Goal: Task Accomplishment & Management: Use online tool/utility

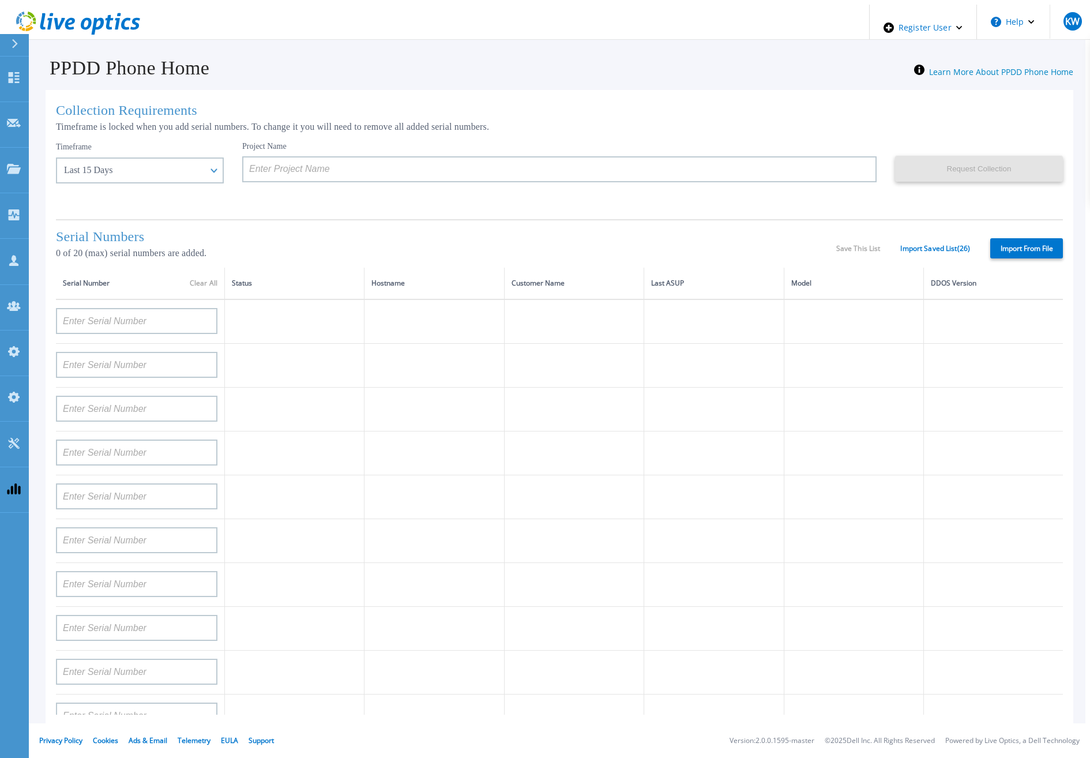
click at [1017, 238] on label "Import From File" at bounding box center [1026, 248] width 73 height 20
click at [0, 0] on input "Import From File" at bounding box center [0, 0] width 0 height 0
type input "APM00211700095"
type input "APX00232503747"
type input "APM00214914093"
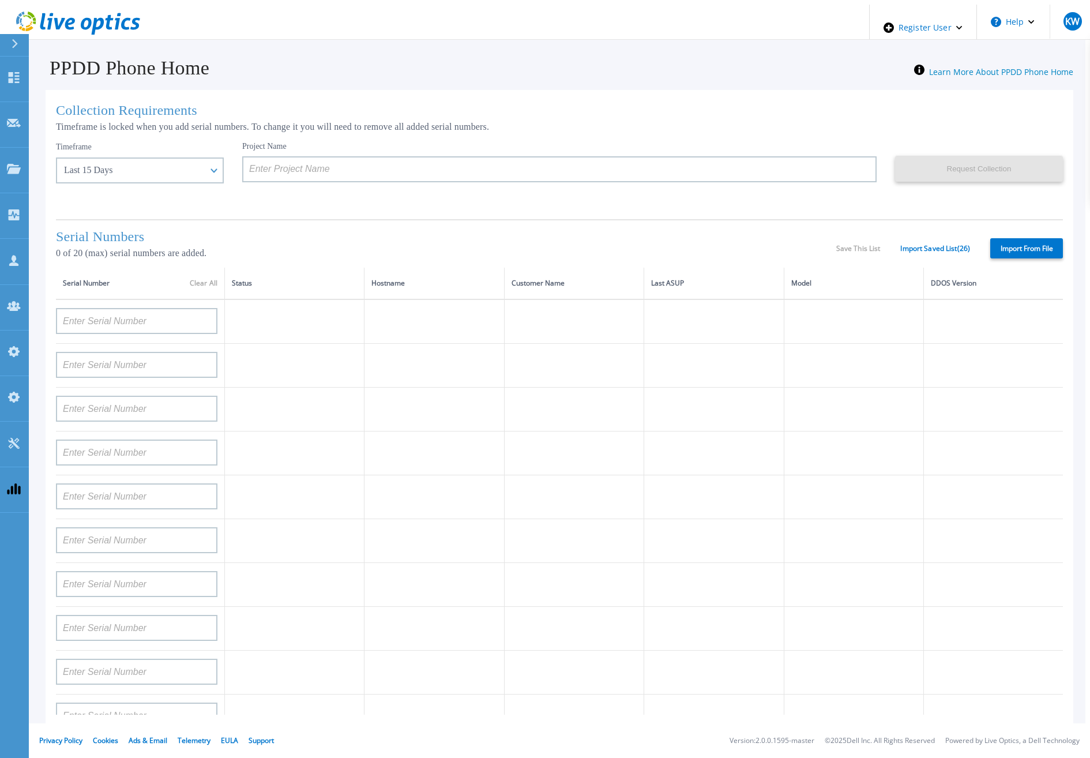
type input "APM00171836329"
type input "APM00212026971"
type input "APM00214914094"
type input "APX00234502218"
type input "APM00212018359"
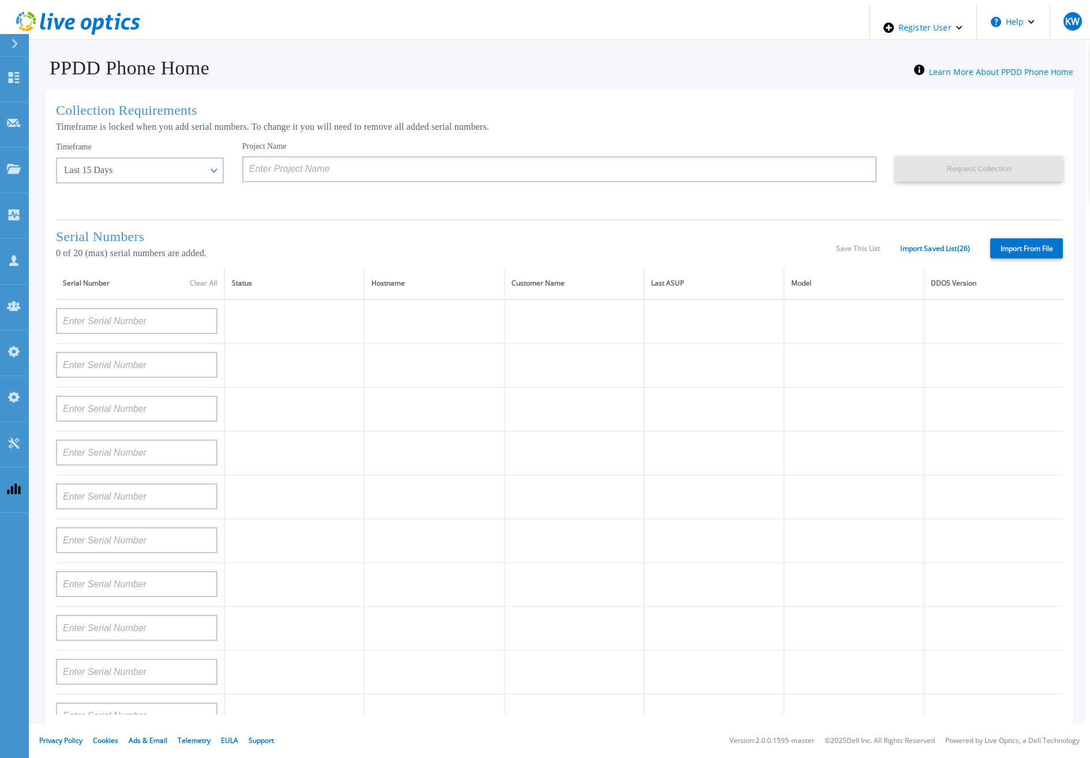
type input "APX00232503745"
type input "APX00232503743"
type input "APM00202011675"
type input "APM00212517749"
type input "APX00232503742"
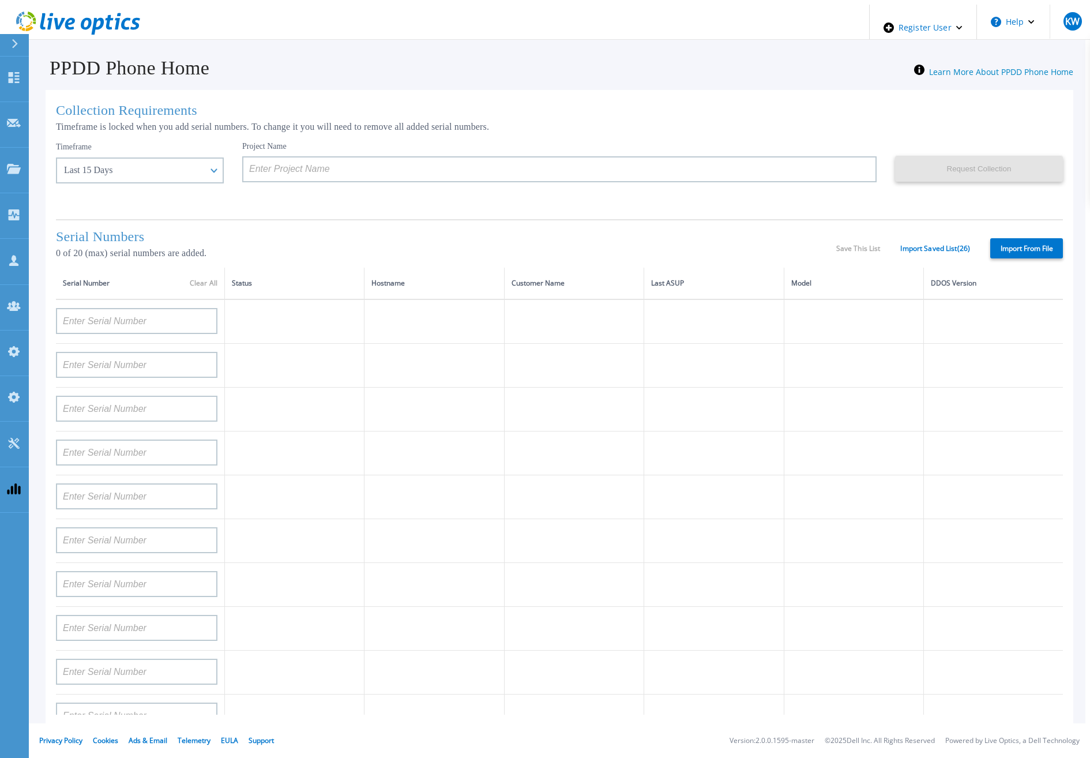
type input "APM00212702822"
type input "APM00212610953"
type input "APM00202614668"
type input "APM00212613652"
type input "APX00222101185"
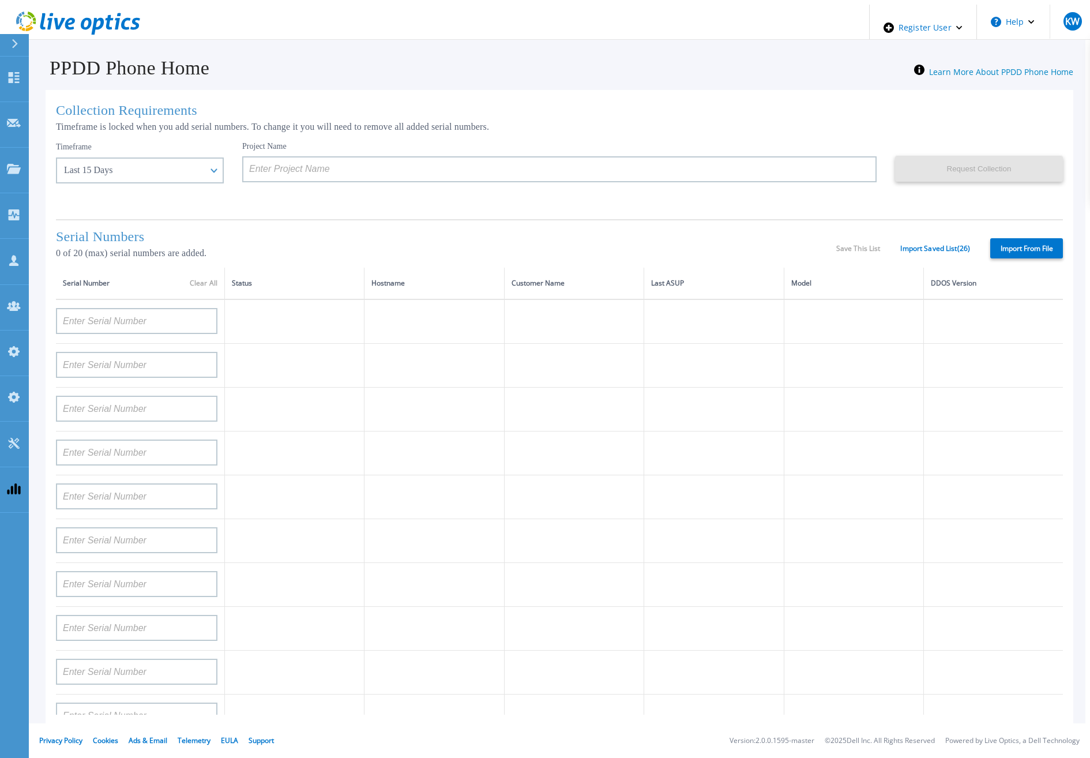
type input "AUDVUX6XJHDJFE"
type input "APM00133543104"
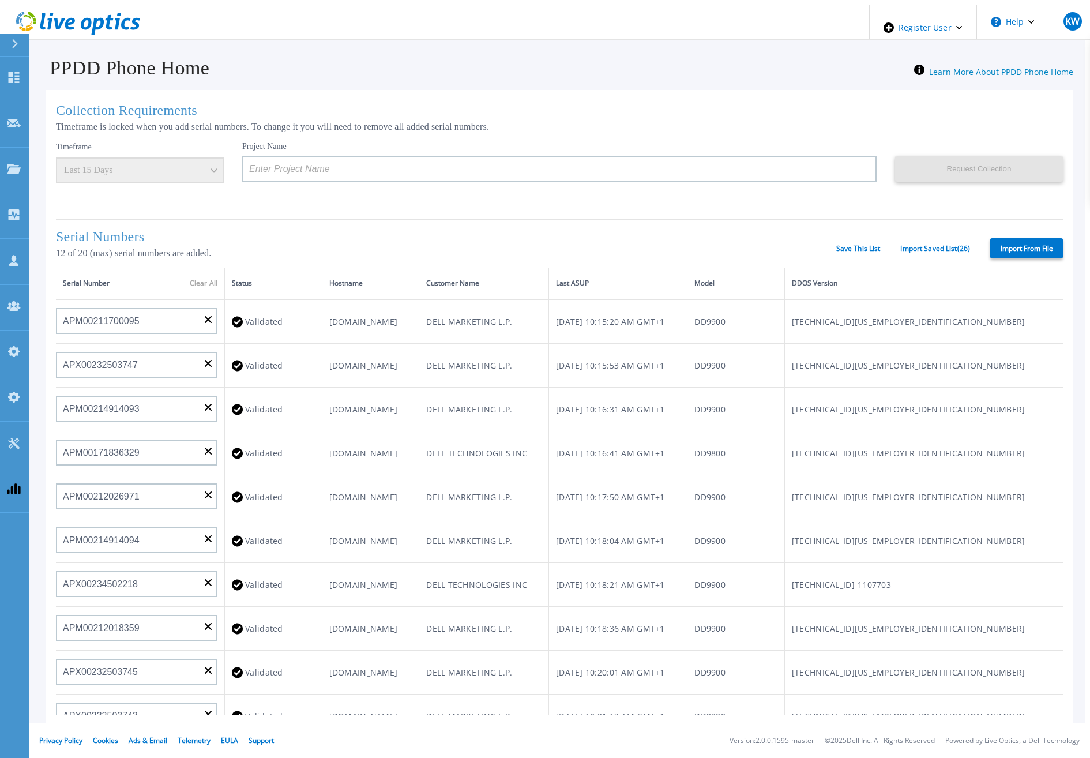
click at [1019, 246] on label "Import From File" at bounding box center [1026, 248] width 73 height 20
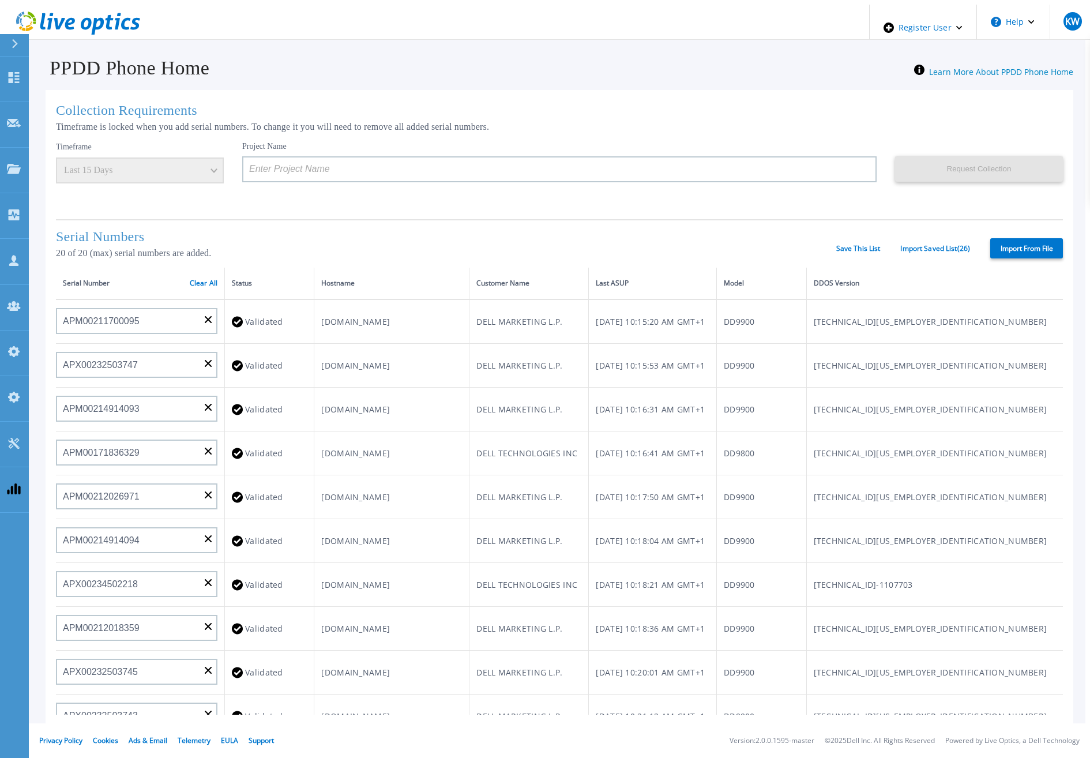
click at [1027, 240] on label "Import From File" at bounding box center [1026, 248] width 73 height 20
click at [0, 0] on input "Import From File" at bounding box center [0, 0] width 0 height 0
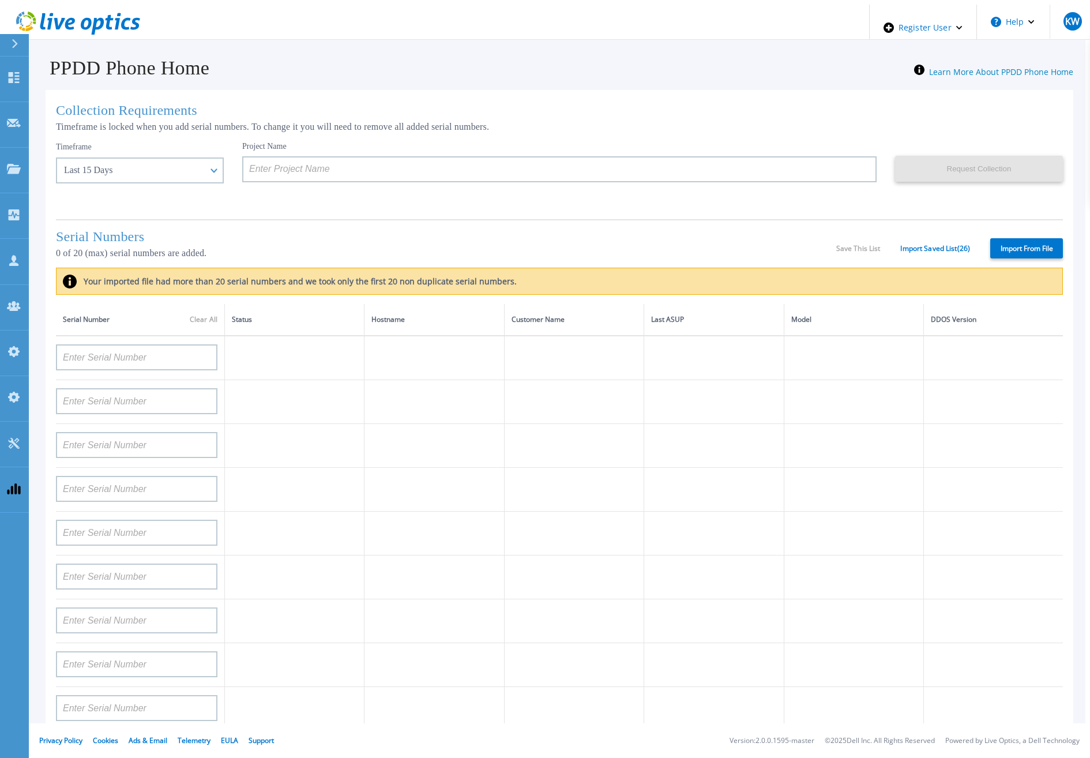
click at [1008, 250] on label "Import From File" at bounding box center [1026, 248] width 73 height 20
click at [0, 0] on input "Import From File" at bounding box center [0, 0] width 0 height 0
type input "APM00211700095"
type input "APX00232503747"
type input "APM00214914093"
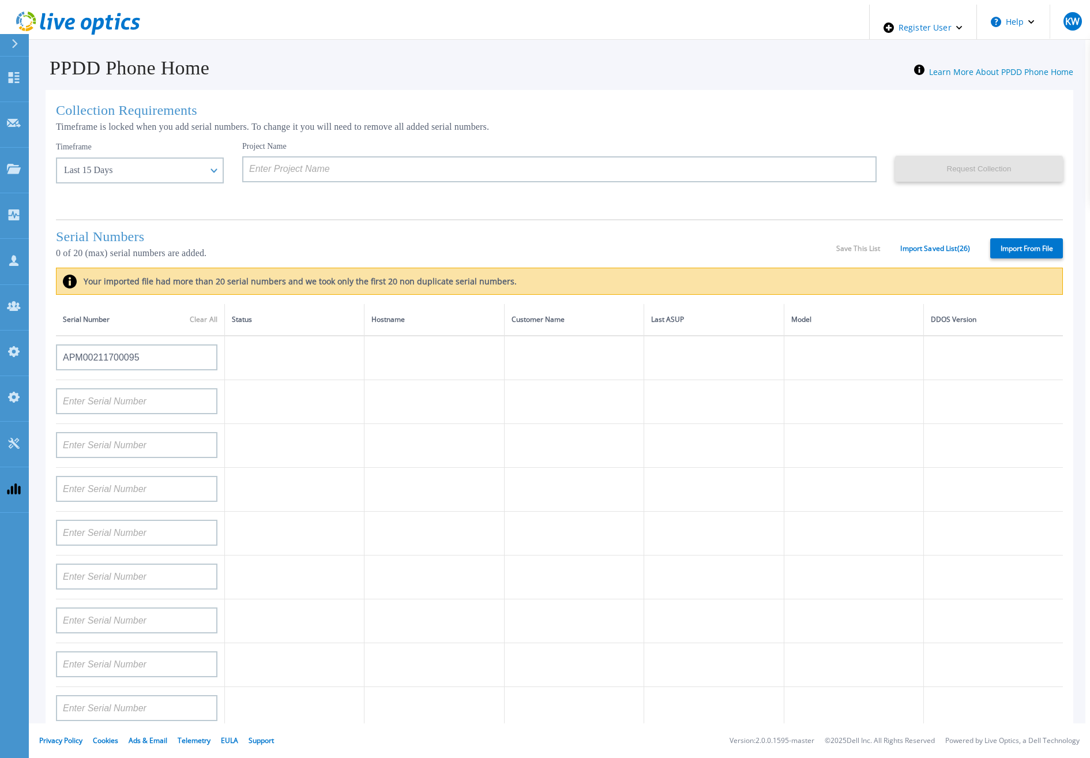
type input "APM00171836329"
type input "APM00212026971"
type input "APM00214914094"
type input "APX00234502218"
type input "APM00212018359"
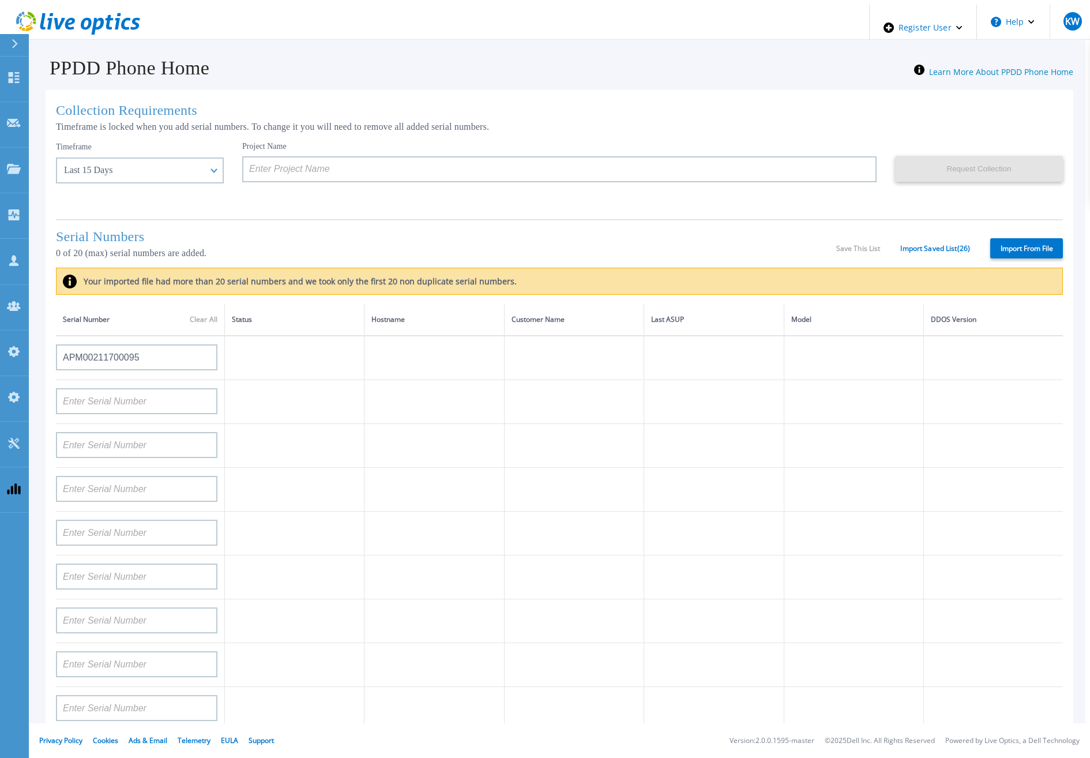
type input "APX00232503745"
type input "APX00232503743"
type input "APM00202011675"
type input "APM00212517749"
type input "APX00232503742"
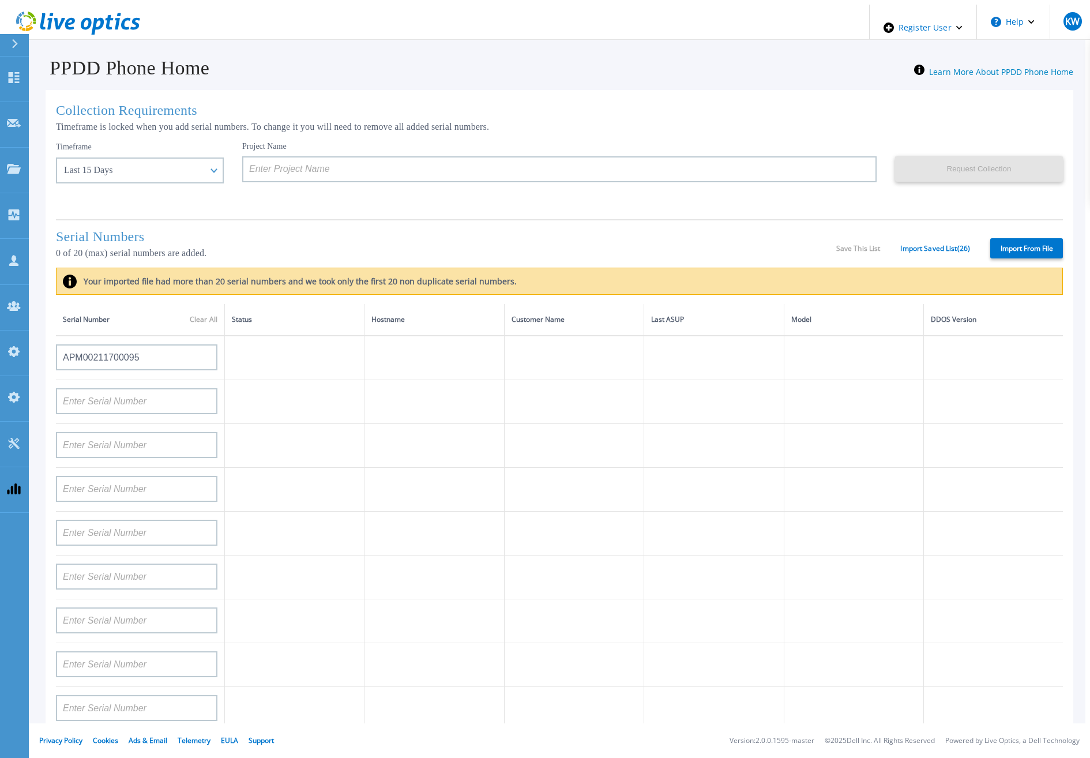
type input "APM00212702822"
type input "APM00212610953"
type input "APM00202614668"
type input "APM00212613652"
type input "APX00222101185"
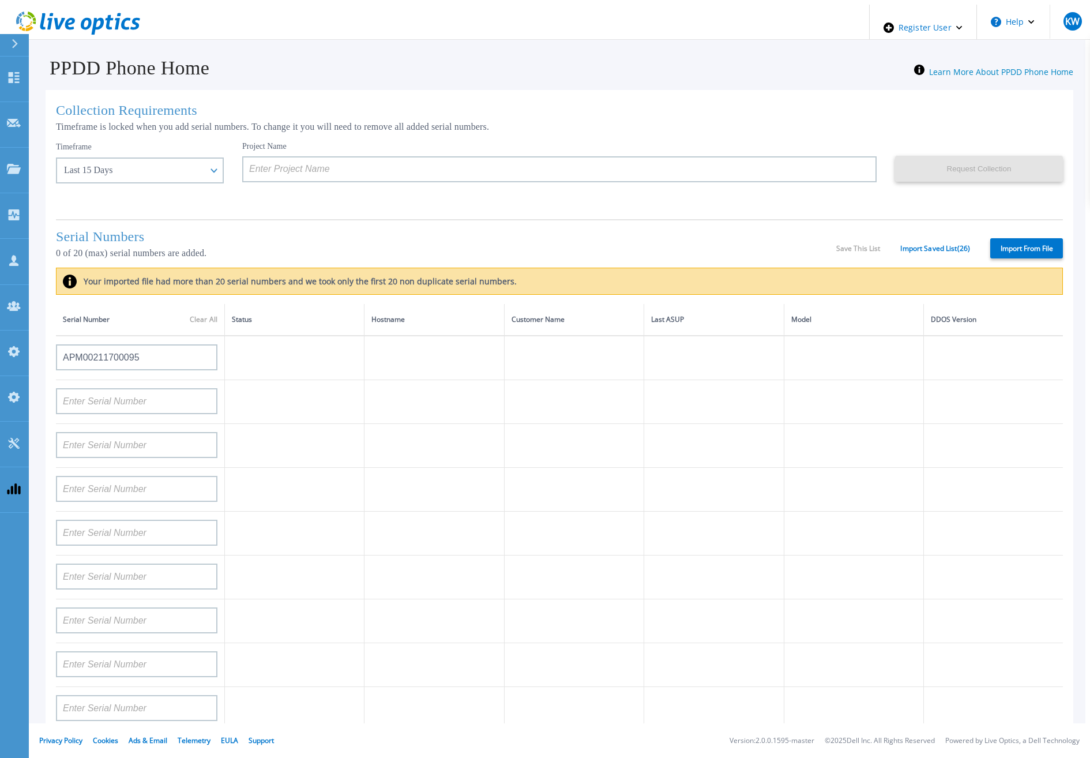
type input "AUDVUX6XJHDJFE"
type input "APM00133543104"
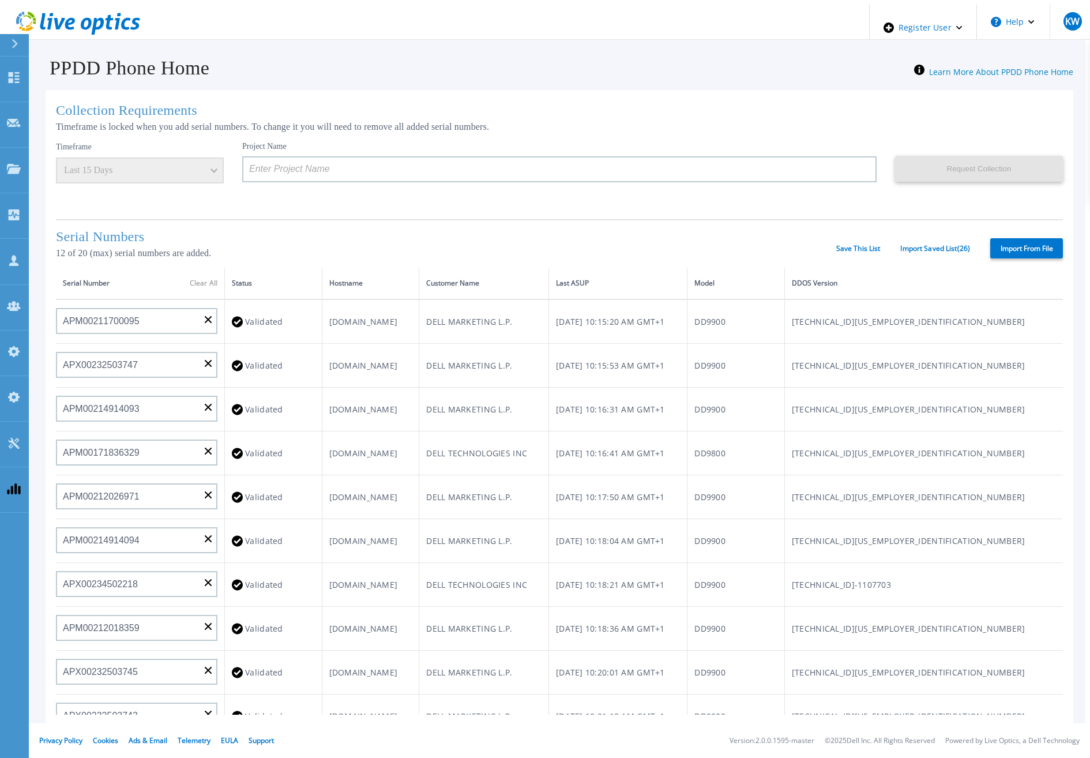
click at [1026, 254] on label "Import From File" at bounding box center [1026, 248] width 73 height 20
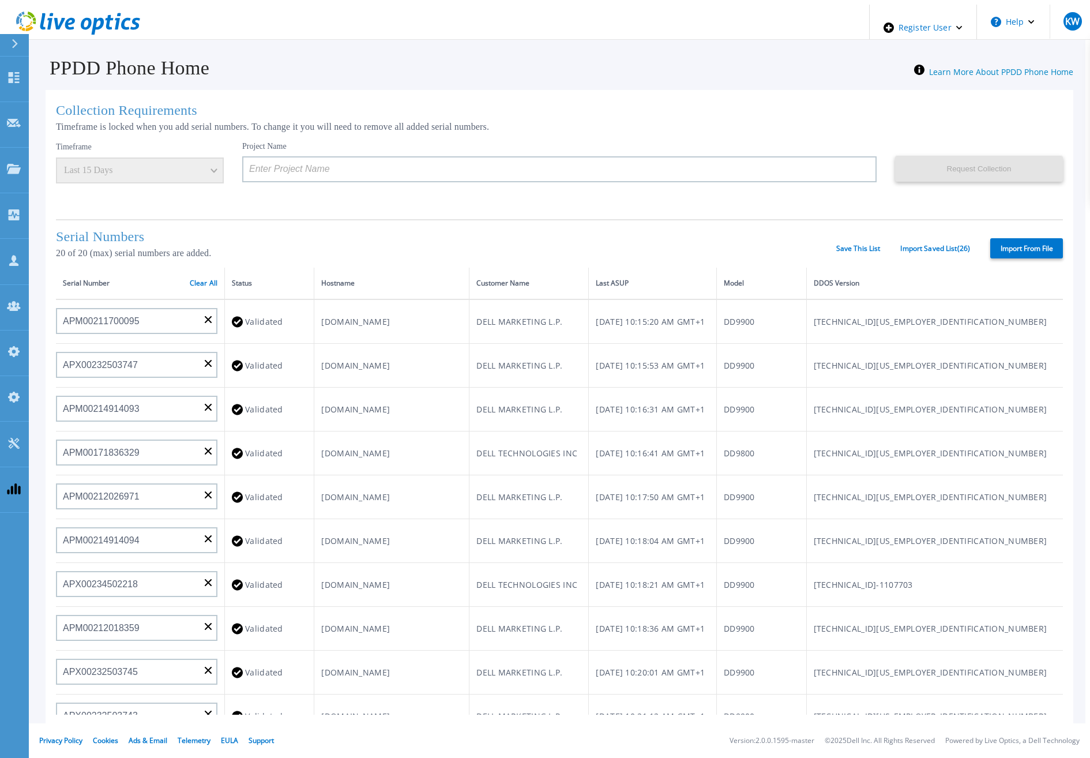
click at [1026, 247] on label "Import From File" at bounding box center [1026, 248] width 73 height 20
click at [0, 0] on input "Import From File" at bounding box center [0, 0] width 0 height 0
type input "APM00rghjjvhc5"
type input "2345673"
type input "APM00212610953"
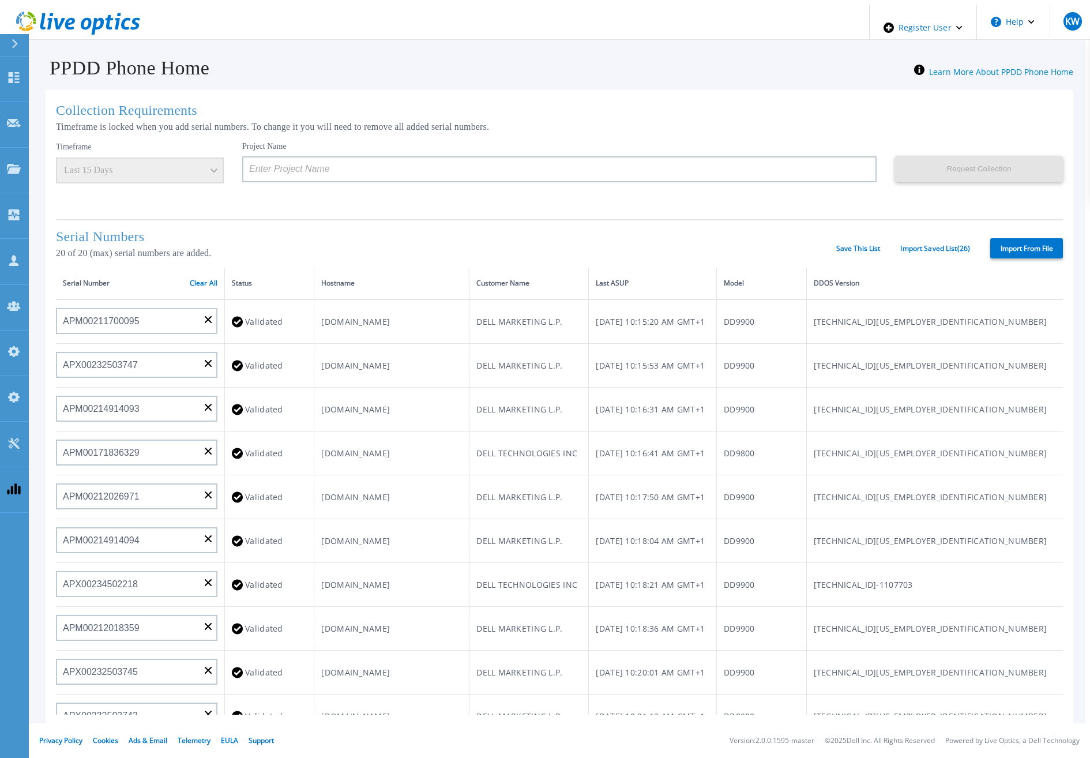
type input "AUDVUX6XJHDJFE"
type input "APM00133543104"
type input "APM00193603655"
type input "APM00212517749"
type input "APM00212613652"
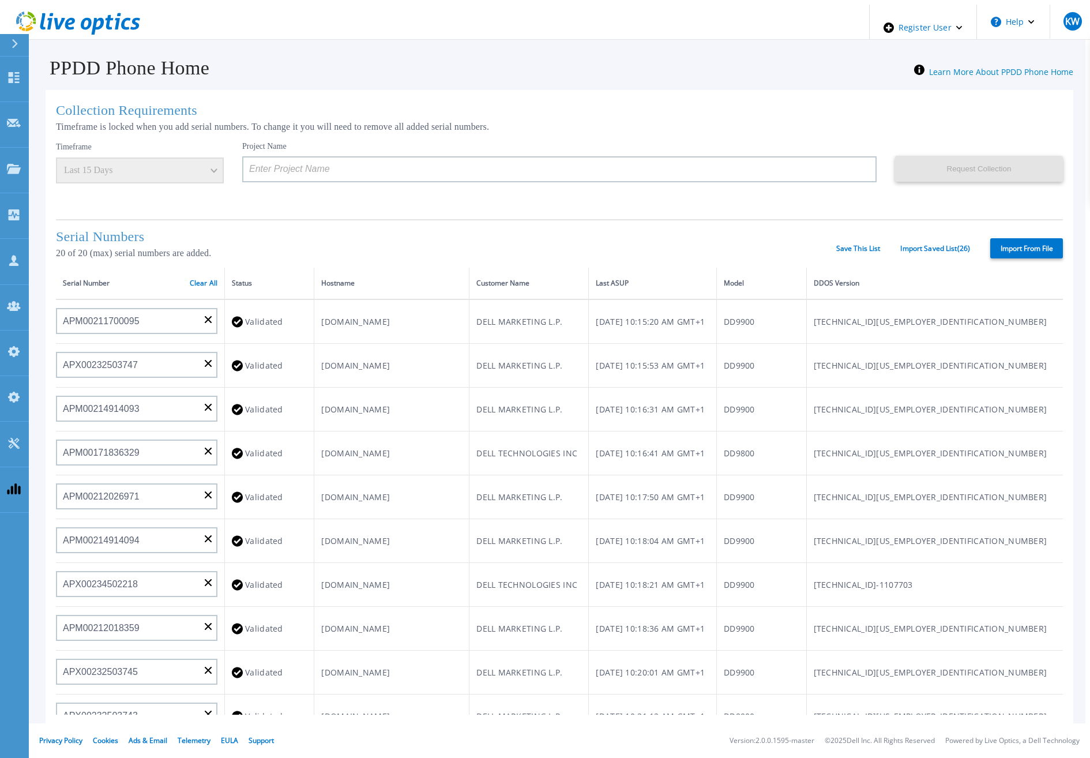
type input "APX00222101185"
type input "APM00202702416"
type input "APM00182811777"
type input "APX00231205150"
type input "APM00171414745"
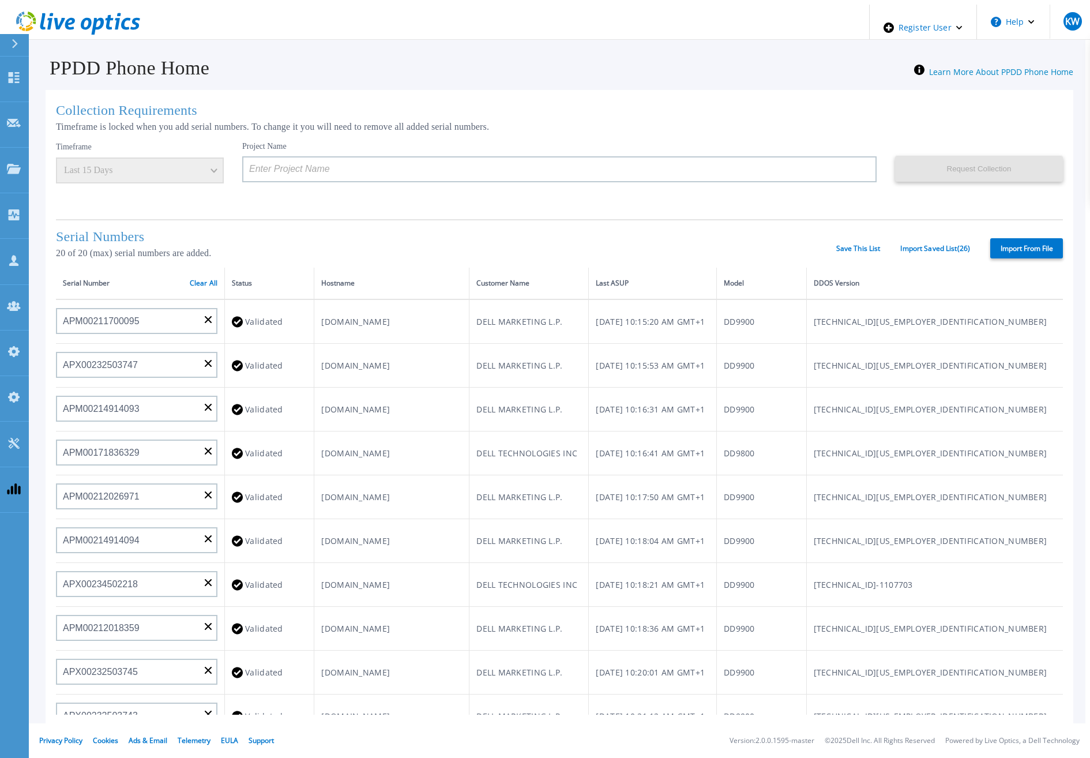
type input "APM00193711545"
type input "APM00192908177"
type input "APM00202519869"
type input "APM00213408992"
type input "APM00203301121"
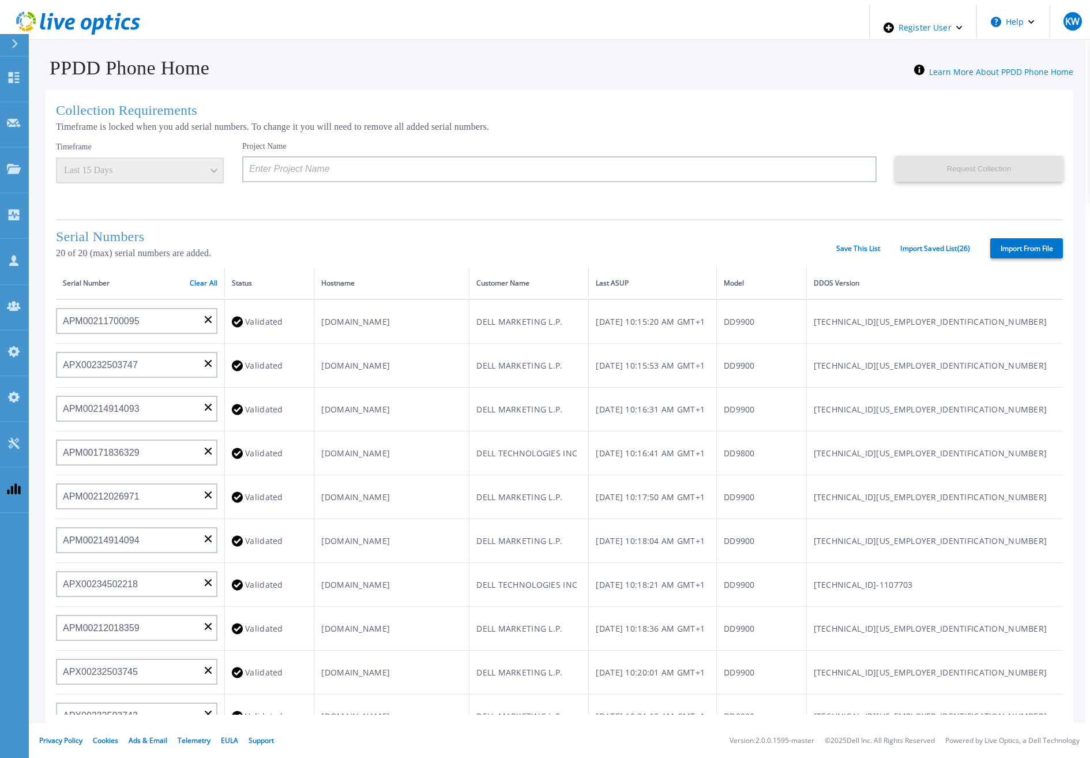
type input "APX00221800533"
type input "APX00232004279"
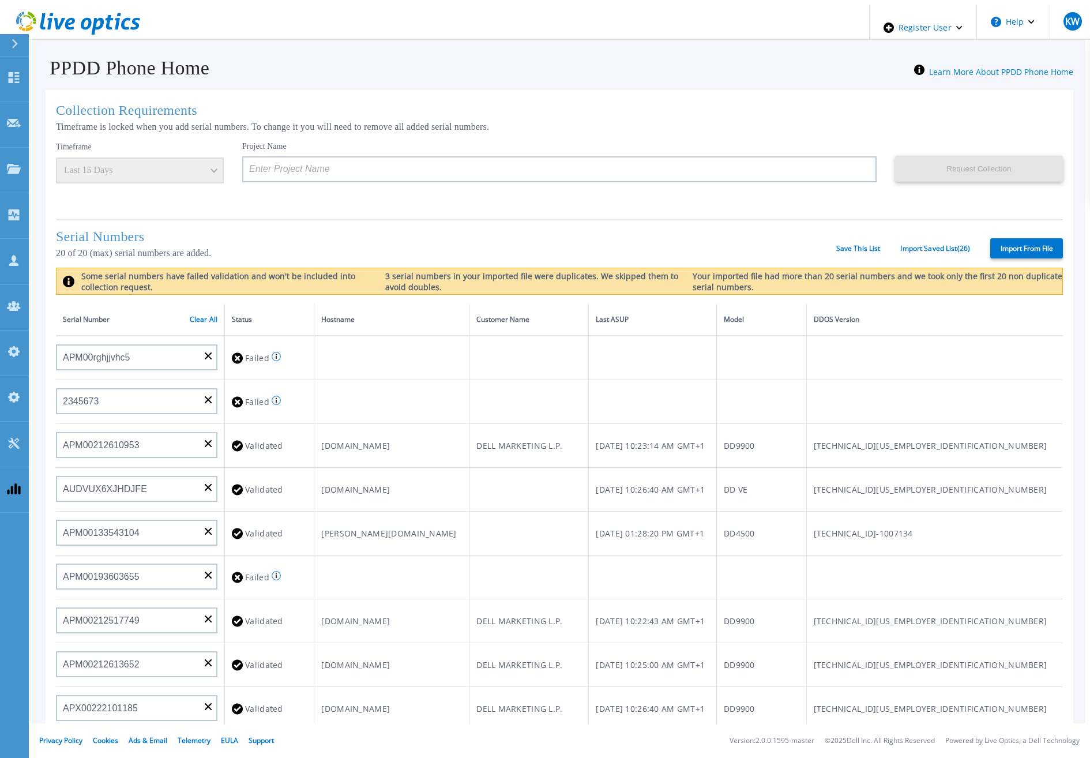
click at [1021, 245] on label "Import From File" at bounding box center [1026, 248] width 73 height 20
click at [0, 0] on input "Import From File" at bounding box center [0, 0] width 0 height 0
click at [920, 245] on link "Import Saved List ( 26 )" at bounding box center [935, 249] width 70 height 8
click at [911, 249] on link "Import Saved List ( 26 )" at bounding box center [935, 249] width 70 height 8
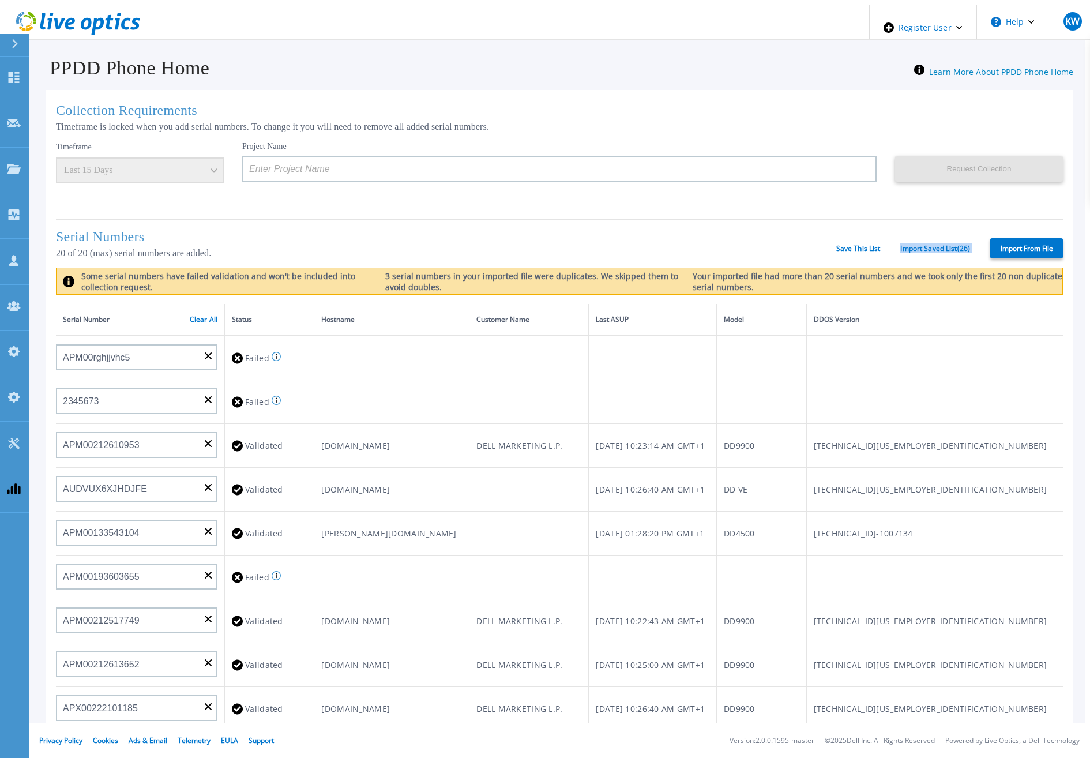
click at [911, 249] on link "Import Saved List ( 26 )" at bounding box center [935, 249] width 70 height 8
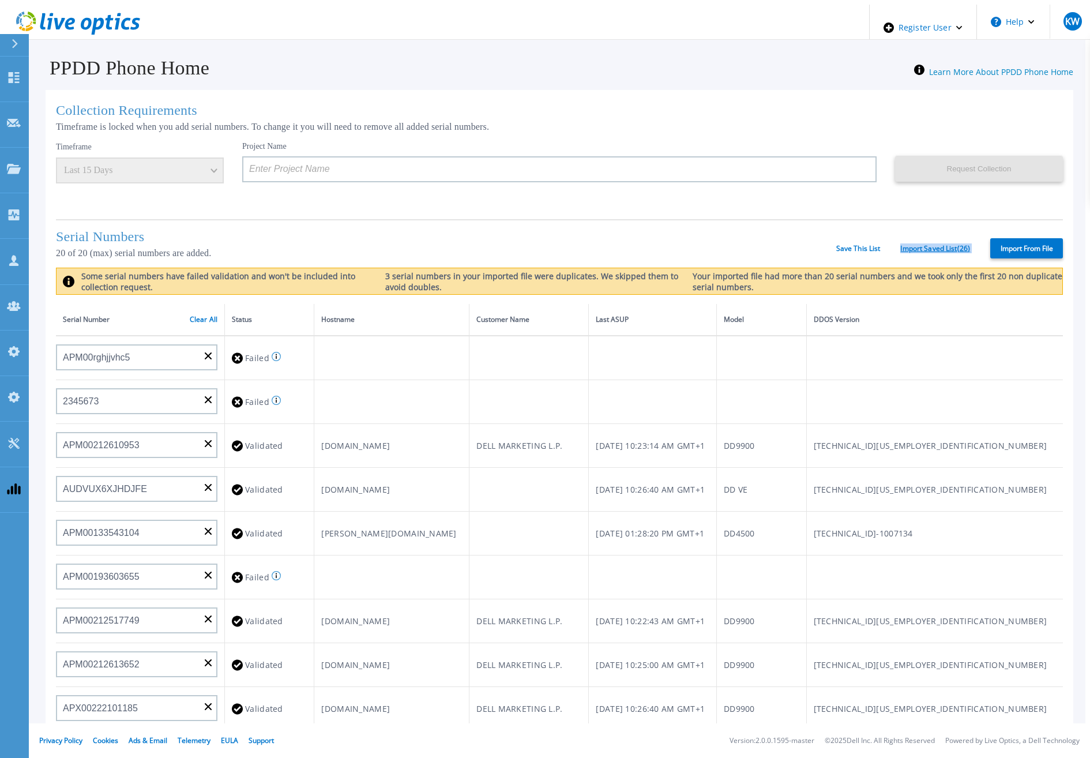
click at [911, 249] on link "Import Saved List ( 26 )" at bounding box center [935, 249] width 70 height 8
drag, startPoint x: 911, startPoint y: 249, endPoint x: 854, endPoint y: 213, distance: 67.1
click at [854, 213] on div "Collection Requirements Timeframe is locked when you add serial numbers. To cha…" at bounding box center [560, 463] width 1028 height 747
click at [864, 245] on link "Save This List" at bounding box center [858, 249] width 44 height 8
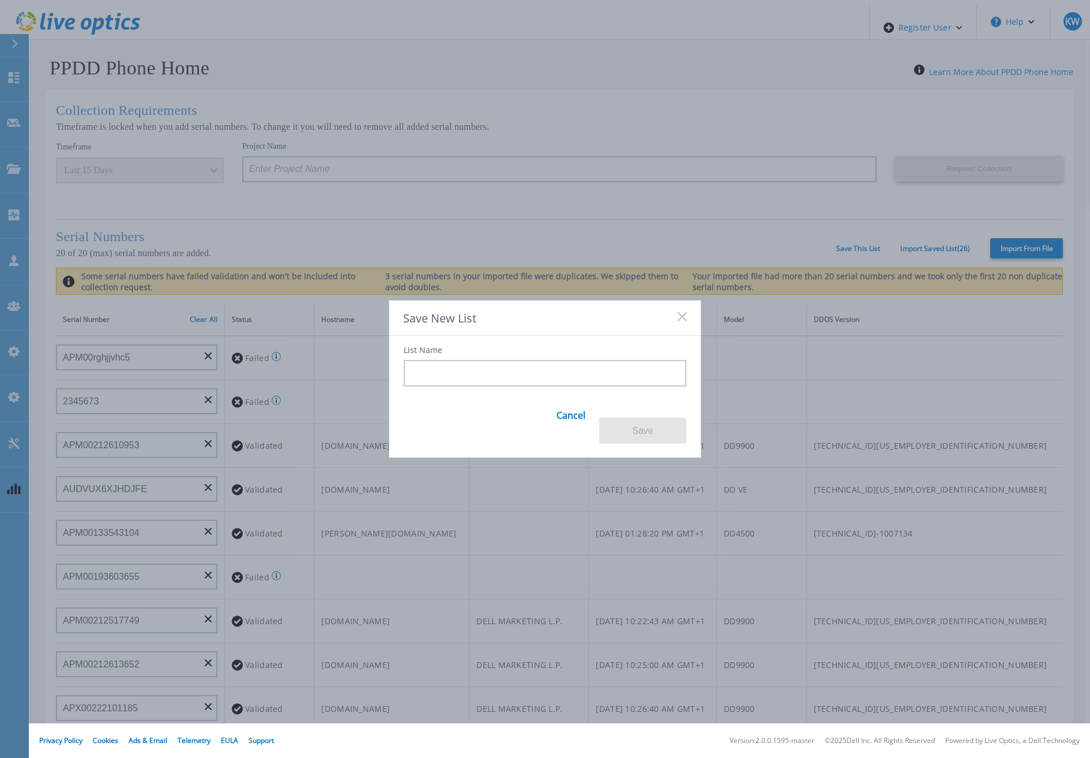
click at [577, 375] on input at bounding box center [545, 373] width 283 height 27
type input "A"
click at [640, 436] on button "Save" at bounding box center [642, 431] width 87 height 26
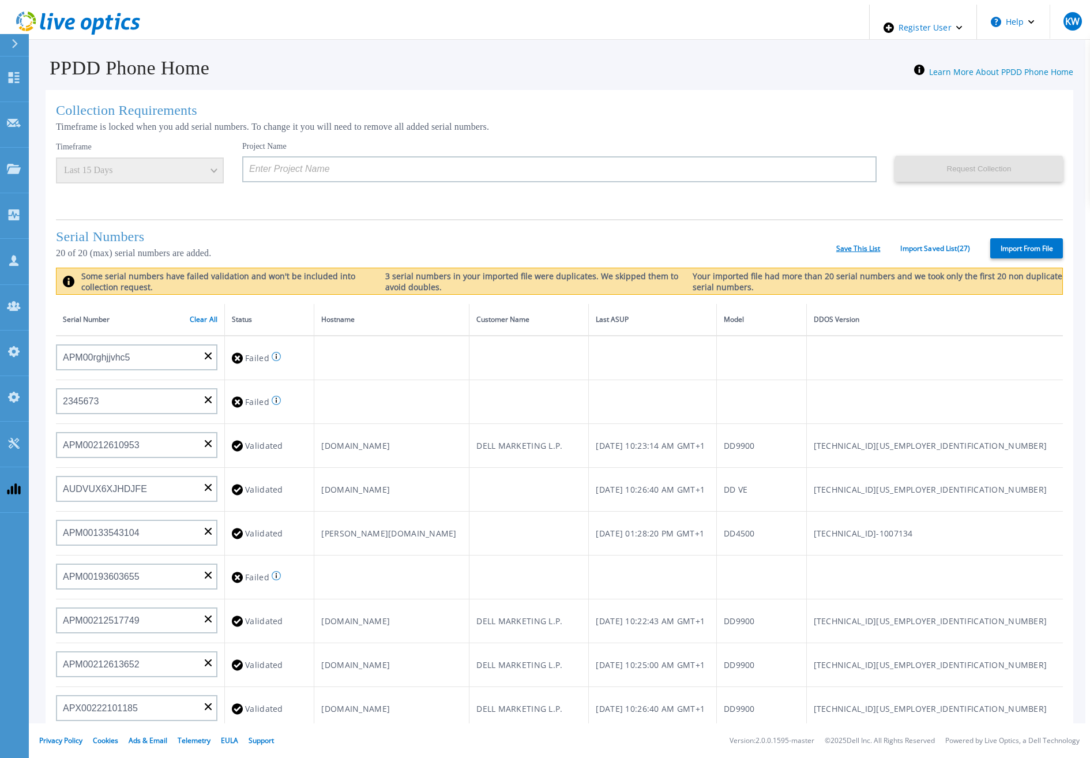
click at [852, 245] on link "Save This List" at bounding box center [858, 249] width 44 height 8
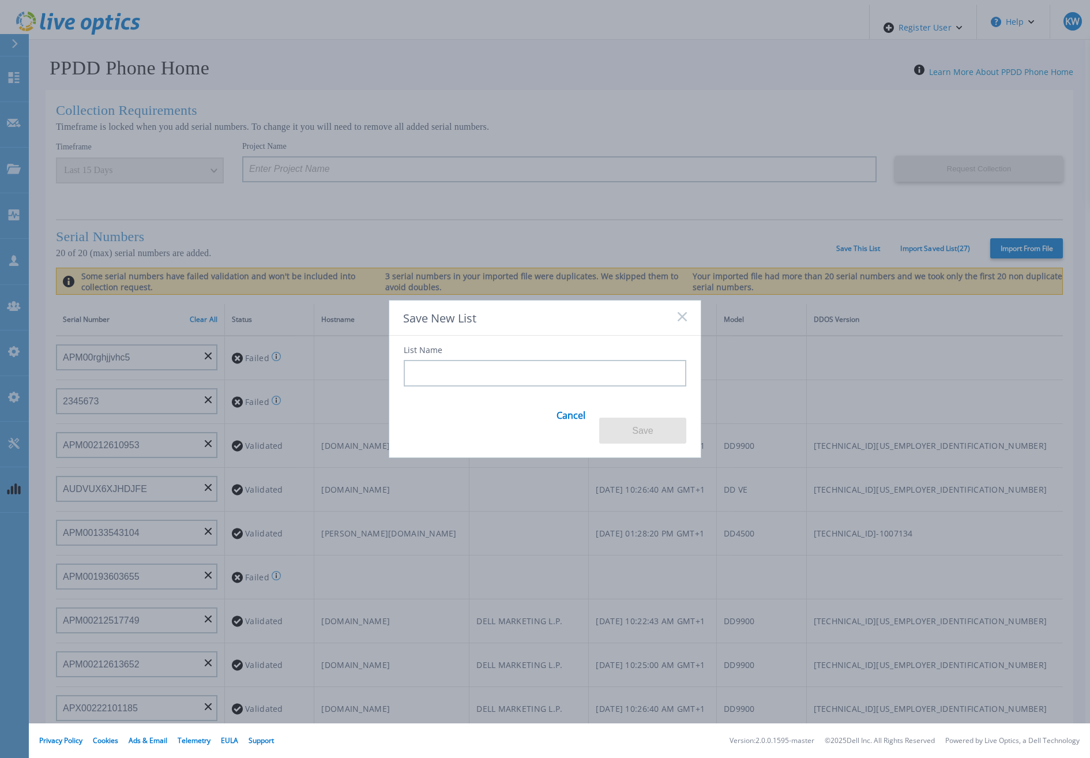
click at [604, 373] on input at bounding box center [545, 373] width 283 height 27
type input "A"
click at [636, 420] on button "Save" at bounding box center [642, 431] width 87 height 26
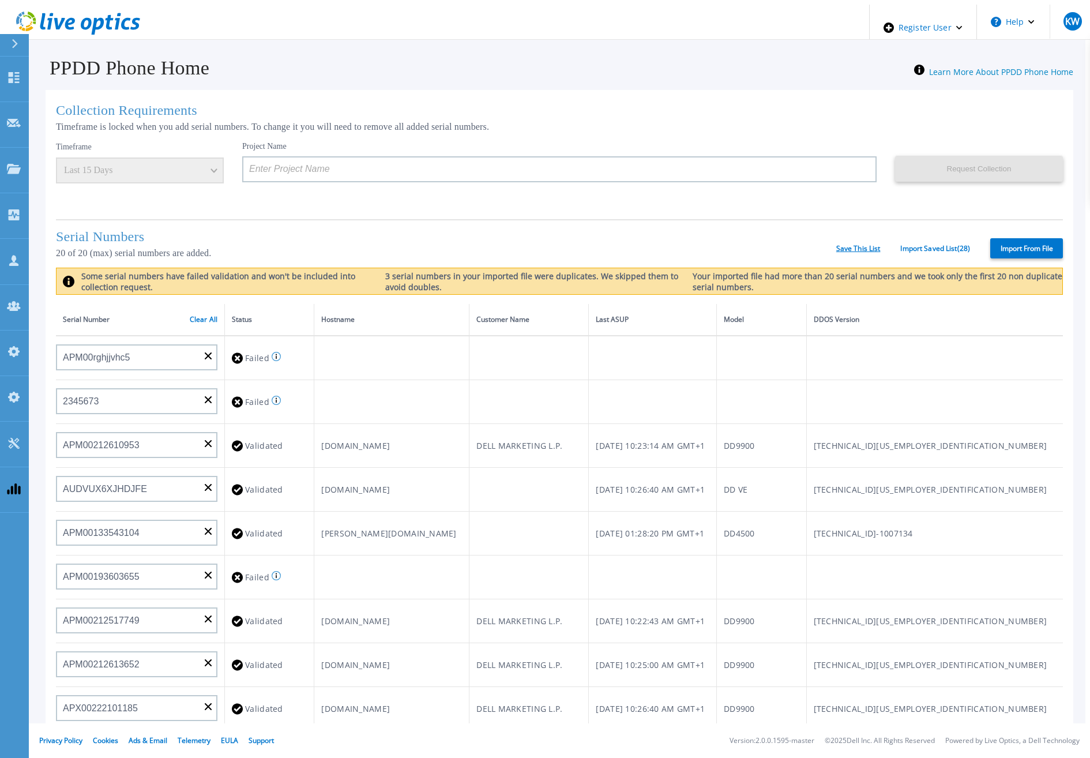
click at [848, 248] on link "Save This List" at bounding box center [858, 249] width 44 height 8
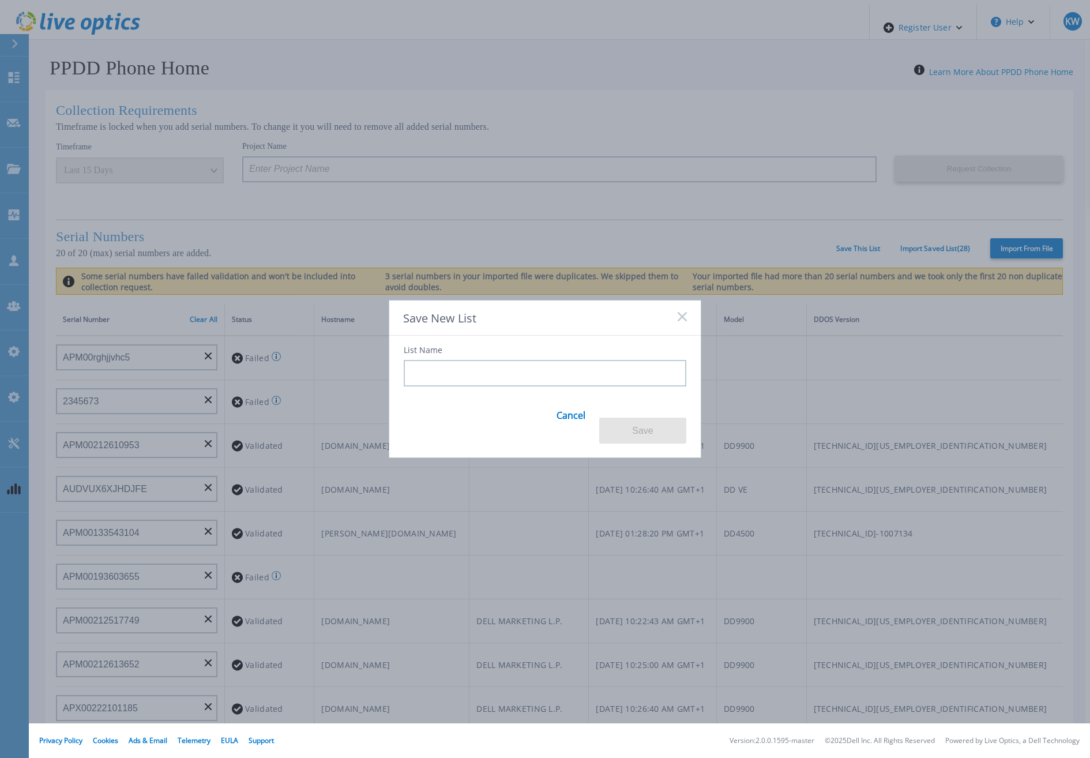
click at [593, 397] on div "List Name Cancel Save" at bounding box center [544, 390] width 311 height 108
click at [588, 383] on input at bounding box center [545, 373] width 283 height 27
type input "AA"
click at [647, 434] on button "Save" at bounding box center [642, 431] width 87 height 26
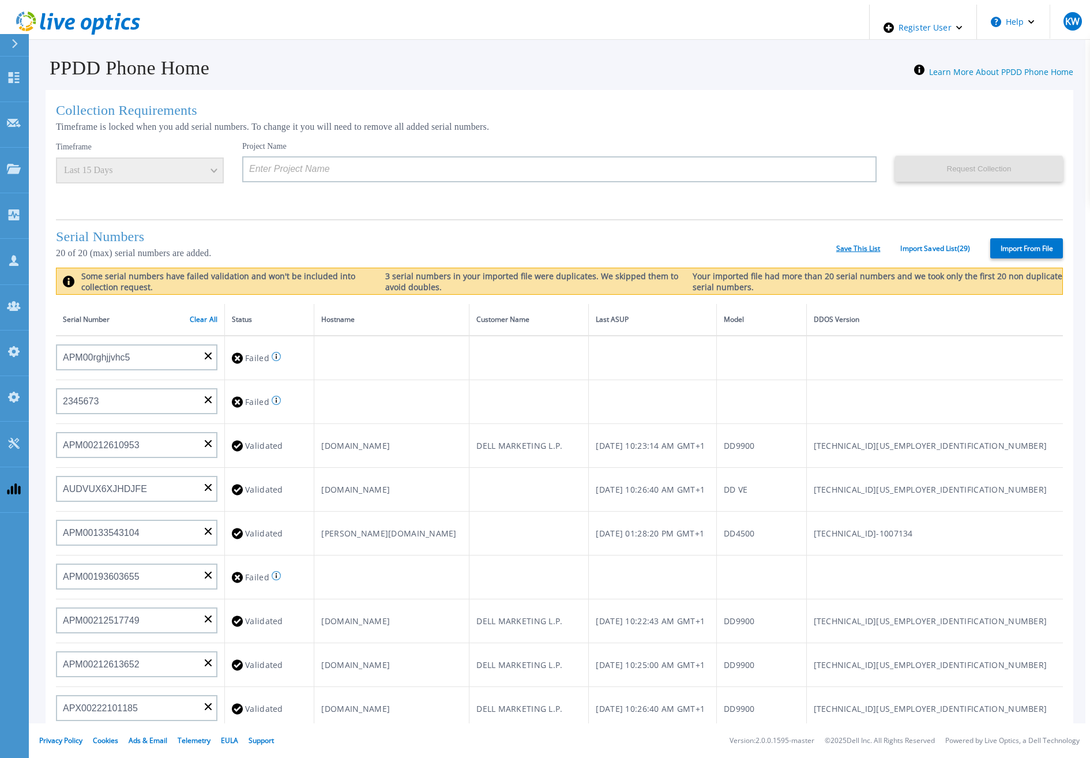
click at [845, 246] on link "Save This List" at bounding box center [858, 249] width 44 height 8
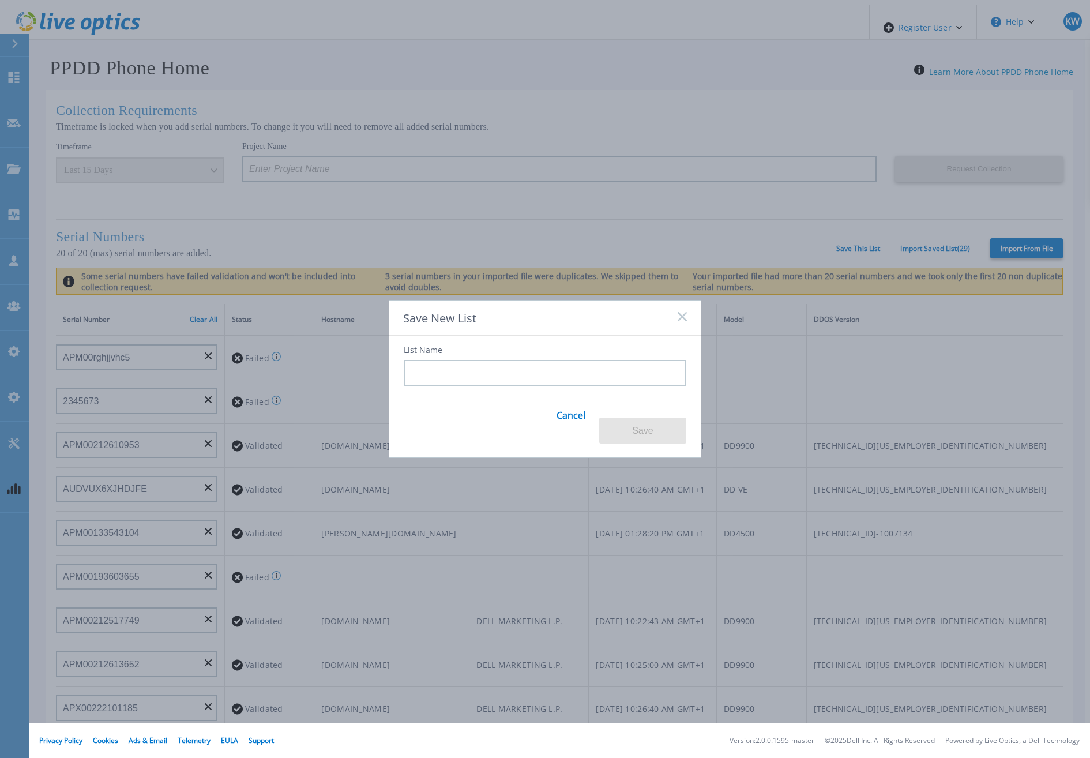
click at [554, 385] on input at bounding box center [545, 373] width 283 height 27
click at [644, 424] on button "Save" at bounding box center [642, 431] width 87 height 26
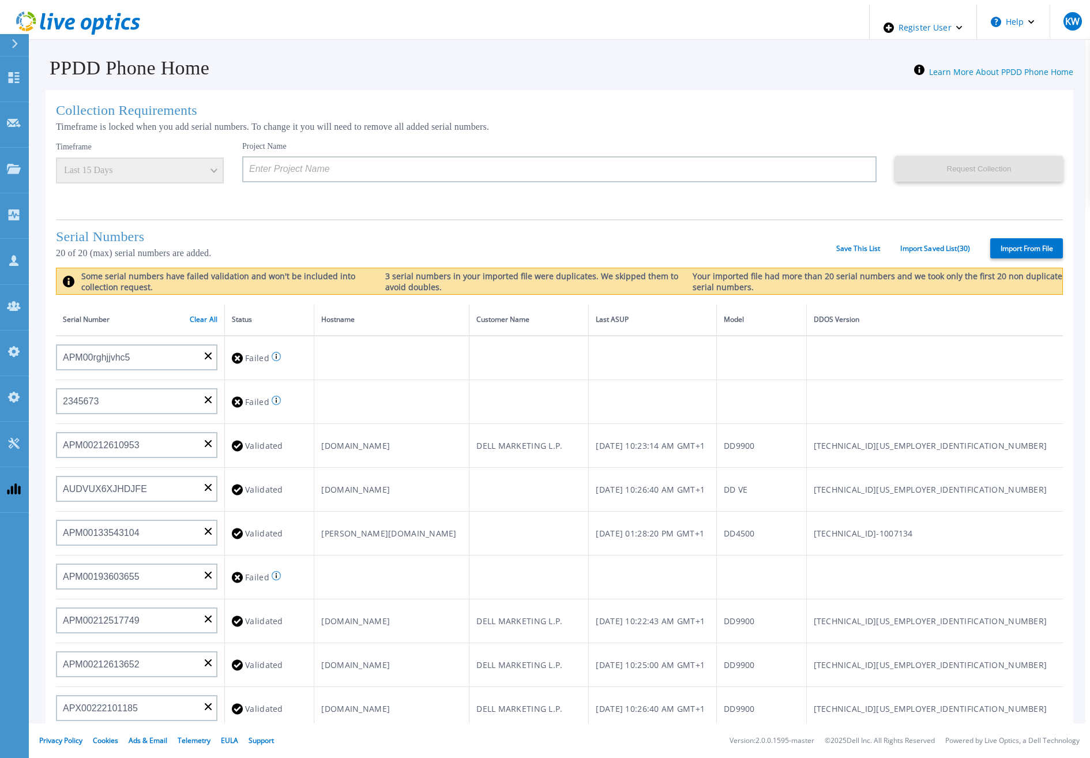
click at [863, 239] on div "Serial Numbers 20 of 20 (max) serial numbers are added. Save This List Import S…" at bounding box center [559, 243] width 1007 height 48
click at [855, 231] on div "Serial Numbers 20 of 20 (max) serial numbers are added. Save This List Import S…" at bounding box center [559, 243] width 1007 height 48
click at [847, 220] on div "Serial Numbers 20 of 20 (max) serial numbers are added. Save This List Import S…" at bounding box center [559, 243] width 1007 height 48
drag, startPoint x: 847, startPoint y: 220, endPoint x: 847, endPoint y: 254, distance: 34.0
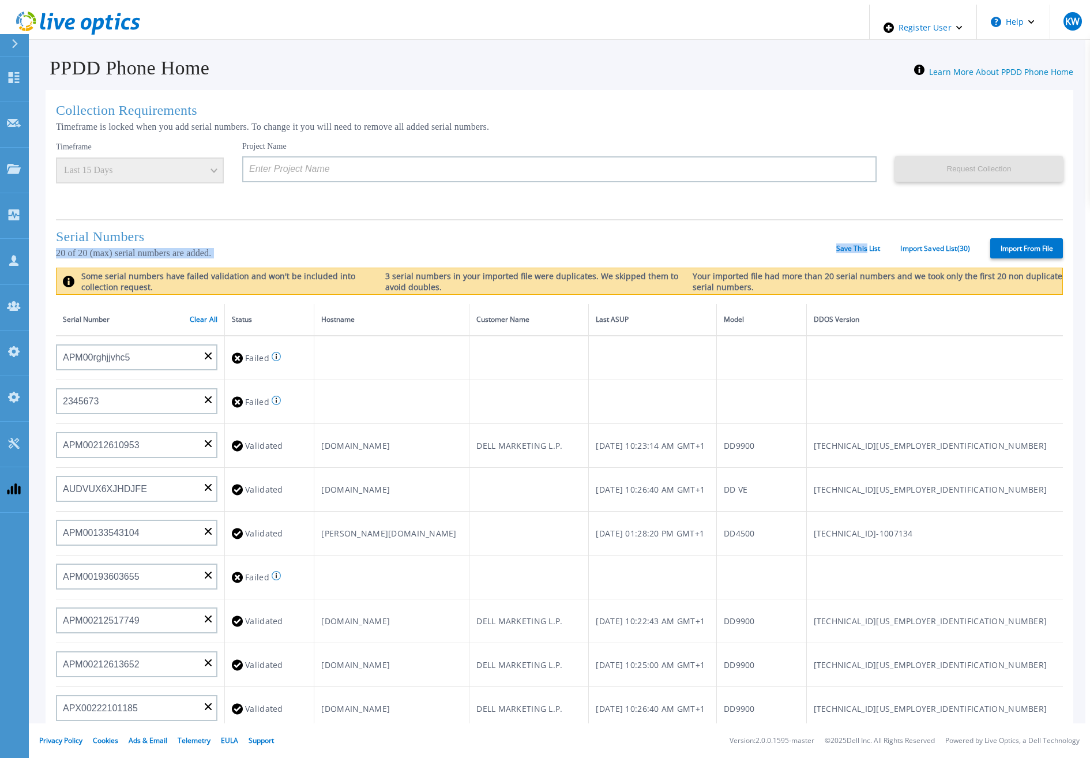
click at [847, 254] on div "Serial Numbers 20 of 20 (max) serial numbers are added. Save This List Import S…" at bounding box center [559, 243] width 1007 height 48
click at [923, 254] on div "Serial Numbers 20 of 20 (max) serial numbers are added. Save This List Import S…" at bounding box center [559, 243] width 1007 height 48
drag, startPoint x: 928, startPoint y: 245, endPoint x: 855, endPoint y: 240, distance: 73.4
drag, startPoint x: 855, startPoint y: 240, endPoint x: 813, endPoint y: 239, distance: 42.1
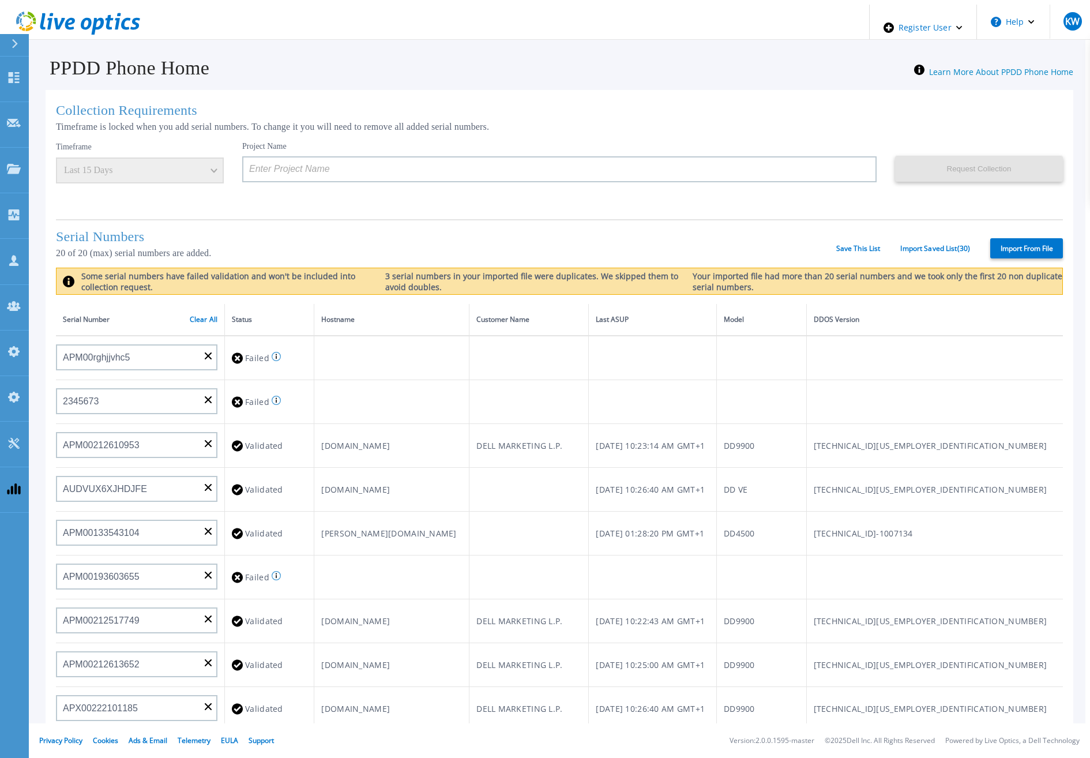
click at [813, 239] on h1 "Serial Numbers" at bounding box center [446, 237] width 780 height 16
drag, startPoint x: 813, startPoint y: 239, endPoint x: 844, endPoint y: 241, distance: 31.2
click at [844, 241] on div "Serial Numbers 20 of 20 (max) serial numbers are added. Save This List Import S…" at bounding box center [559, 243] width 1007 height 48
click at [641, 130] on div "Collection Requirements Timeframe is locked when you add serial numbers. To cha…" at bounding box center [560, 463] width 1028 height 747
click at [886, 227] on div "Serial Numbers 20 of 20 (max) serial numbers are added. Save This List Import S…" at bounding box center [559, 243] width 1007 height 48
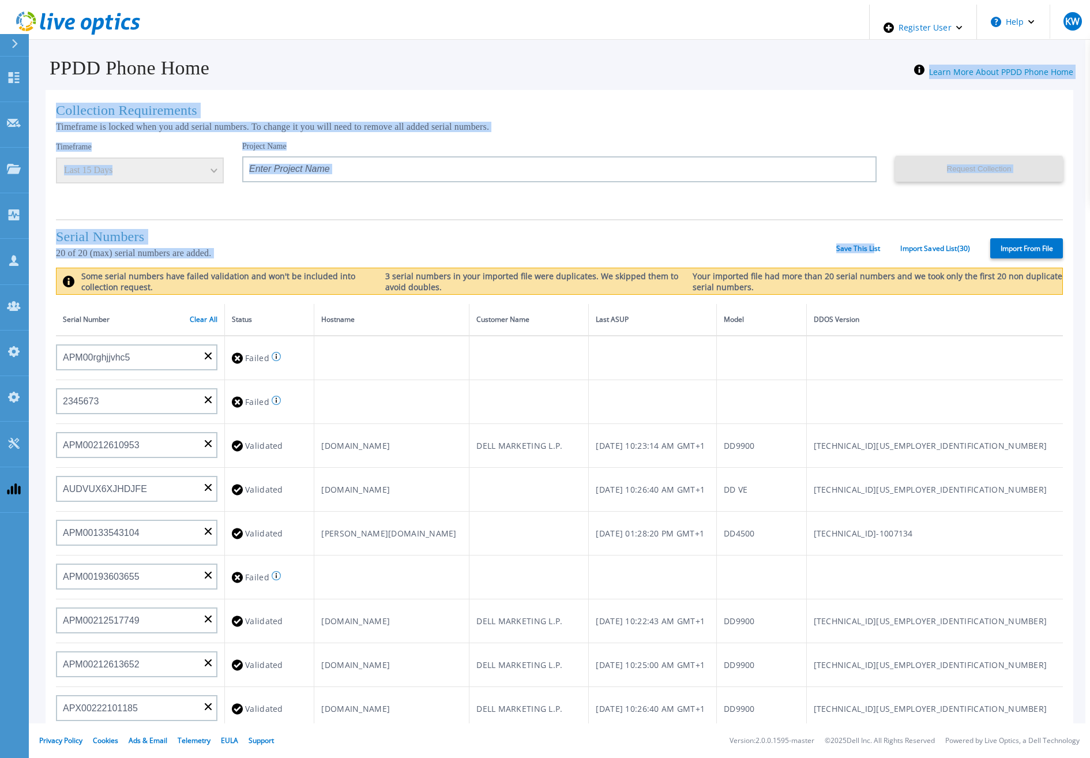
drag, startPoint x: 869, startPoint y: 244, endPoint x: 912, endPoint y: -7, distance: 255.0
click at [912, 0] on html "Register User Help KW Dell Admin User Kieran Whooley Kieran.Whooley@dell.com De…" at bounding box center [545, 379] width 1090 height 758
click at [809, 208] on div "Collection Requirements Timeframe is locked when you add serial numbers. To cha…" at bounding box center [560, 463] width 1028 height 747
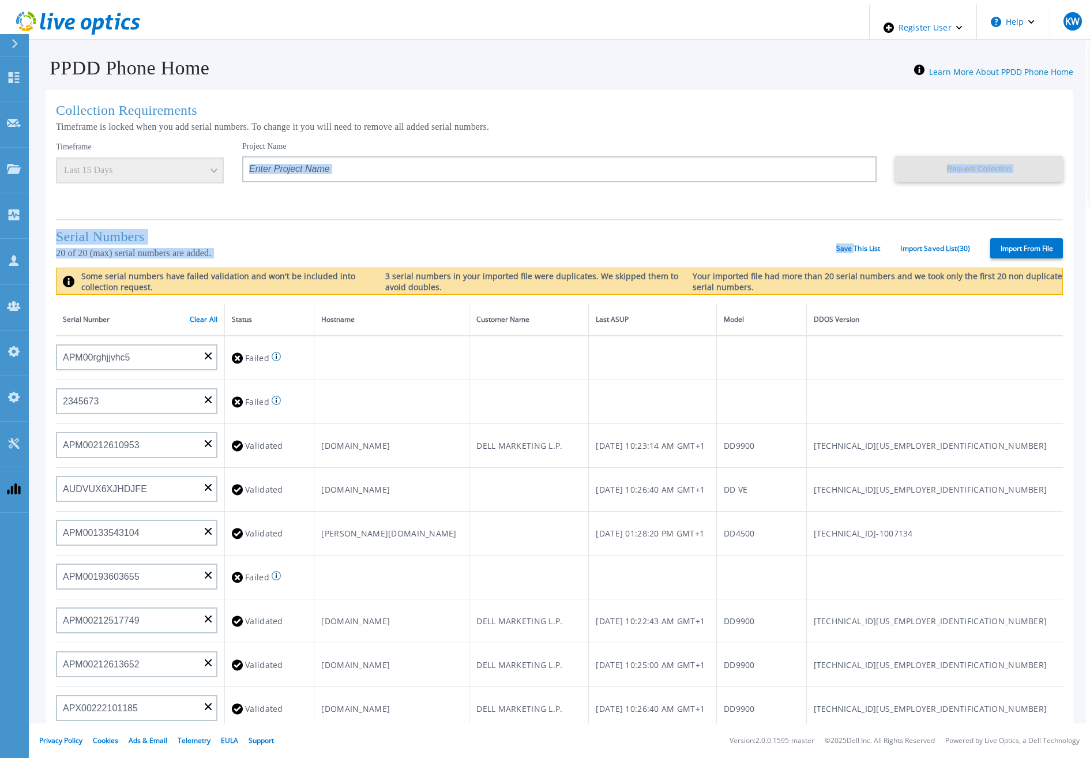
drag, startPoint x: 849, startPoint y: 241, endPoint x: 850, endPoint y: 134, distance: 107.3
click at [850, 134] on div "Collection Requirements Timeframe is locked when you add serial numbers. To cha…" at bounding box center [560, 463] width 1028 height 747
click at [861, 249] on link "Save This List" at bounding box center [858, 249] width 44 height 8
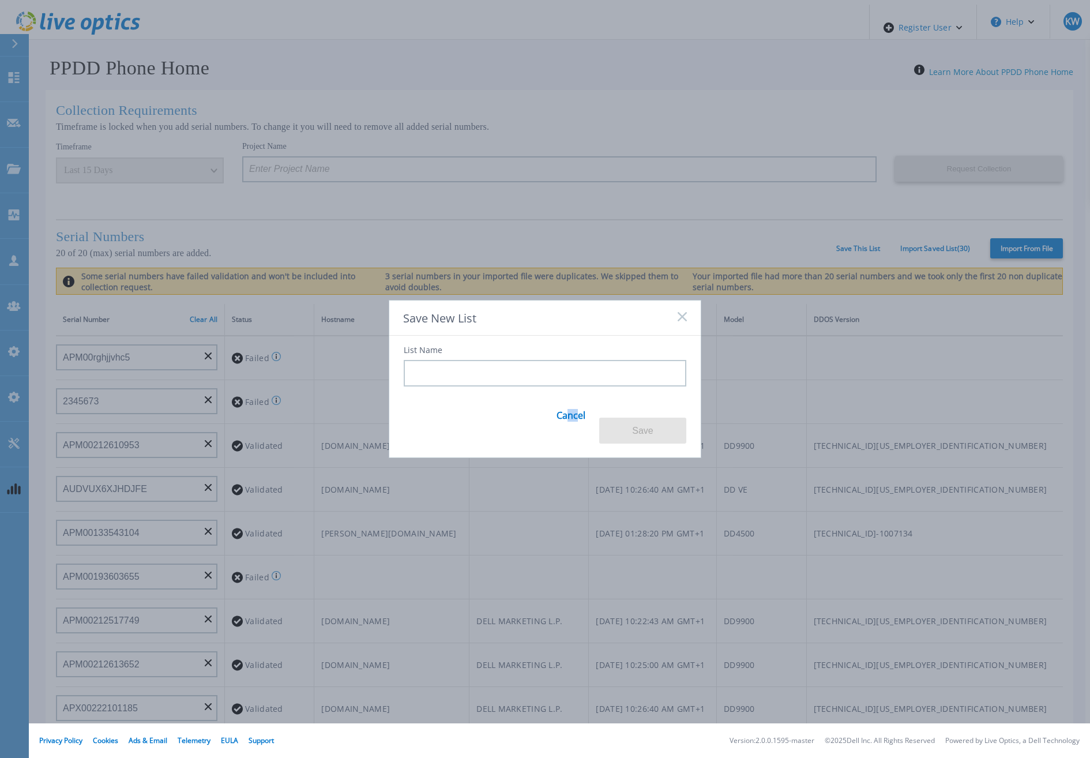
click at [565, 417] on link "Cancel" at bounding box center [570, 422] width 29 height 44
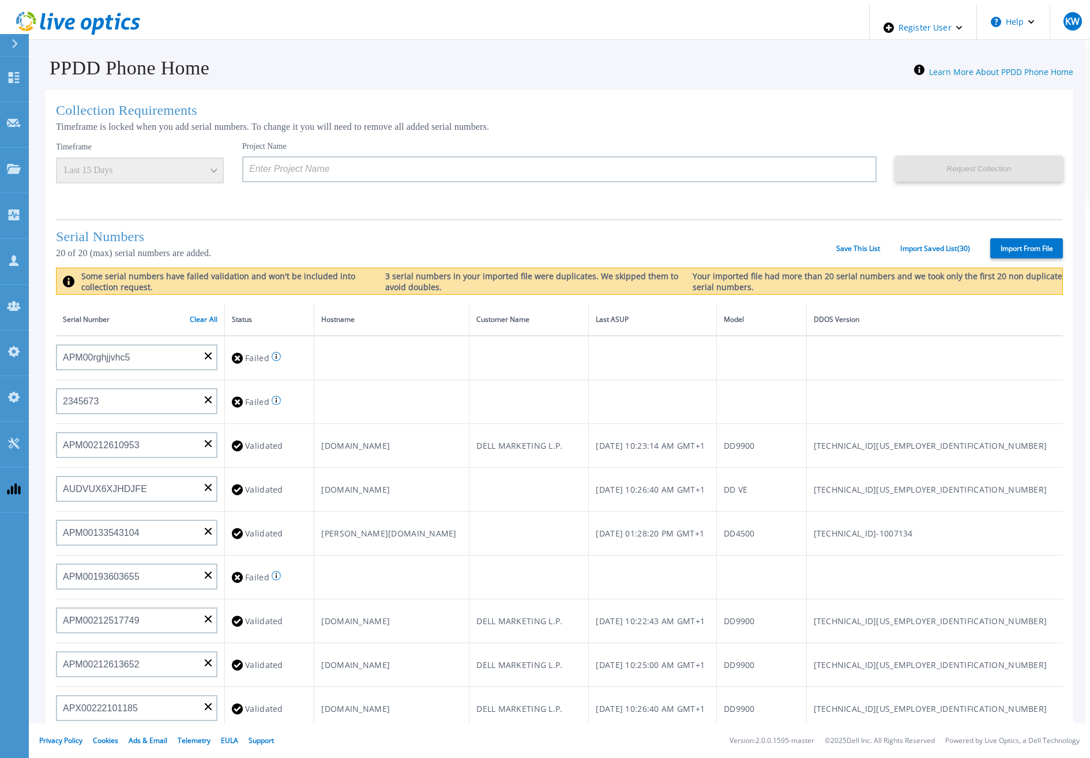
click at [565, 416] on td at bounding box center [528, 402] width 119 height 44
click at [852, 249] on link "Save This List" at bounding box center [858, 249] width 44 height 8
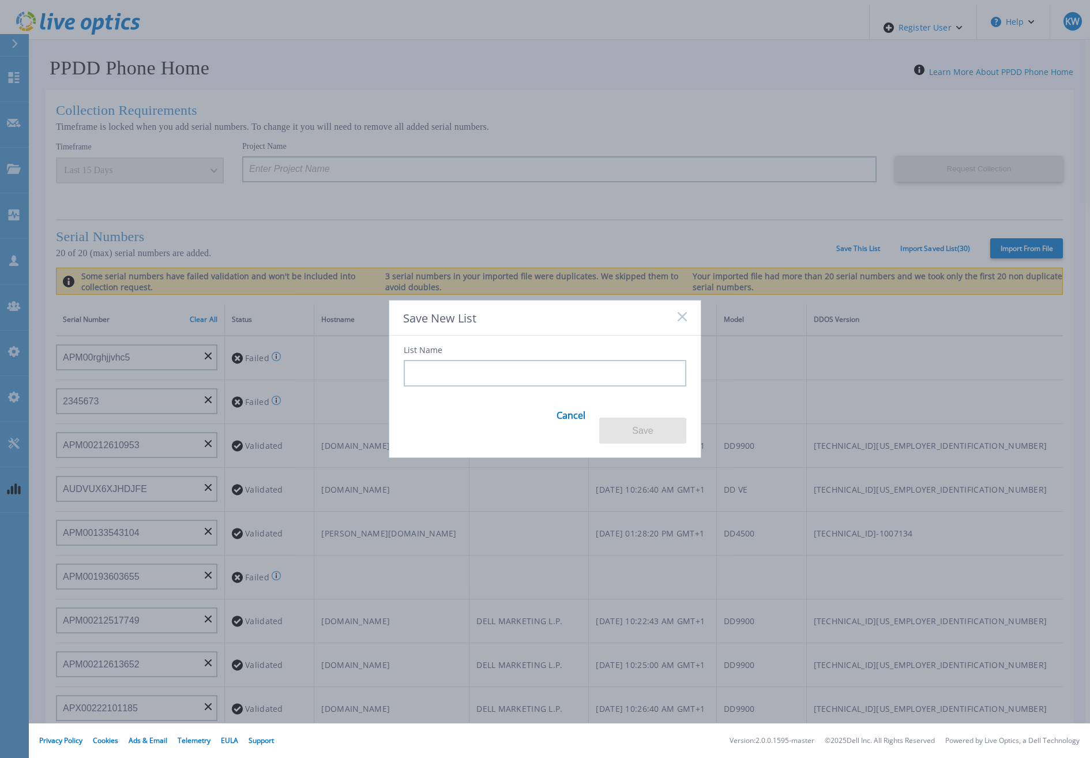
click at [582, 370] on input at bounding box center [545, 373] width 283 height 27
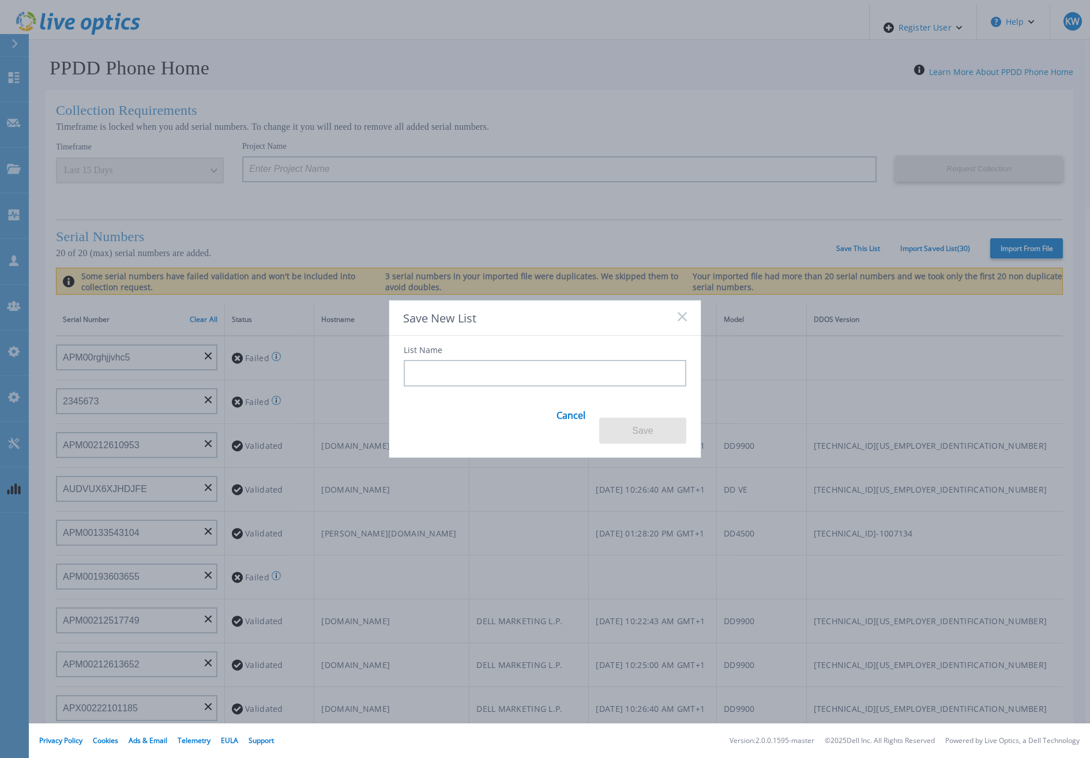
click at [582, 370] on input at bounding box center [545, 373] width 283 height 27
click at [678, 321] on icon at bounding box center [682, 316] width 9 height 9
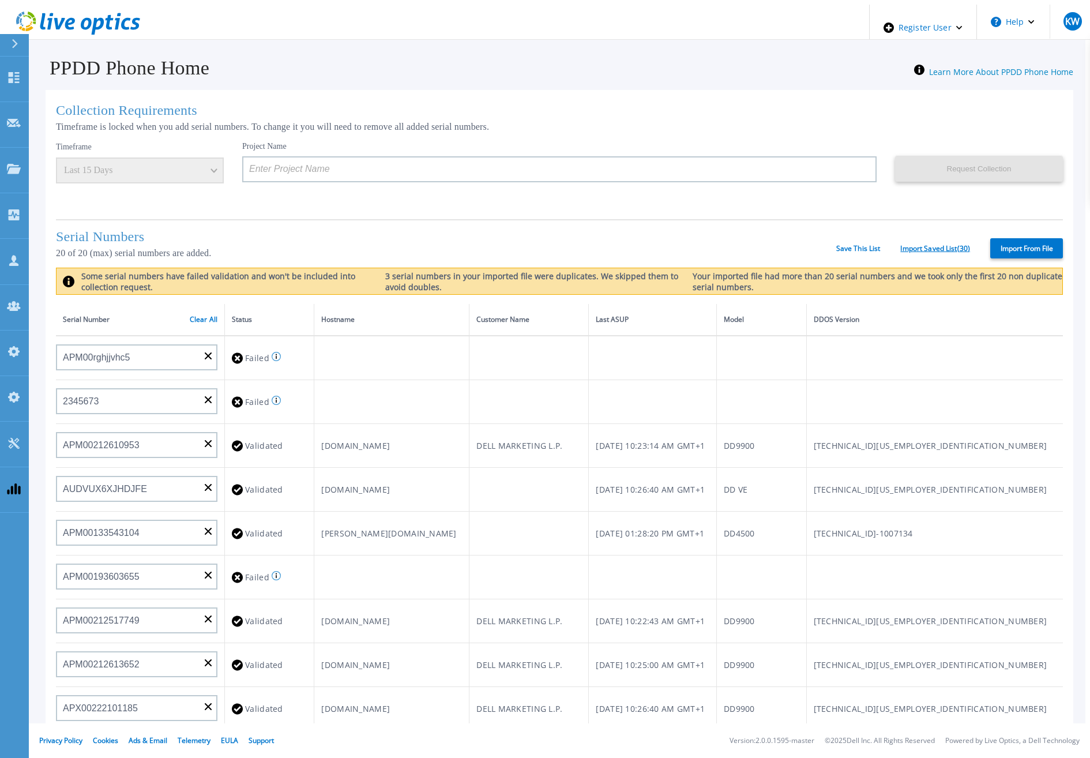
click at [941, 245] on link "Import Saved List ( 30 )" at bounding box center [935, 249] width 70 height 8
click at [991, 238] on label "Import From File" at bounding box center [1026, 248] width 73 height 20
click at [0, 0] on input "Import From File" at bounding box center [0, 0] width 0 height 0
click at [845, 237] on div "Serial Numbers 20 of 20 (max) serial numbers are added. Save This List Import S…" at bounding box center [559, 243] width 1007 height 48
click at [836, 245] on link "Save This List" at bounding box center [858, 249] width 44 height 8
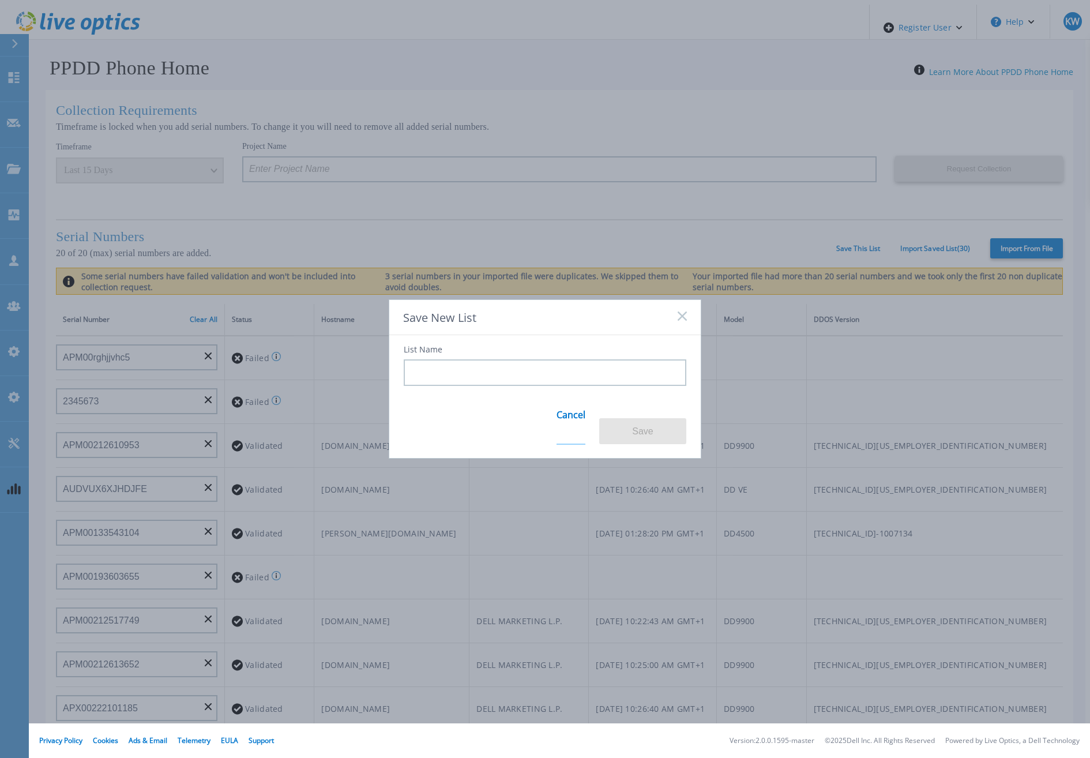
click at [579, 426] on link "Cancel" at bounding box center [570, 422] width 29 height 45
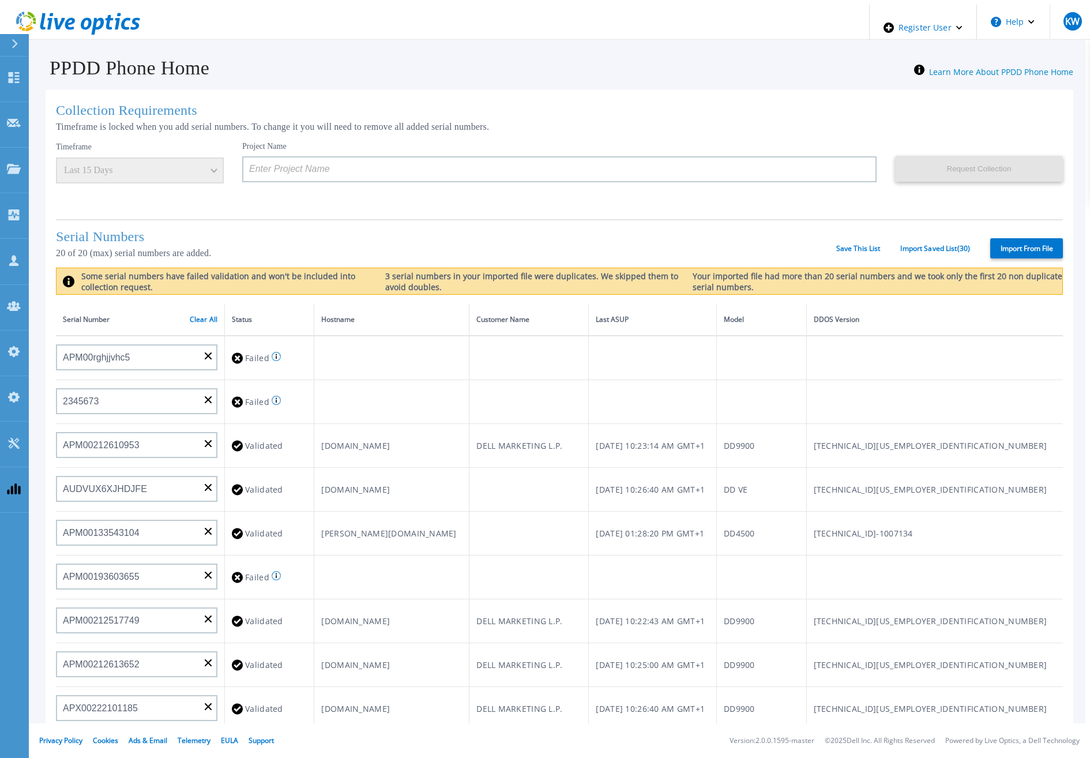
click at [640, 213] on div "Collection Requirements Timeframe is locked when you add serial numbers. To cha…" at bounding box center [560, 463] width 1028 height 747
click at [107, 17] on icon at bounding box center [78, 24] width 124 height 24
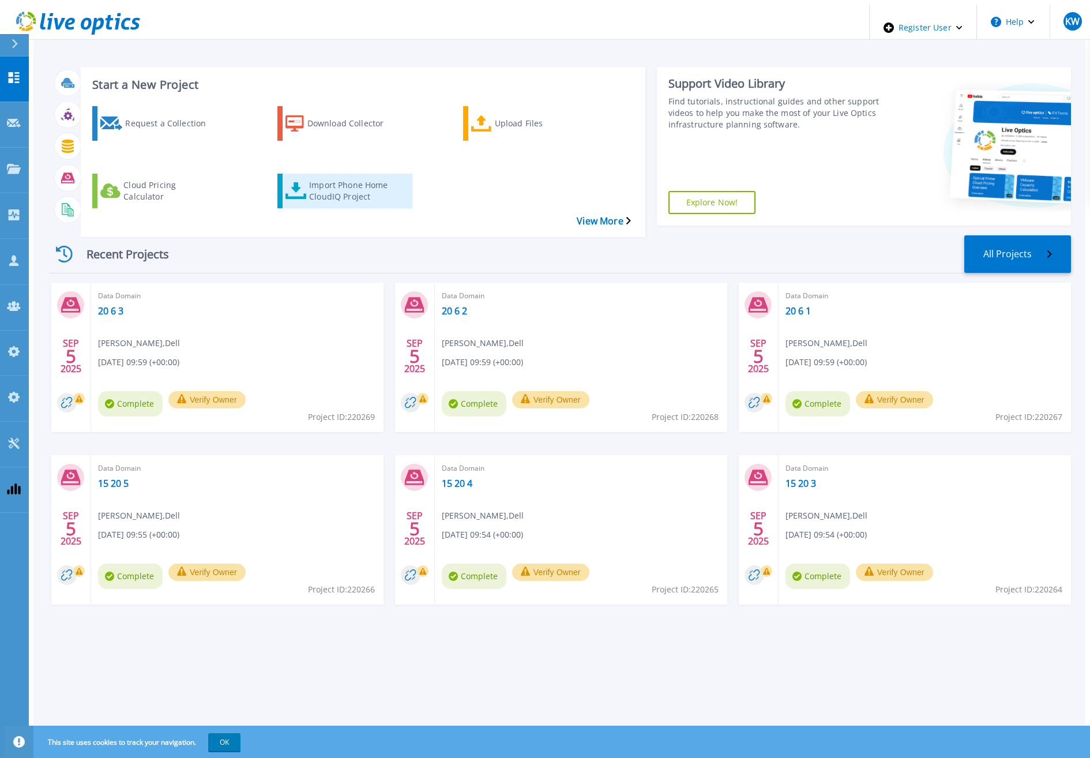
click at [283, 174] on link "Import Phone Home CloudIQ Project" at bounding box center [344, 191] width 135 height 35
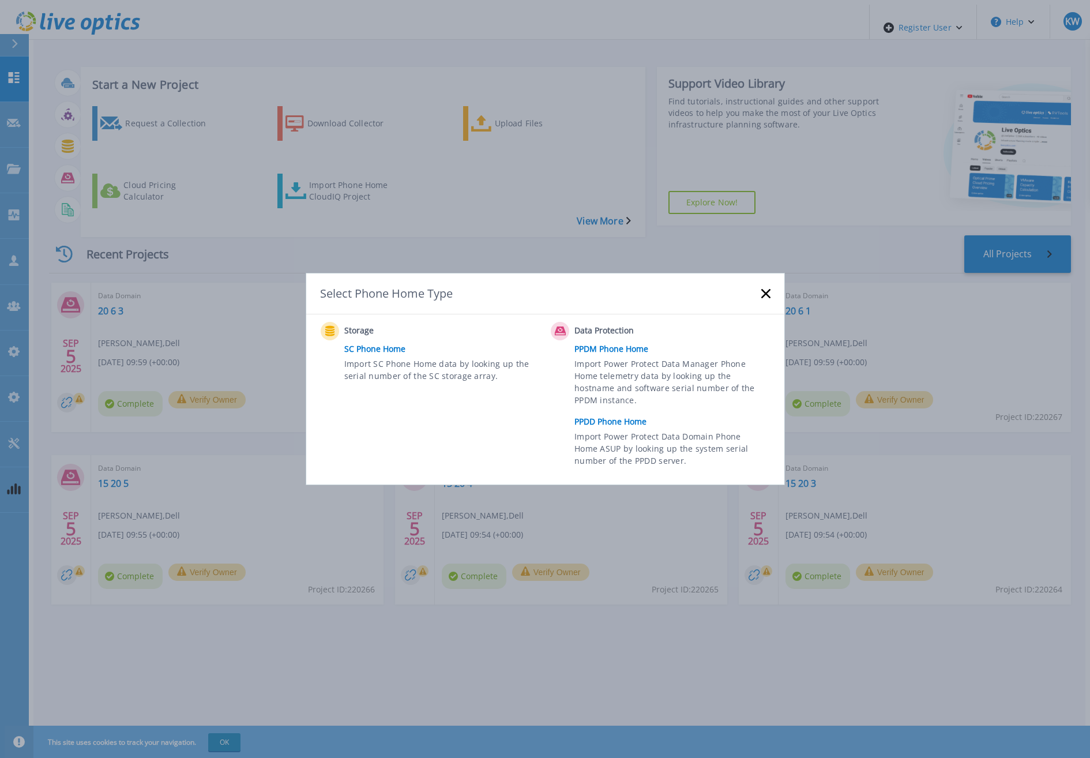
click at [631, 420] on link "PPDD Phone Home" at bounding box center [674, 421] width 201 height 17
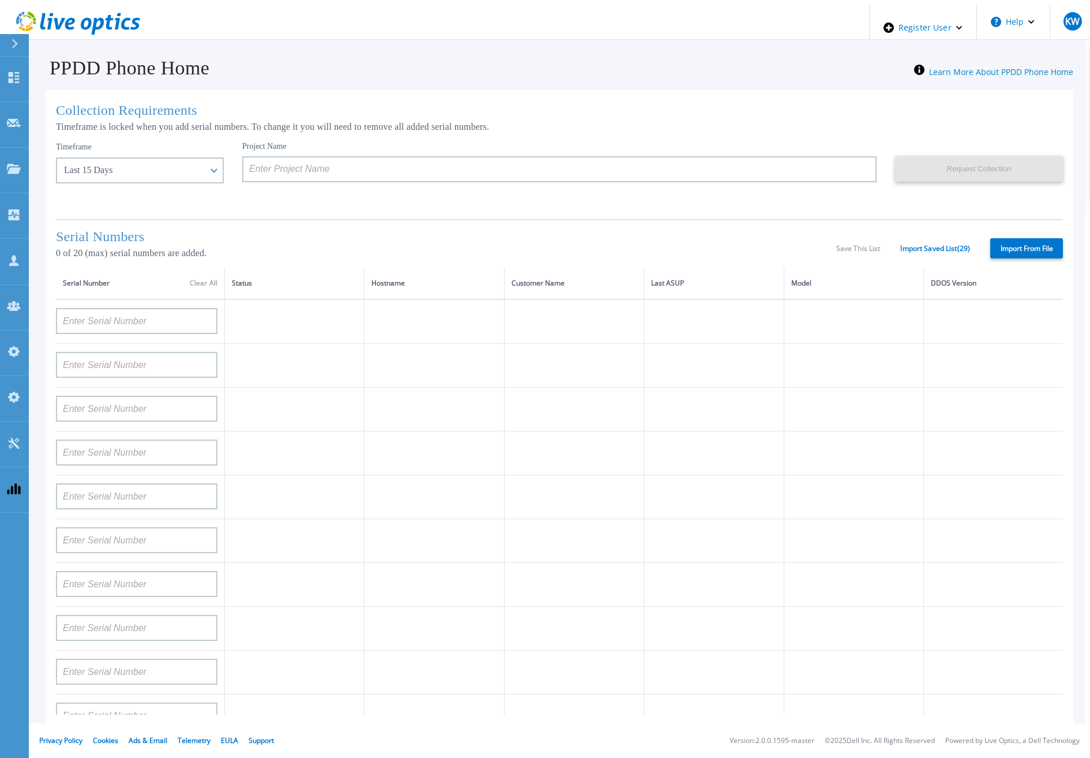
click at [1032, 251] on label "Import From File" at bounding box center [1026, 248] width 73 height 20
click at [0, 0] on input "Import From File" at bounding box center [0, 0] width 0 height 0
click at [878, 247] on div "Save This List Import Saved List ( 29 )" at bounding box center [903, 249] width 134 height 8
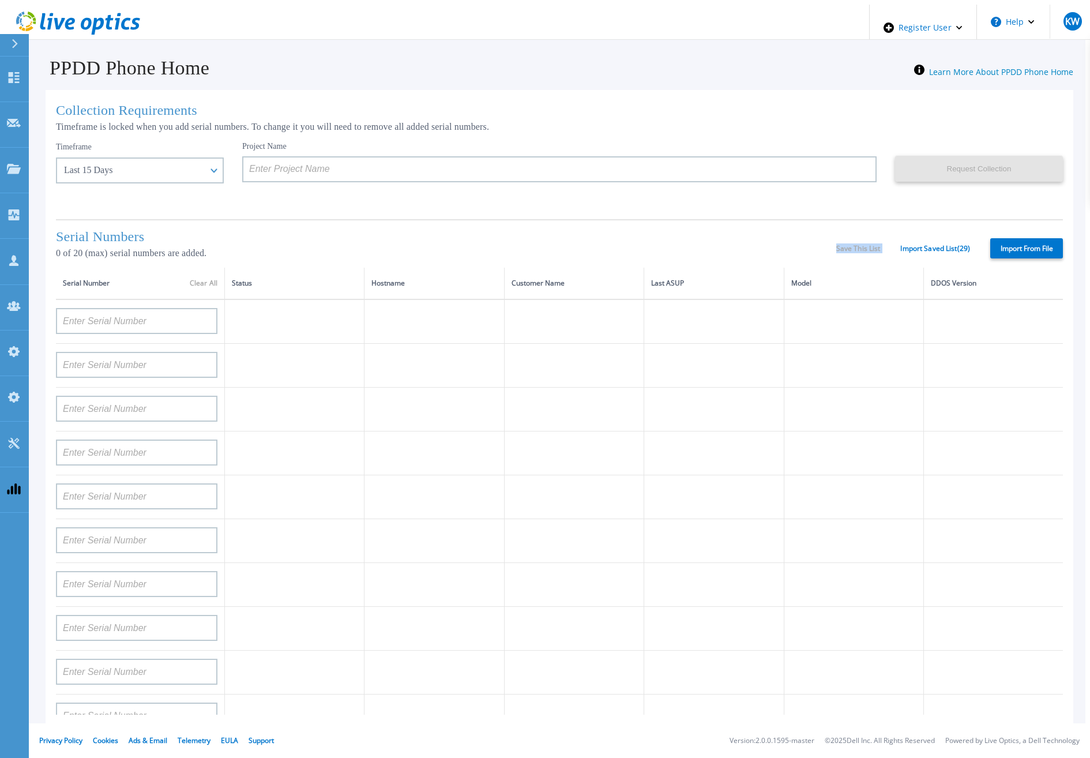
click at [878, 247] on div "Save This List Import Saved List ( 29 )" at bounding box center [903, 249] width 134 height 8
click at [875, 246] on div "Save This List Import Saved List ( 29 )" at bounding box center [903, 249] width 134 height 8
drag, startPoint x: 132, startPoint y: 347, endPoint x: 150, endPoint y: 359, distance: 21.6
click at [139, 348] on div at bounding box center [136, 361] width 161 height 34
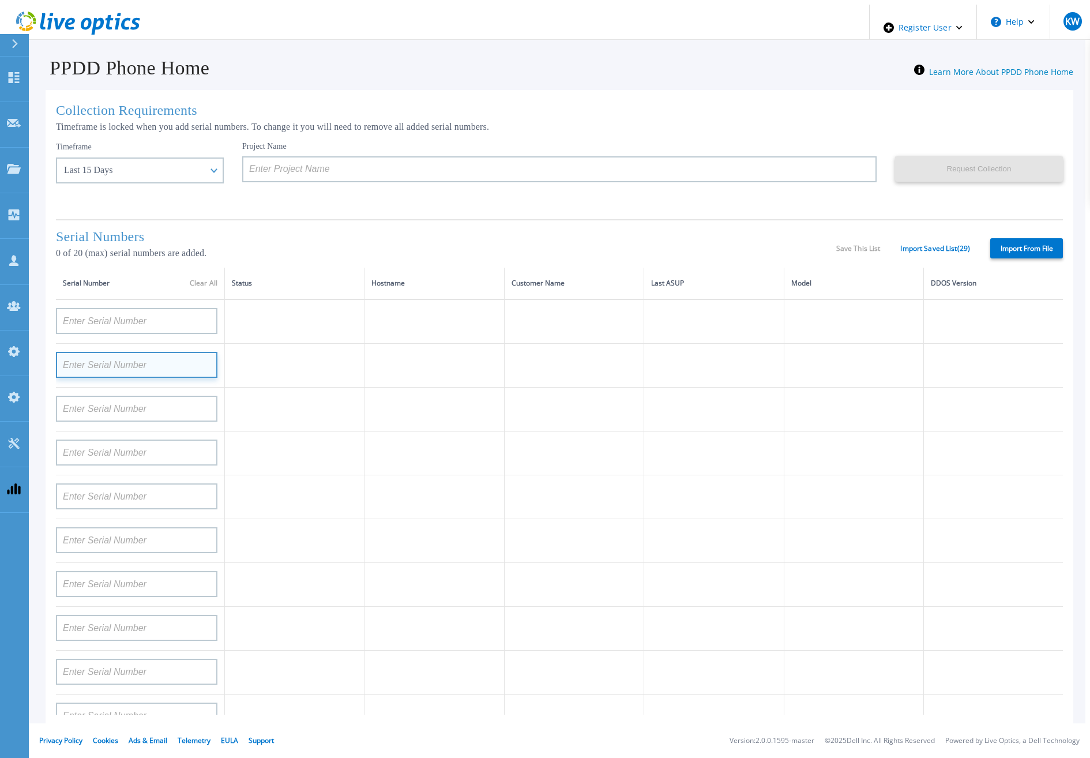
click at [150, 359] on input at bounding box center [136, 365] width 161 height 26
click at [349, 388] on td at bounding box center [295, 371] width 140 height 55
click at [136, 389] on div at bounding box center [136, 405] width 161 height 34
click at [131, 396] on input at bounding box center [136, 409] width 161 height 26
click at [154, 362] on input at bounding box center [136, 365] width 161 height 26
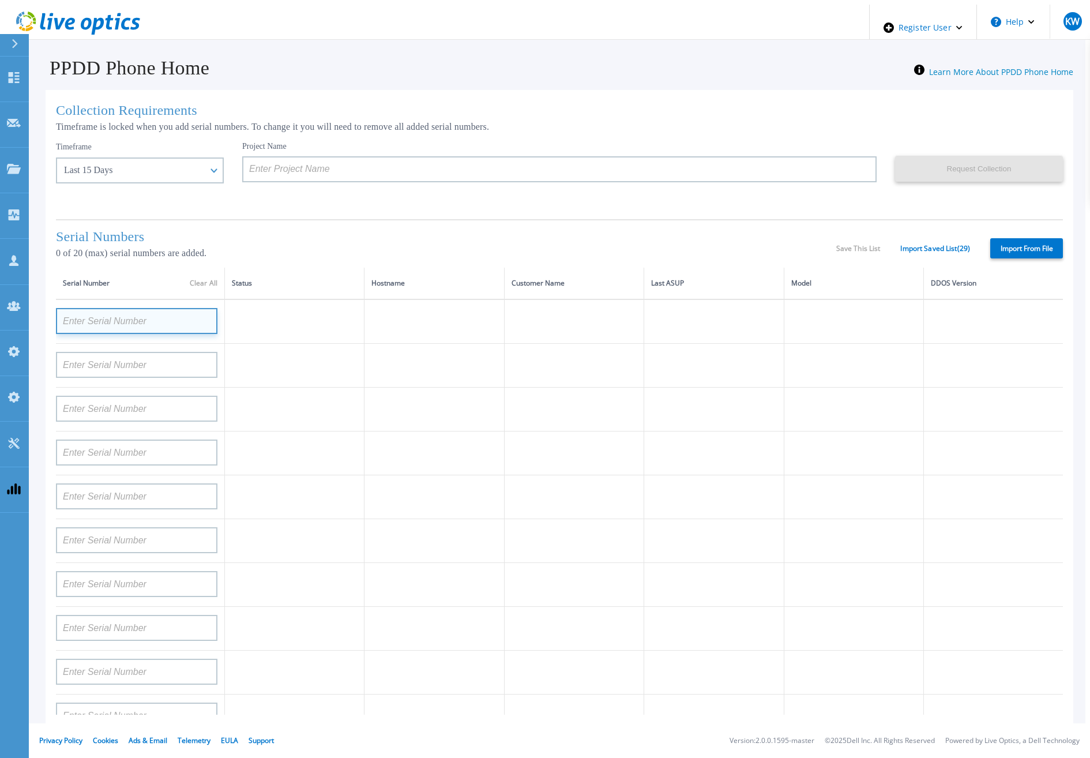
click at [171, 322] on input at bounding box center [136, 321] width 161 height 26
click at [116, 319] on input at bounding box center [136, 321] width 161 height 26
type input "123"
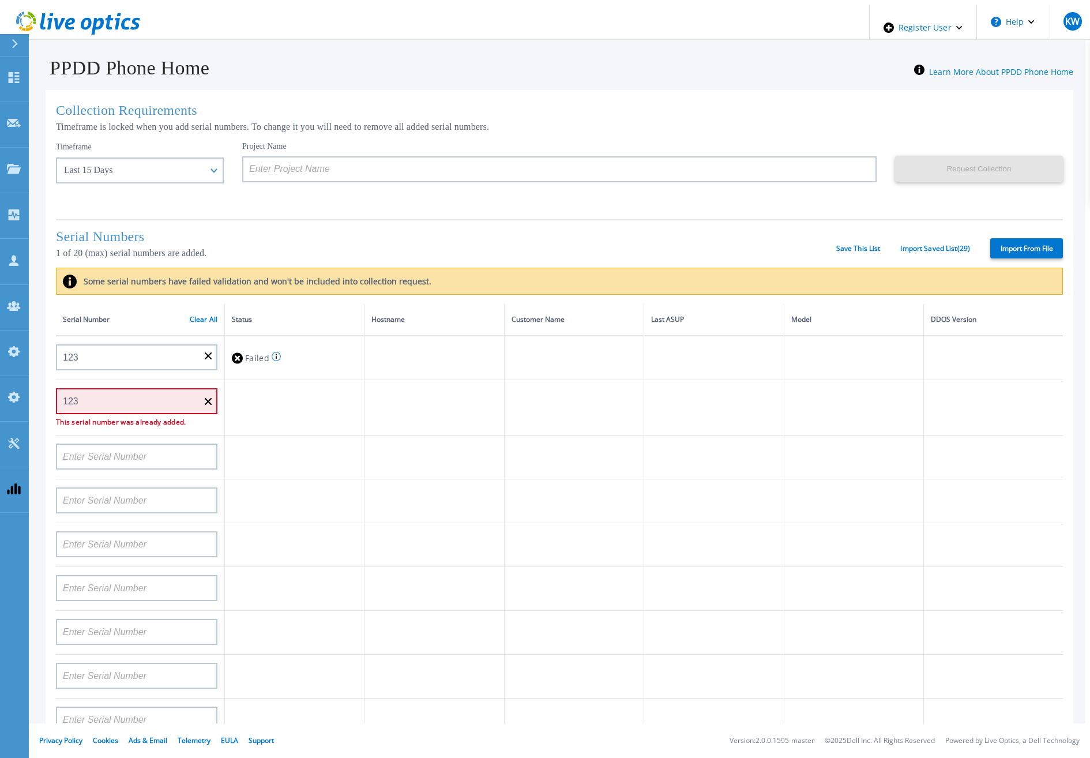
click at [548, 507] on td at bounding box center [574, 501] width 140 height 44
click at [62, 397] on input "123" at bounding box center [136, 401] width 161 height 26
type input "123"
click at [313, 415] on td at bounding box center [295, 407] width 140 height 55
click at [59, 397] on input "123" at bounding box center [136, 401] width 161 height 26
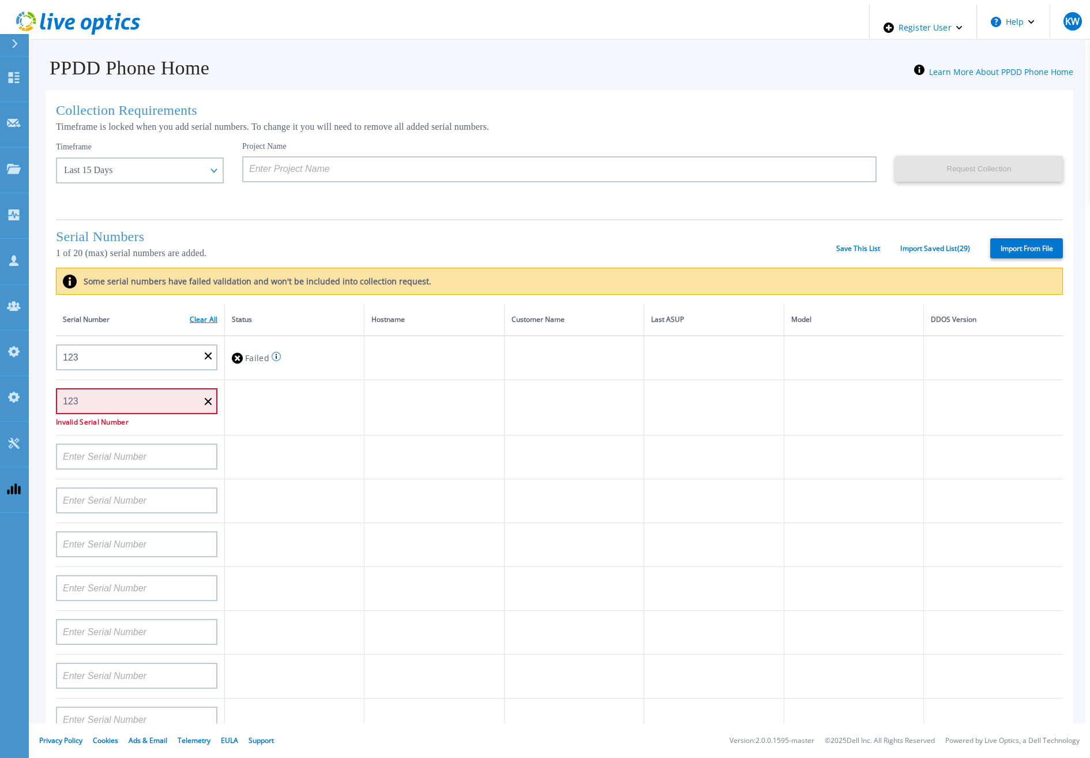
click at [190, 315] on link "Clear All" at bounding box center [204, 319] width 28 height 8
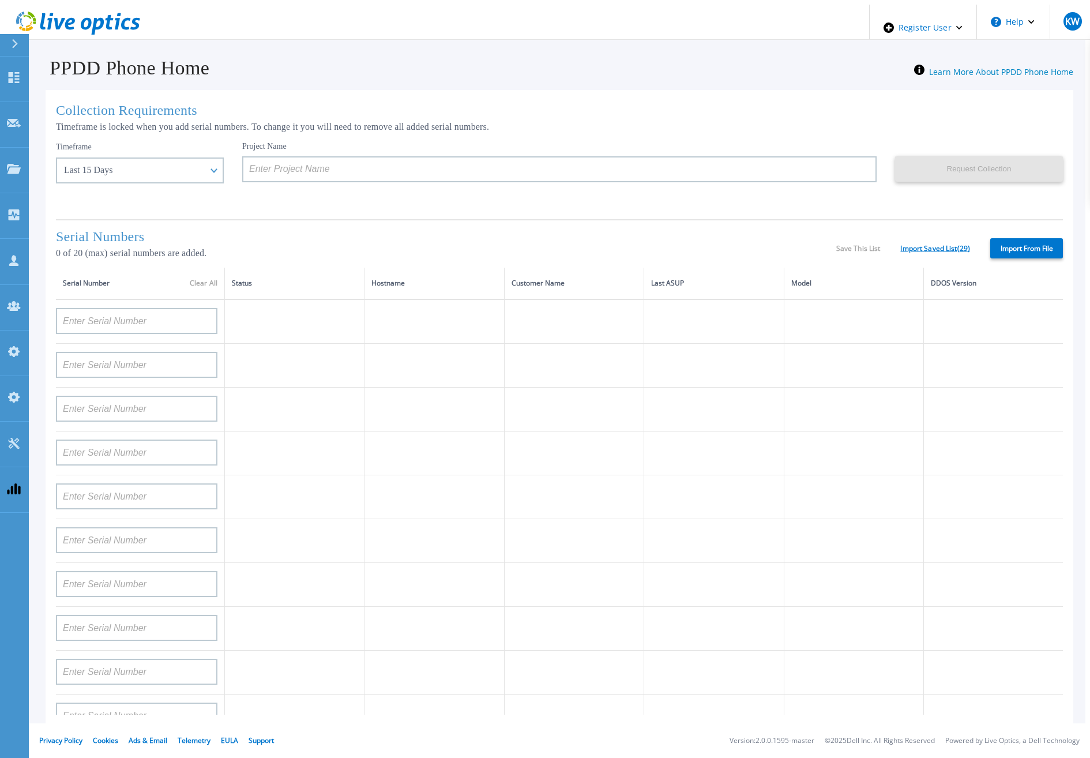
click at [918, 245] on link "Import Saved List ( 29 )" at bounding box center [935, 249] width 70 height 8
click at [874, 245] on div "Save This List Import Saved List ( 29 )" at bounding box center [903, 249] width 134 height 8
click at [1026, 253] on label "Import From File" at bounding box center [1026, 248] width 73 height 20
click at [0, 0] on input "Import From File" at bounding box center [0, 0] width 0 height 0
click at [121, 172] on div "Last 15 Days" at bounding box center [140, 170] width 168 height 26
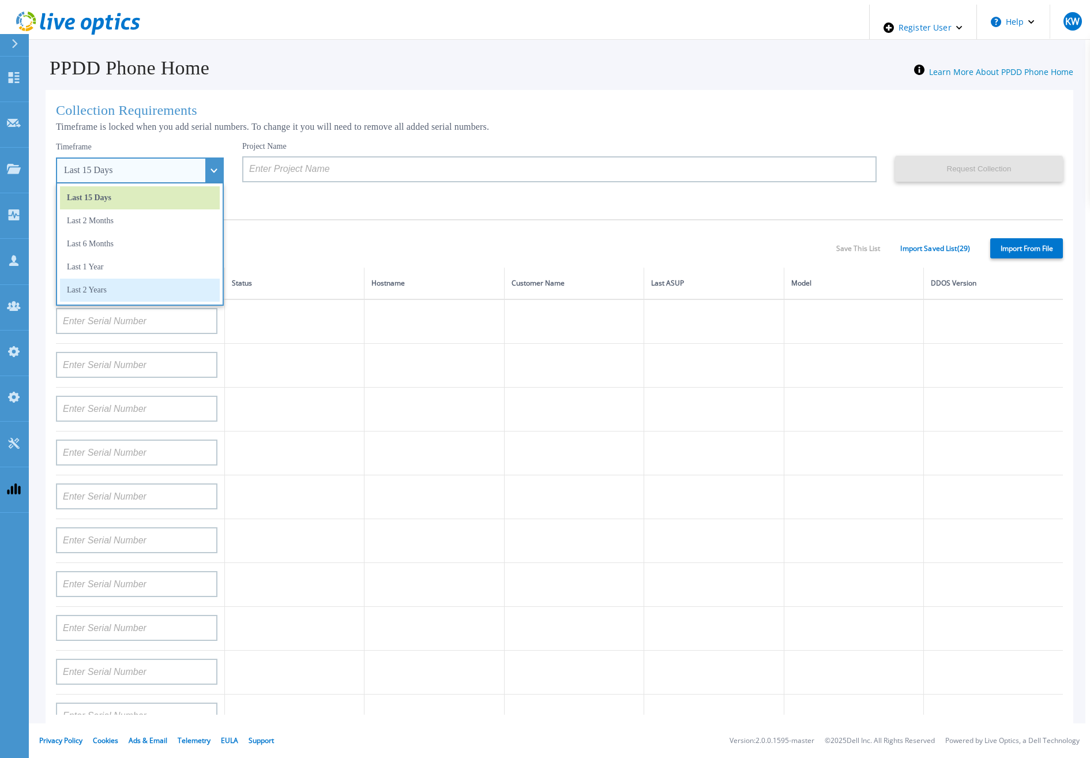
click at [114, 294] on li "Last 2 Years" at bounding box center [140, 290] width 160 height 23
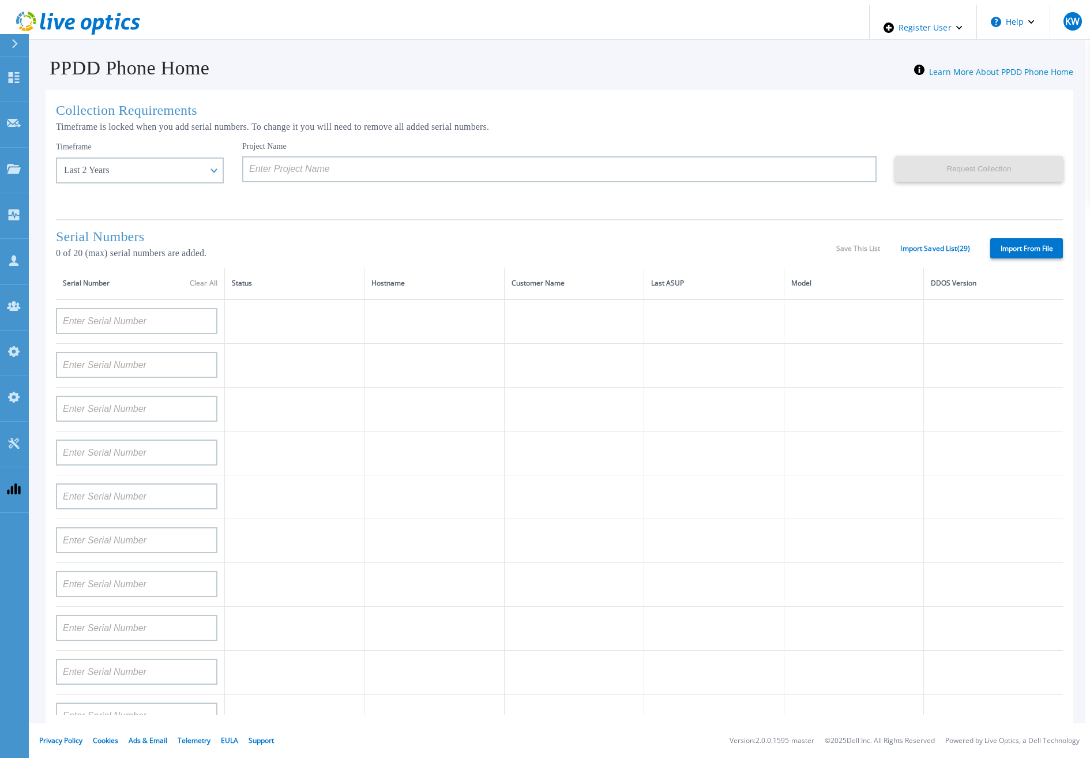
click at [1031, 240] on label "Import From File" at bounding box center [1026, 248] width 73 height 20
click at [0, 0] on input "Import From File" at bounding box center [0, 0] width 0 height 0
type input "APM00211700095"
type input "APX00232503747"
type input "APM00214914093"
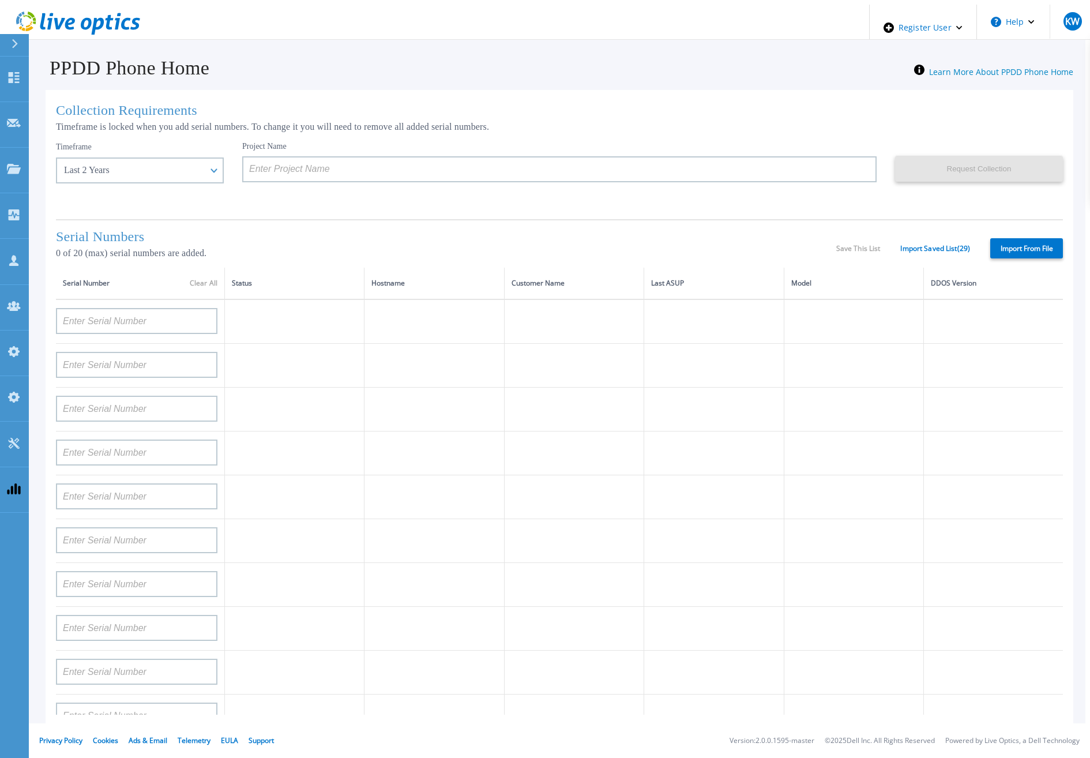
type input "APM00171836329"
type input "APM00212026971"
type input "APM00214914094"
type input "APX00234502218"
type input "APM00212018359"
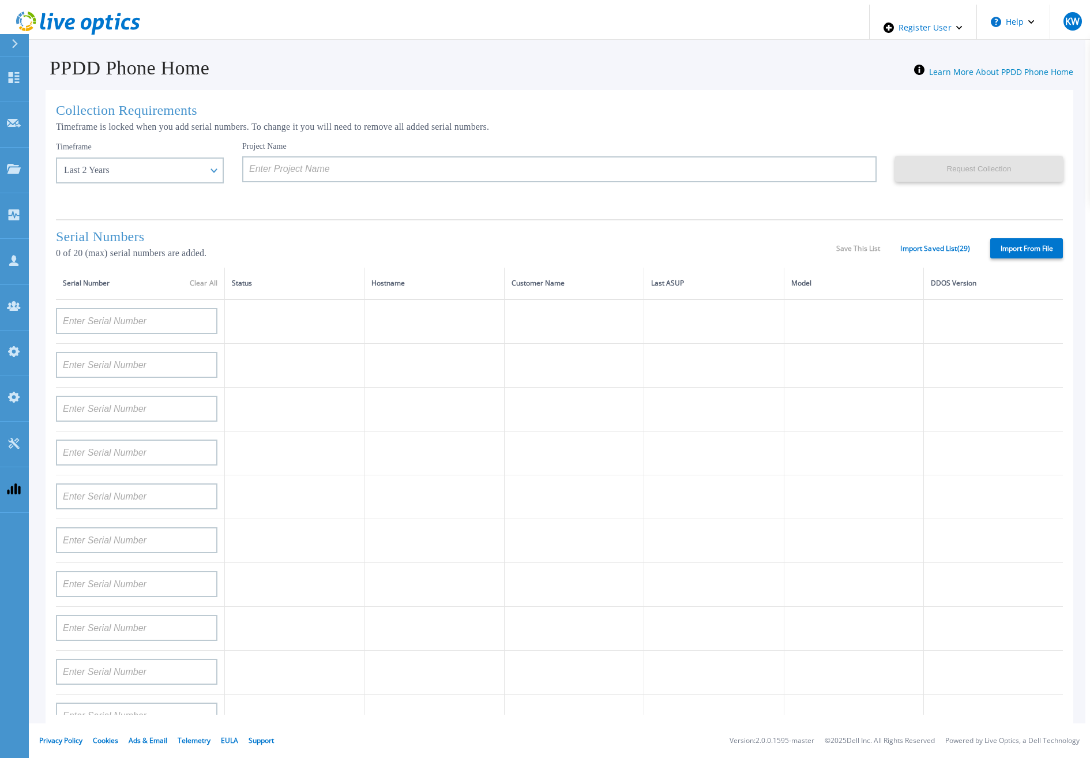
type input "APX00232503745"
type input "APX00232503743"
type input "APM00202011675"
type input "APM00212517749"
type input "APX00232503742"
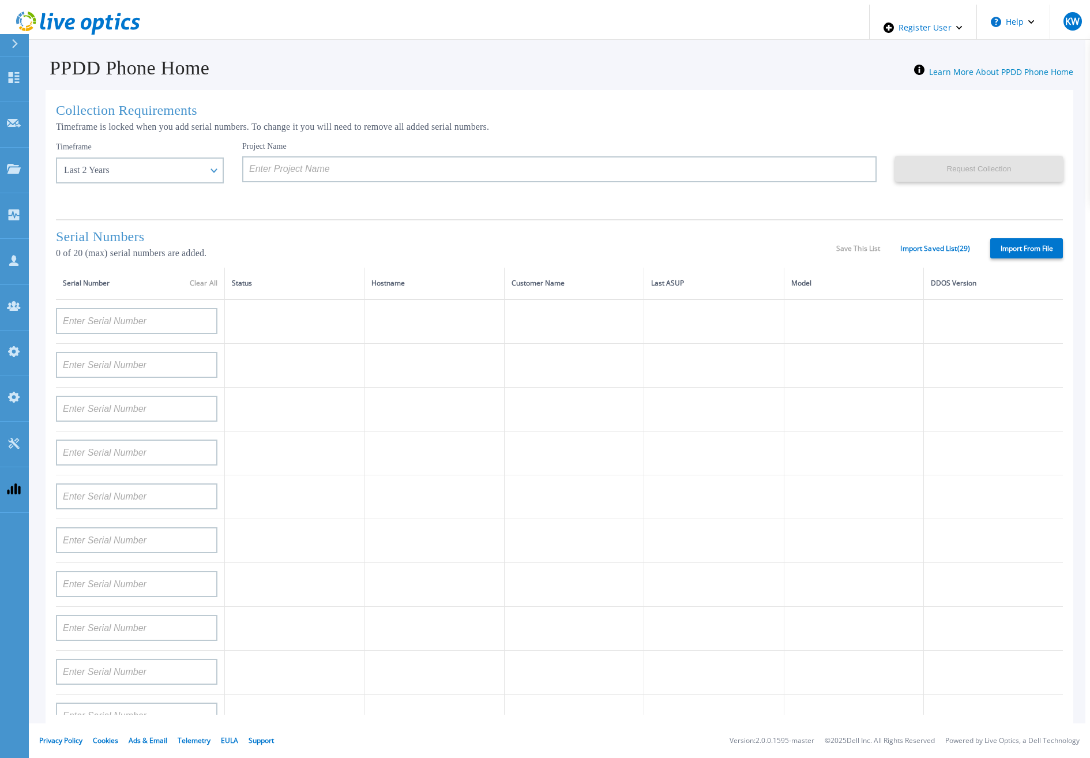
type input "APM00212702822"
type input "APM00212610953"
type input "APM00202614668"
type input "APM00212613652"
type input "APX00222101185"
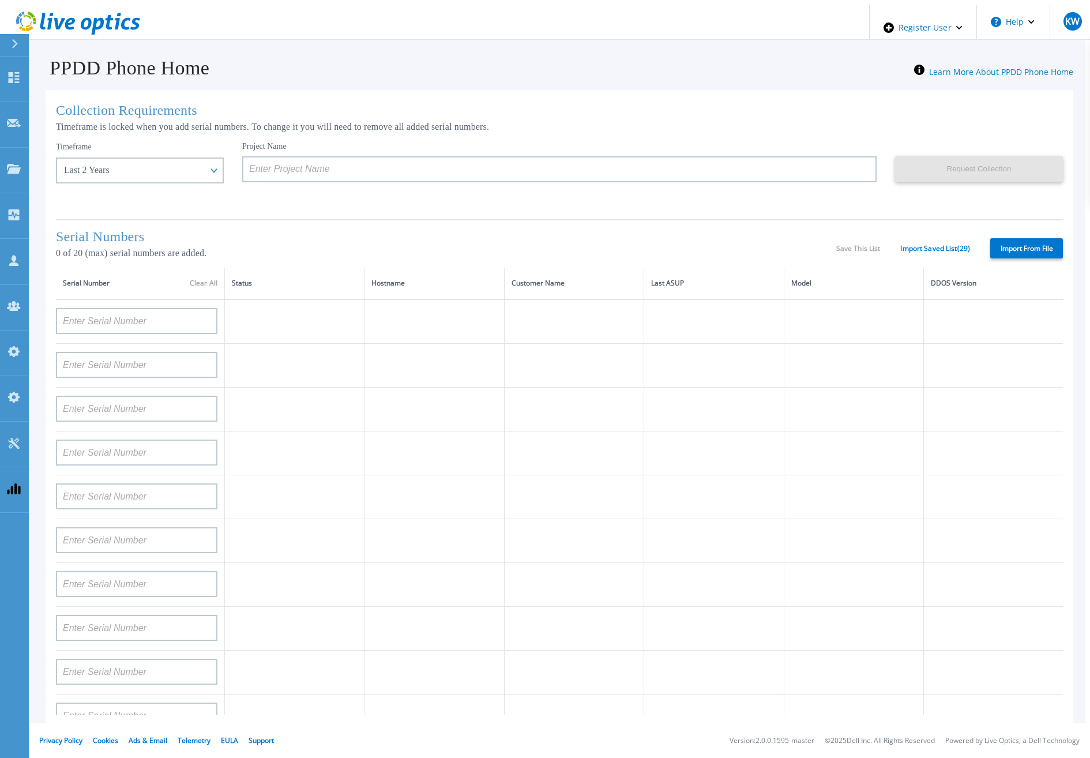
type input "AUDVUX6XJHDJFE"
type input "APM00133543104"
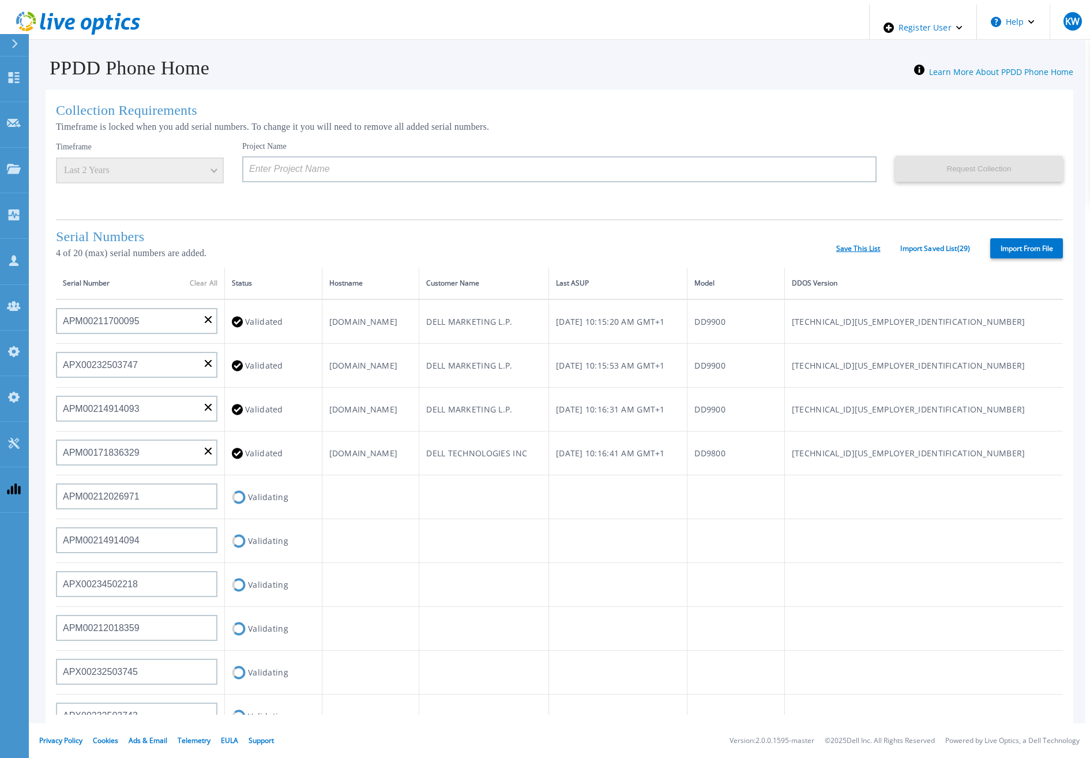
click at [846, 249] on link "Save This List" at bounding box center [858, 249] width 44 height 8
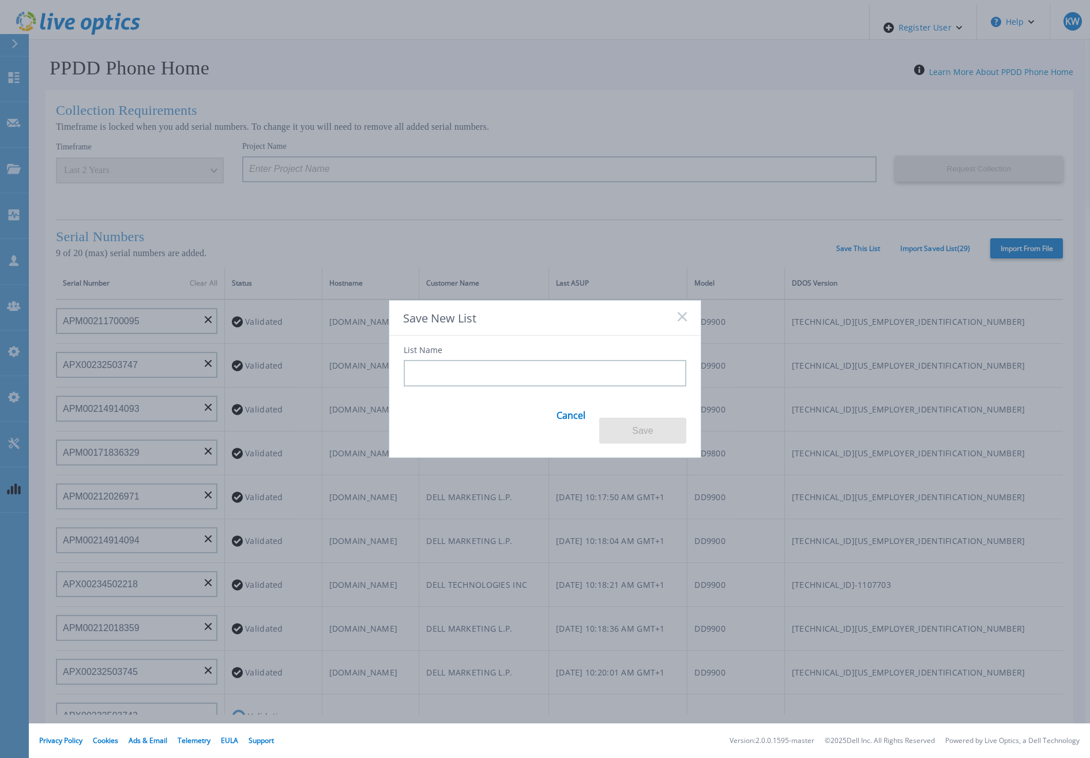
click at [607, 403] on div "List Name Cancel Save" at bounding box center [544, 390] width 311 height 108
click at [608, 386] on input at bounding box center [545, 373] width 283 height 27
type input "s"
click at [630, 420] on button "Save" at bounding box center [642, 431] width 87 height 26
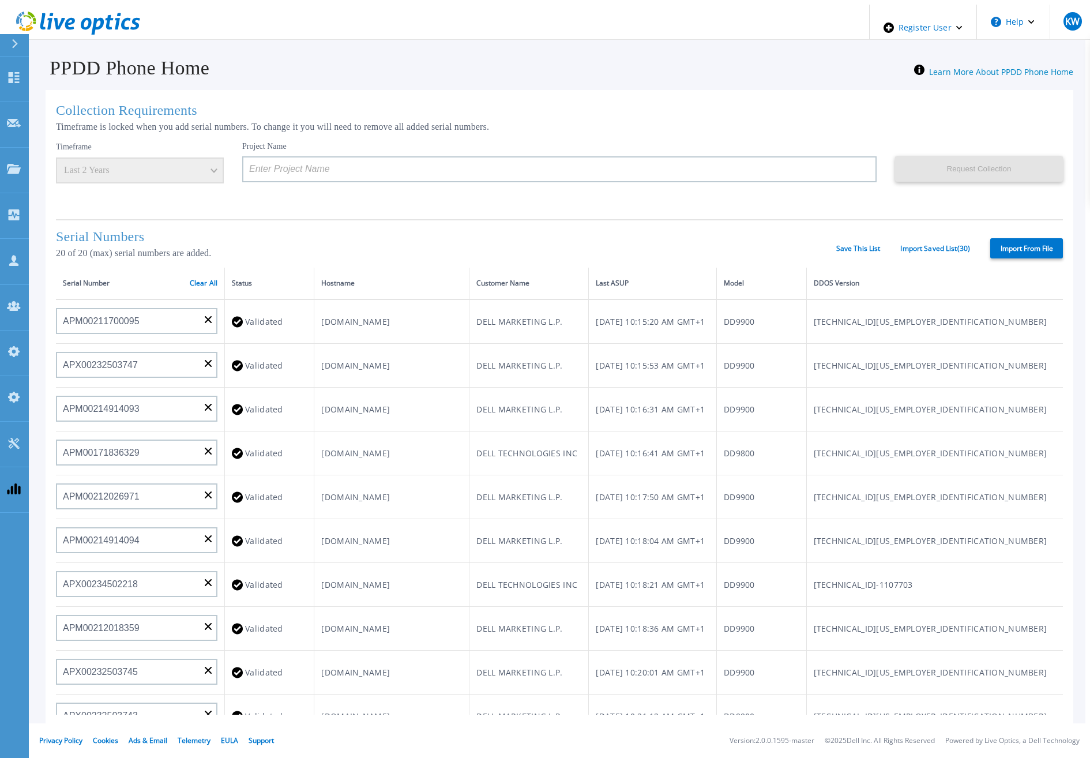
click at [1014, 245] on label "Import From File" at bounding box center [1026, 248] width 73 height 20
click at [0, 0] on input "Import From File" at bounding box center [0, 0] width 0 height 0
type input "APM00rghjjvhc5"
type input "2345673"
type input "APM00212610953"
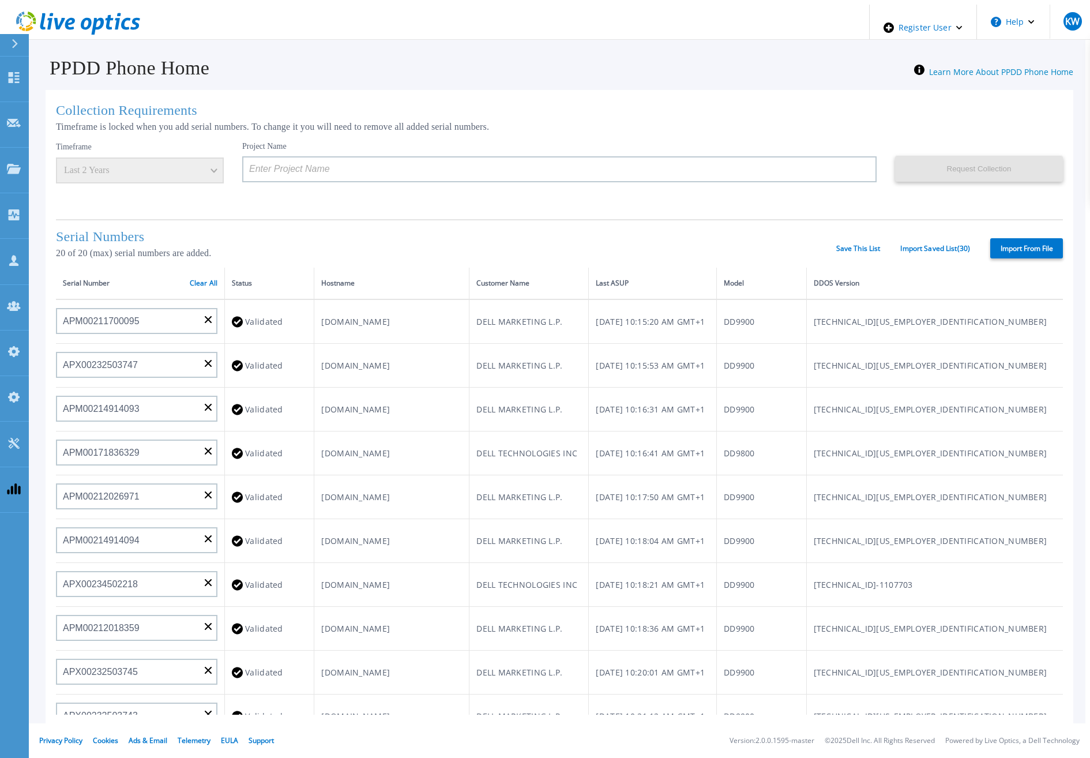
type input "AUDVUX6XJHDJFE"
type input "APM00133543104"
type input "APM00193603655"
type input "APM00212517749"
type input "APM00212613652"
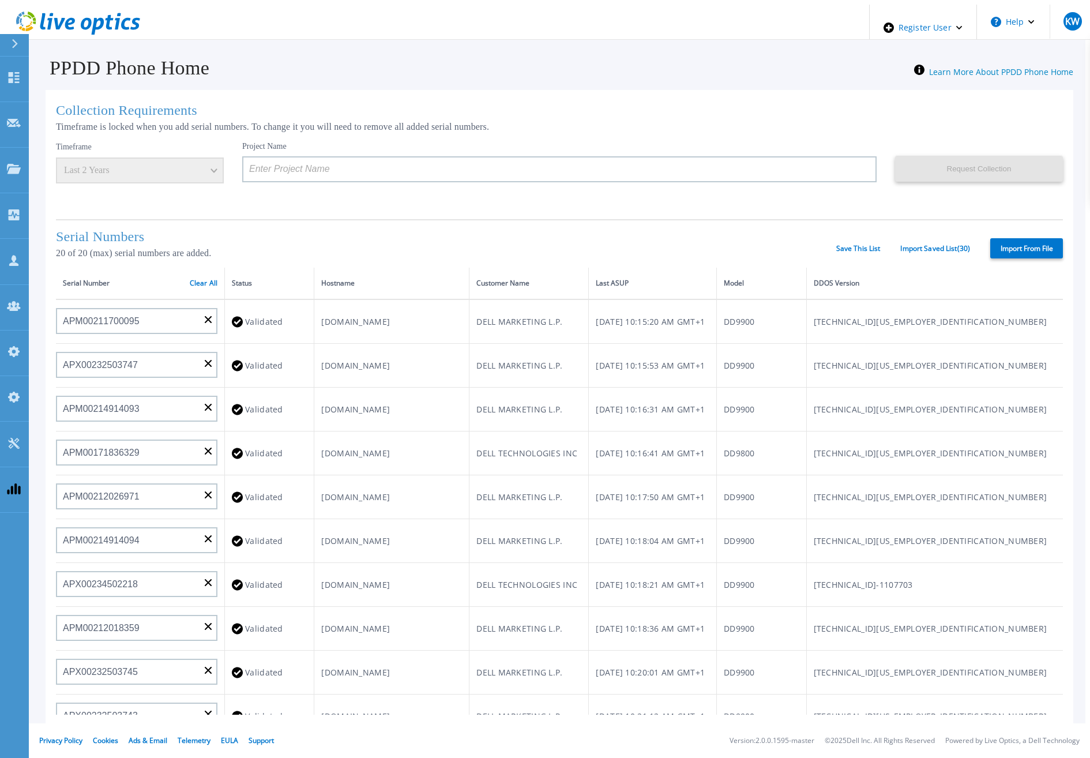
type input "APX00222101185"
type input "APM00202702416"
type input "APM00182811777"
type input "APX00231205150"
type input "APM00171414745"
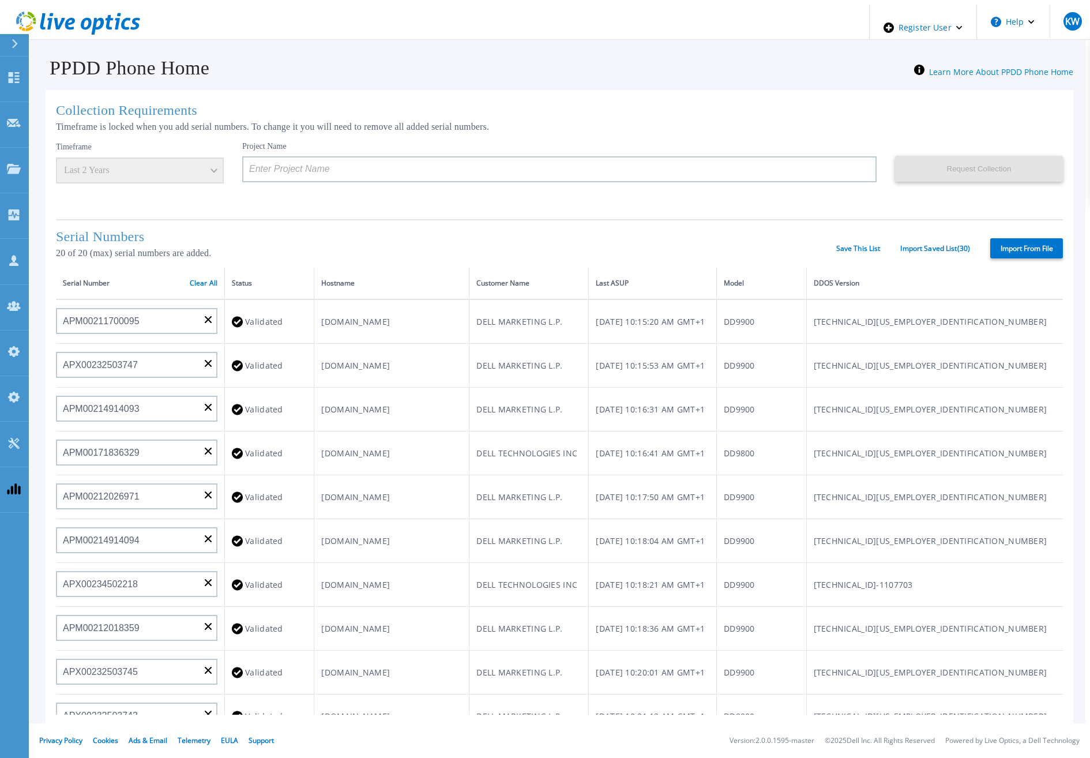
type input "APM00193711545"
type input "APM00192908177"
type input "APM00202519869"
type input "APM00213408992"
type input "APM00203301121"
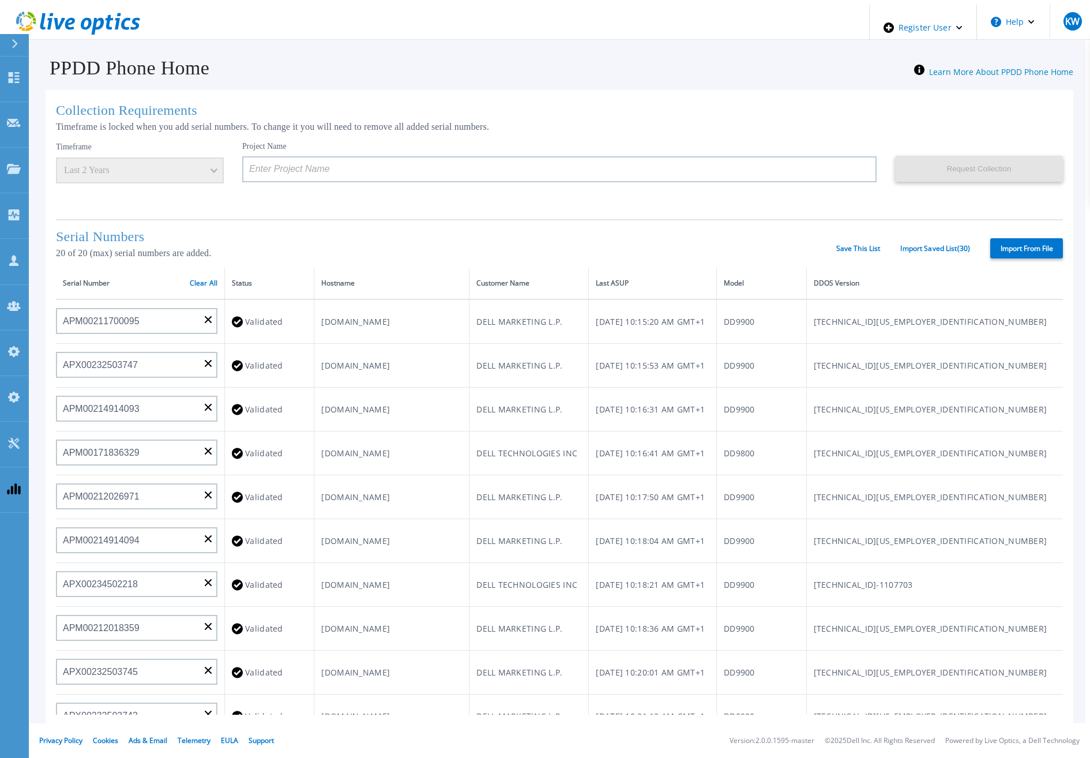
type input "APX00221800533"
type input "APX00232004279"
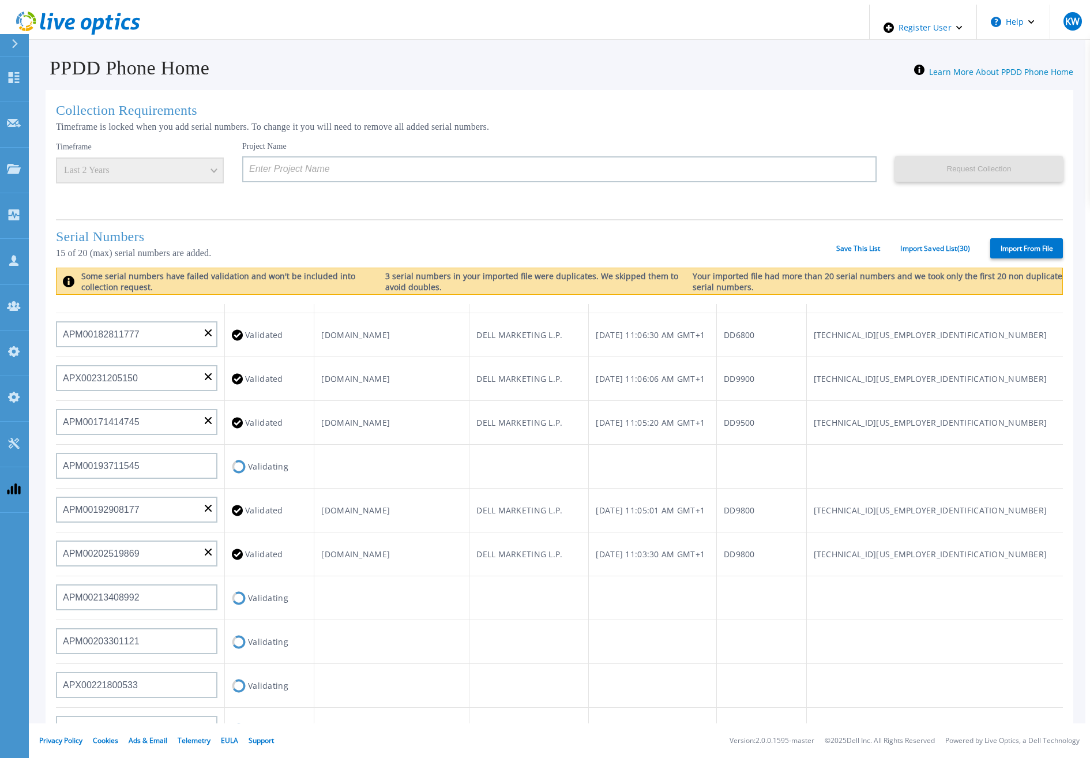
scroll to position [462, 0]
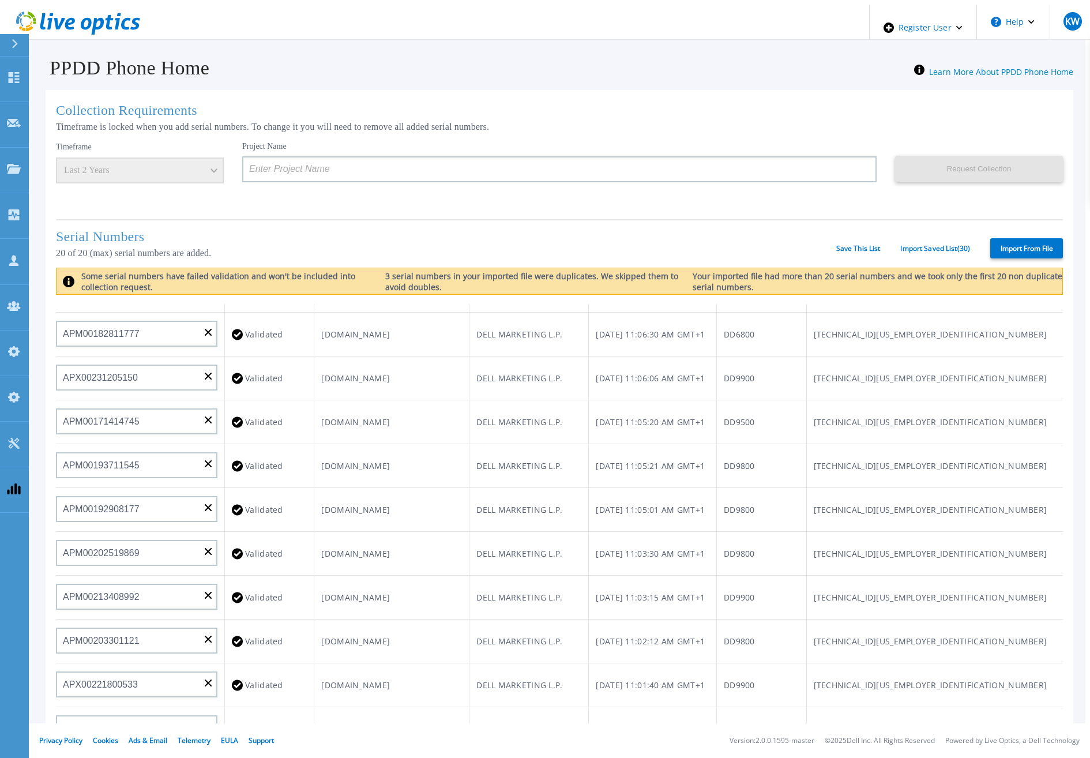
click at [1039, 249] on label "Import From File" at bounding box center [1026, 248] width 73 height 20
click at [0, 0] on input "Import From File" at bounding box center [0, 0] width 0 height 0
type input "FLA00141500029"
type input "FLA00134800070"
type input "FLA00141400121"
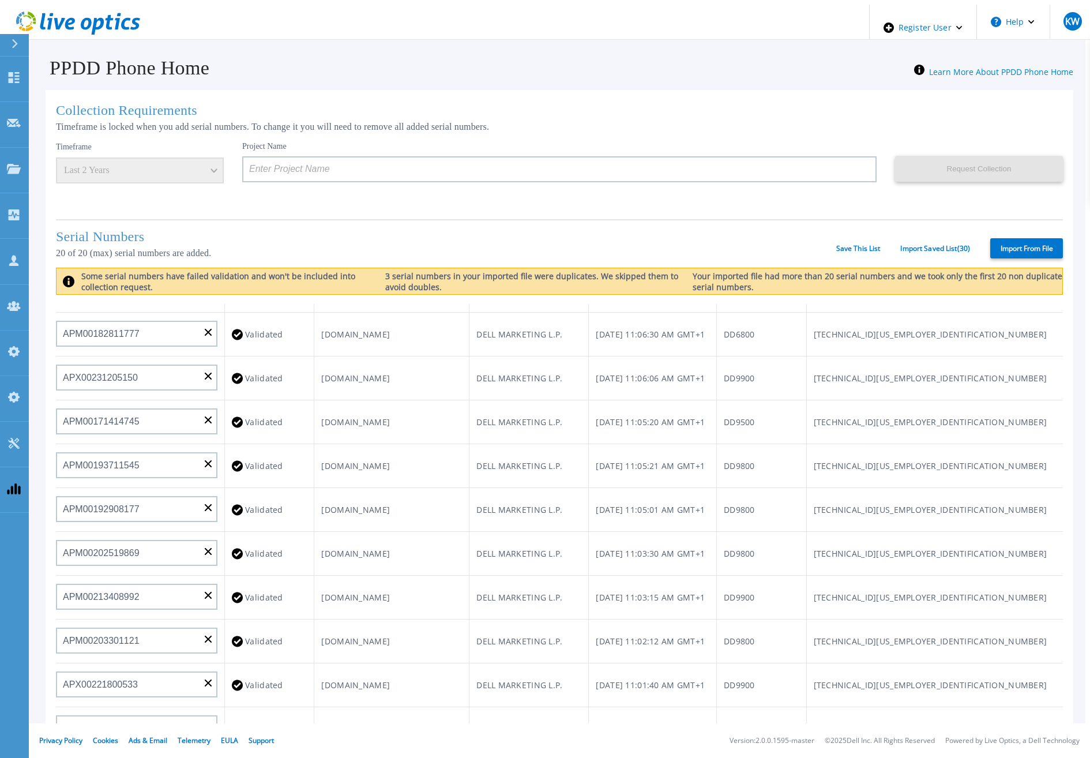
type input "APM00133543104"
type input "APM00212712898"
type input "APM00203315285"
type input "APX00232004280"
type input "APX00231205149"
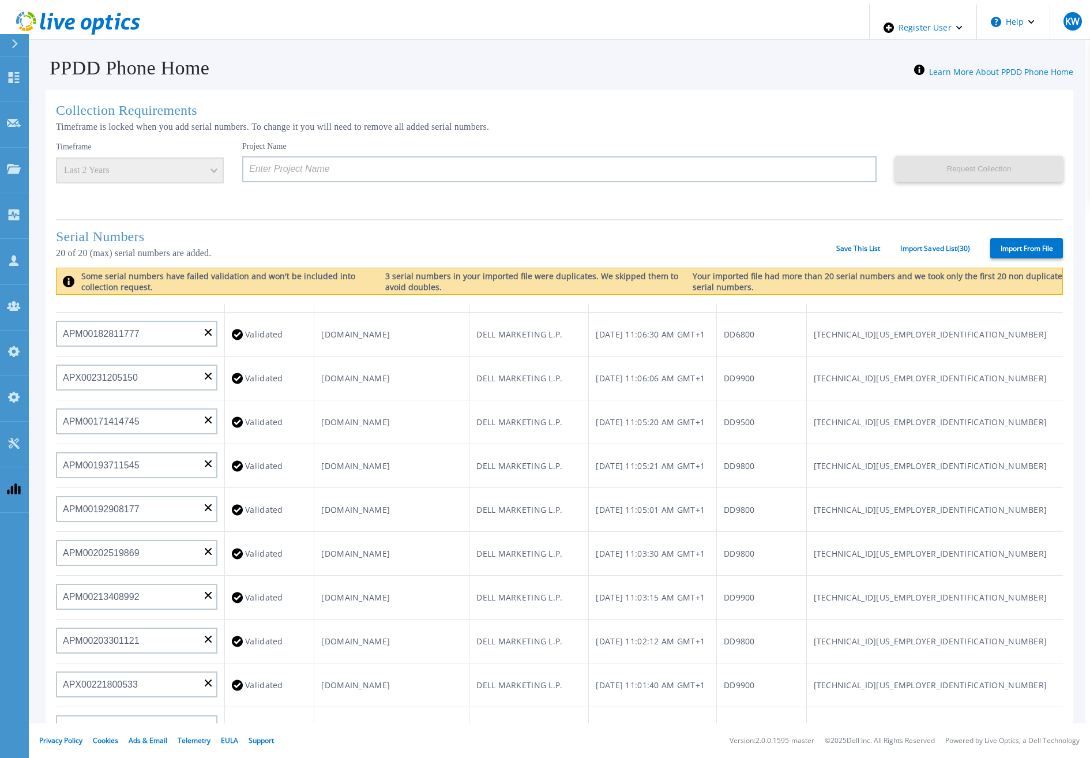
type input "APX00232004274"
type input "APX00221801389"
type input "APM00202702417"
type input "APX00221800545"
type input "APX00232004275"
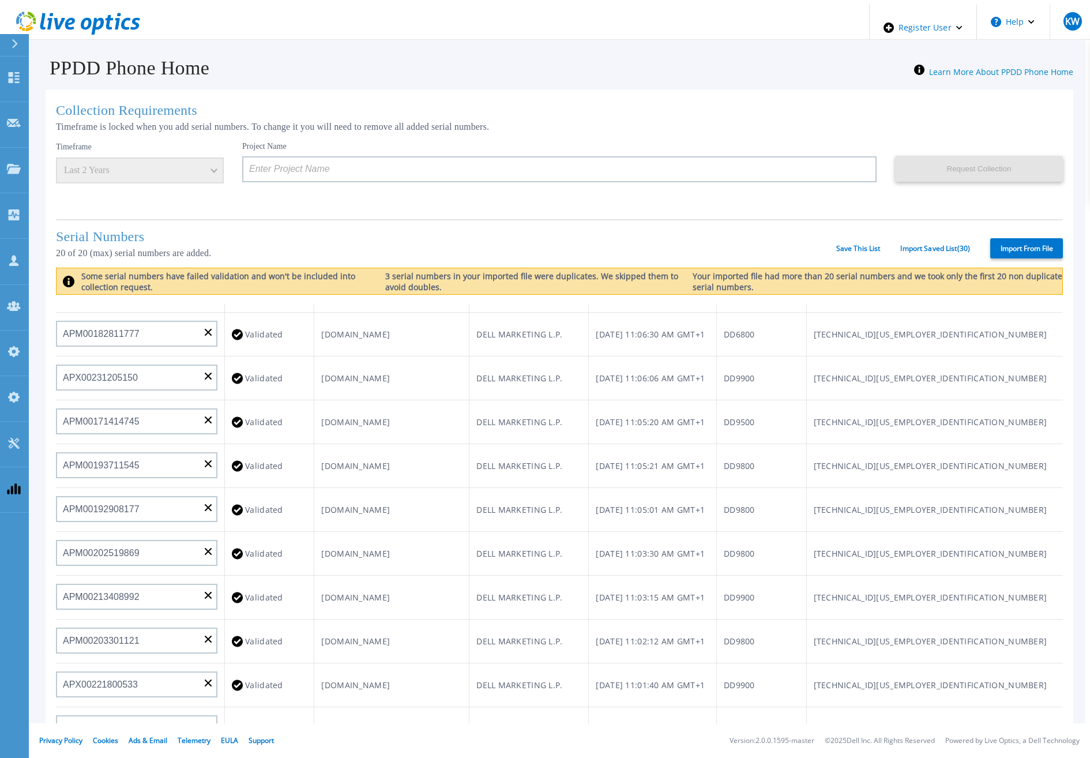
type input "APX00231502878"
type input "APX00234806572"
type input "APM00162519195"
type input "APM00213409007"
type input "APM00202702416"
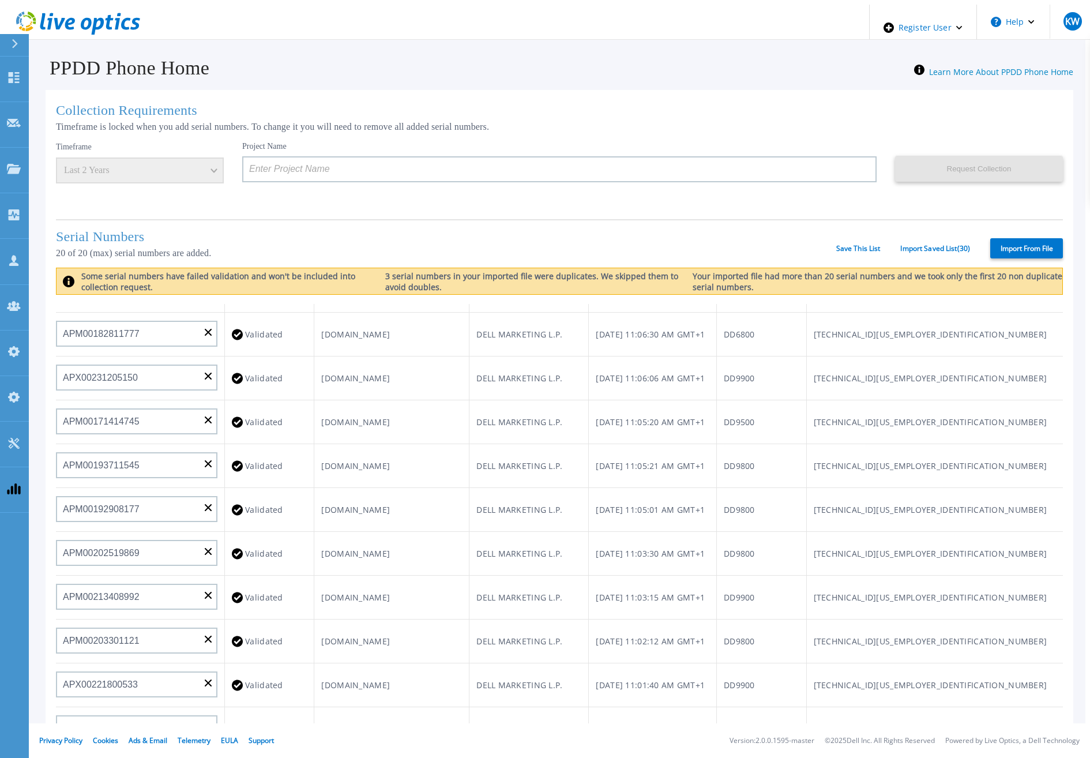
type input "APM00182811777"
type input "APX00231205150"
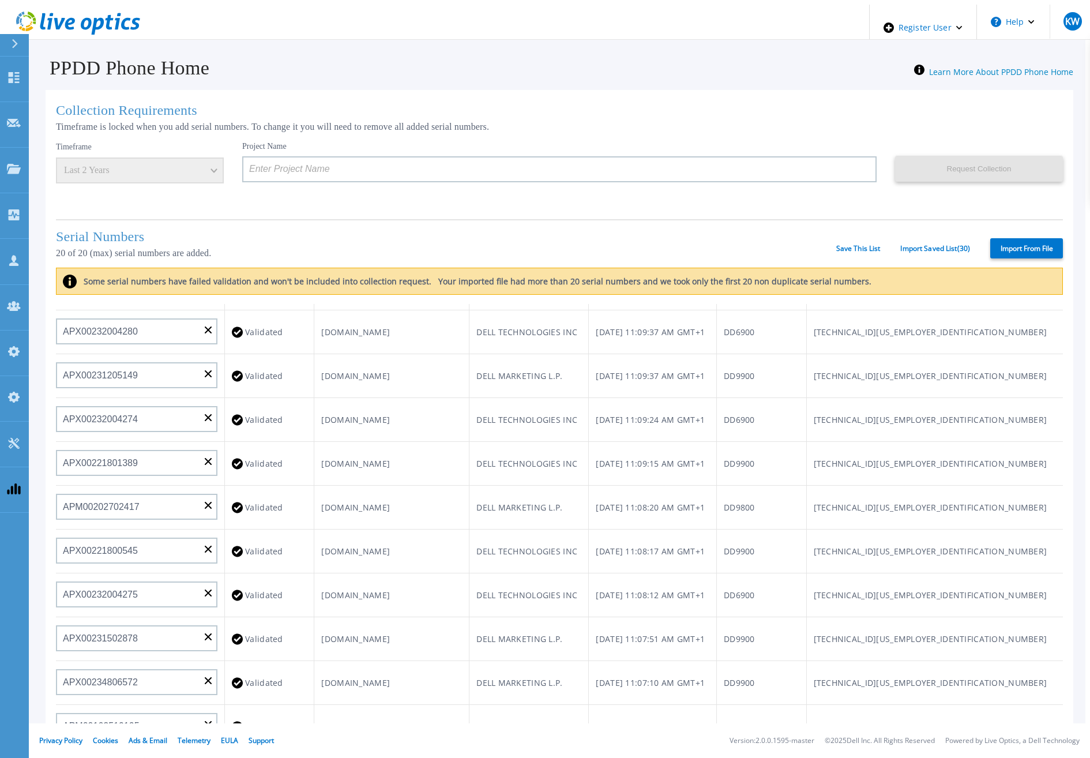
scroll to position [0, 0]
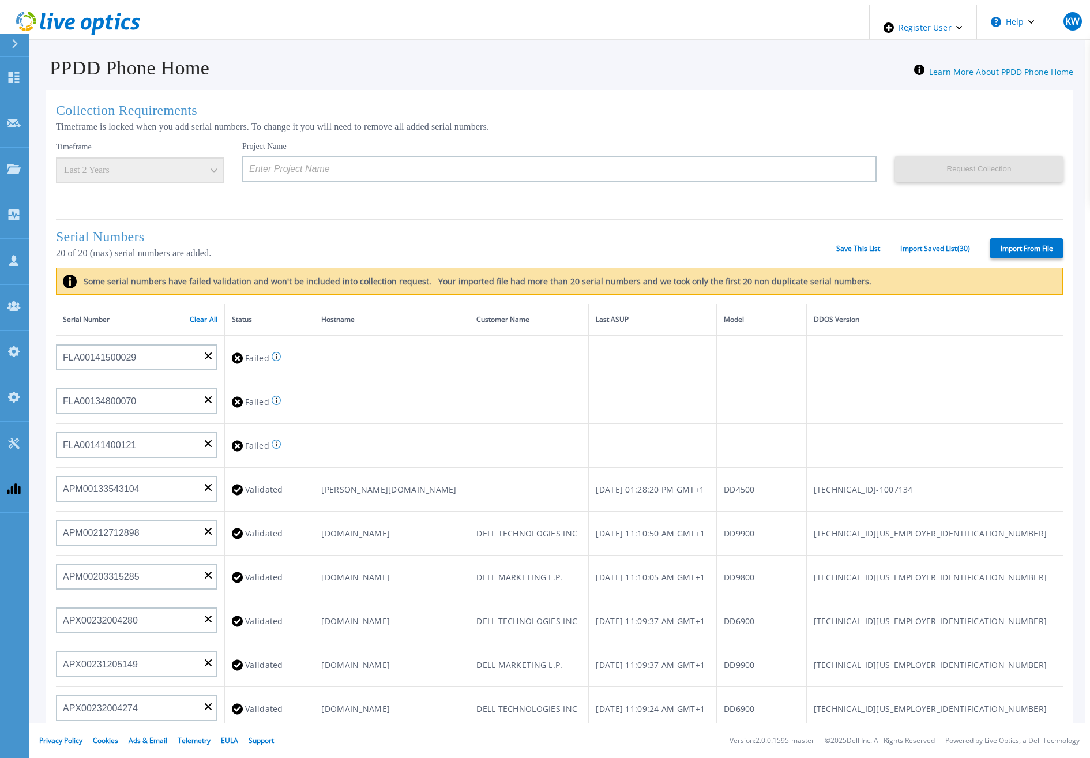
click at [862, 249] on link "Save This List" at bounding box center [858, 249] width 44 height 8
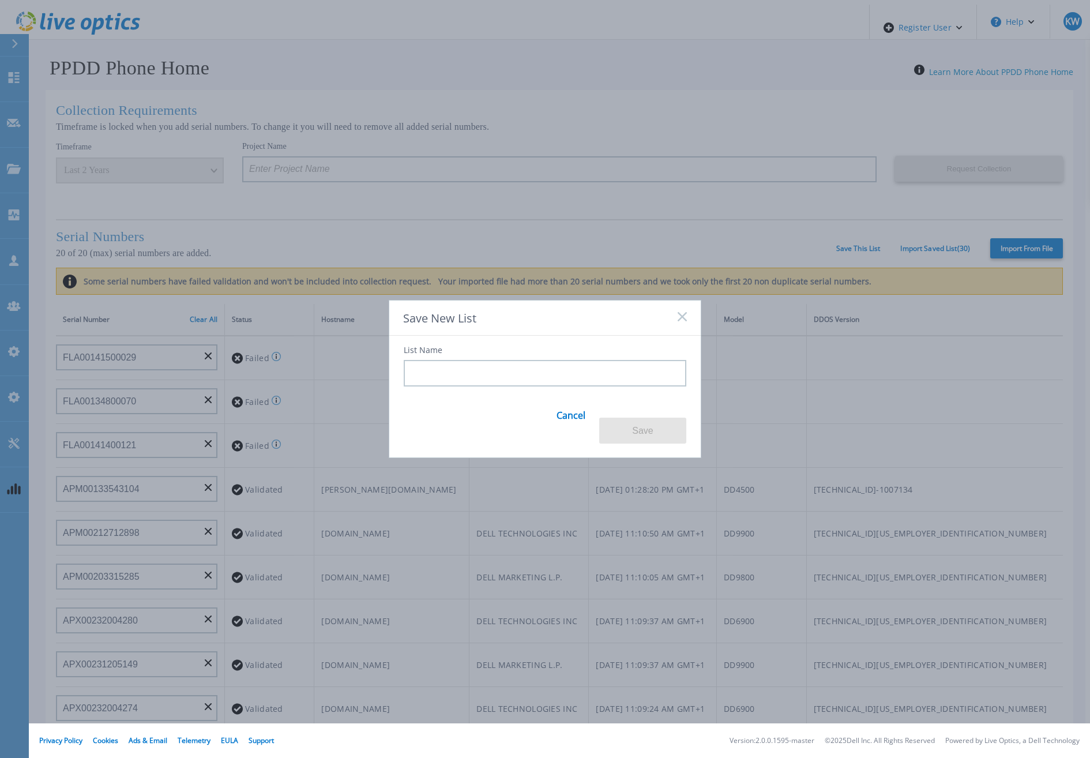
click at [500, 371] on input at bounding box center [545, 373] width 283 height 27
type input "QA"
click at [633, 422] on button "Save" at bounding box center [642, 431] width 87 height 26
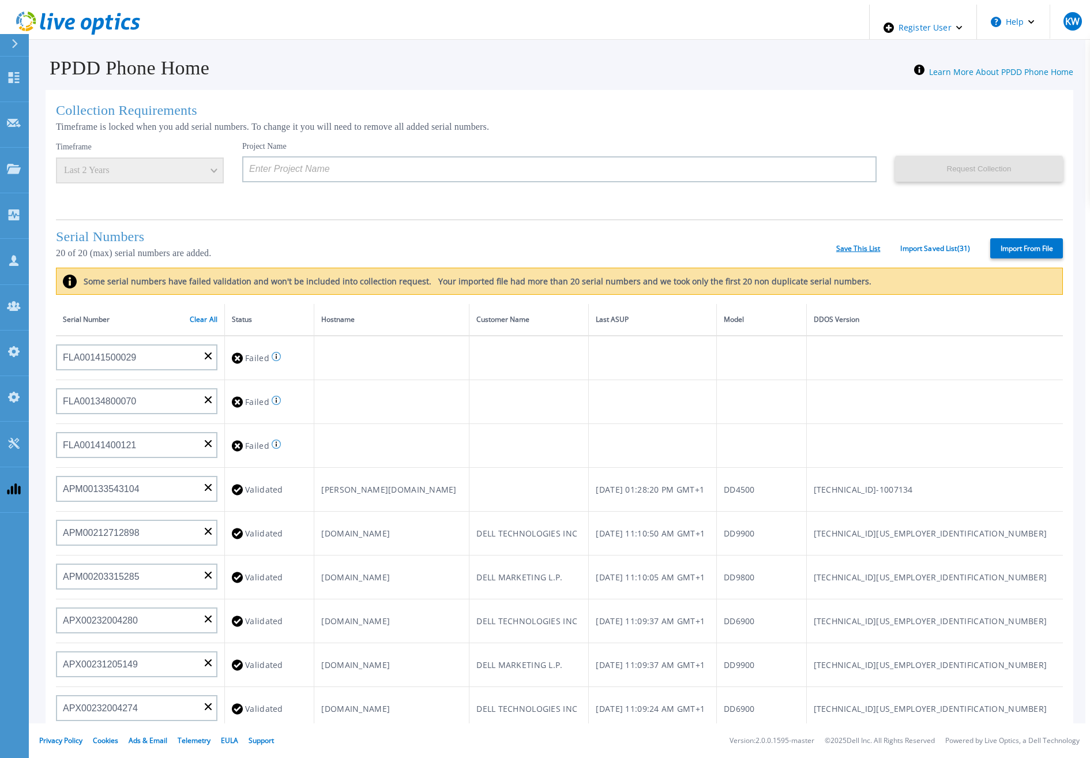
click at [855, 245] on link "Save This List" at bounding box center [858, 249] width 44 height 8
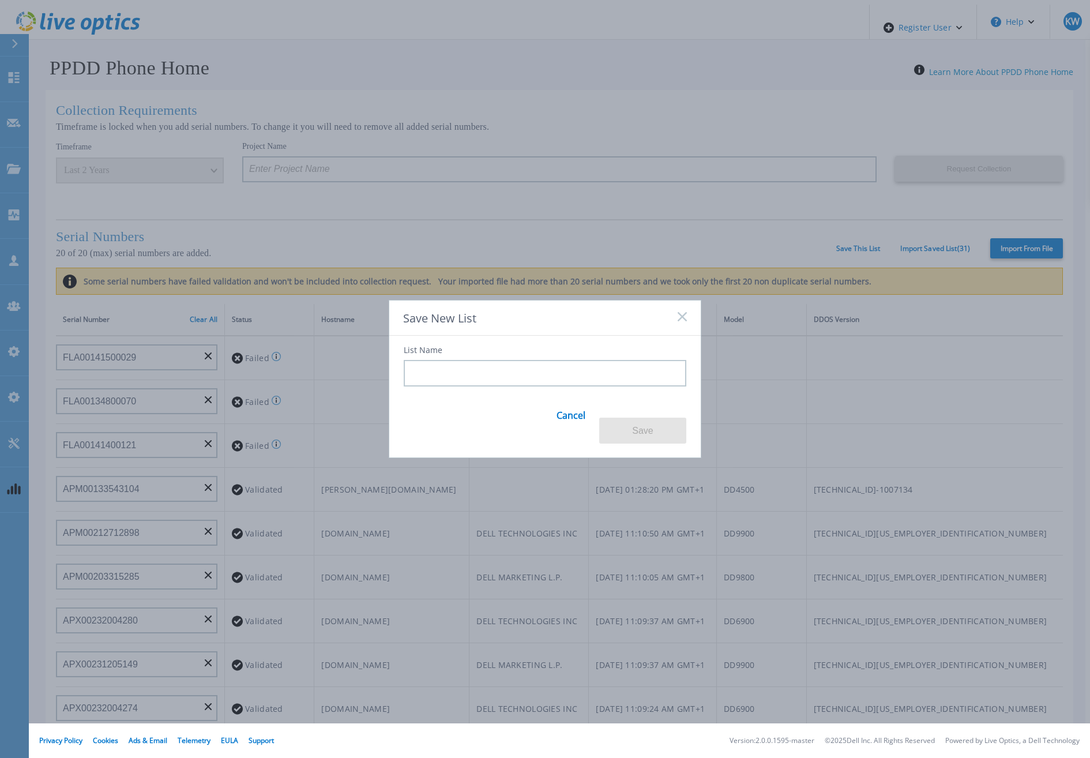
click at [545, 366] on input at bounding box center [545, 373] width 283 height 27
type input "QA"
click at [658, 418] on button "Save" at bounding box center [642, 431] width 87 height 26
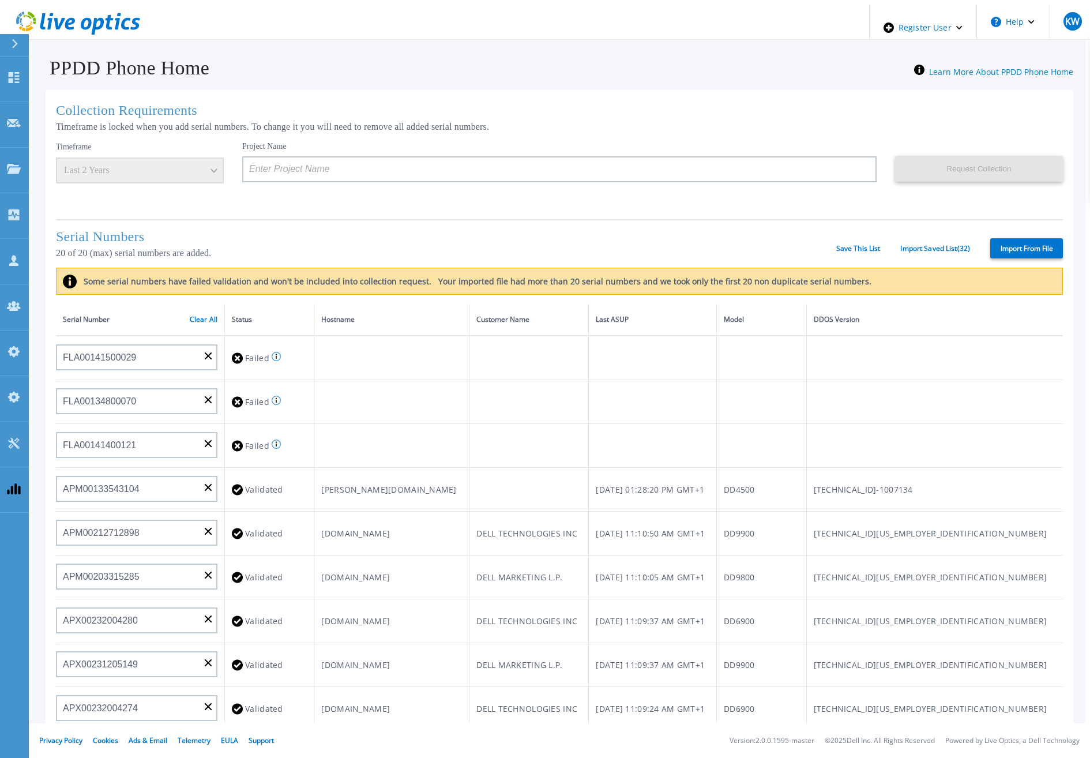
click at [650, 381] on td at bounding box center [653, 402] width 128 height 44
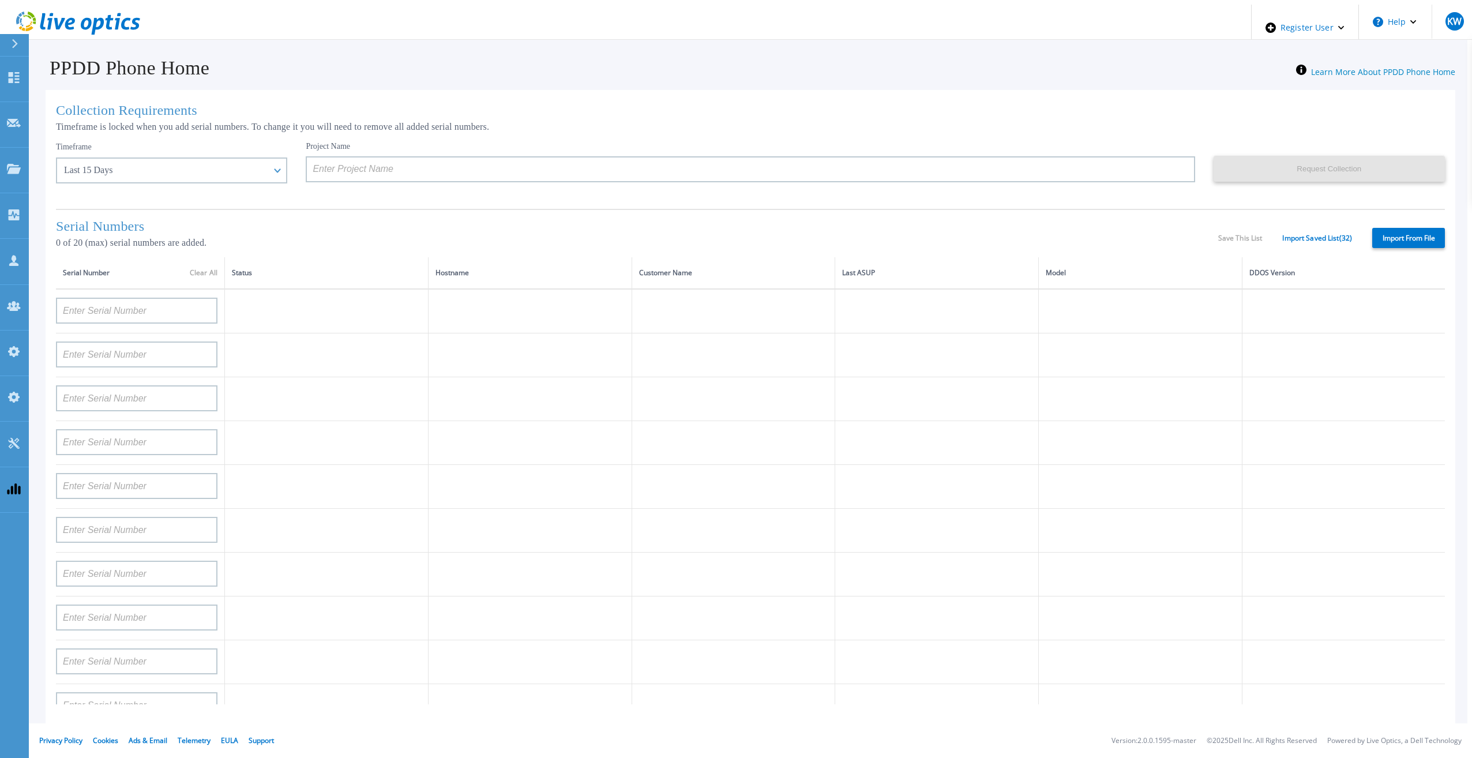
click at [1390, 235] on label "Import From File" at bounding box center [1408, 238] width 73 height 20
click at [0, 0] on input "Import From File" at bounding box center [0, 0] width 0 height 0
type input "APM00211700095"
type input "APX00232503747"
type input "APM00214914093"
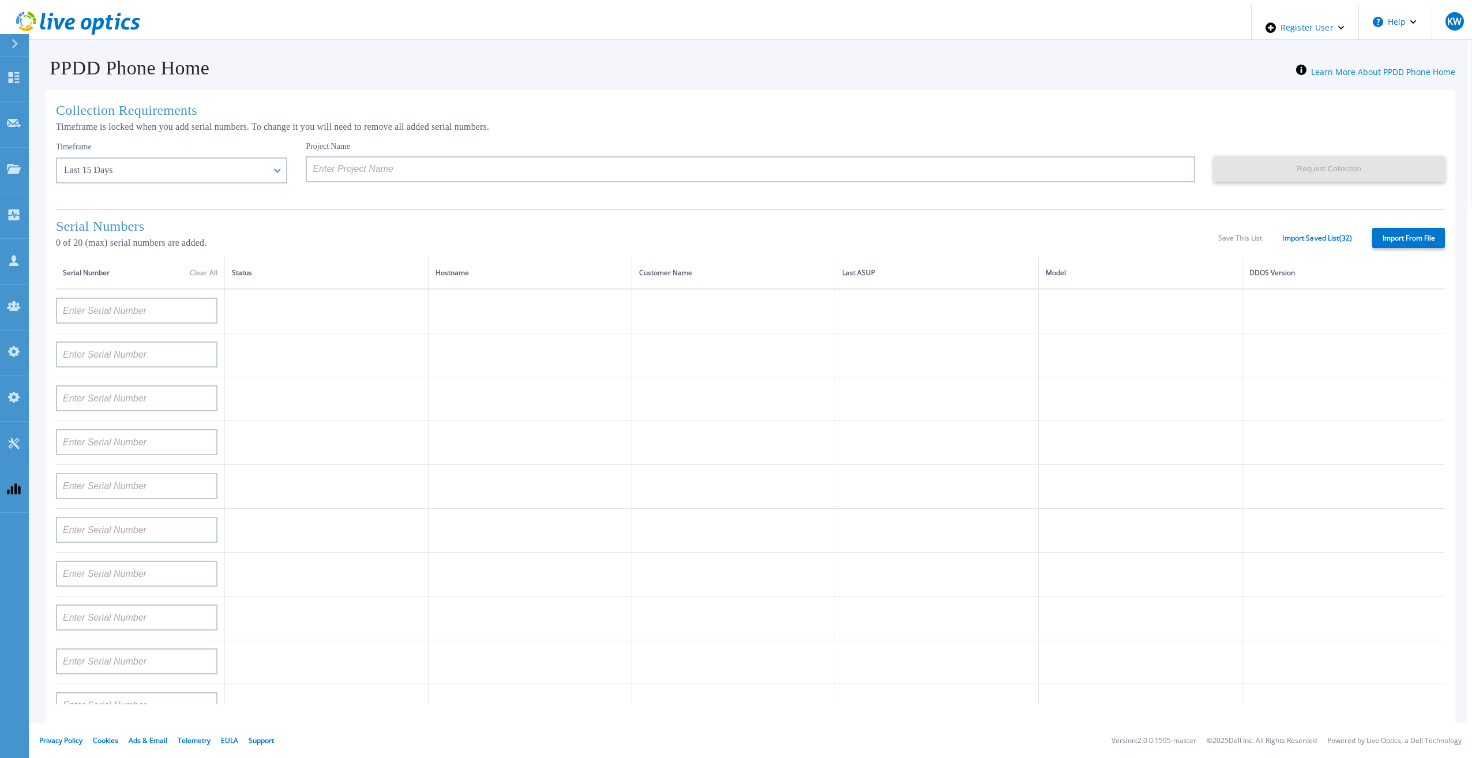
type input "APM00171836329"
type input "APM00212026971"
type input "APM00214914094"
type input "APX00234502218"
type input "APM00212018359"
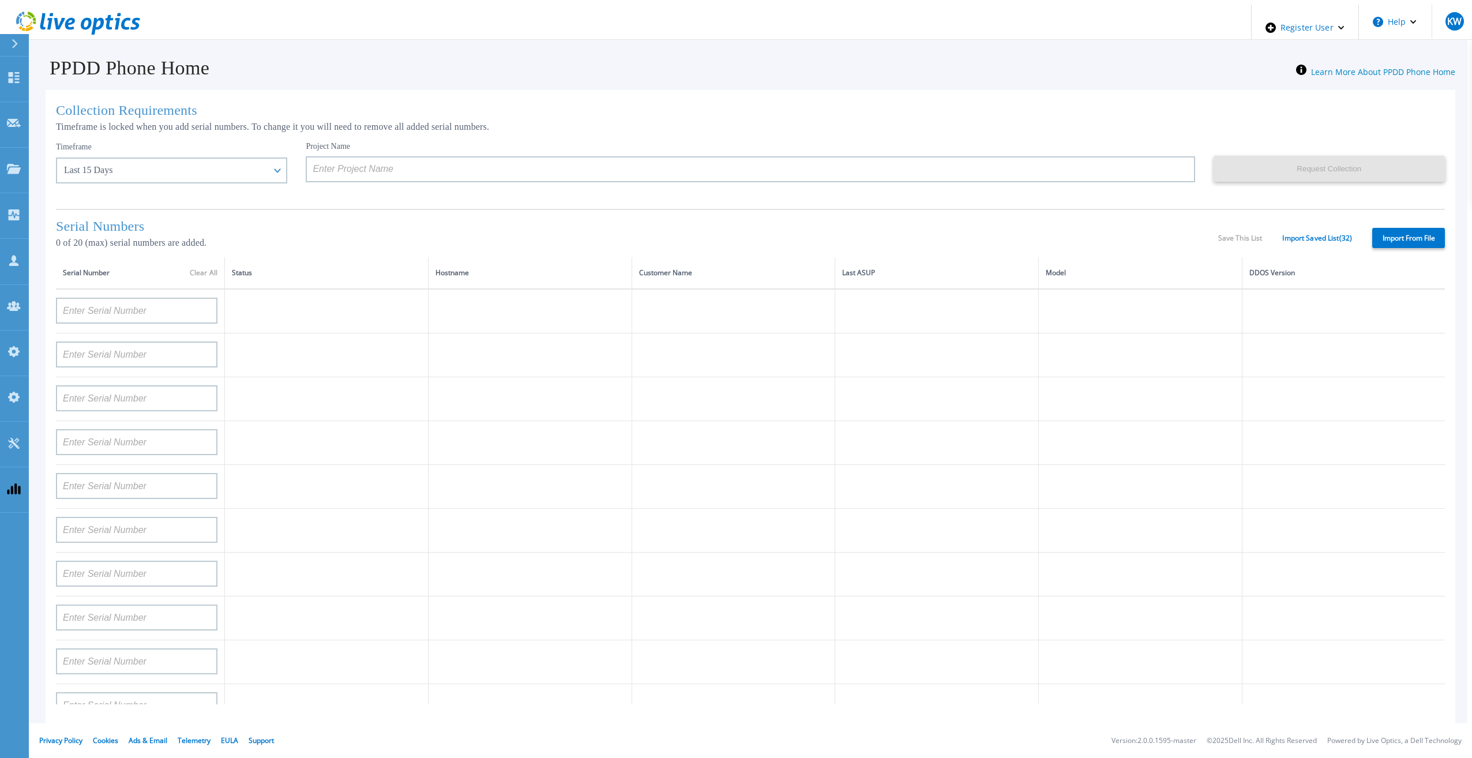
type input "APX00232503745"
type input "APX00232503743"
type input "APM00202011675"
type input "APM00212517749"
type input "APX00232503742"
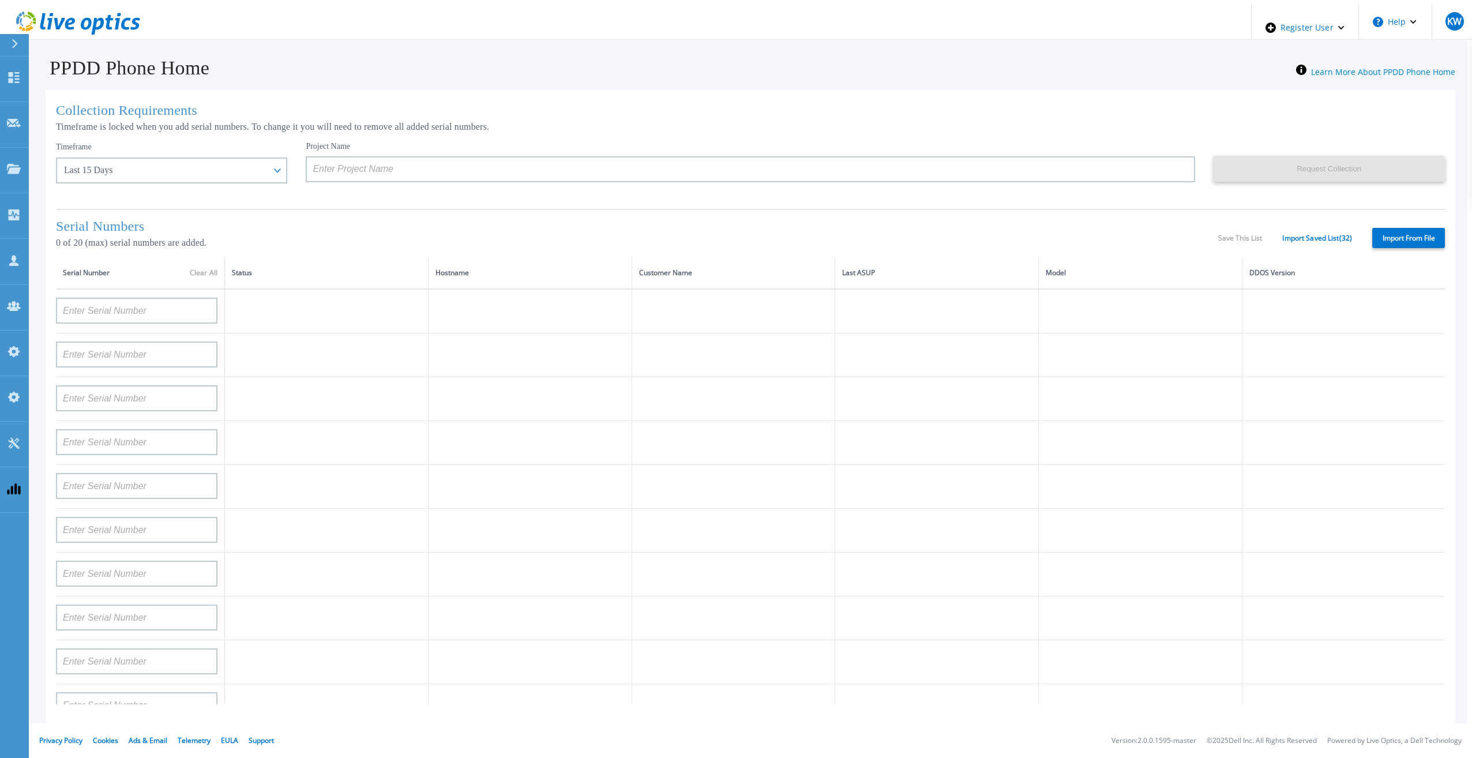
type input "APM00212702822"
type input "APM00212610953"
type input "APM00202614668"
type input "APM00212613652"
type input "APX00222101185"
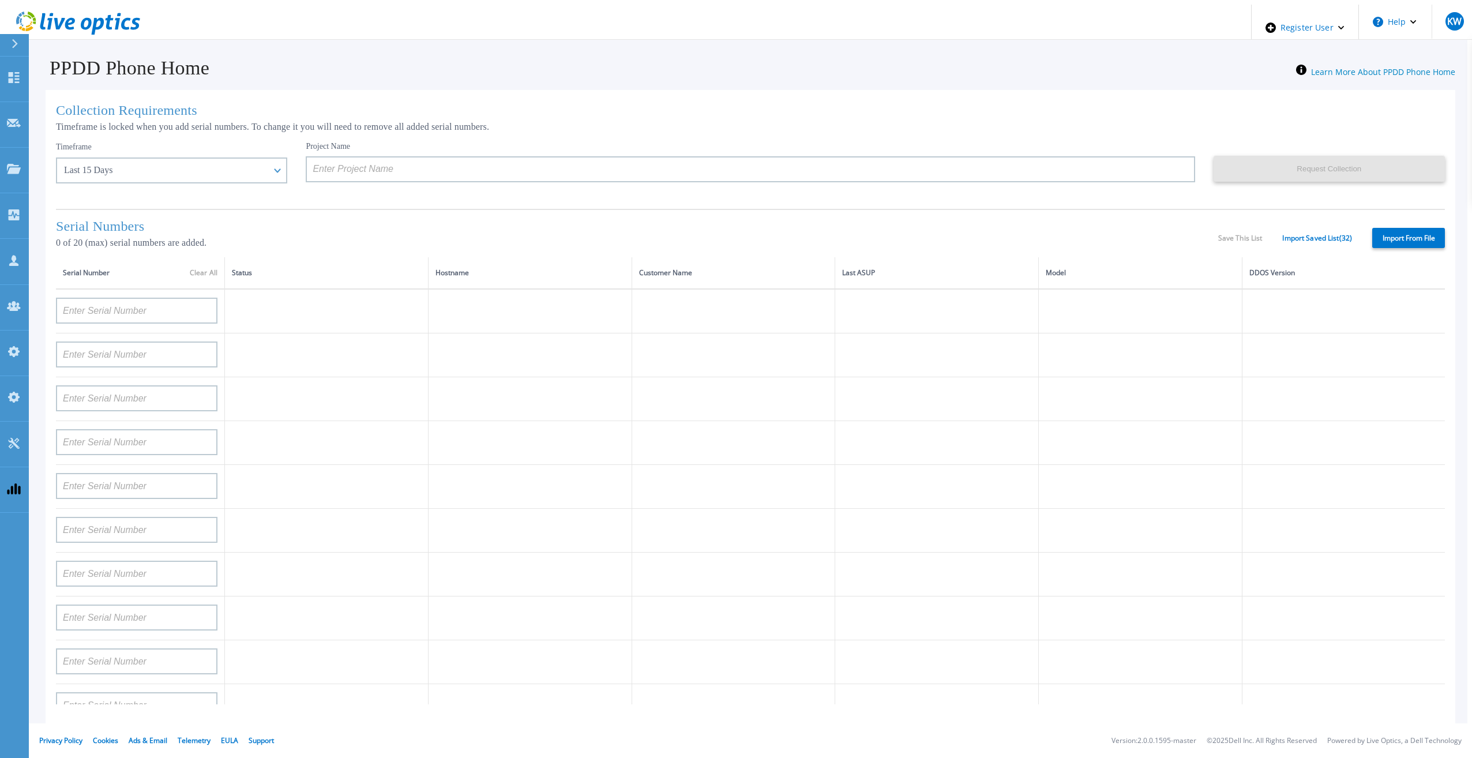
type input "AUDVUX6XJHDJFE"
type input "APM00133543104"
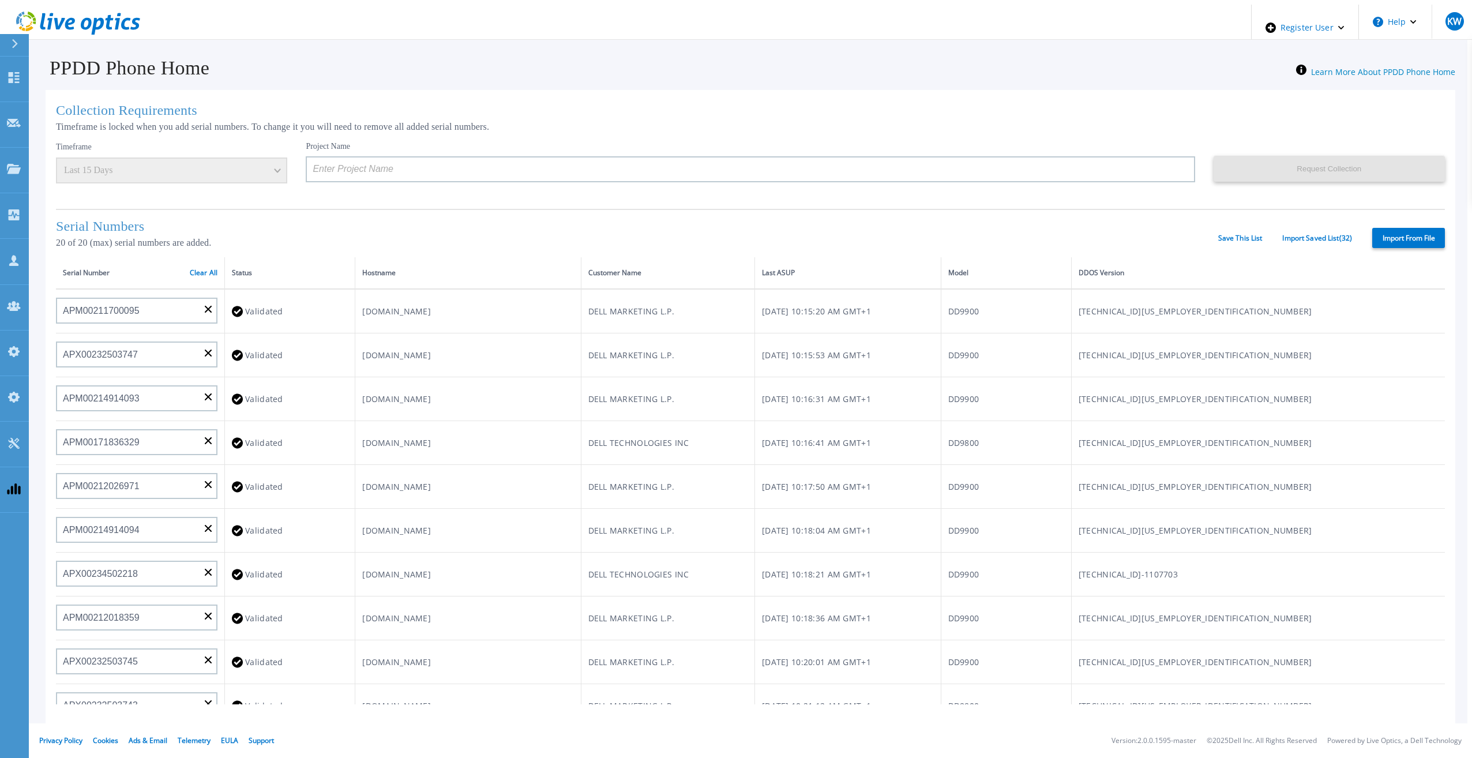
click at [511, 212] on div "Serial Numbers 20 of 20 (max) serial numbers are added. Save This List Import S…" at bounding box center [750, 233] width 1389 height 48
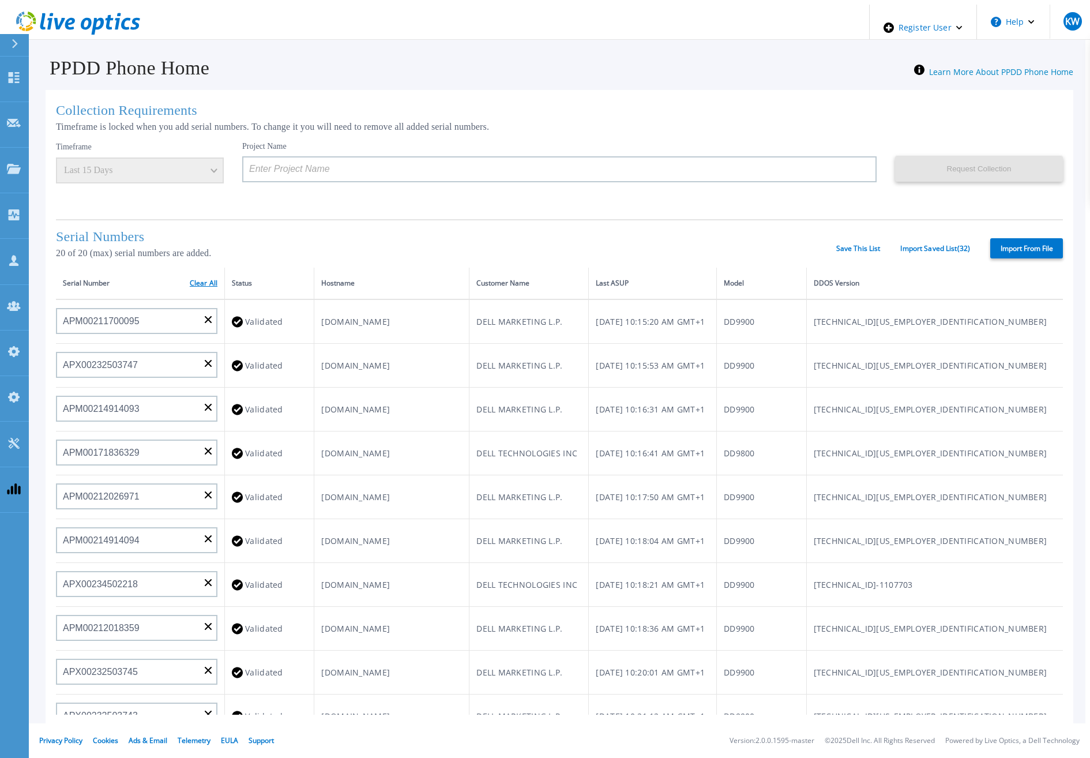
click at [197, 281] on link "Clear All" at bounding box center [204, 283] width 28 height 8
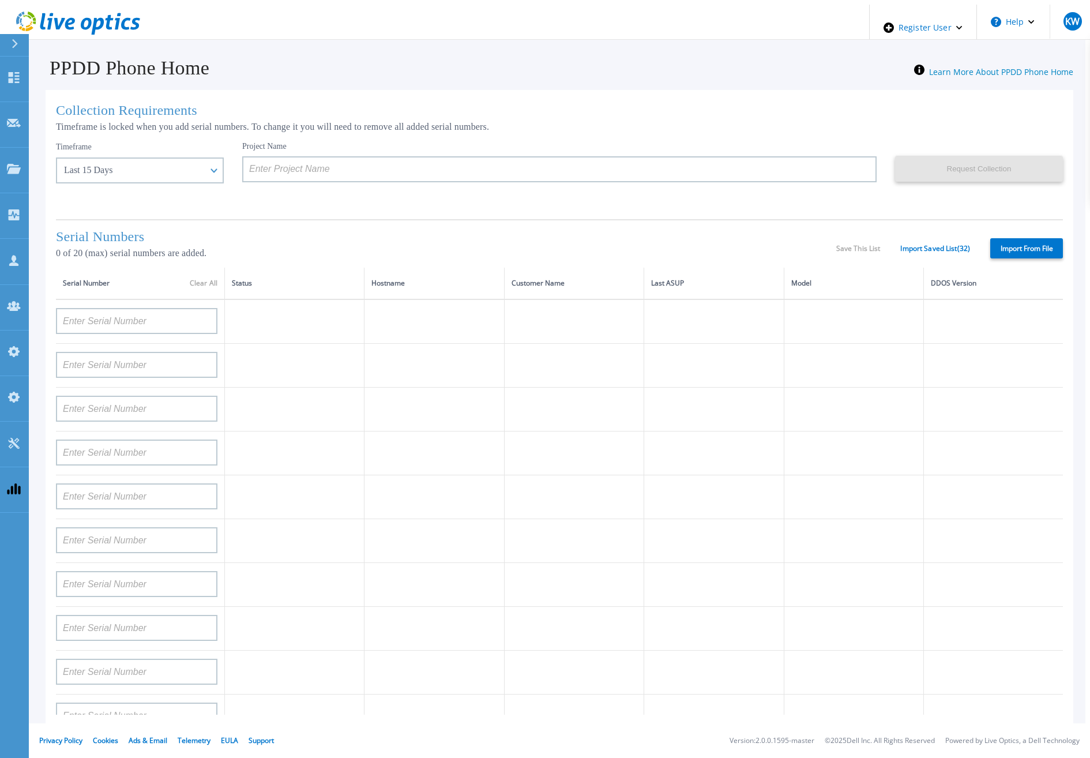
click at [1020, 238] on label "Import From File" at bounding box center [1026, 248] width 73 height 20
click at [0, 0] on input "Import From File" at bounding box center [0, 0] width 0 height 0
type input "APM00211700095"
type input "APX00232503747"
type input "APM00214914093"
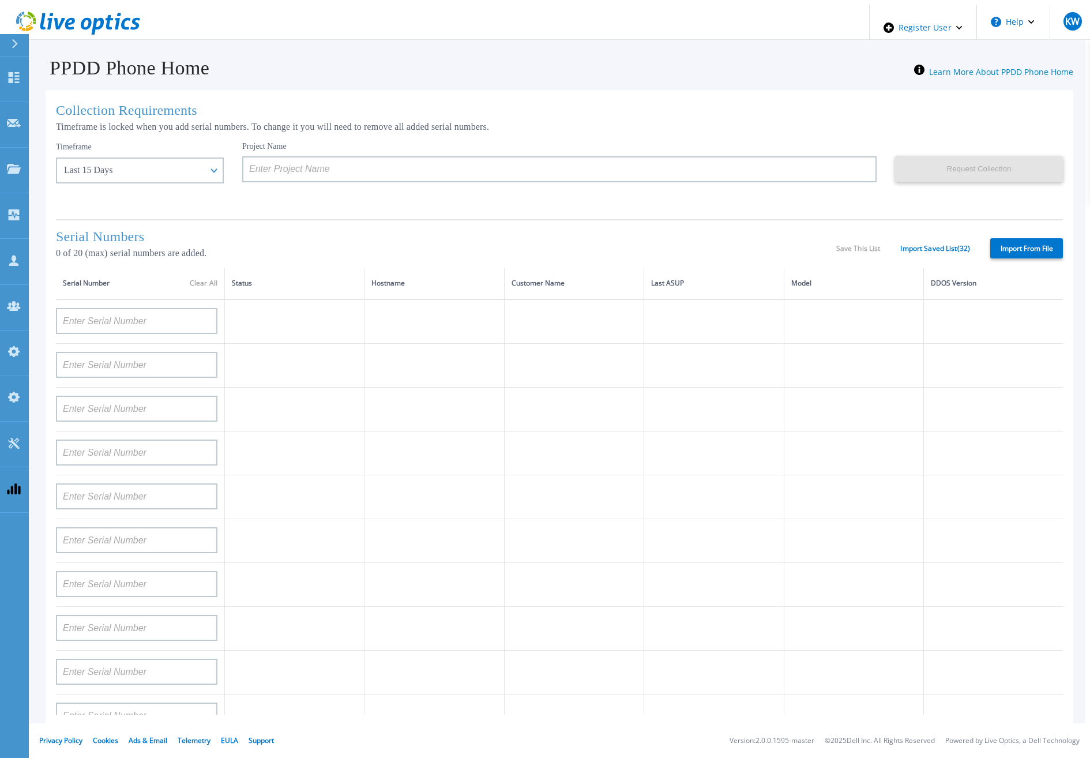
type input "APM00171836329"
type input "APM00212026971"
type input "APM00214914094"
type input "APX00234502218"
type input "APM00212018359"
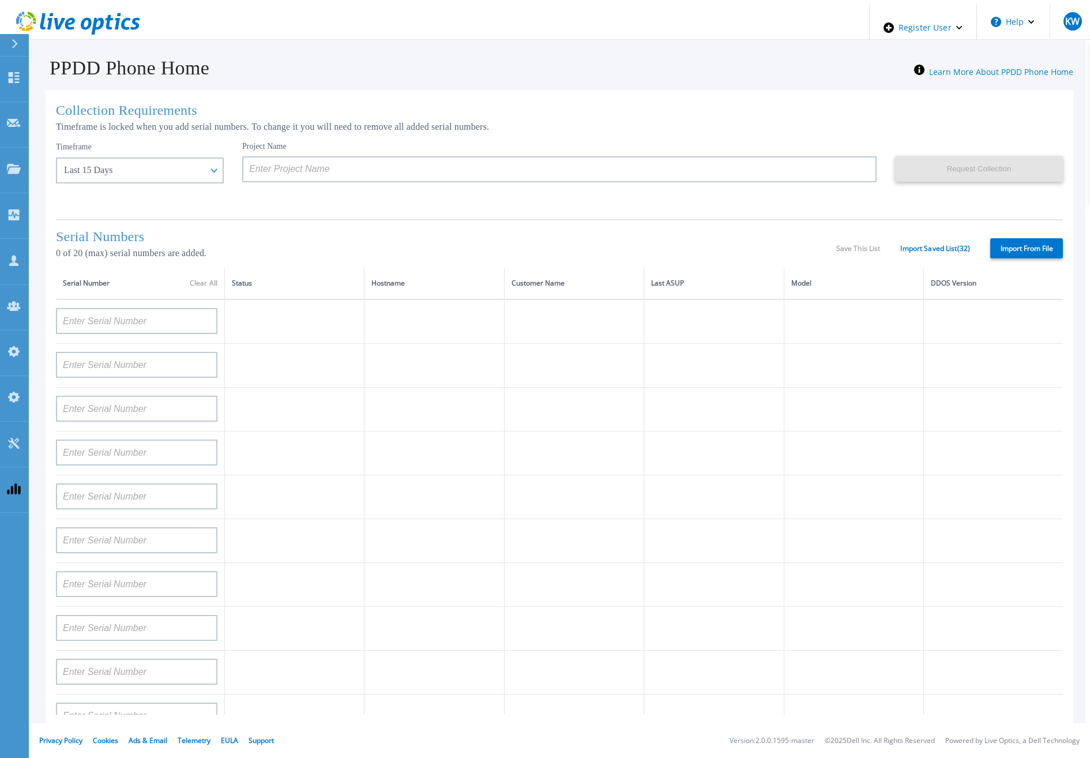
type input "APX00232503745"
type input "APX00232503743"
type input "APM00193603655"
type input "APM00212517749"
type input "APX00232503742"
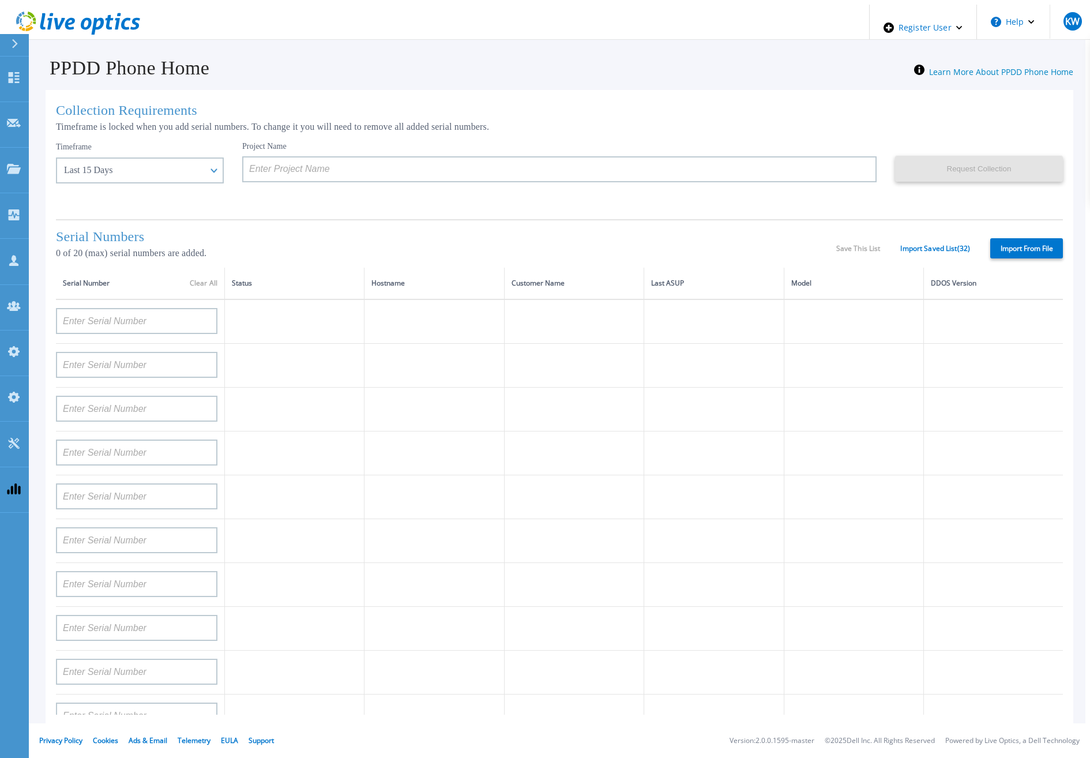
type input "APM00212702822"
type input "APM00212610953"
type input "APM00202614668"
type input "APM00212613652"
type input "APX00222101185"
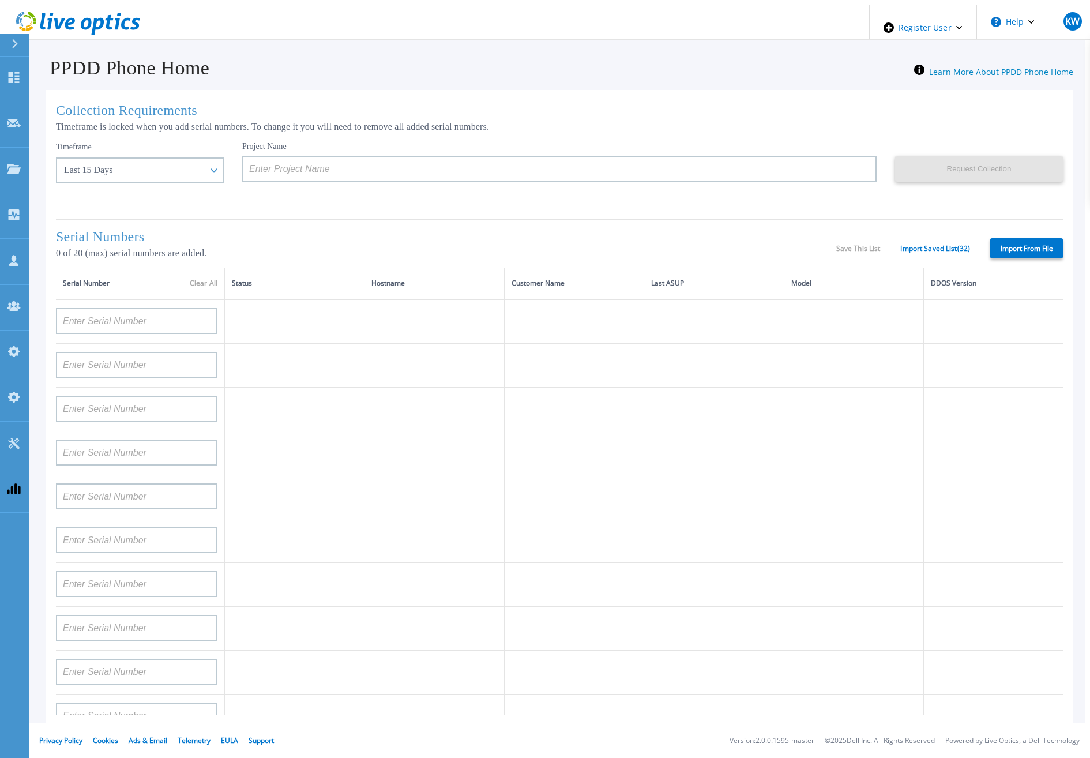
type input "AUDVUX6XJHDJFE"
type input "APM00133543104"
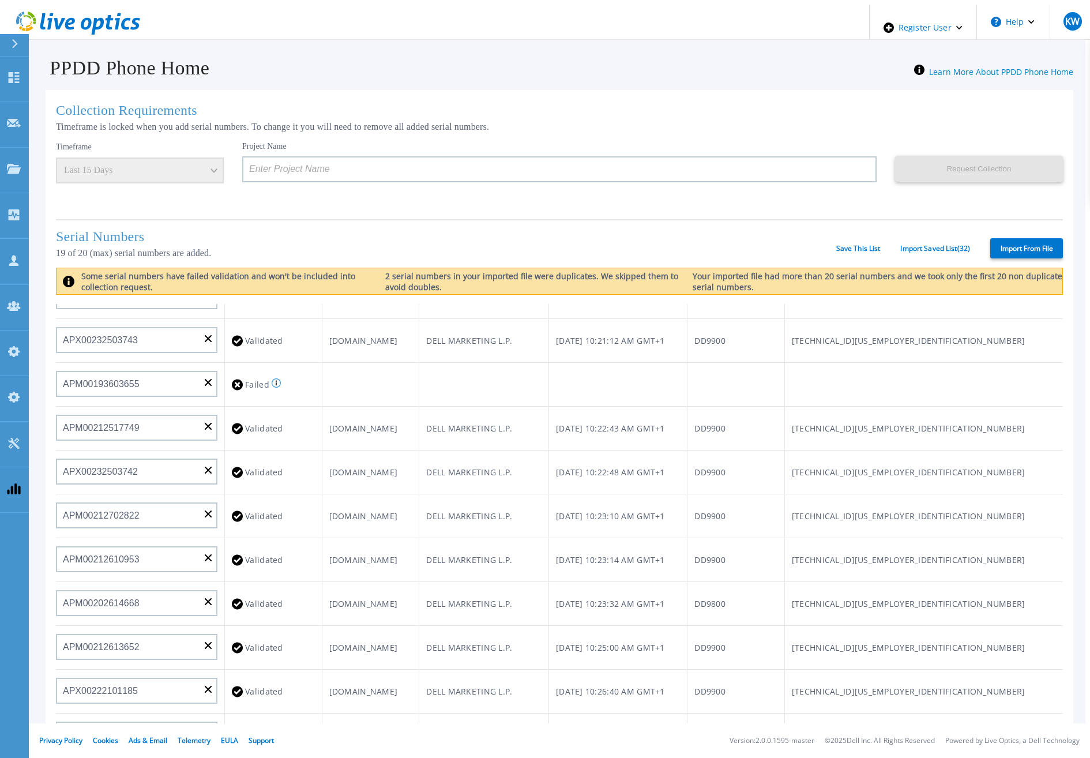
scroll to position [462, 0]
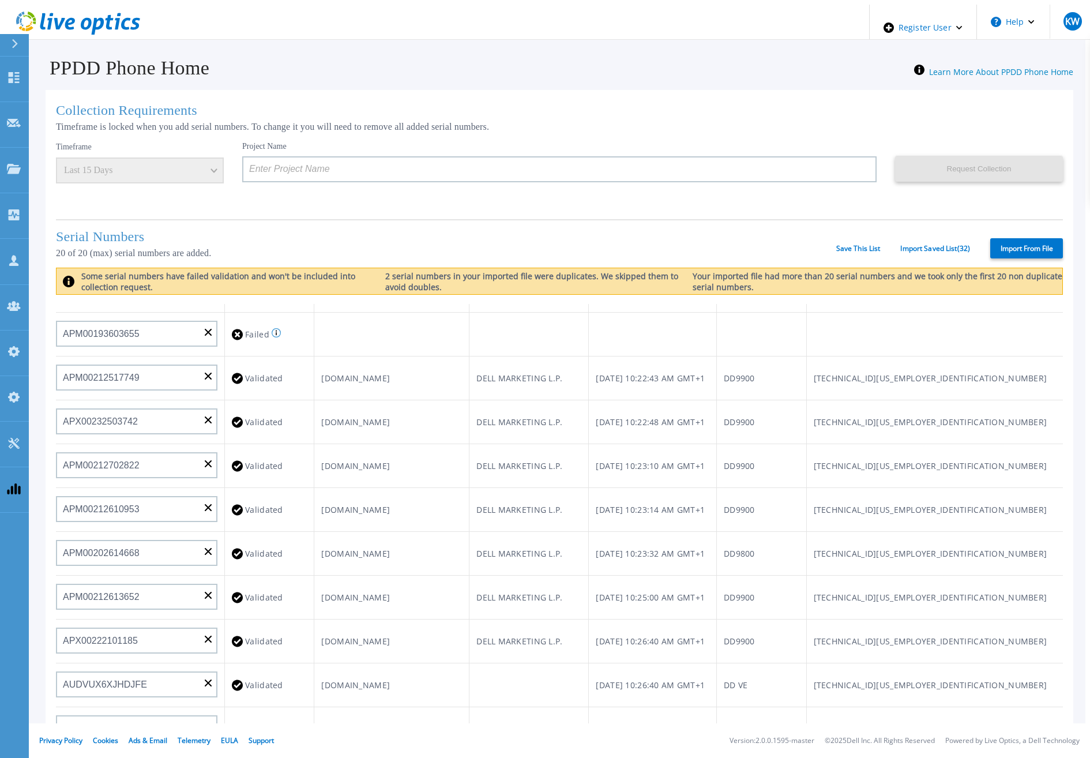
click at [994, 244] on label "Import From File" at bounding box center [1026, 248] width 73 height 20
click at [0, 0] on input "Import From File" at bounding box center [0, 0] width 0 height 0
type input "FLA00141500029"
type input "FLA00134800070"
type input "FLA00141400121"
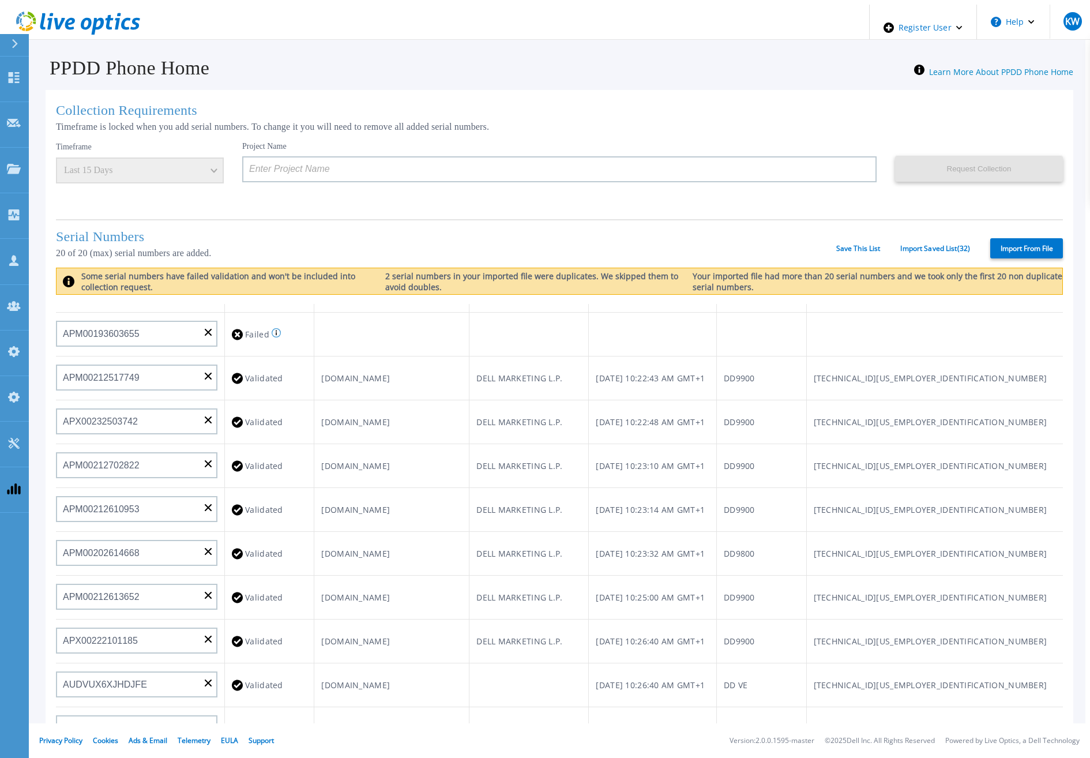
type input "APM00133543104"
type input "APM00212712898"
type input "APM00203315285"
type input "APX00232004280"
type input "APX00231205149"
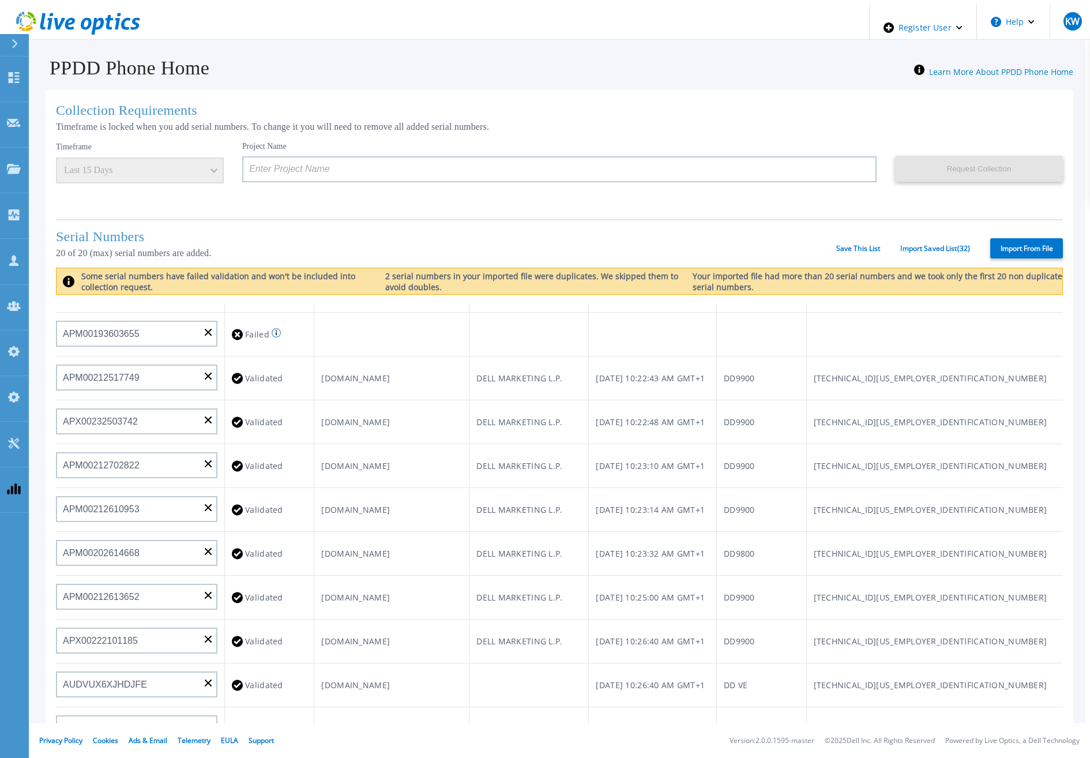
type input "APX00232004274"
type input "APX00221801389"
type input "APM00202702417"
type input "APX00221800545"
type input "APX00232004275"
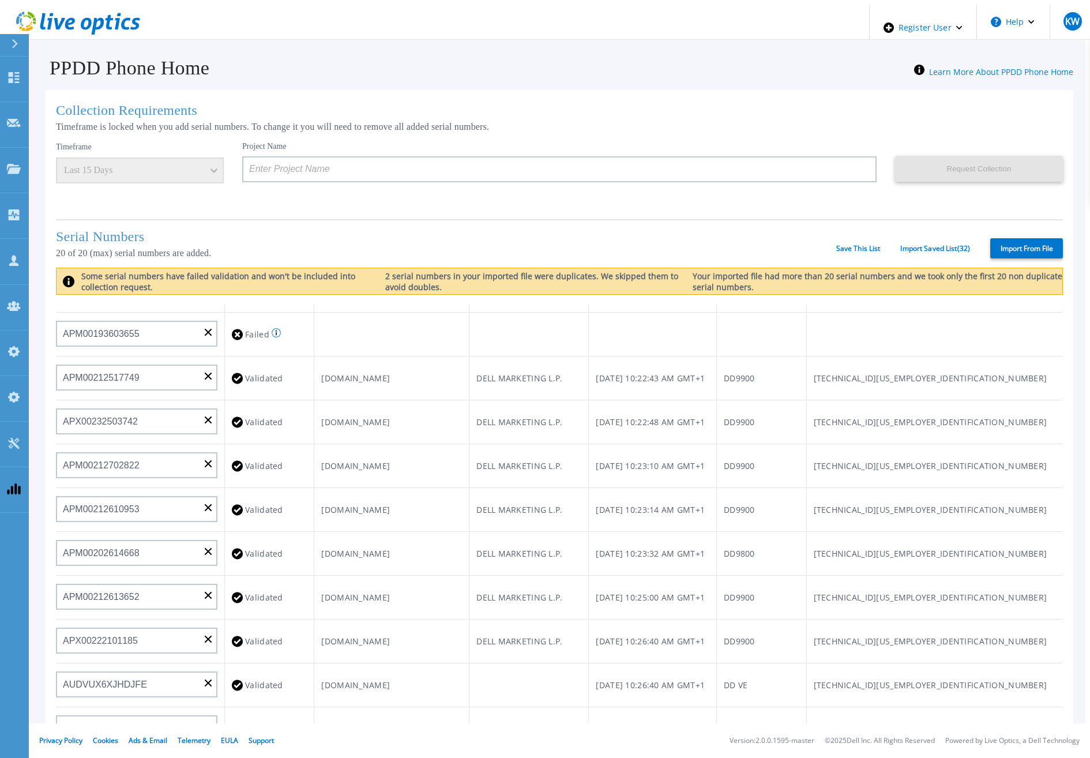
type input "APX00231502878"
type input "APX00234806572"
type input "APM00162519195"
type input "APM00213409007"
type input "APM00202702416"
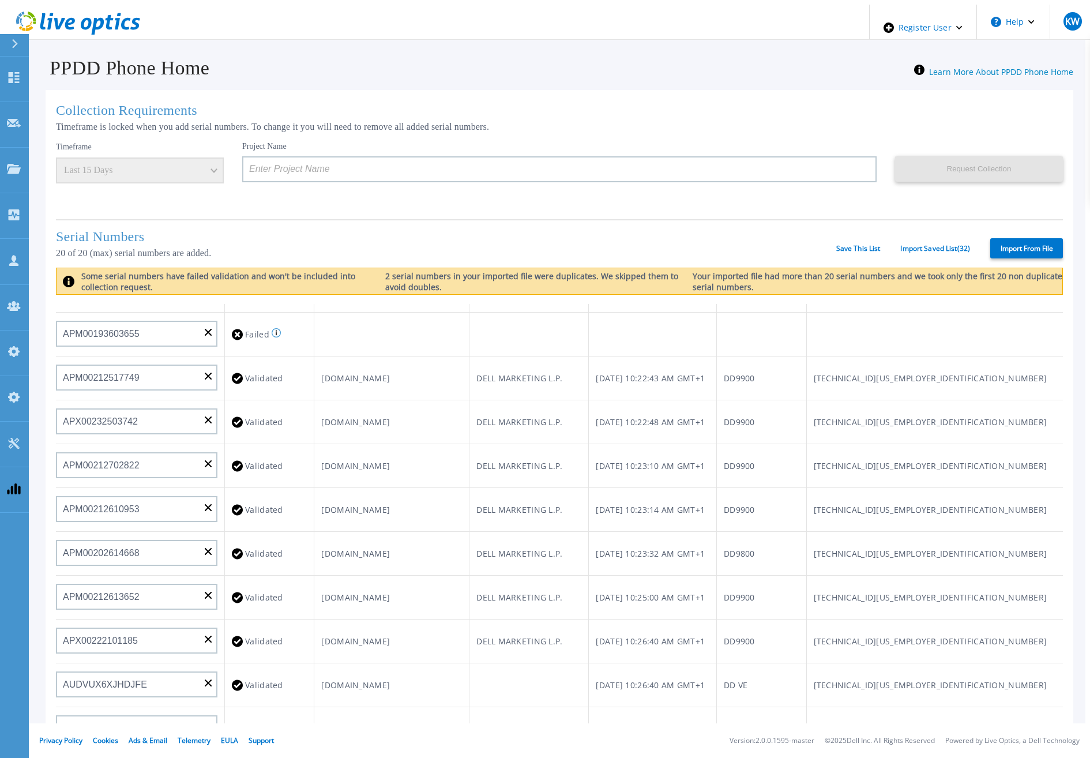
type input "APM00182811777"
type input "APX00231205150"
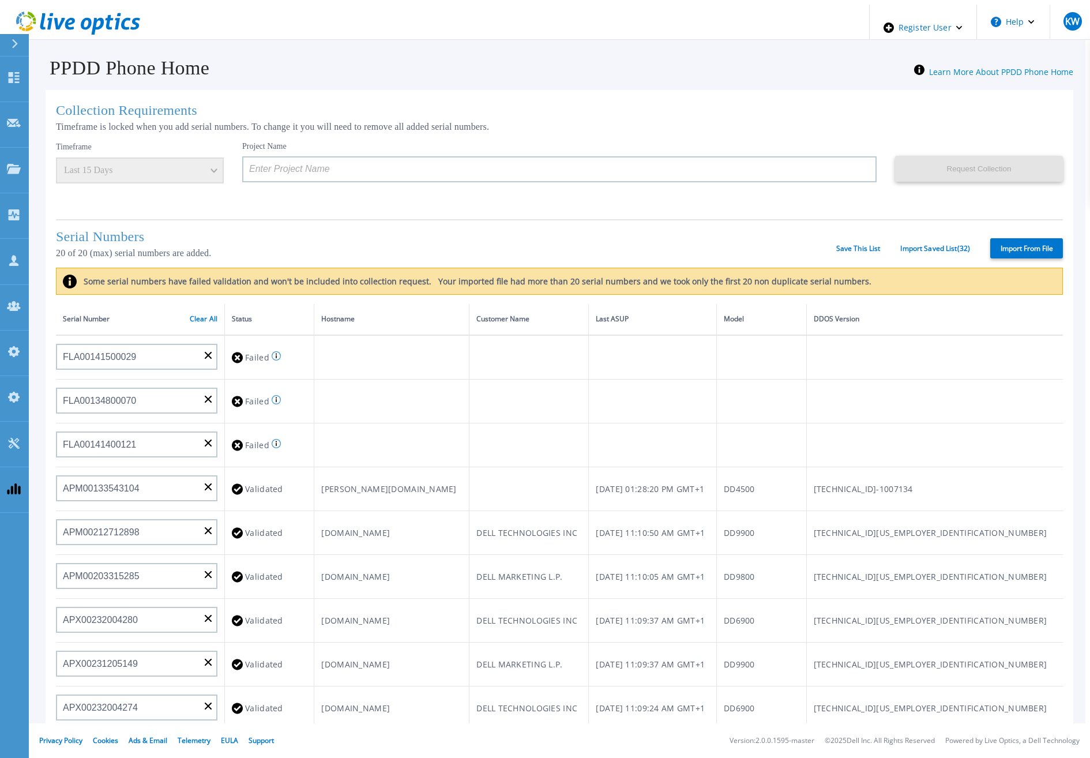
scroll to position [0, 0]
click at [190, 317] on link "Clear All" at bounding box center [204, 319] width 28 height 8
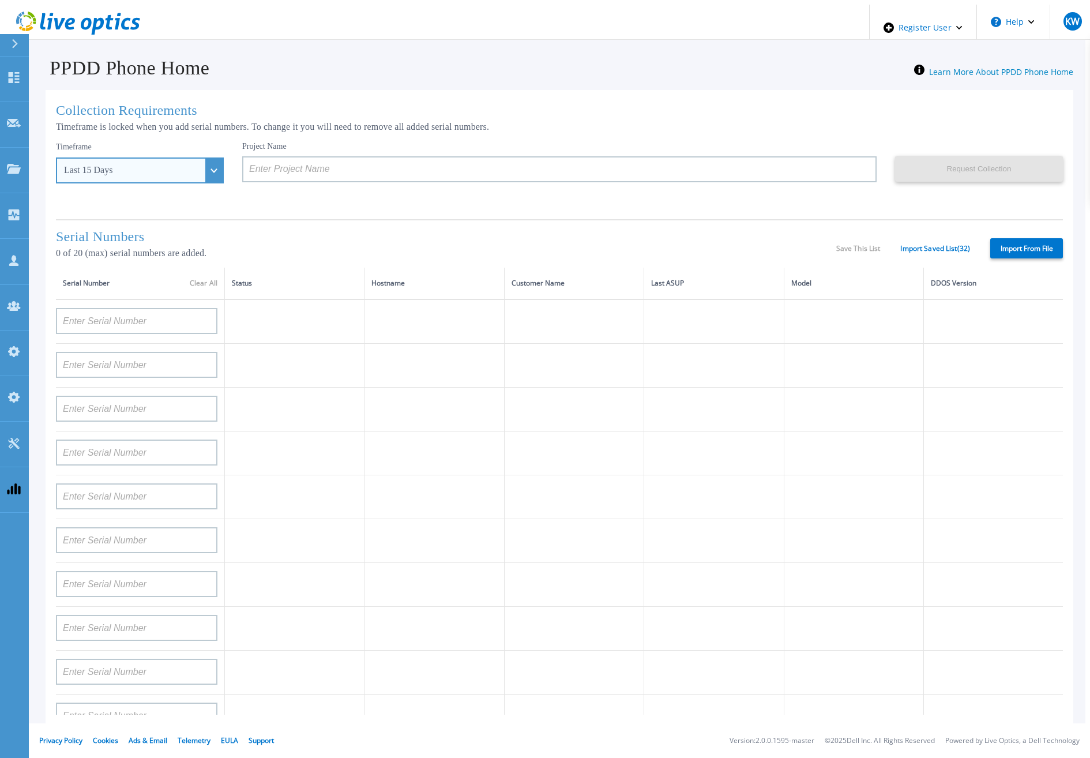
click at [190, 167] on div "Last 15 Days" at bounding box center [140, 170] width 168 height 26
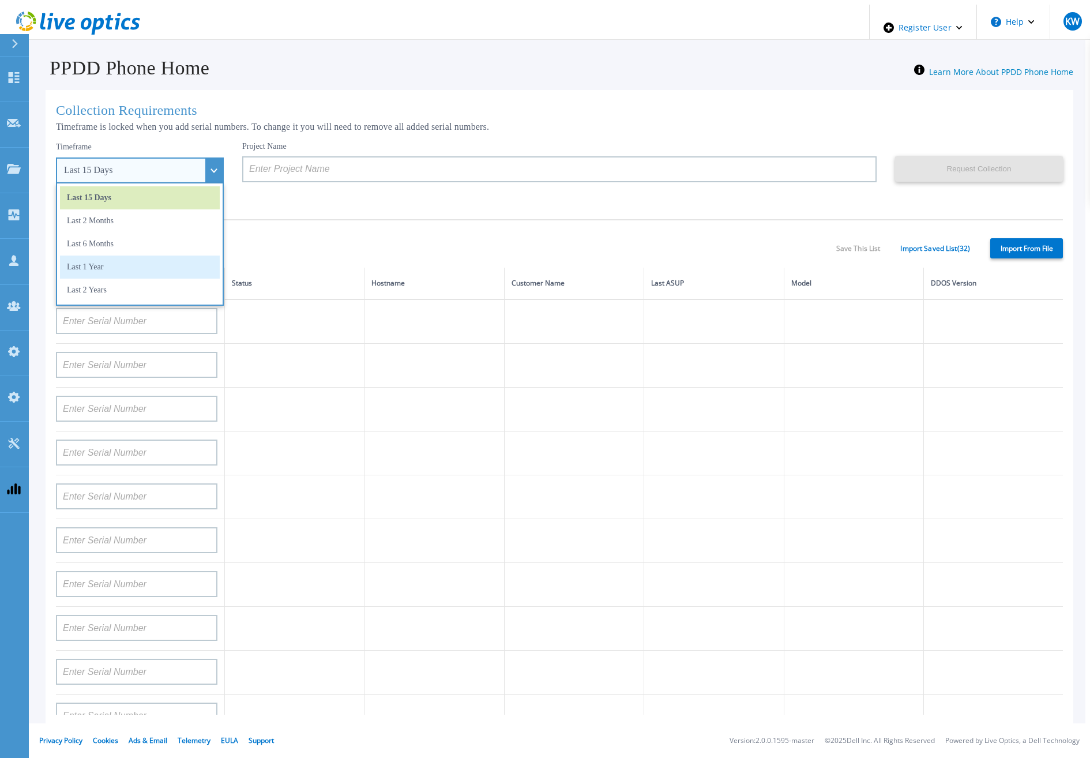
click at [151, 255] on li "Last 1 Year" at bounding box center [140, 266] width 160 height 23
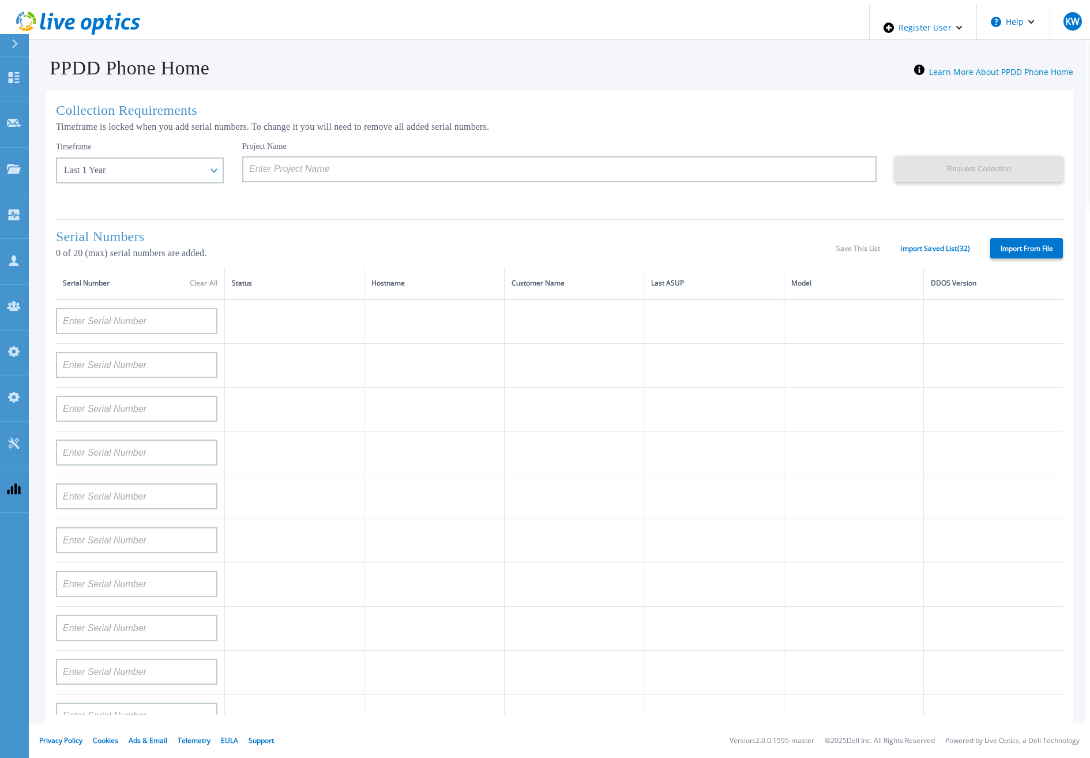
click at [1024, 254] on label "Import From File" at bounding box center [1026, 248] width 73 height 20
click at [0, 0] on input "Import From File" at bounding box center [0, 0] width 0 height 0
type input "APM00211700095"
type input "APX00232503747"
type input "APM00214914093"
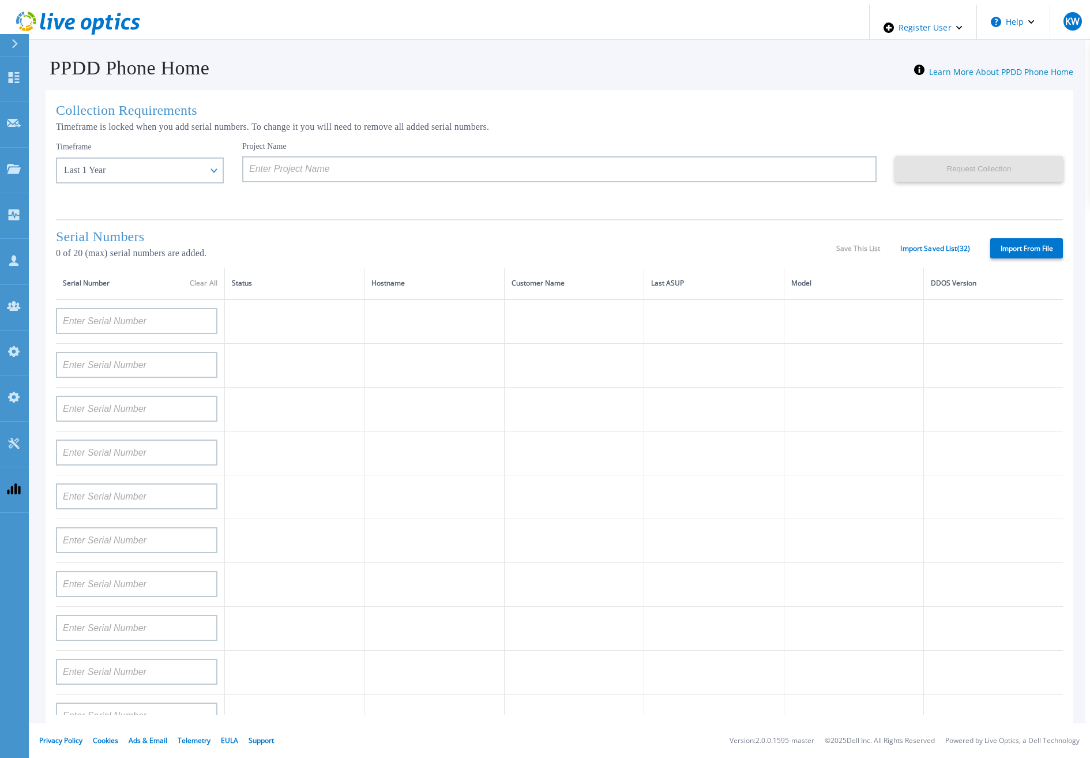
type input "APM00171836329"
type input "APM00212026971"
type input "APM00214914094"
type input "APX00234502218"
type input "APM00212018359"
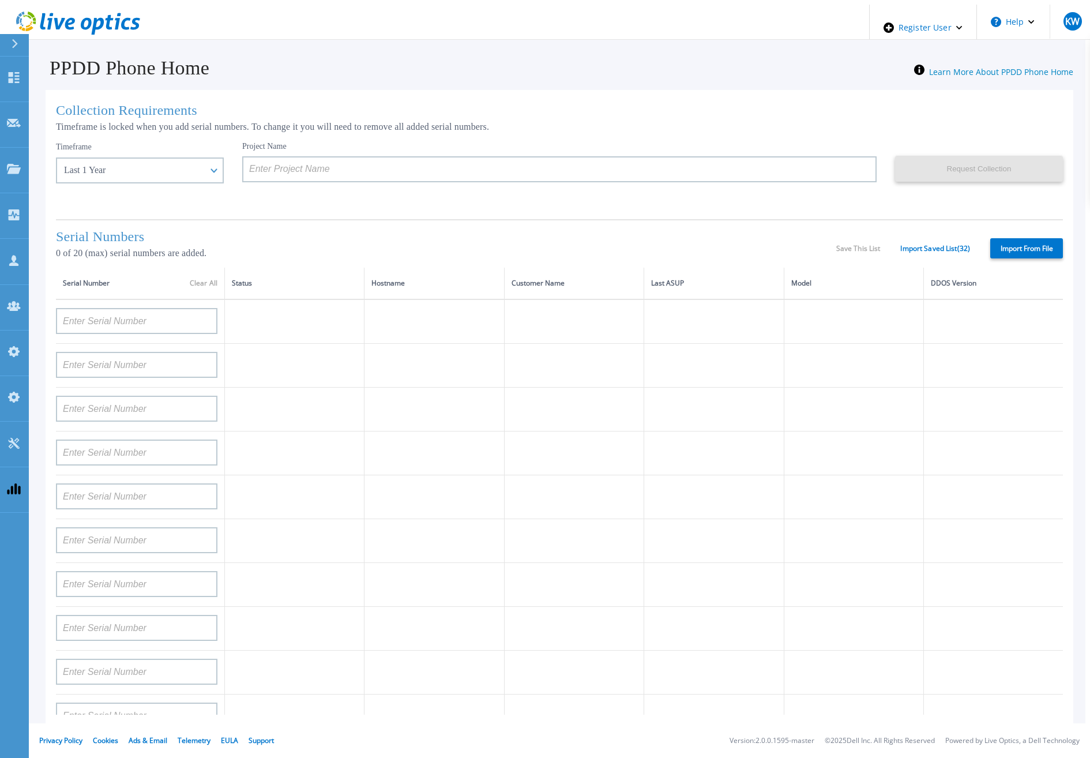
type input "APX00232503745"
type input "APX00232503743"
type input "APM00202011675"
type input "APM00212517749"
type input "APX00232503742"
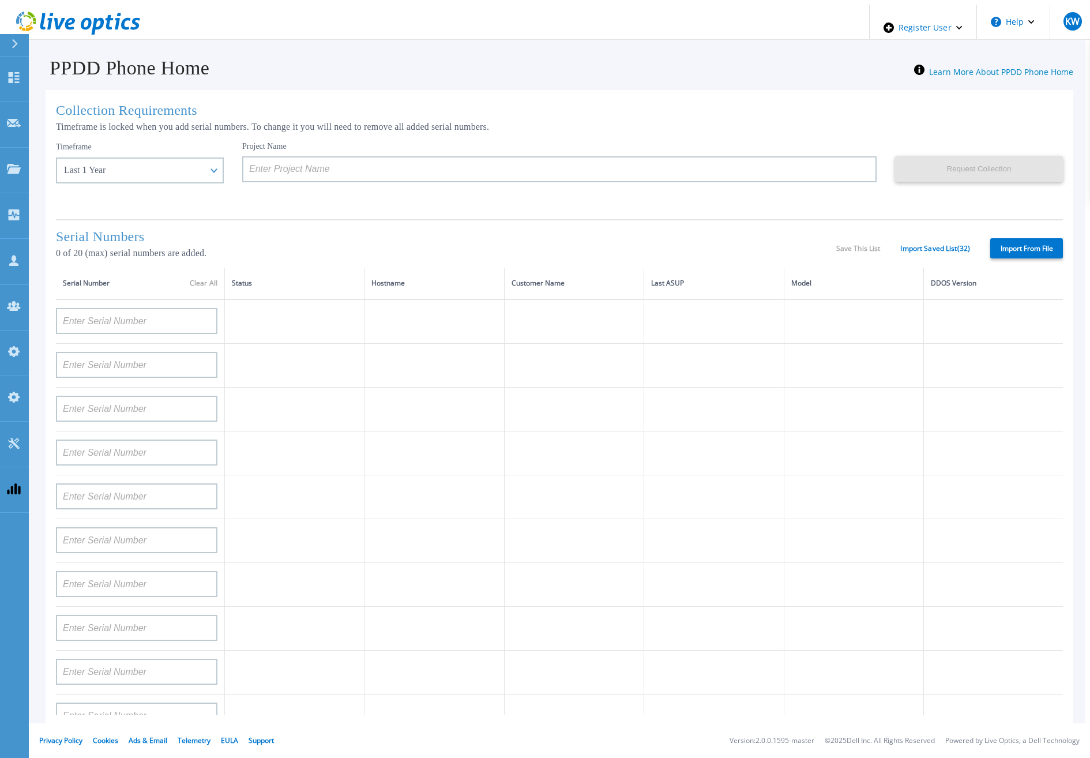
type input "APM00212702822"
type input "APM00212610953"
type input "APM00202614668"
type input "APM00212613652"
type input "APX00222101185"
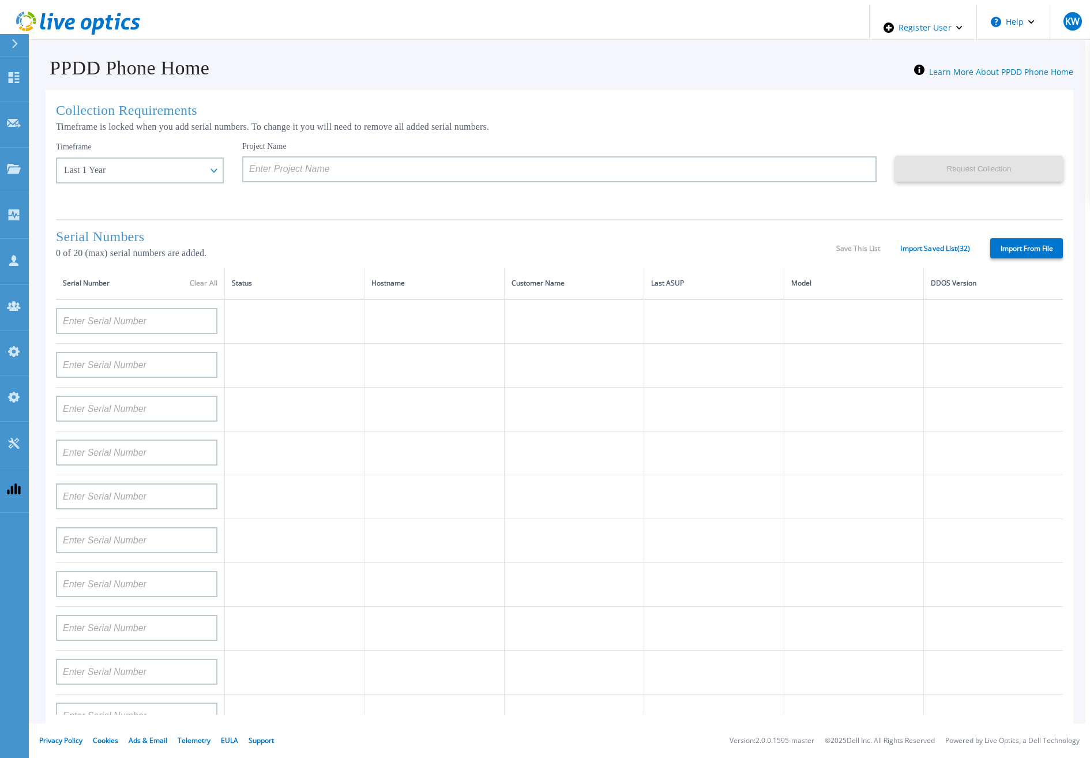
type input "AUDVUX6XJHDJFE"
type input "APM00133543104"
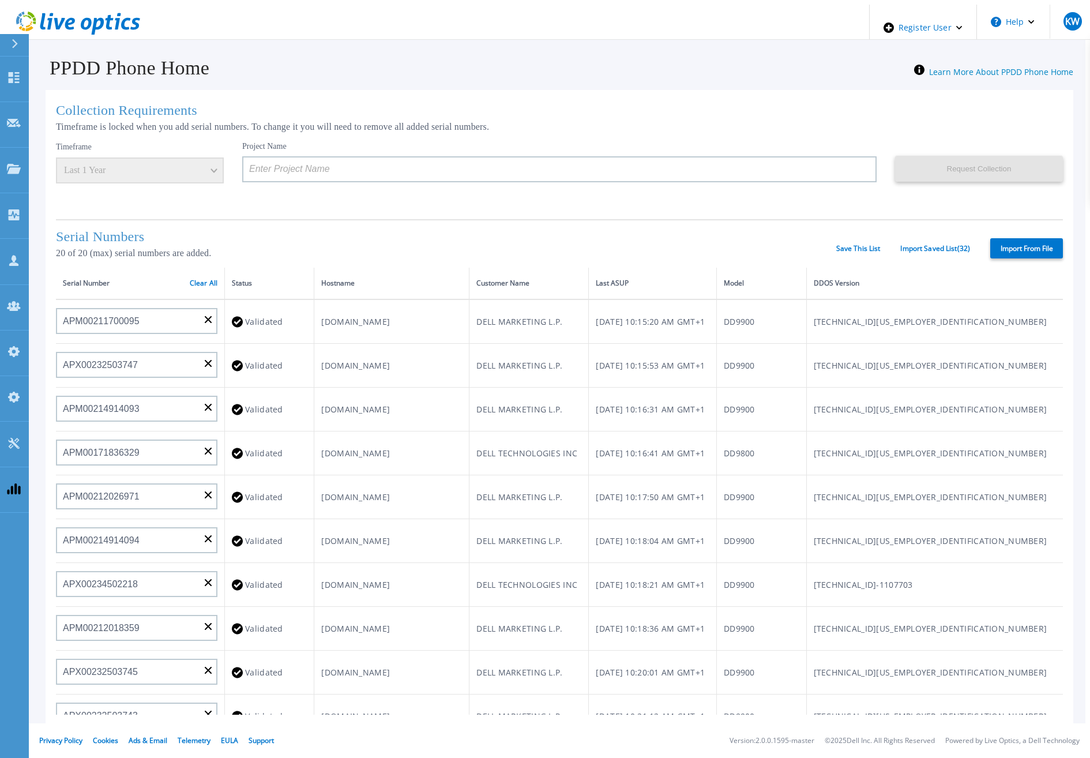
click at [1020, 244] on label "Import From File" at bounding box center [1026, 248] width 73 height 20
click at [0, 0] on input "Import From File" at bounding box center [0, 0] width 0 height 0
type input "APM00211700095"
type input "APX00232503747"
type input "APM00214914093"
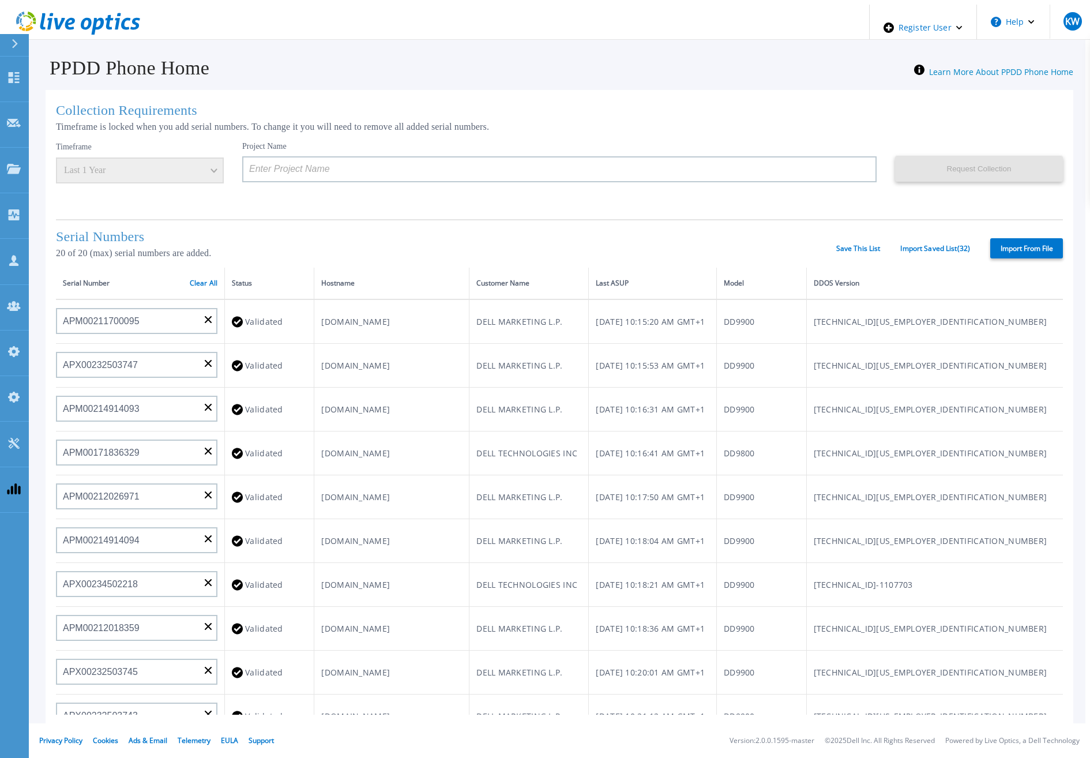
type input "APM00171836329"
type input "APM00212026971"
type input "APM00214914094"
type input "APX00234502218"
type input "APM00212018359"
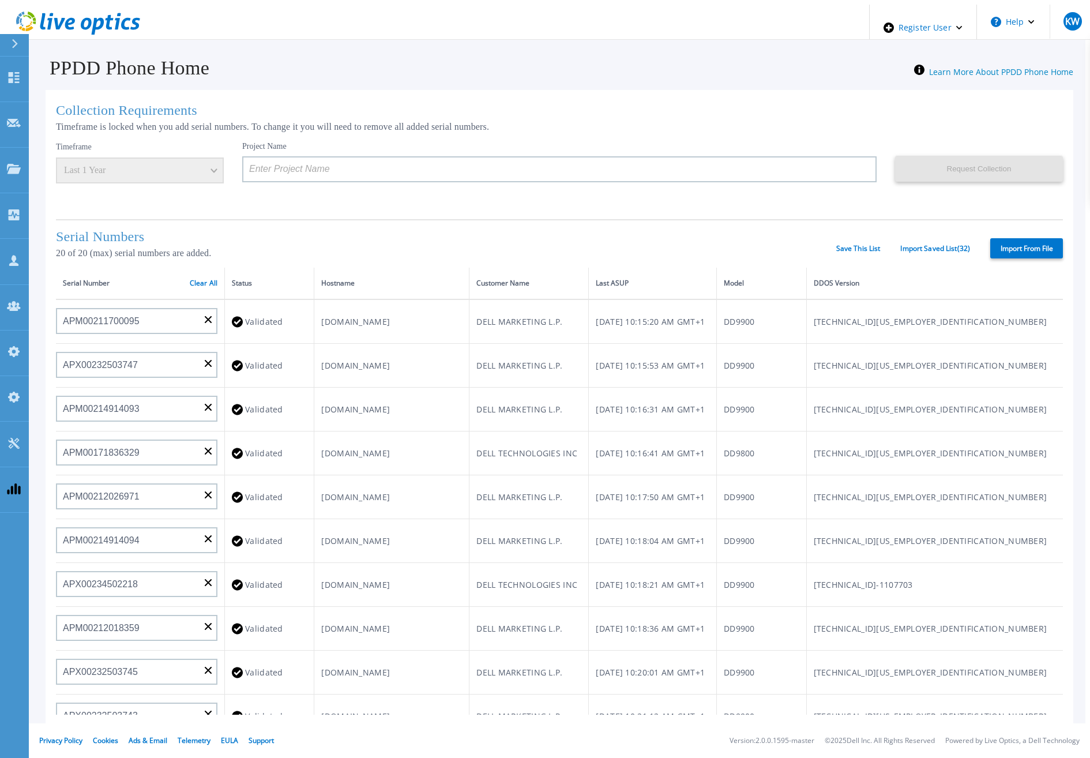
type input "APX00232503745"
type input "APX00232503743"
type input "APM00202011675"
type input "APM00212517749"
type input "APX00232503742"
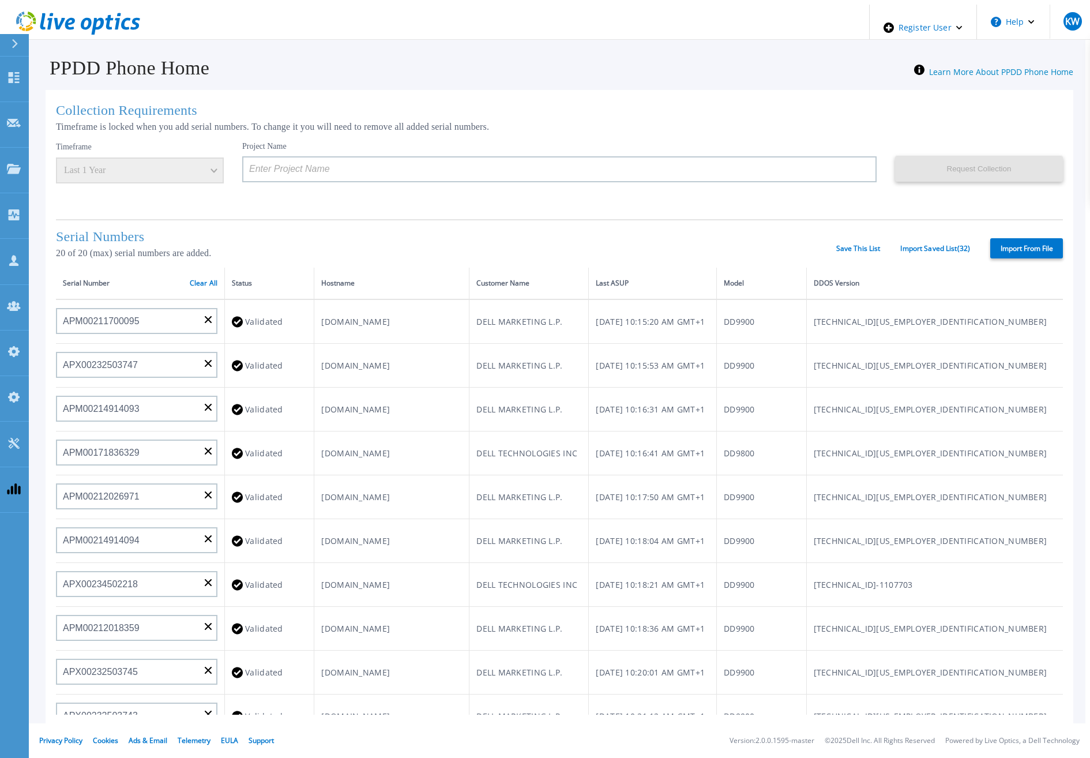
type input "APM00212702822"
type input "APM00212610953"
type input "APM00202614668"
type input "APM00212613652"
type input "APX00222101185"
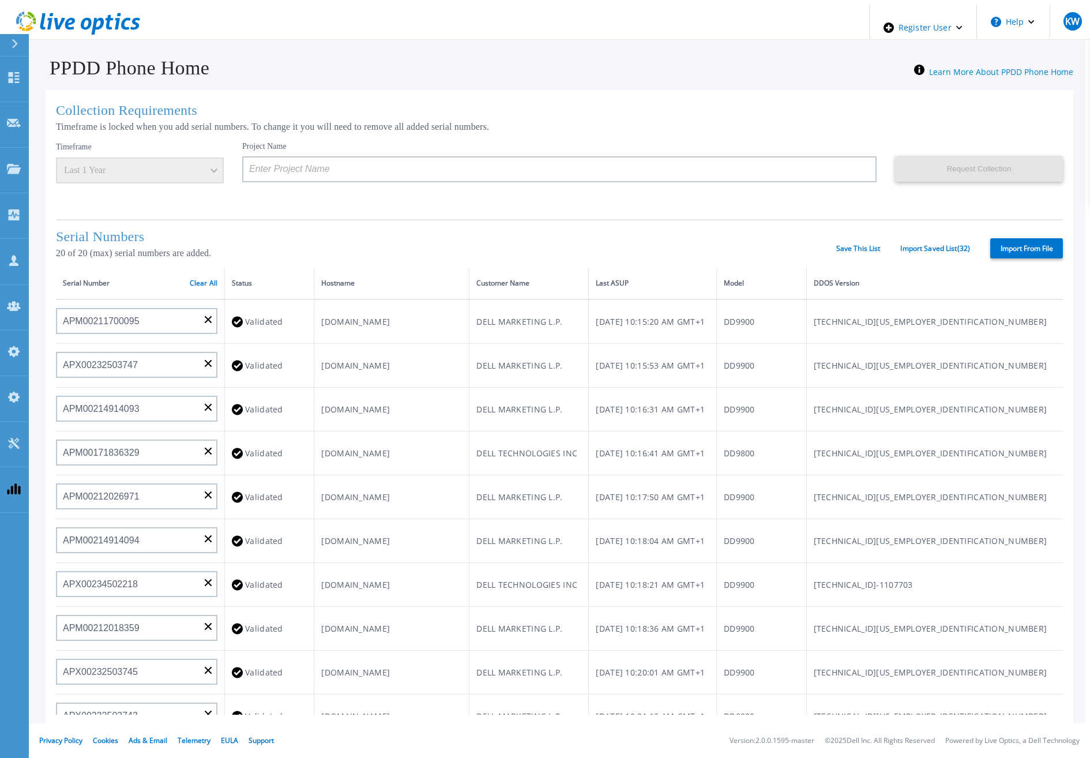
type input "AUDVUX6XJHDJFE"
type input "APM00133543104"
click at [206, 280] on link "Clear All" at bounding box center [204, 283] width 28 height 8
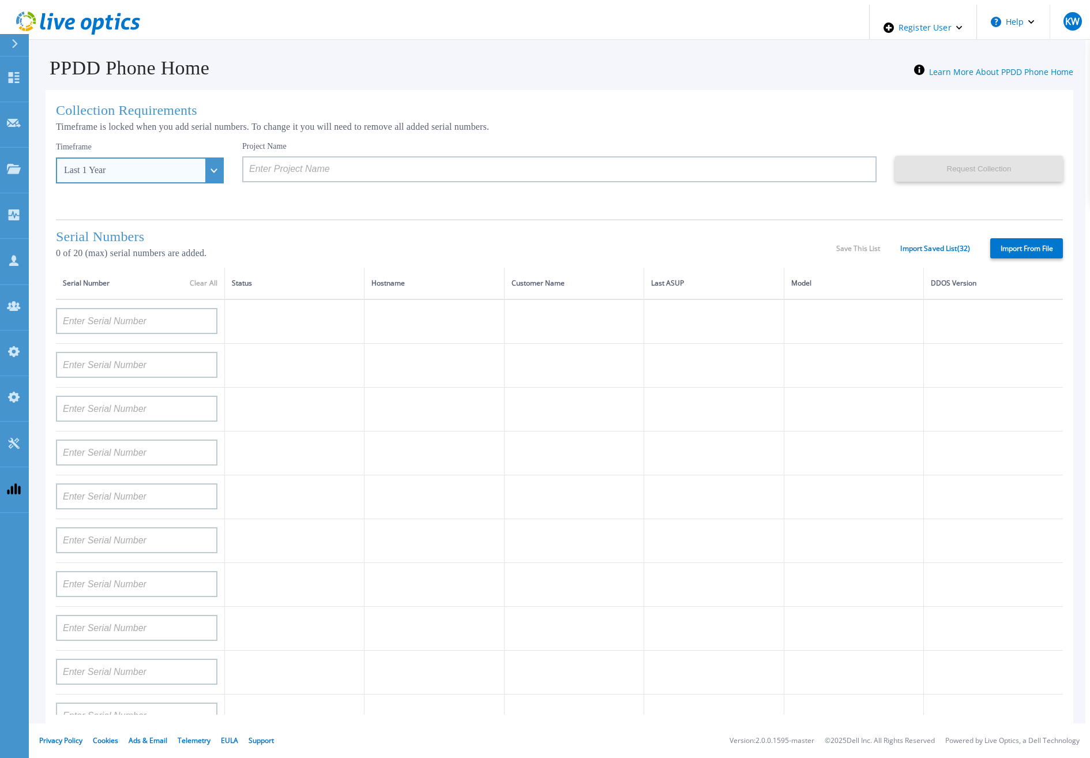
click at [196, 168] on div "Last 1 Year" at bounding box center [140, 170] width 168 height 26
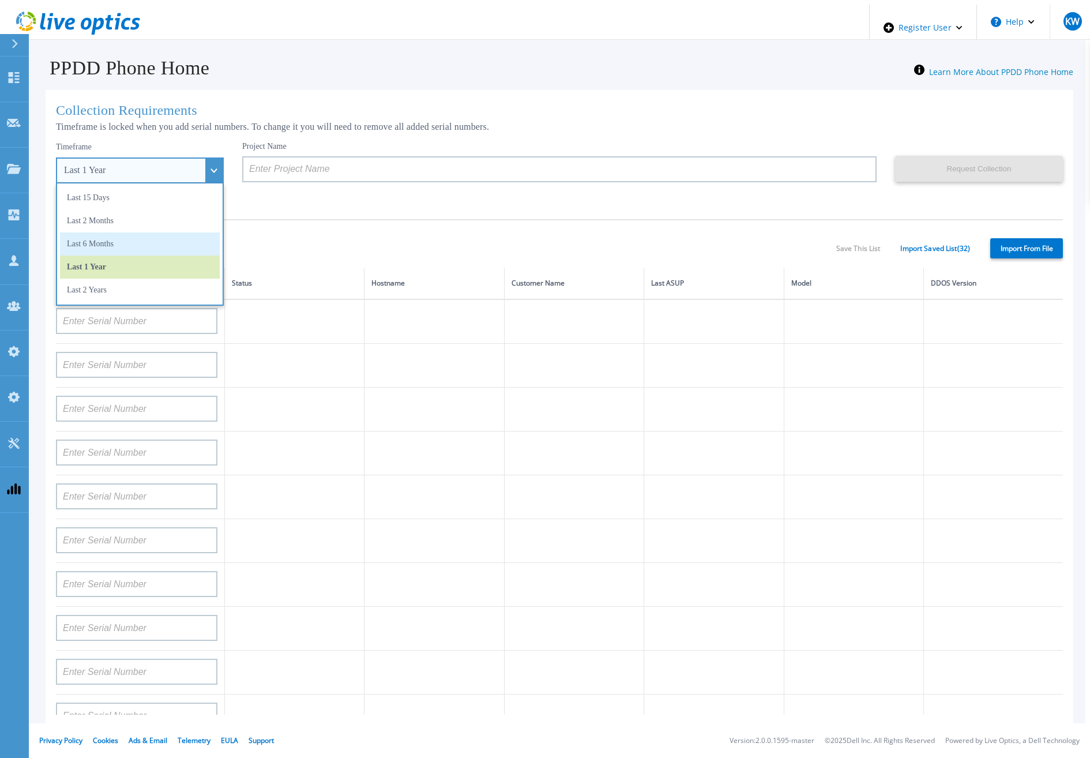
click at [146, 233] on li "Last 6 Months" at bounding box center [140, 243] width 160 height 23
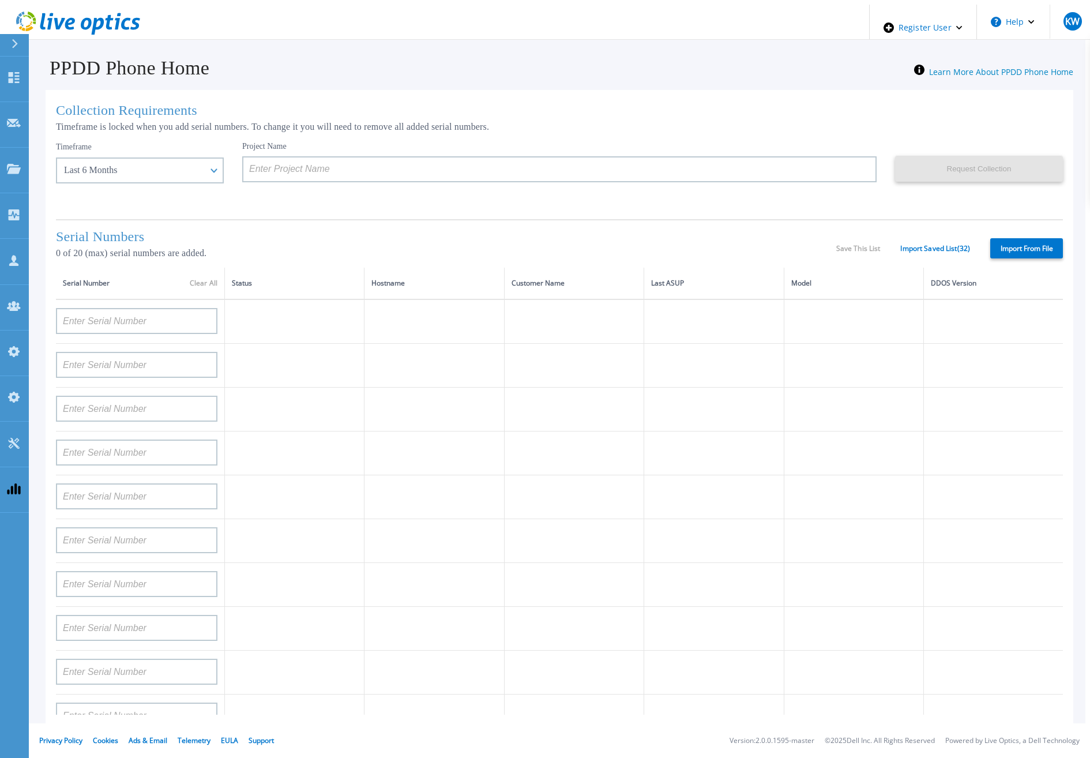
click at [1005, 254] on label "Import From File" at bounding box center [1026, 248] width 73 height 20
click at [0, 0] on input "Import From File" at bounding box center [0, 0] width 0 height 0
type input "APM00211700095"
type input "APX00232503747"
type input "APM00214914093"
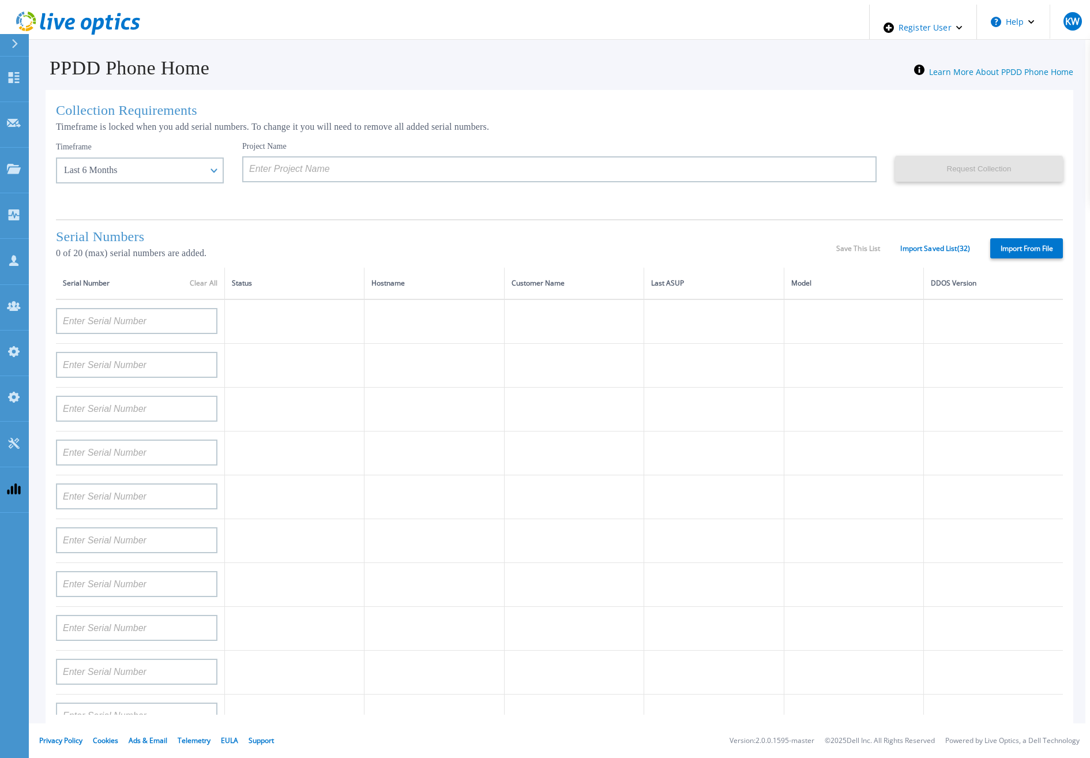
type input "APM00171836329"
type input "APM00212026971"
type input "APM00214914094"
type input "APX00234502218"
type input "APM00212018359"
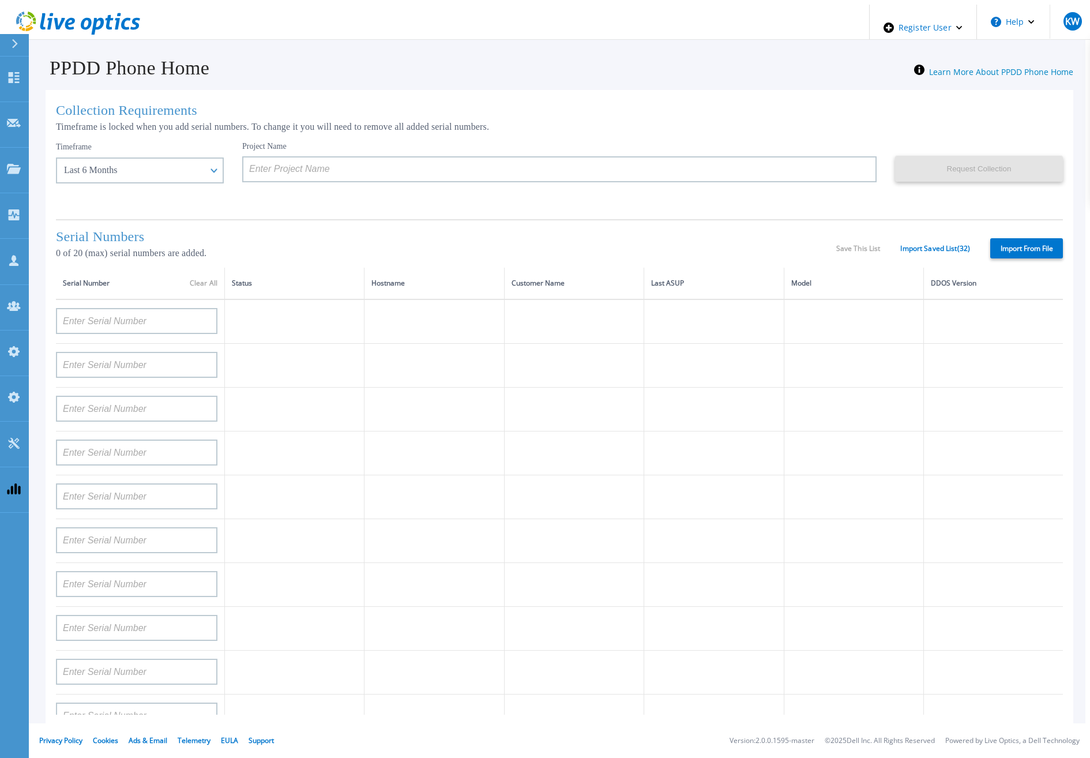
type input "APX00232503745"
type input "APX00232503743"
type input "APM00193603655"
type input "APM00212517749"
type input "APX00232503742"
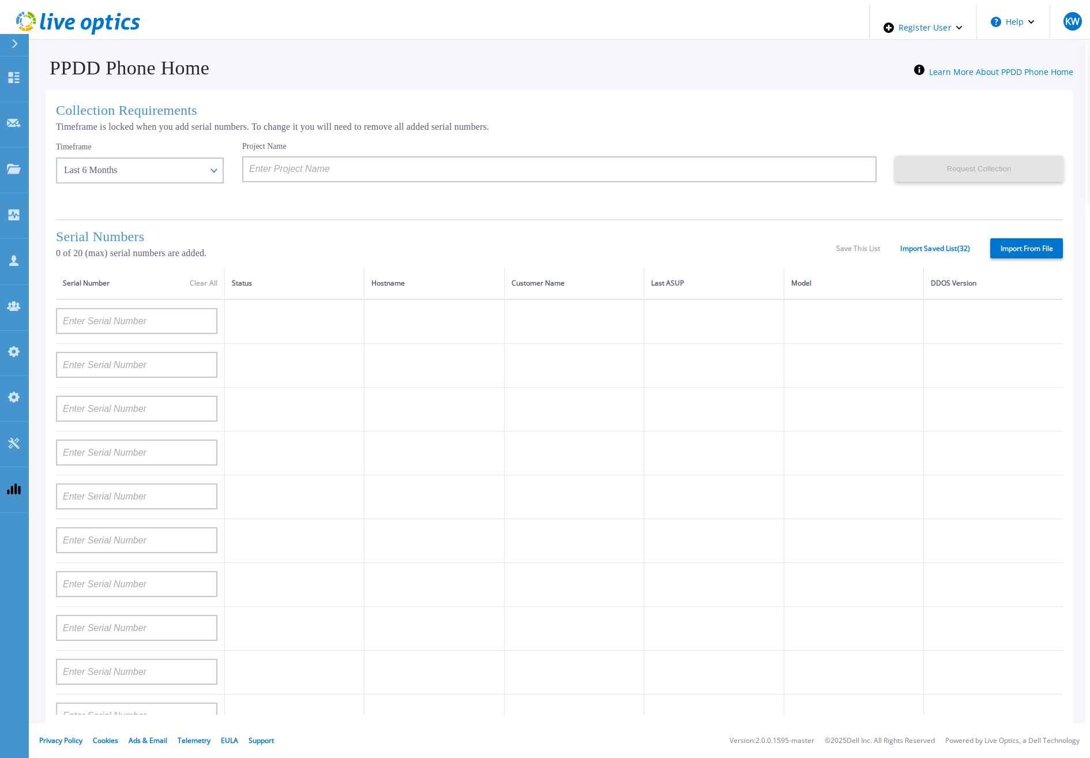
type input "APM00212702822"
type input "APM00212610953"
type input "APM00202614668"
type input "APM00212613652"
type input "APX00222101185"
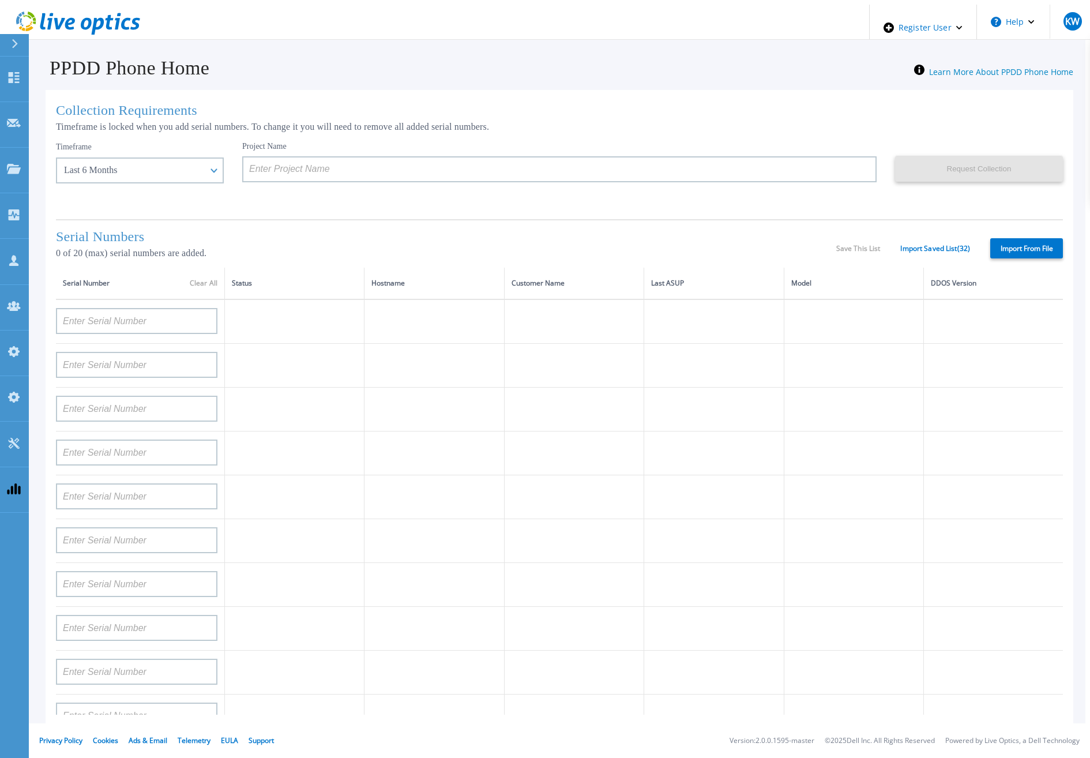
type input "AUDVUX6XJHDJFE"
type input "APM00133543104"
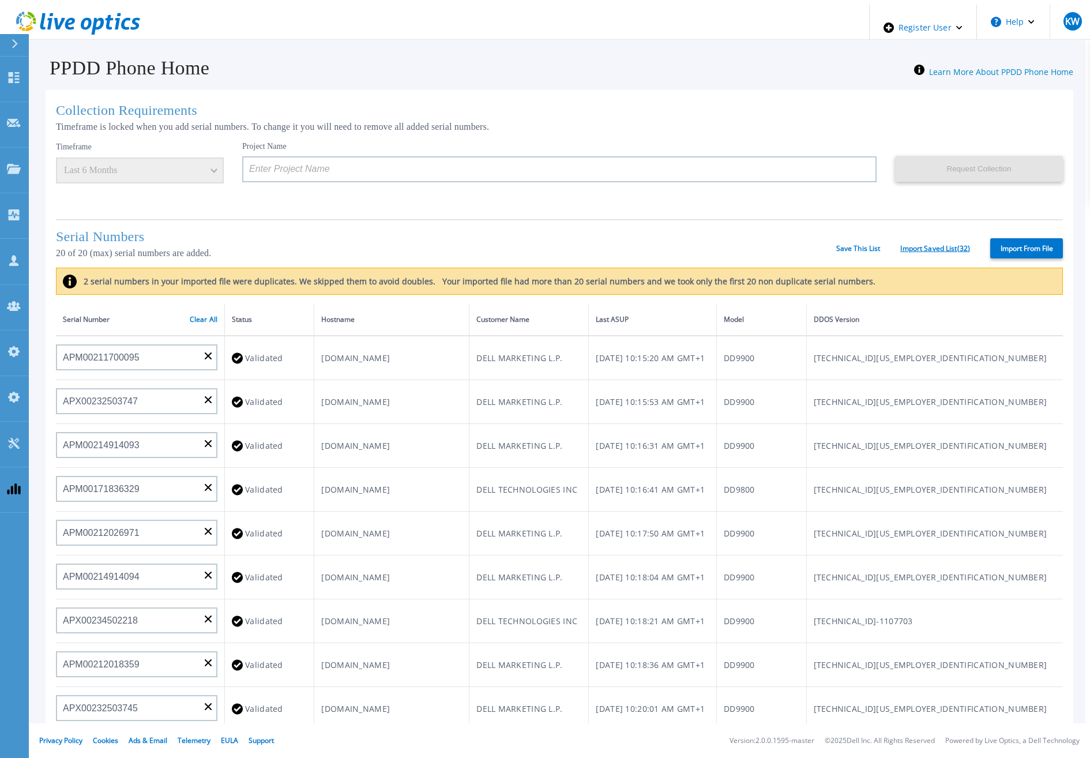
click at [932, 247] on link "Import Saved List ( 32 )" at bounding box center [935, 249] width 70 height 8
click at [994, 242] on label "Import From File" at bounding box center [1026, 248] width 73 height 20
click at [0, 0] on input "Import From File" at bounding box center [0, 0] width 0 height 0
type input "APM00rghjjvhc5"
type input "2345673"
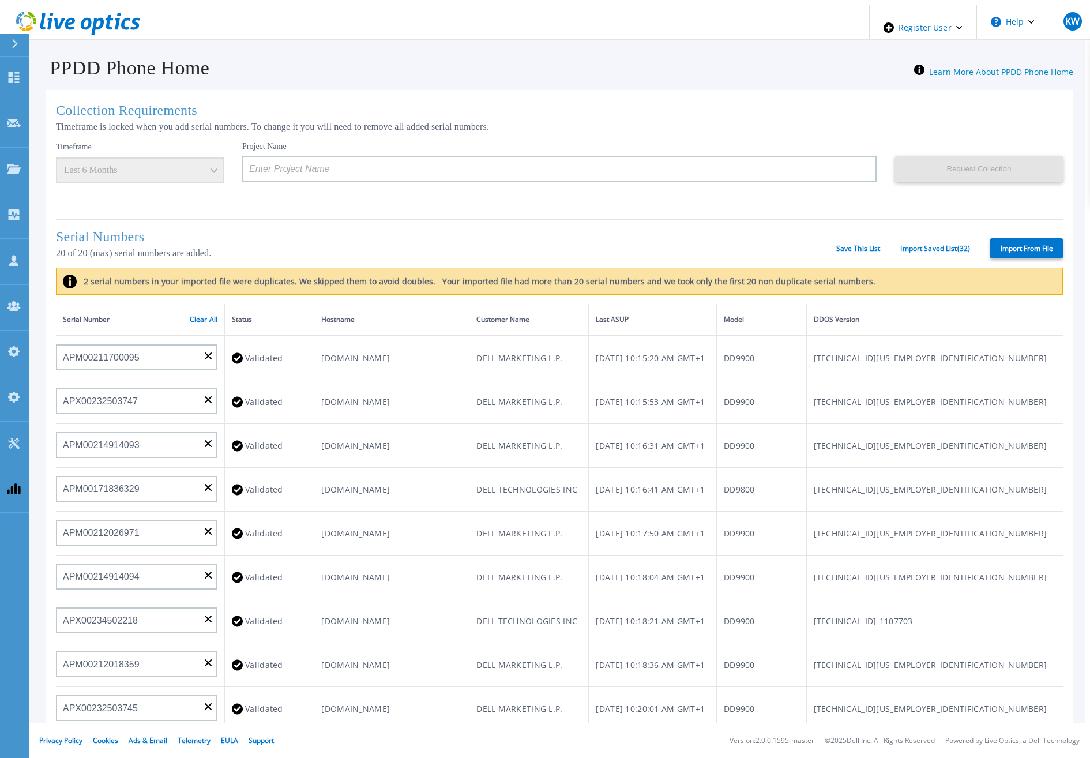
type input "APM00212610953"
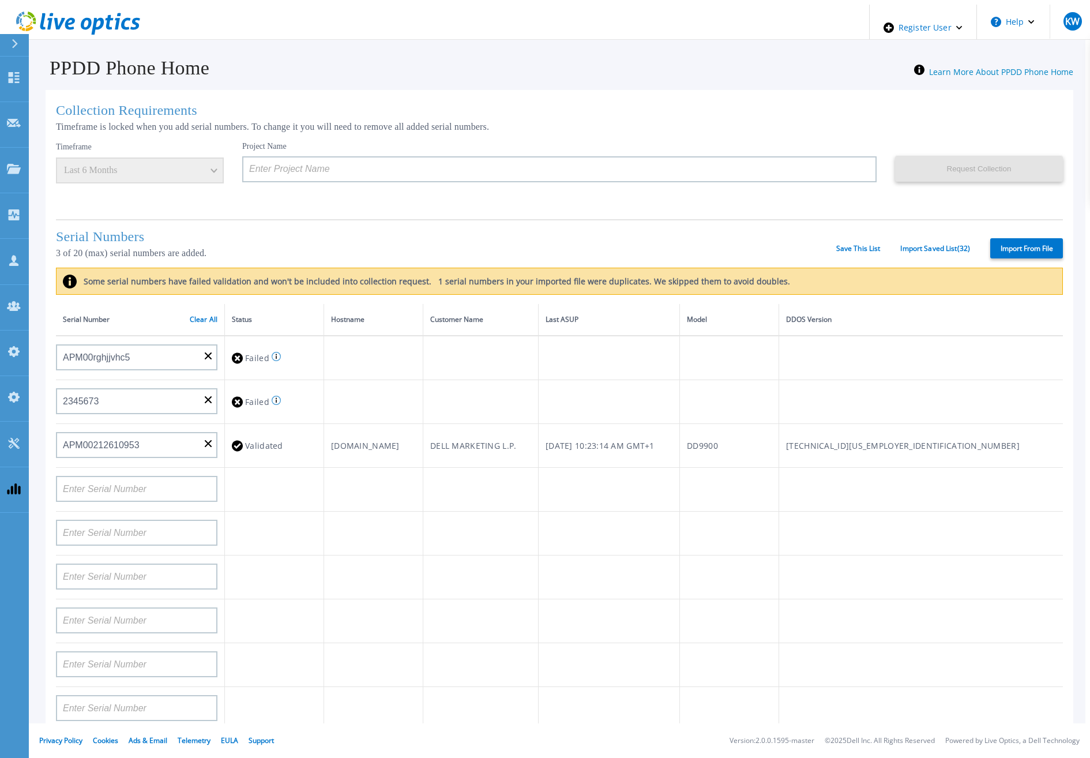
click at [996, 240] on label "Import From File" at bounding box center [1026, 248] width 73 height 20
click at [0, 0] on input "Import From File" at bounding box center [0, 0] width 0 height 0
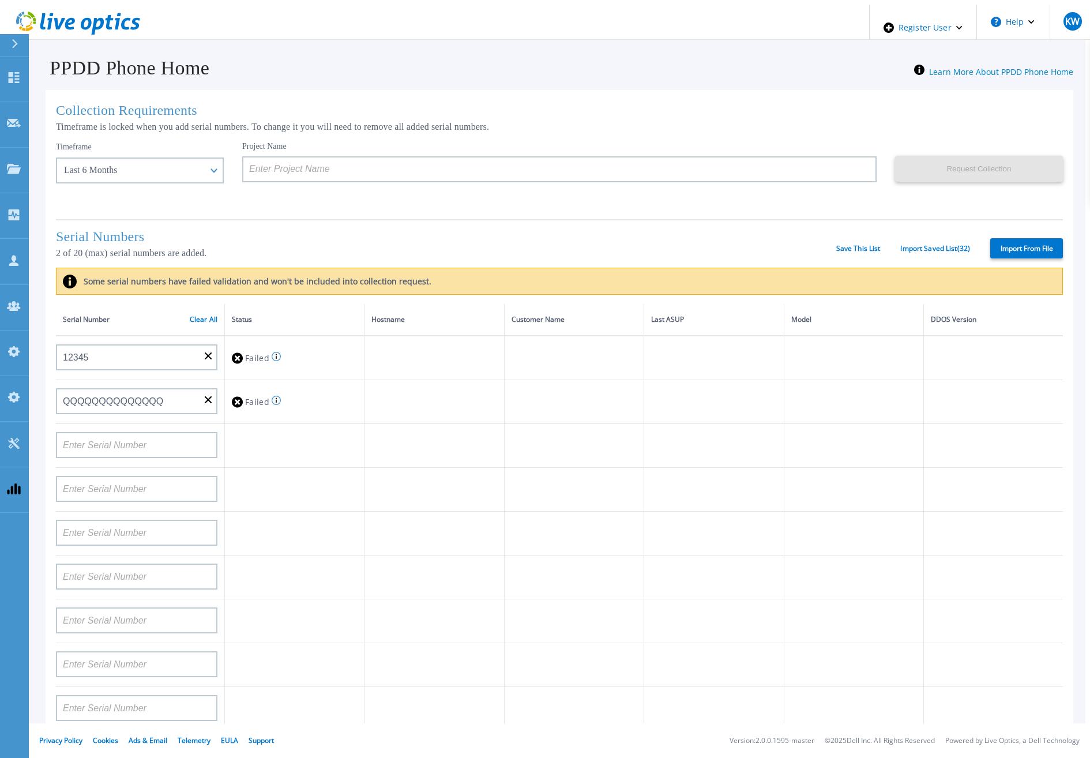
click at [1006, 243] on label "Import From File" at bounding box center [1026, 248] width 73 height 20
click at [0, 0] on input "Import From File" at bounding box center [0, 0] width 0 height 0
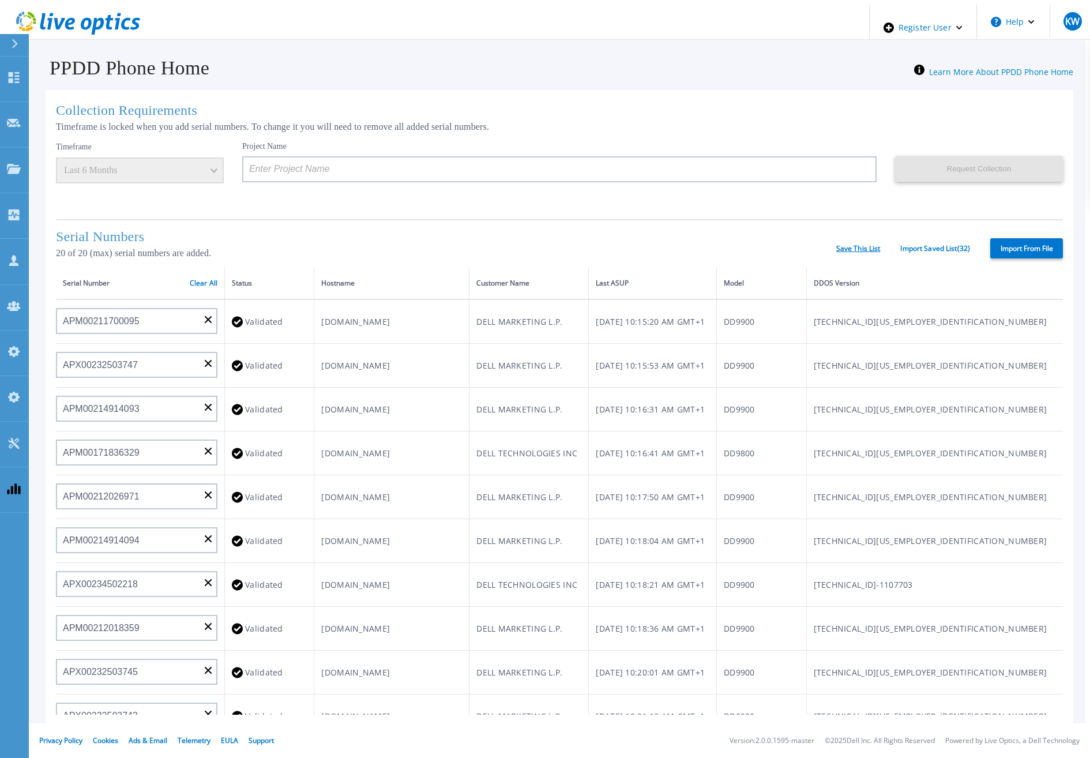
click at [861, 239] on div "Serial Numbers 20 of 20 (max) serial numbers are added. Save This List Import S…" at bounding box center [559, 243] width 1007 height 48
click at [864, 245] on link "Save This List" at bounding box center [858, 249] width 44 height 8
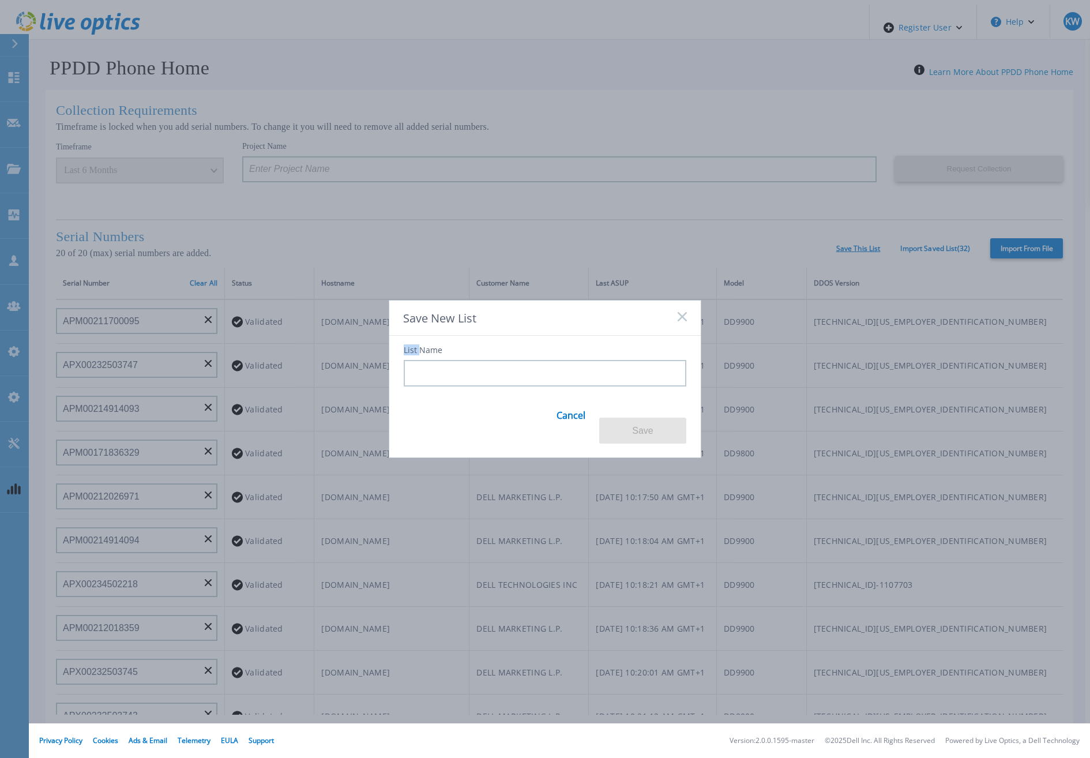
click at [864, 244] on div "Save New List List Name Cancel Save" at bounding box center [545, 379] width 1090 height 758
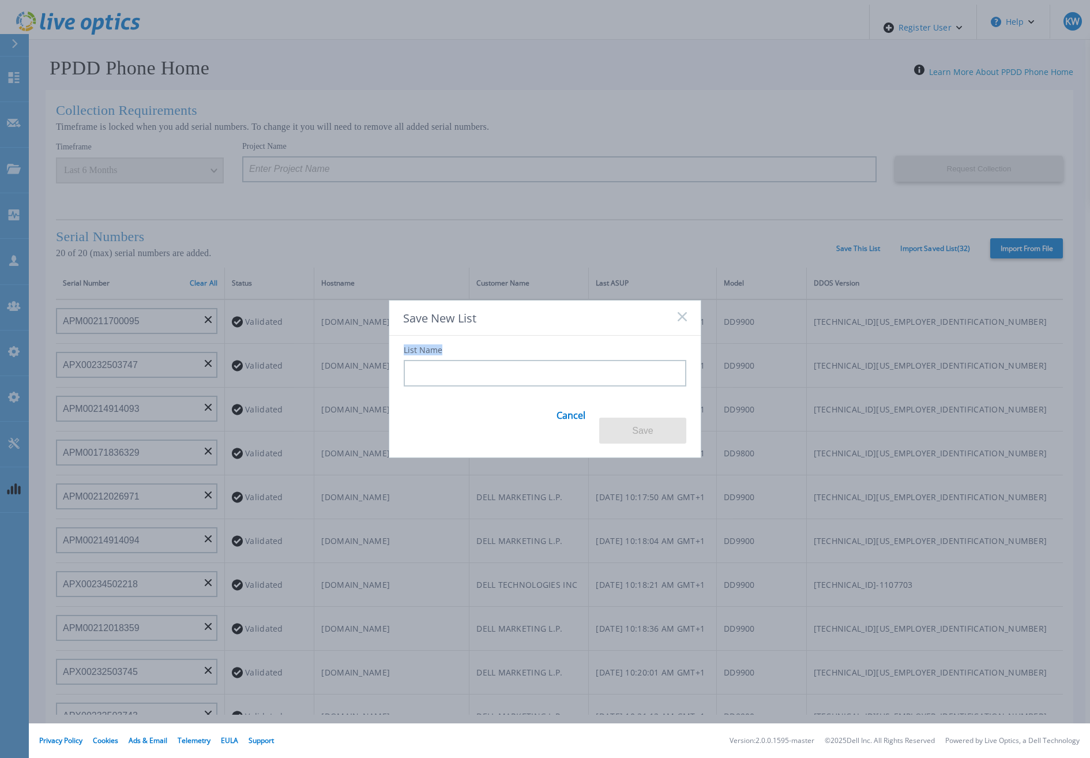
click at [864, 244] on div "Save New List List Name Cancel Save" at bounding box center [545, 379] width 1090 height 758
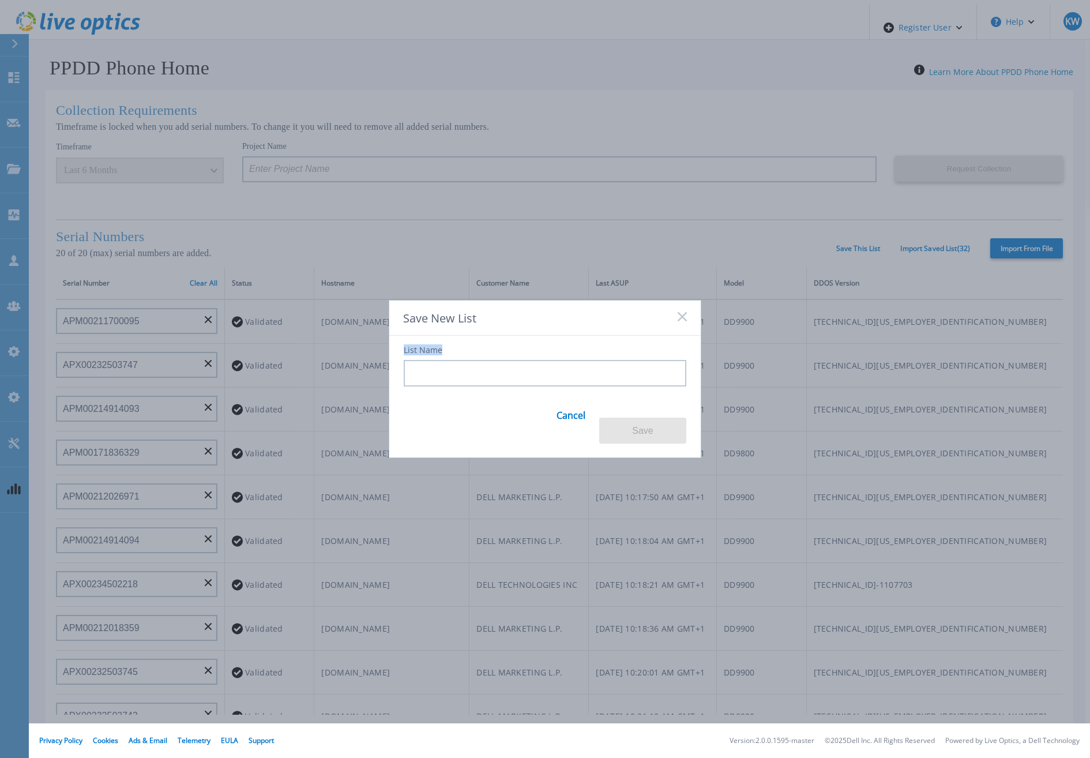
click at [864, 244] on div "Save New List List Name Cancel Save" at bounding box center [545, 379] width 1090 height 758
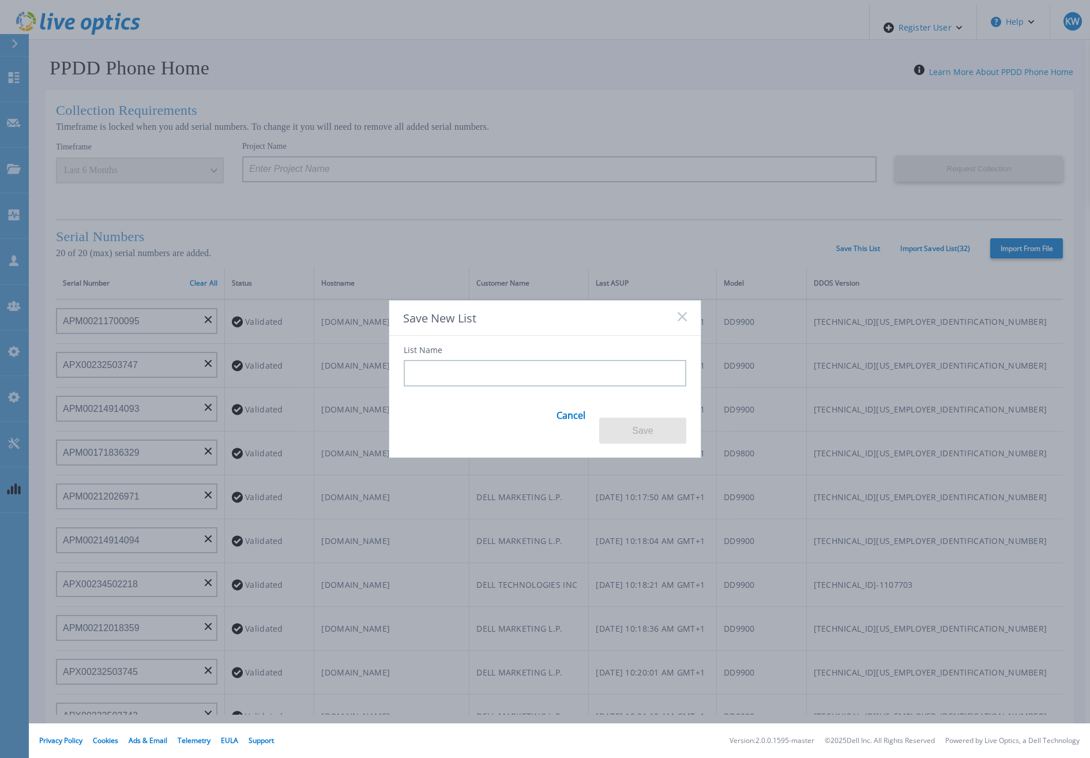
click at [864, 244] on div "Save New List List Name Cancel Save" at bounding box center [545, 379] width 1090 height 758
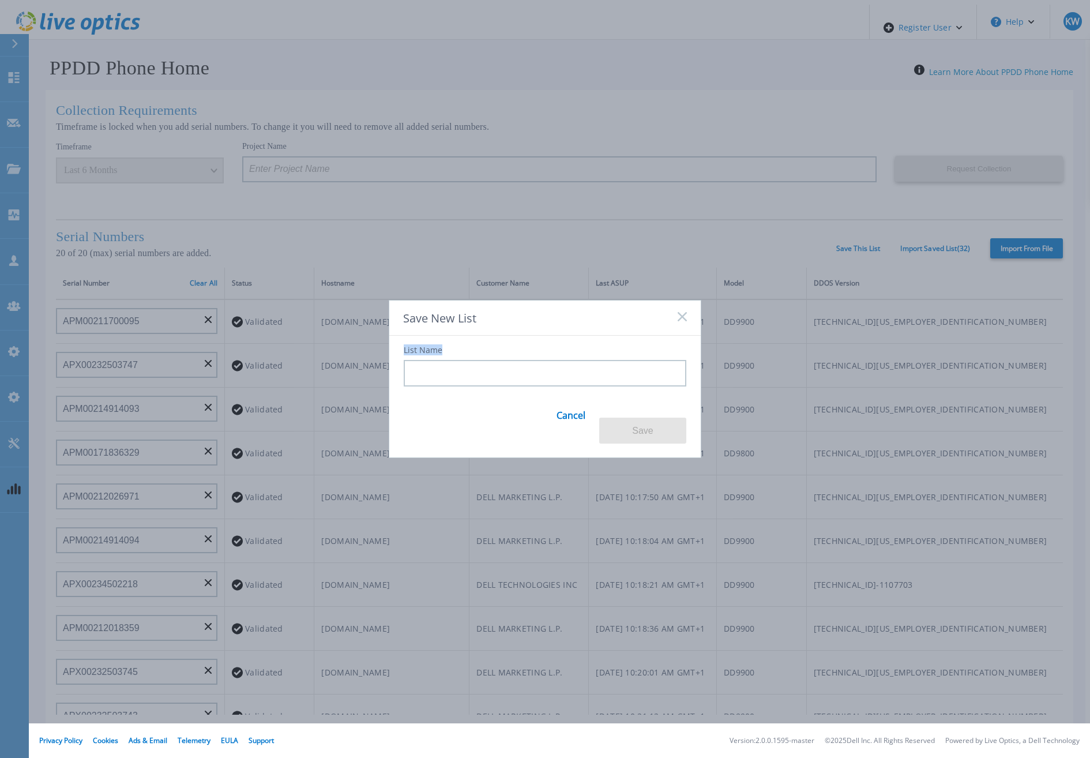
click at [864, 244] on div "Save New List List Name Cancel Save" at bounding box center [545, 379] width 1090 height 758
drag, startPoint x: 864, startPoint y: 244, endPoint x: 472, endPoint y: 328, distance: 401.1
click at [472, 326] on span "Save New List" at bounding box center [439, 318] width 73 height 16
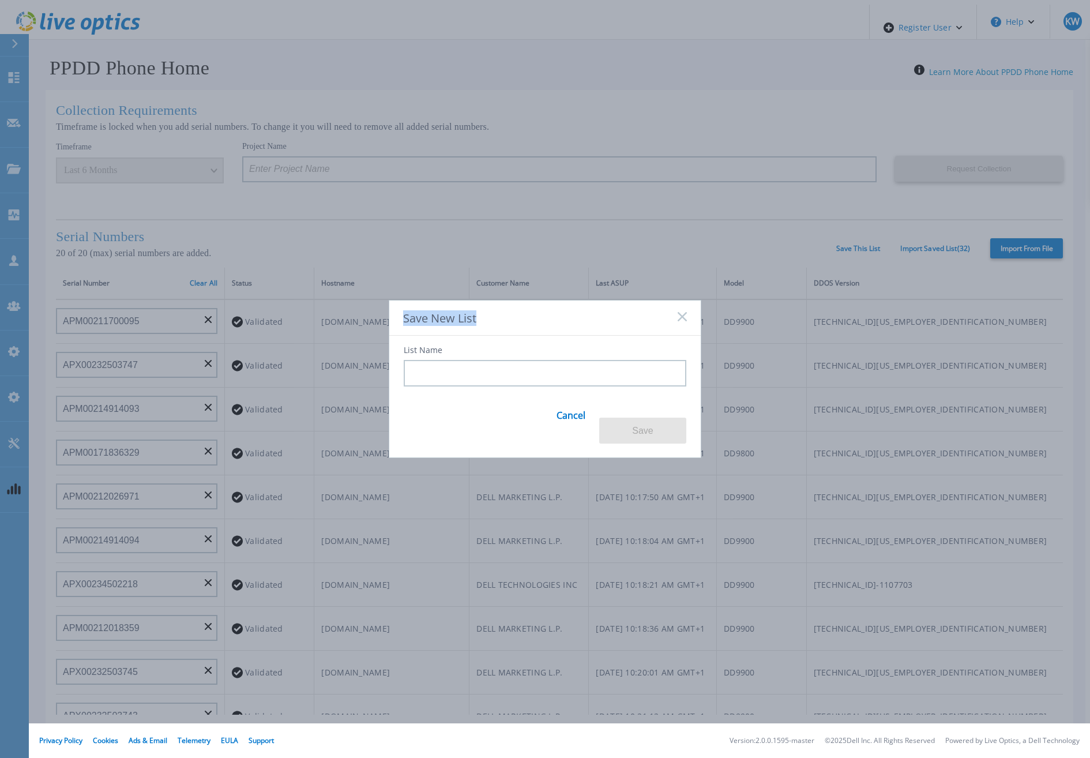
click at [472, 326] on span "Save New List" at bounding box center [439, 318] width 73 height 16
drag, startPoint x: 472, startPoint y: 328, endPoint x: 488, endPoint y: 351, distance: 28.5
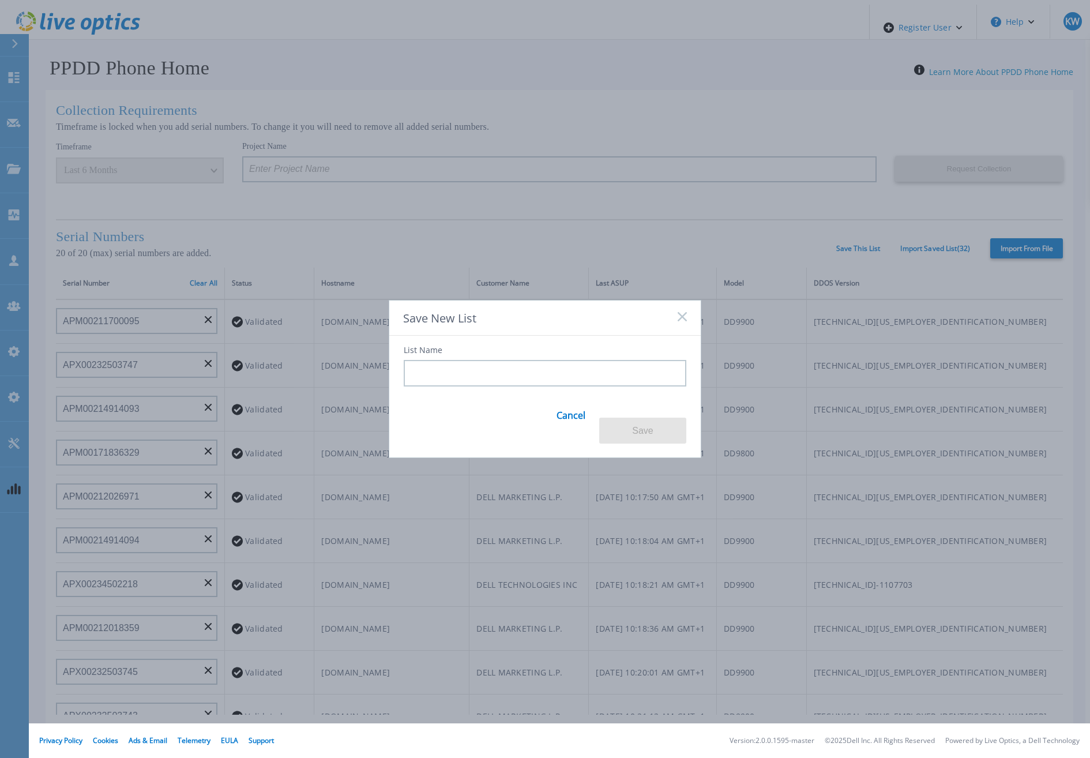
click at [488, 351] on div "List Name Cancel Save" at bounding box center [544, 390] width 311 height 108
click at [448, 366] on input at bounding box center [545, 373] width 283 height 27
click at [442, 366] on input at bounding box center [545, 373] width 283 height 27
click at [456, 377] on input at bounding box center [545, 373] width 283 height 27
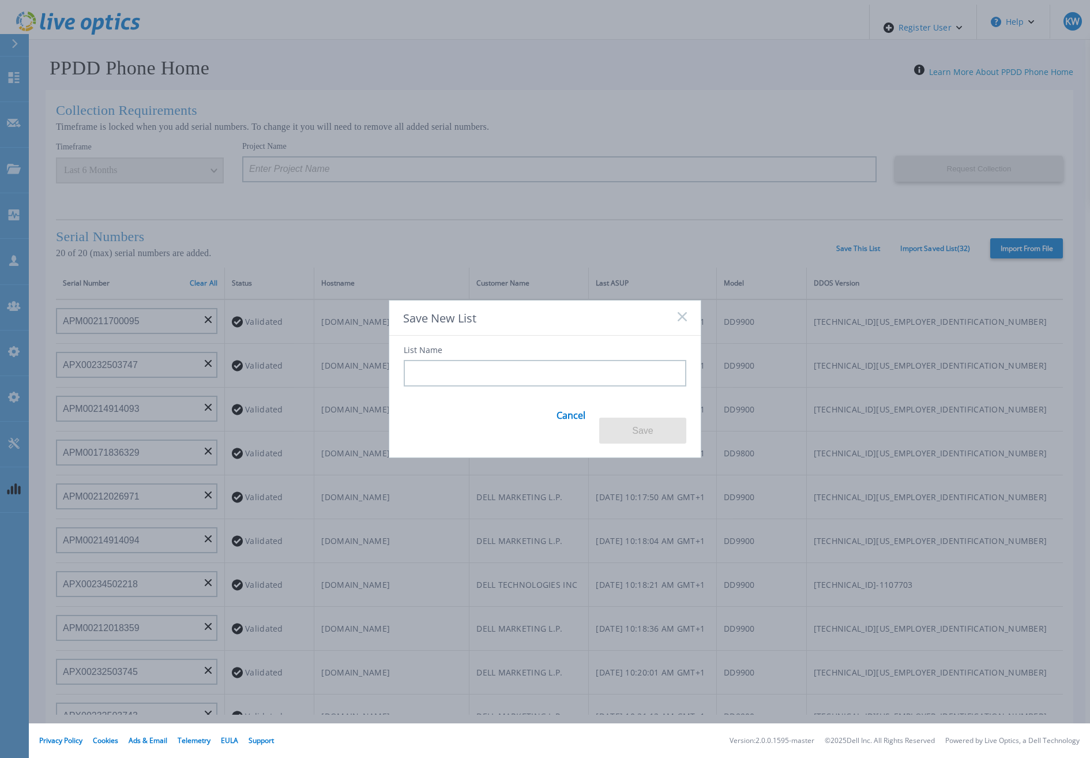
click at [457, 377] on input at bounding box center [545, 373] width 283 height 27
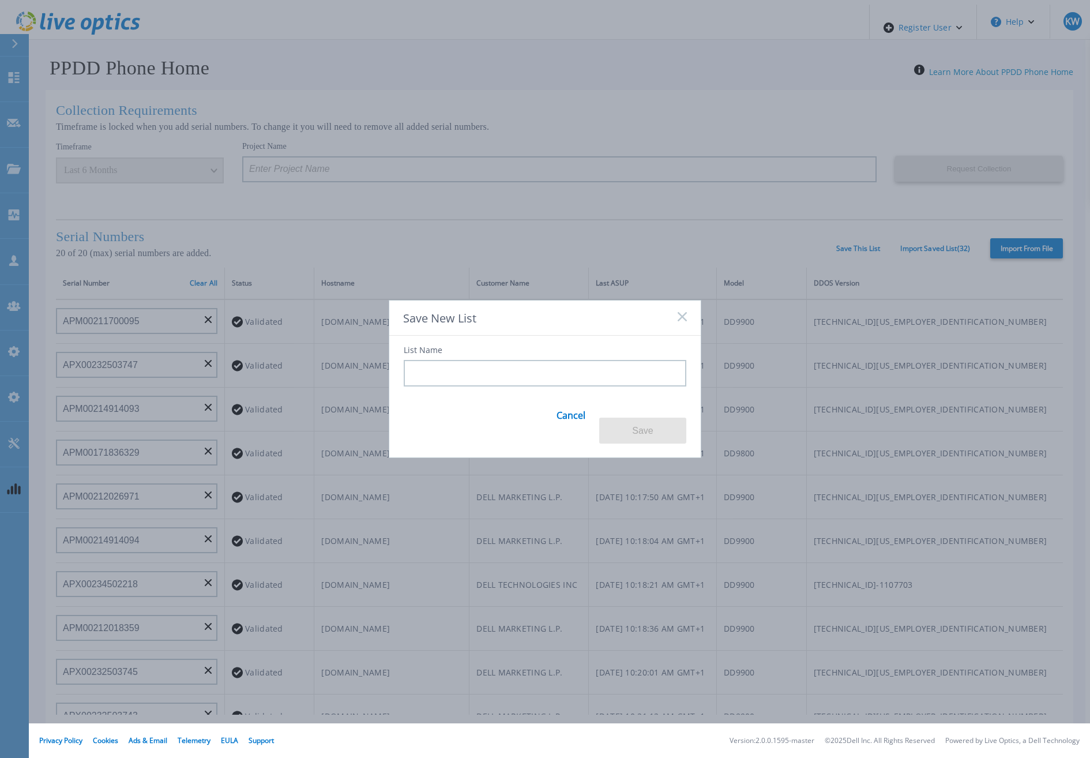
click at [457, 377] on input at bounding box center [545, 373] width 283 height 27
click at [460, 377] on input at bounding box center [545, 373] width 283 height 27
drag, startPoint x: 469, startPoint y: 378, endPoint x: 488, endPoint y: 378, distance: 18.5
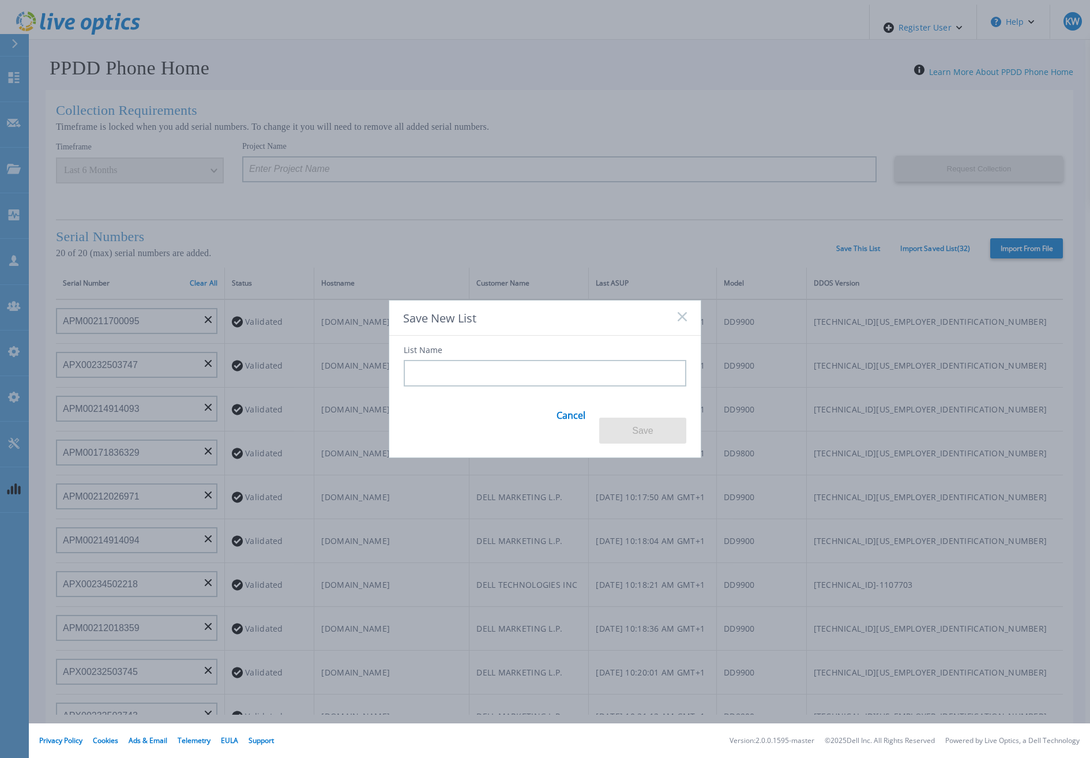
click at [472, 378] on input at bounding box center [545, 373] width 283 height 27
drag, startPoint x: 488, startPoint y: 378, endPoint x: 514, endPoint y: 375, distance: 26.1
click at [514, 375] on input at bounding box center [545, 373] width 283 height 27
click at [522, 377] on input at bounding box center [545, 373] width 283 height 27
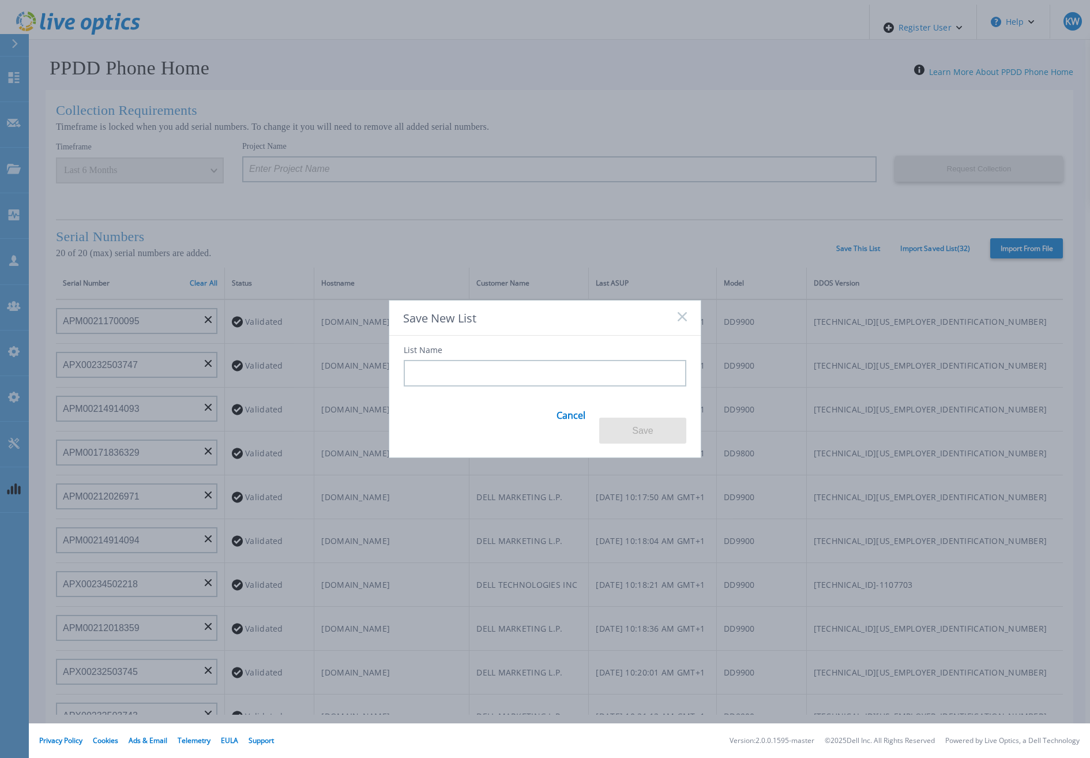
click at [540, 375] on input at bounding box center [545, 373] width 283 height 27
click at [558, 368] on input at bounding box center [545, 373] width 283 height 27
drag, startPoint x: 574, startPoint y: 364, endPoint x: 584, endPoint y: 358, distance: 11.7
click at [575, 363] on div "List Name" at bounding box center [545, 366] width 283 height 40
click at [606, 353] on div "List Name" at bounding box center [545, 366] width 283 height 40
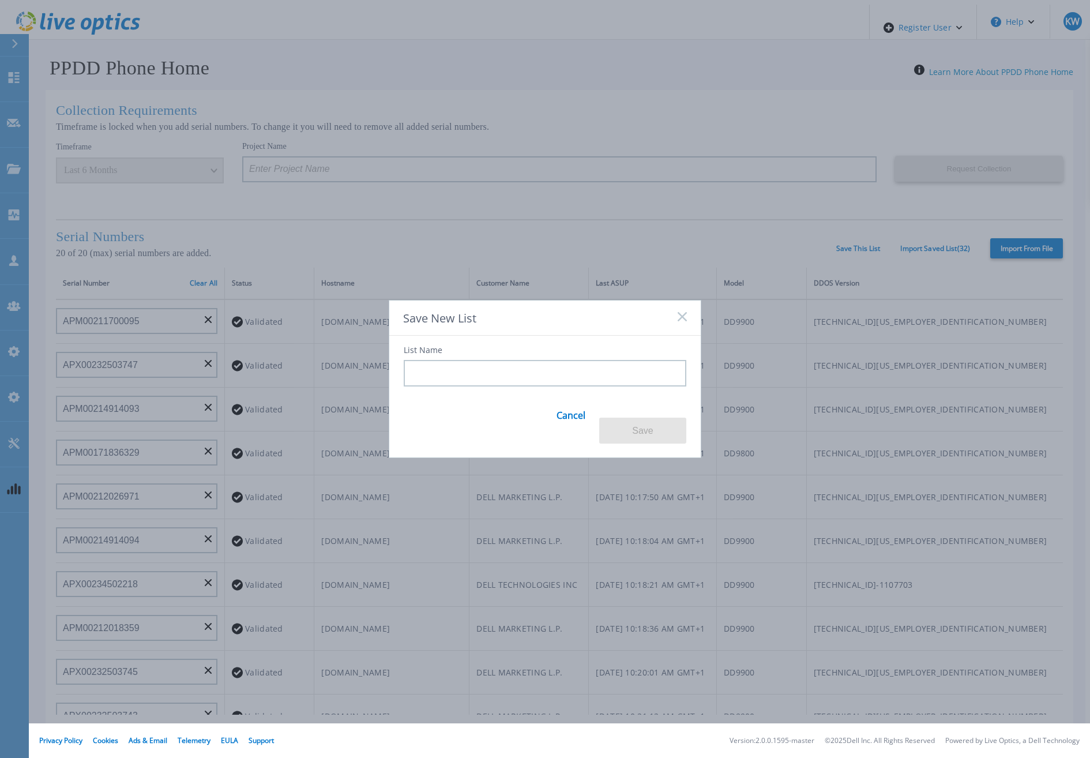
drag, startPoint x: 606, startPoint y: 353, endPoint x: 598, endPoint y: 372, distance: 20.5
click at [606, 354] on div "List Name" at bounding box center [545, 366] width 283 height 40
drag, startPoint x: 589, startPoint y: 389, endPoint x: 576, endPoint y: 412, distance: 25.8
click at [579, 405] on div "List Name Cancel Save" at bounding box center [544, 390] width 311 height 110
click at [572, 418] on link "Cancel" at bounding box center [570, 422] width 29 height 44
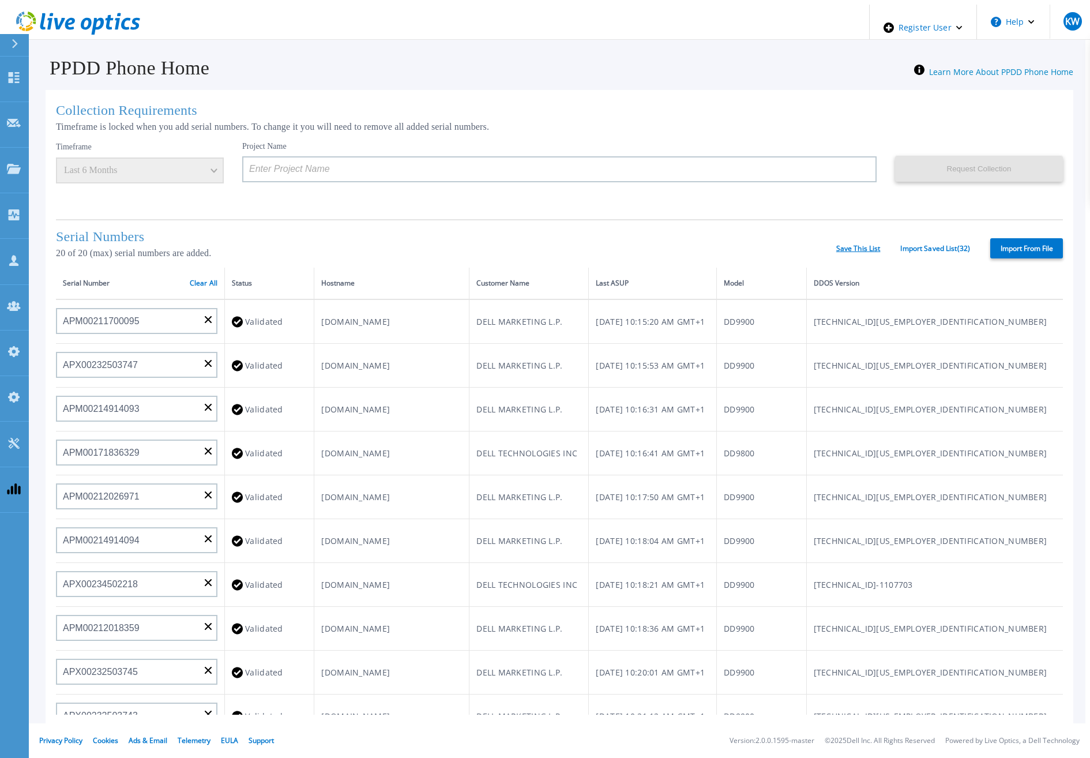
click at [860, 245] on link "Save This List" at bounding box center [858, 249] width 44 height 8
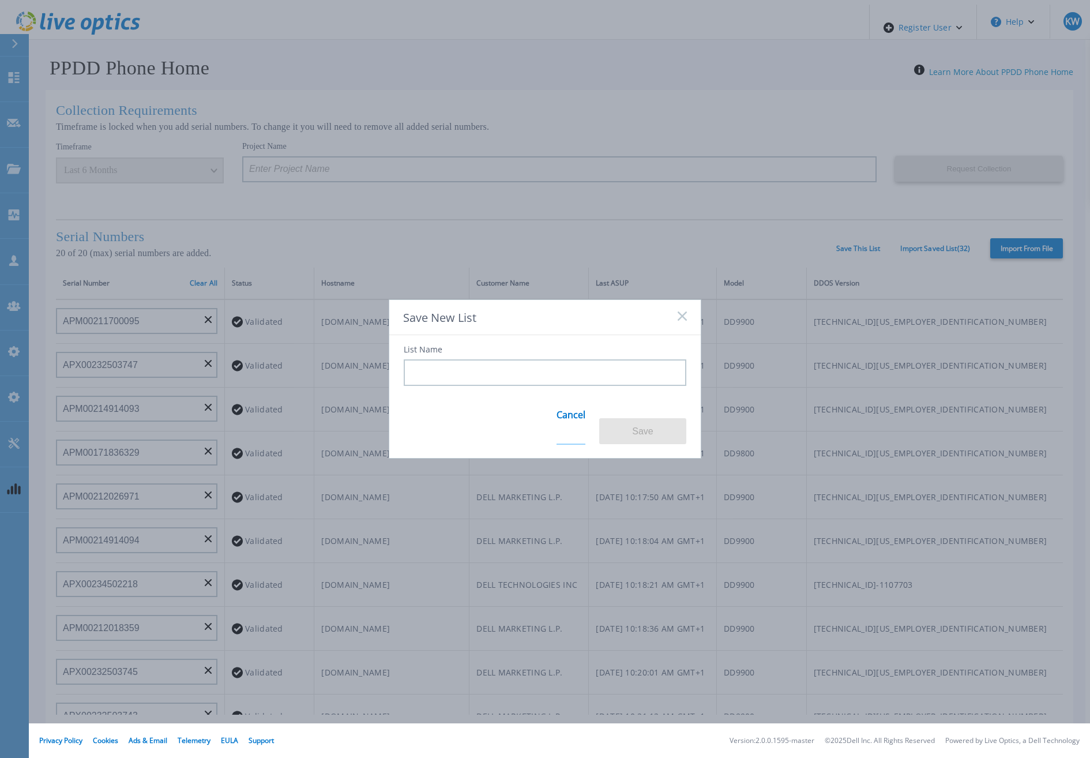
click at [581, 412] on link "Cancel" at bounding box center [570, 422] width 29 height 45
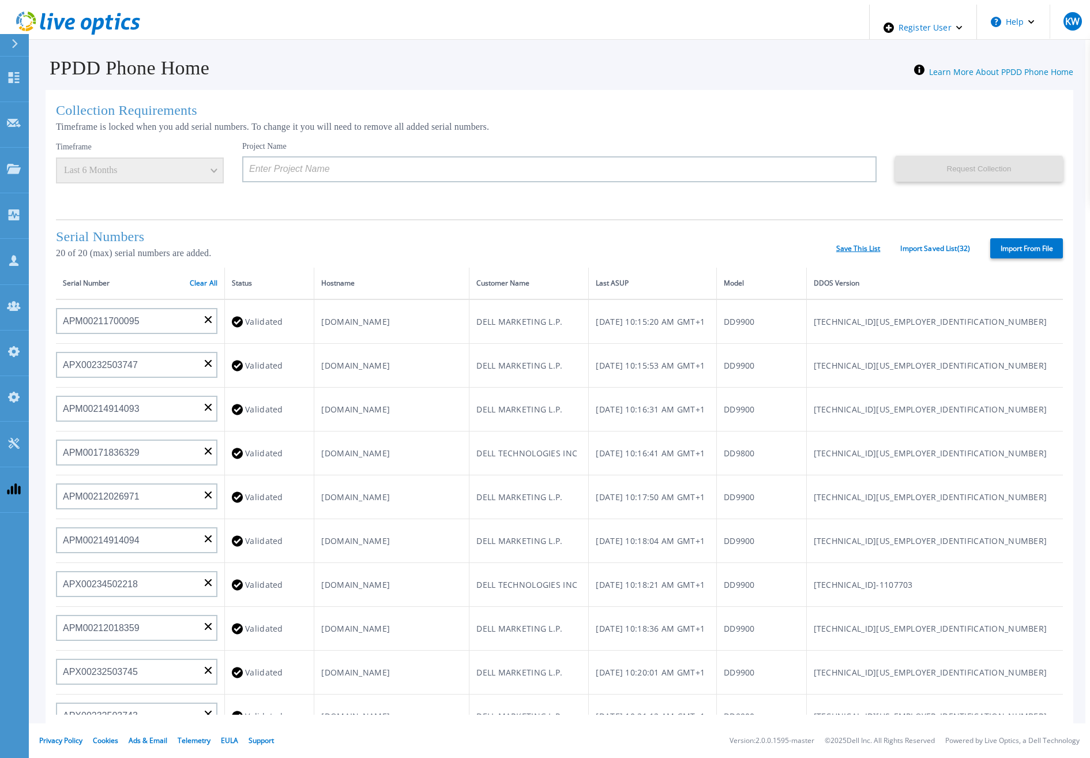
click at [851, 246] on link "Save This List" at bounding box center [858, 249] width 44 height 8
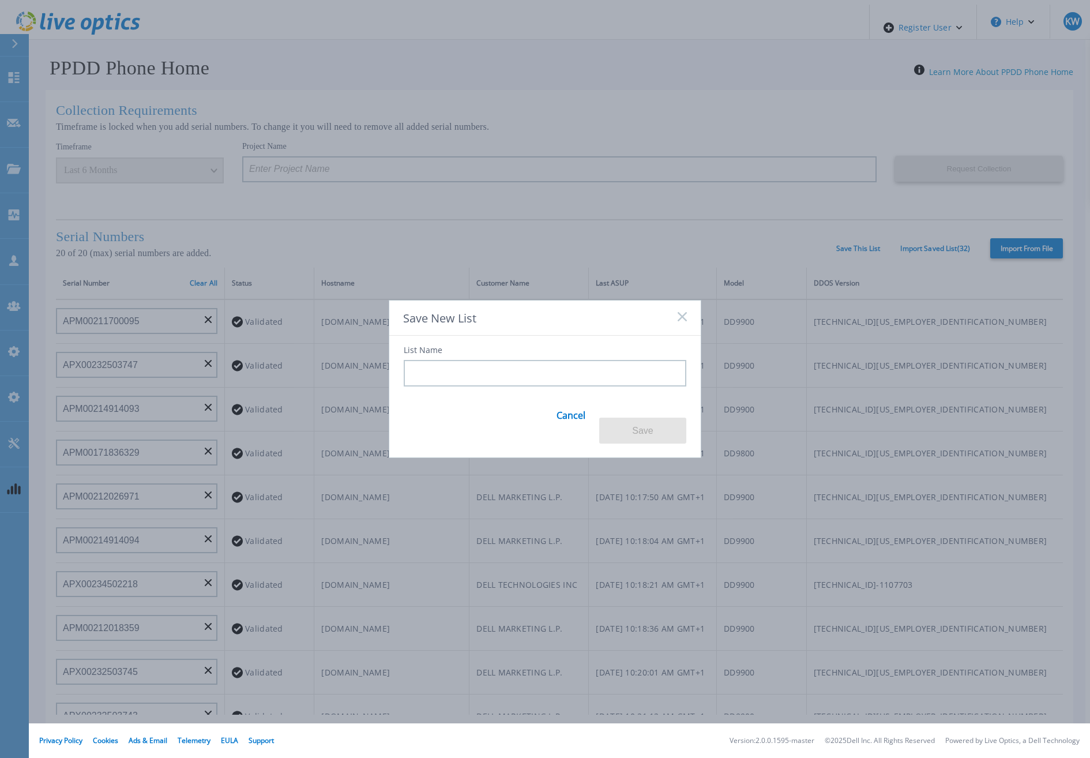
click at [632, 395] on div "List Name Cancel Save" at bounding box center [544, 390] width 311 height 108
click at [687, 321] on div "Save New List" at bounding box center [544, 317] width 311 height 35
drag, startPoint x: 645, startPoint y: 326, endPoint x: 482, endPoint y: 269, distance: 173.1
click at [482, 269] on div "Save New List List Name Cancel Save" at bounding box center [545, 379] width 1090 height 758
click at [675, 320] on div "Save New List" at bounding box center [544, 317] width 311 height 35
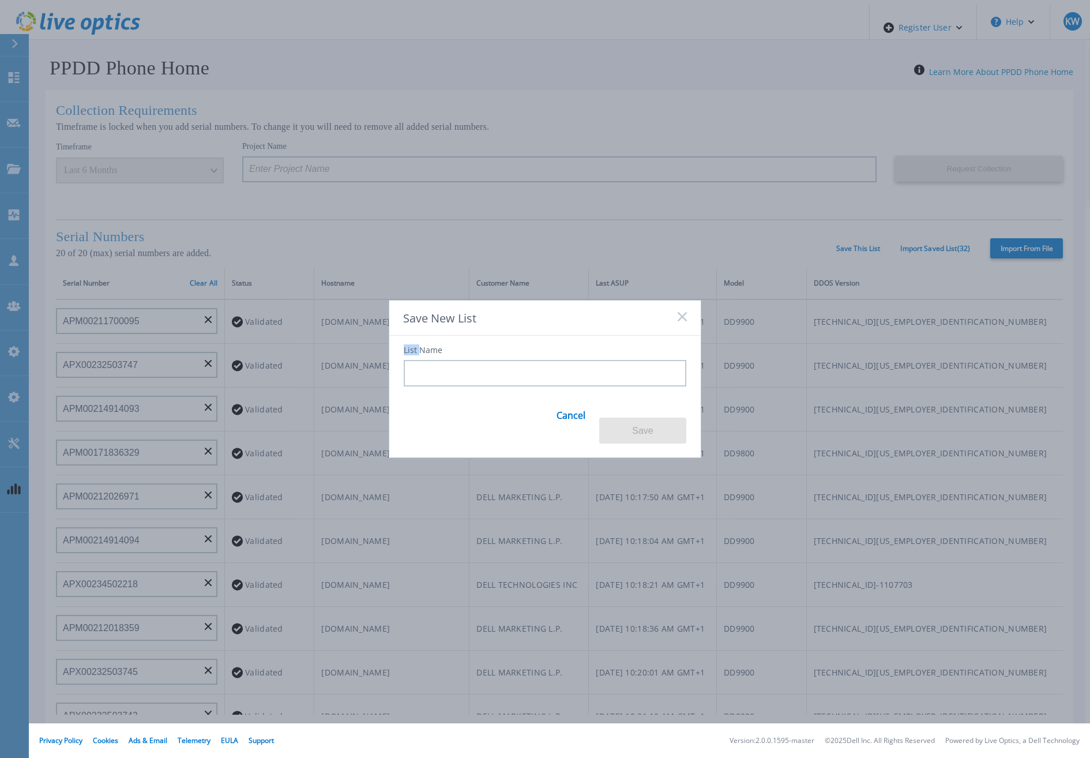
click at [676, 320] on div "Save New List" at bounding box center [544, 317] width 311 height 35
drag, startPoint x: 676, startPoint y: 320, endPoint x: 681, endPoint y: 325, distance: 7.3
click at [681, 321] on rect at bounding box center [682, 316] width 10 height 10
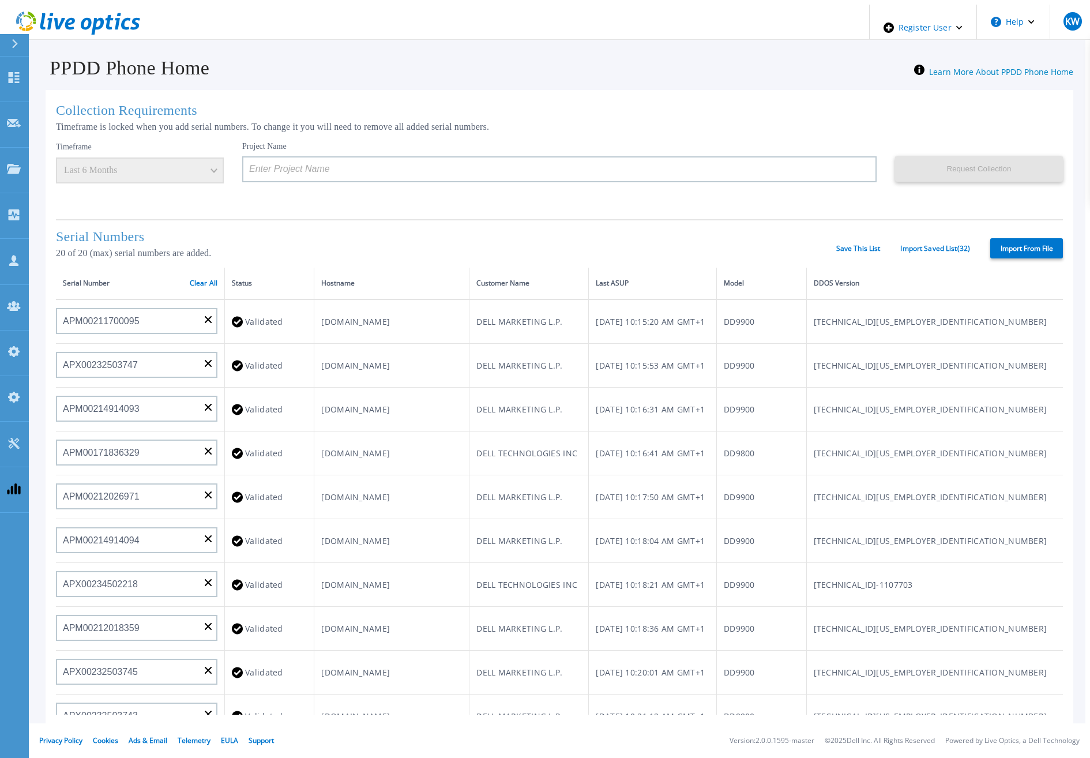
click at [653, 234] on h1 "Serial Numbers" at bounding box center [446, 237] width 780 height 16
drag, startPoint x: 653, startPoint y: 234, endPoint x: 593, endPoint y: 234, distance: 60.0
click at [593, 234] on h1 "Serial Numbers" at bounding box center [446, 237] width 780 height 16
drag, startPoint x: 586, startPoint y: 234, endPoint x: 479, endPoint y: 235, distance: 107.3
drag, startPoint x: 479, startPoint y: 235, endPoint x: 418, endPoint y: 229, distance: 62.0
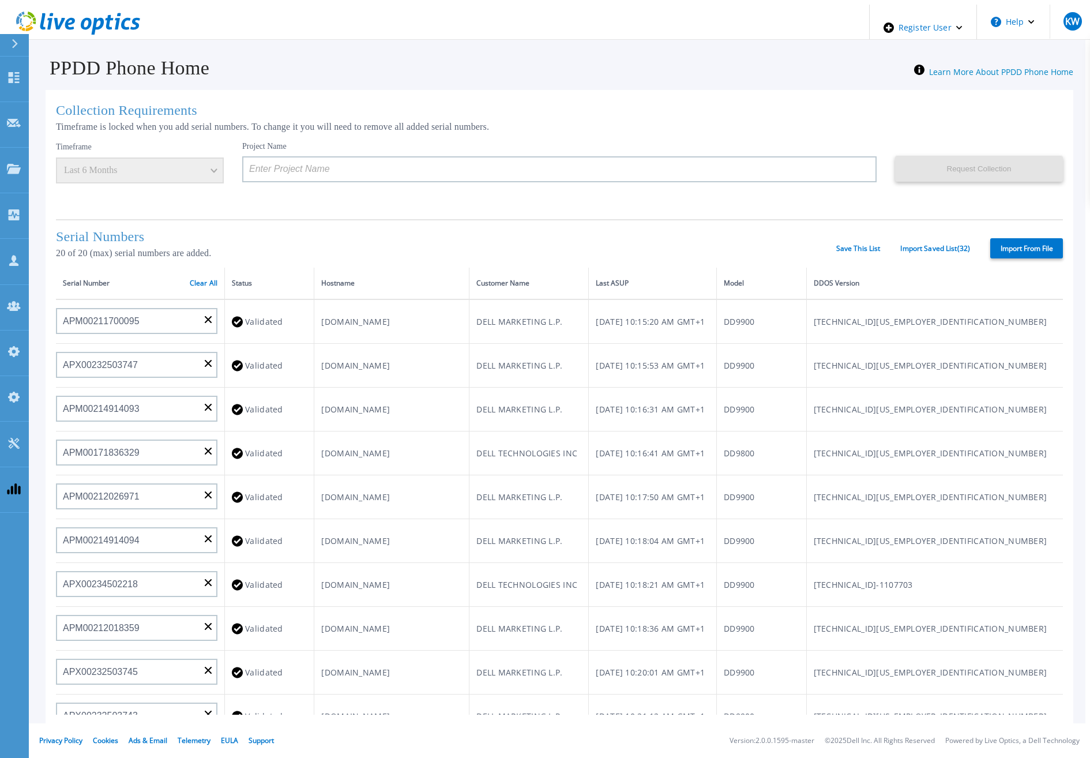
drag, startPoint x: 418, startPoint y: 229, endPoint x: 345, endPoint y: 227, distance: 72.1
drag, startPoint x: 345, startPoint y: 227, endPoint x: 276, endPoint y: 229, distance: 69.8
drag, startPoint x: 276, startPoint y: 229, endPoint x: 234, endPoint y: 230, distance: 41.5
drag, startPoint x: 234, startPoint y: 230, endPoint x: 370, endPoint y: 225, distance: 135.6
drag, startPoint x: 370, startPoint y: 225, endPoint x: 491, endPoint y: 224, distance: 121.1
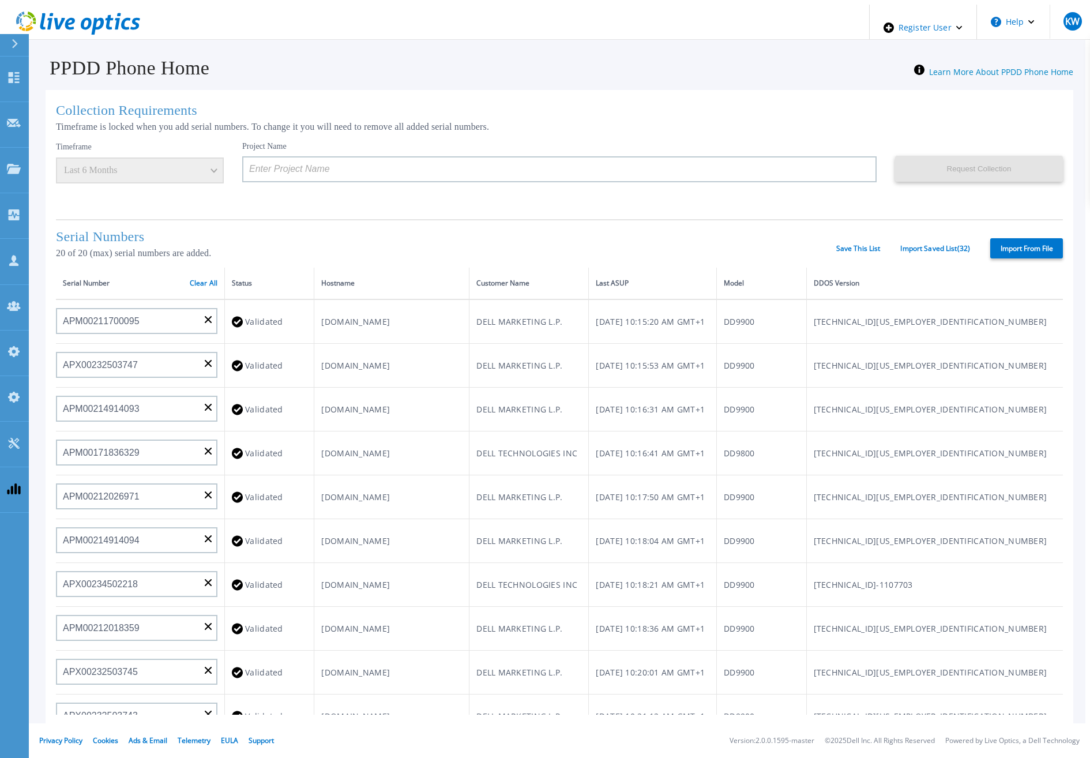
drag, startPoint x: 491, startPoint y: 224, endPoint x: 772, endPoint y: 220, distance: 280.9
drag, startPoint x: 772, startPoint y: 220, endPoint x: 695, endPoint y: 224, distance: 76.8
drag, startPoint x: 695, startPoint y: 224, endPoint x: 535, endPoint y: 213, distance: 160.1
drag, startPoint x: 535, startPoint y: 213, endPoint x: 428, endPoint y: 216, distance: 106.7
drag, startPoint x: 428, startPoint y: 216, endPoint x: 347, endPoint y: 221, distance: 82.1
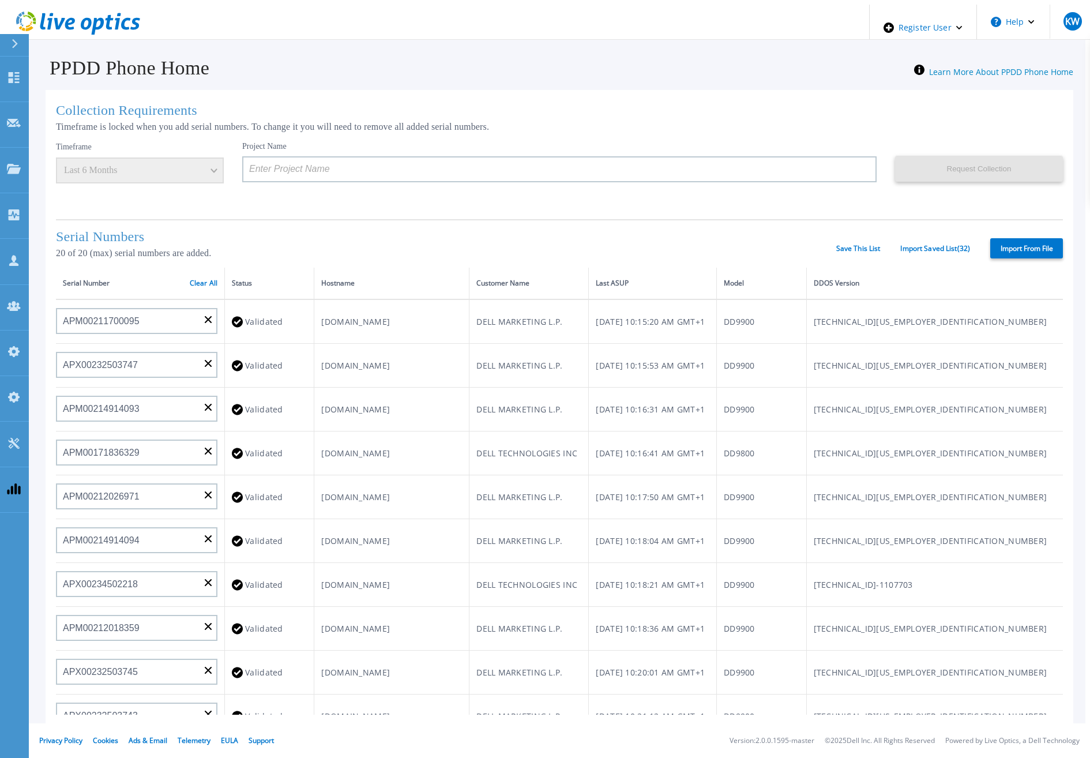
drag, startPoint x: 347, startPoint y: 221, endPoint x: 277, endPoint y: 223, distance: 69.8
drag, startPoint x: 277, startPoint y: 223, endPoint x: 207, endPoint y: 223, distance: 69.8
drag, startPoint x: 207, startPoint y: 223, endPoint x: 185, endPoint y: 223, distance: 22.5
drag, startPoint x: 185, startPoint y: 223, endPoint x: 531, endPoint y: 219, distance: 346.0
click at [531, 219] on div "Serial Numbers 20 of 20 (max) serial numbers are added. Save This List Import S…" at bounding box center [559, 243] width 1007 height 48
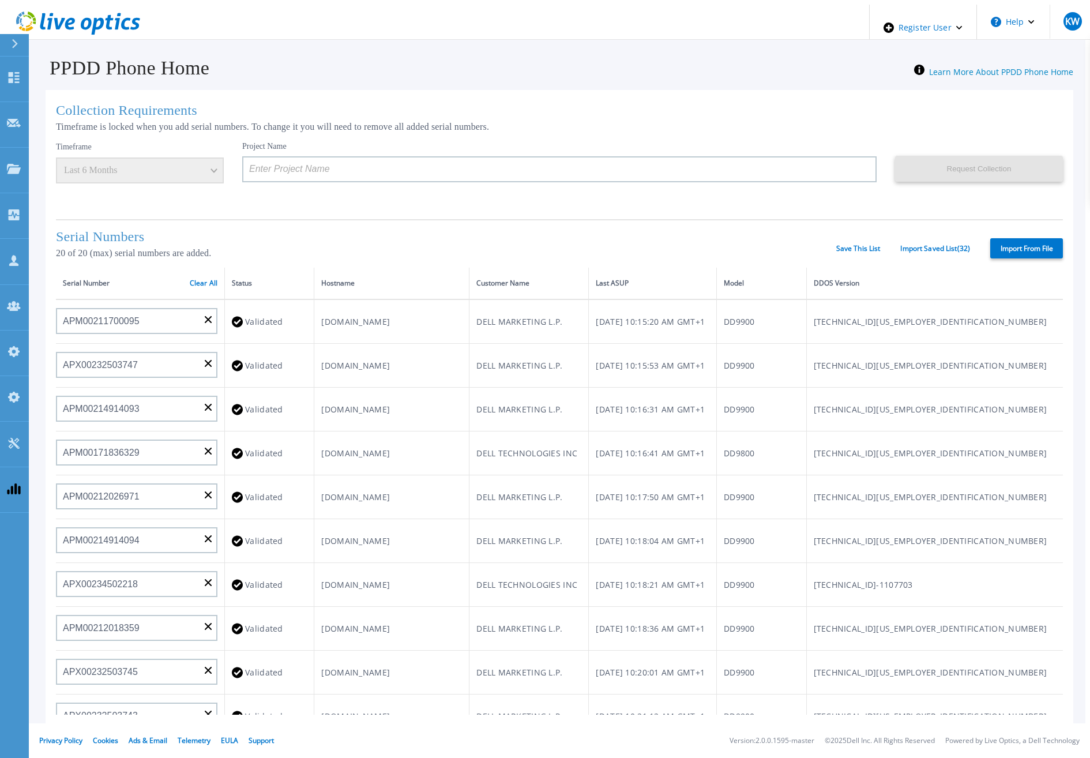
click at [590, 90] on div "Collection Requirements Timeframe is locked when you add serial numbers. To cha…" at bounding box center [560, 463] width 1028 height 747
click at [82, 29] on icon at bounding box center [78, 24] width 124 height 24
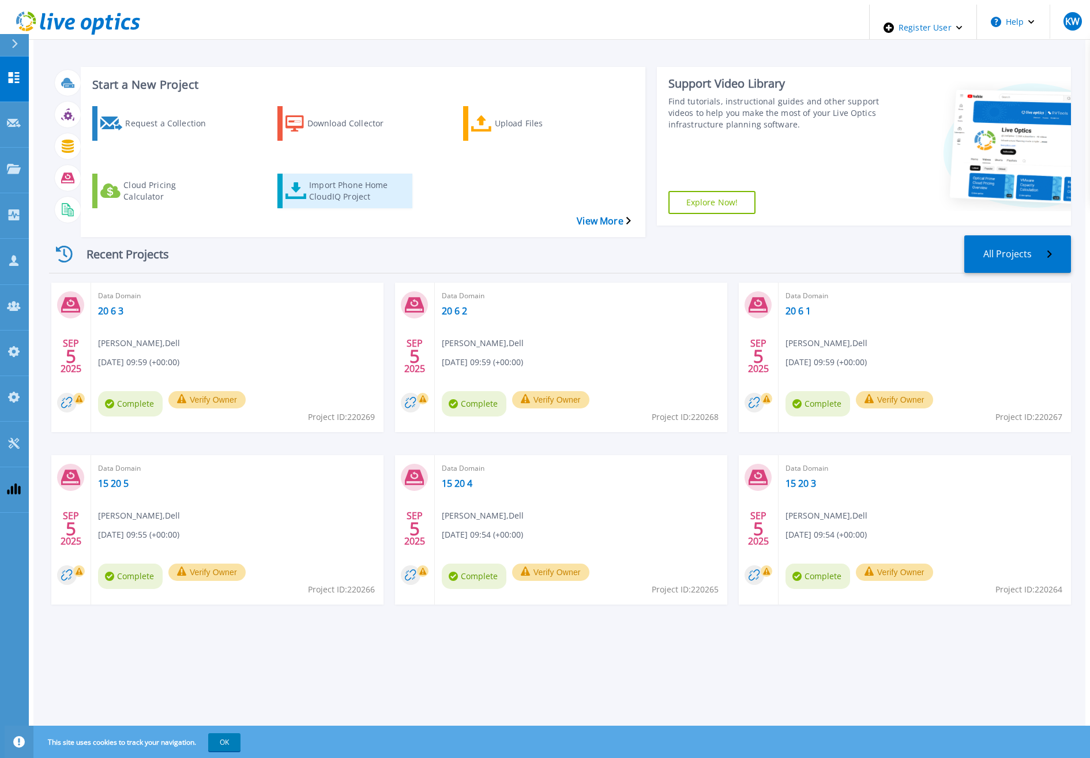
click at [373, 176] on div "Import Phone Home CloudIQ Project" at bounding box center [355, 190] width 92 height 29
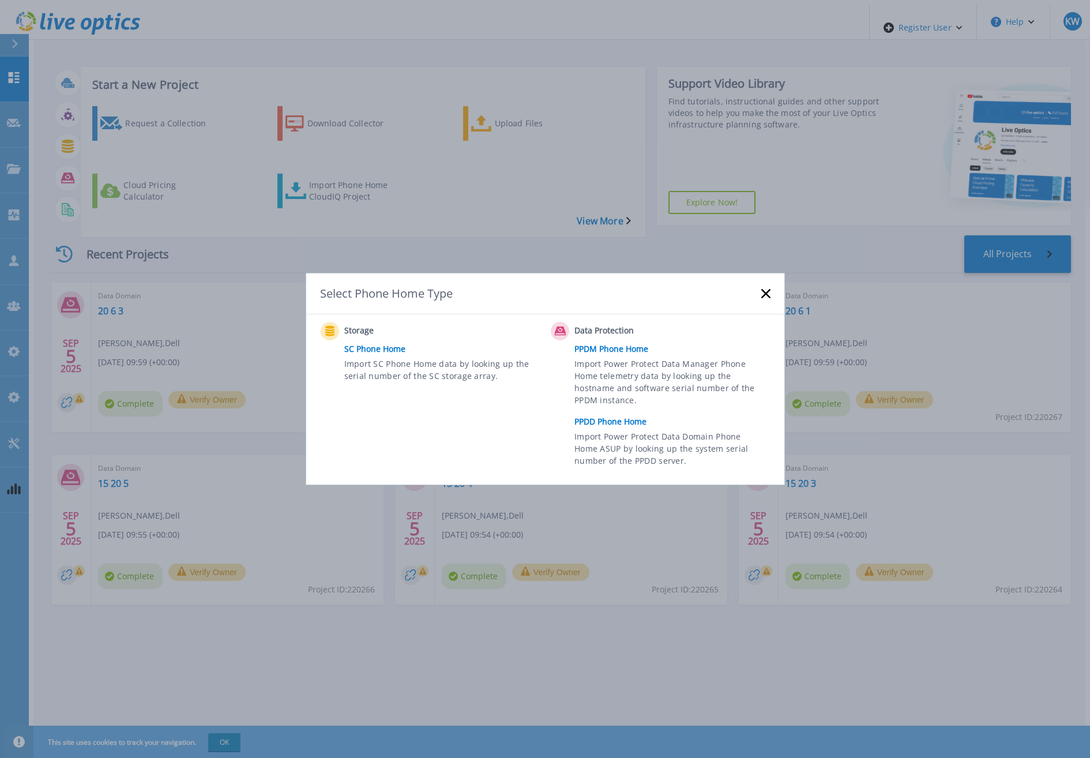
click at [615, 427] on link "PPDD Phone Home" at bounding box center [674, 421] width 201 height 17
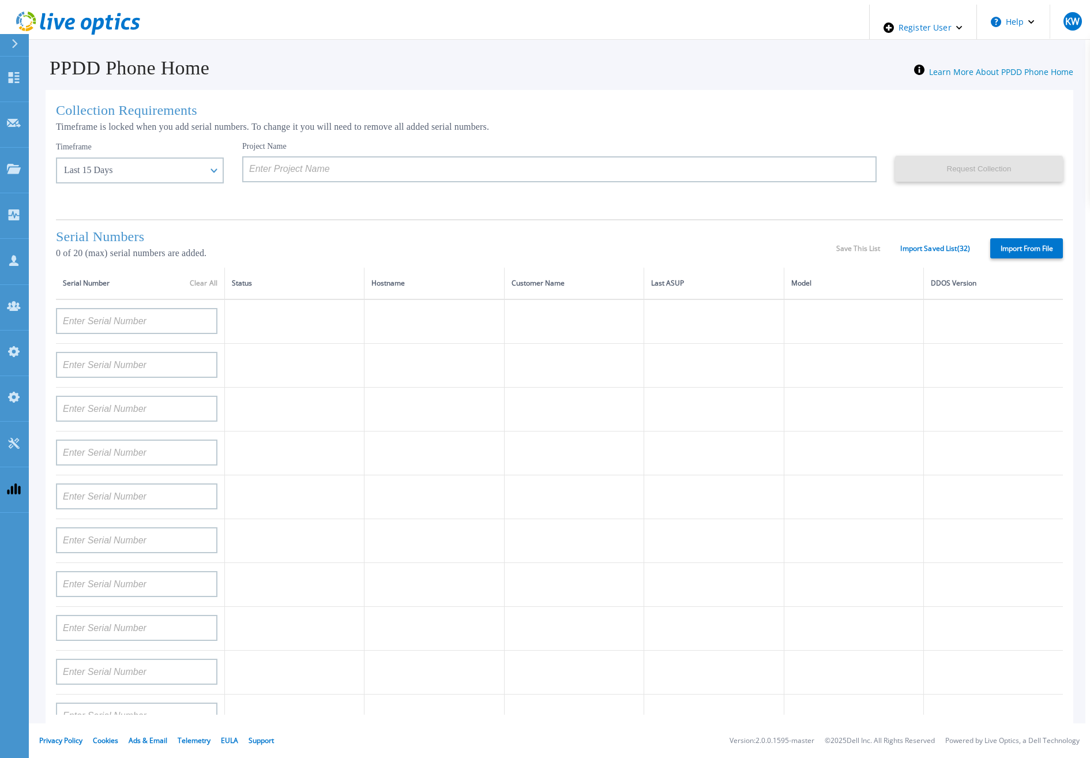
click at [1021, 249] on label "Import From File" at bounding box center [1026, 248] width 73 height 20
click at [0, 0] on input "Import From File" at bounding box center [0, 0] width 0 height 0
type input "2345673"
type input "APM00145208243"
type input "CKM00192401344"
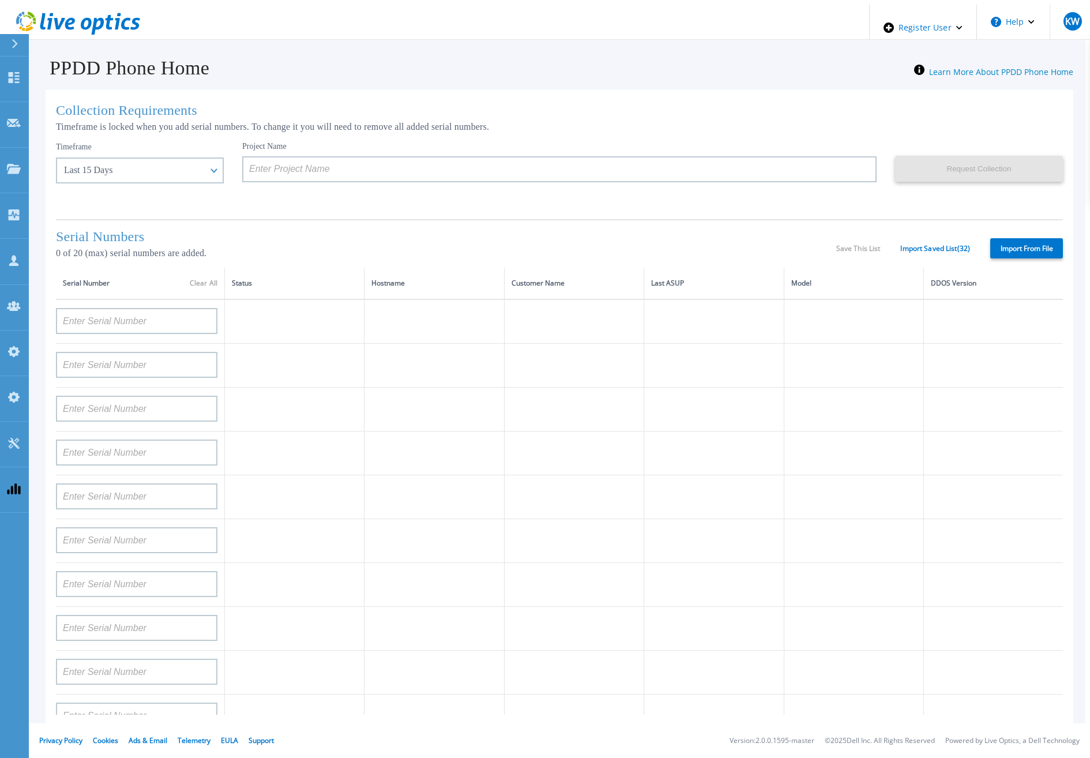
type input "CKM00181001809"
type input "APM00212517749"
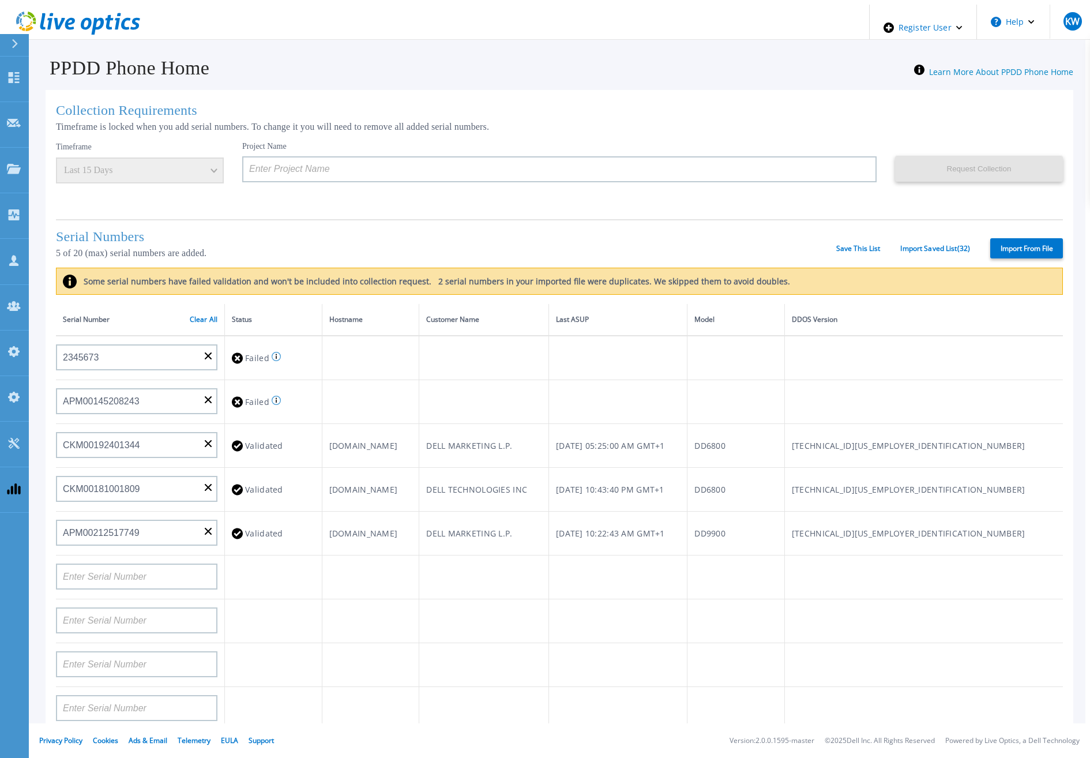
click at [1031, 247] on label "Import From File" at bounding box center [1026, 248] width 73 height 20
click at [0, 0] on input "Import From File" at bounding box center [0, 0] width 0 height 0
type input "APM00211700095"
type input "APX00232503747"
type input "APM00214914093"
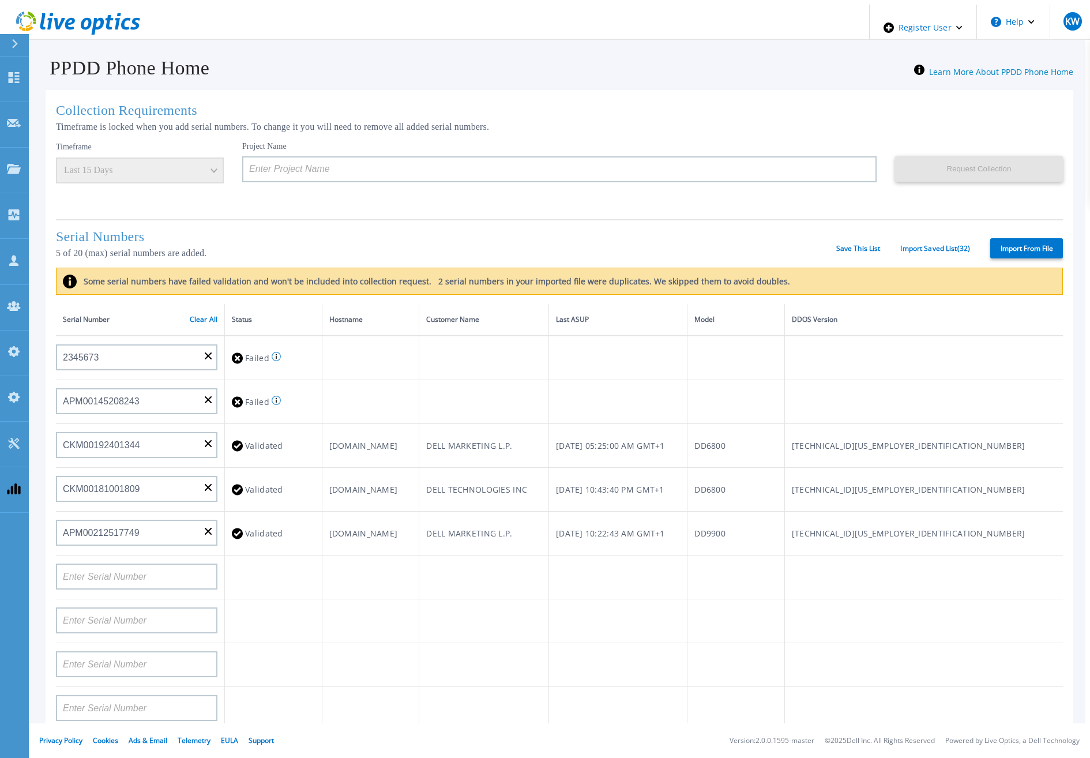
type input "APM00171836329"
type input "APM00212026971"
type input "APM00214914094"
type input "APX00234502218"
type input "APM00212018359"
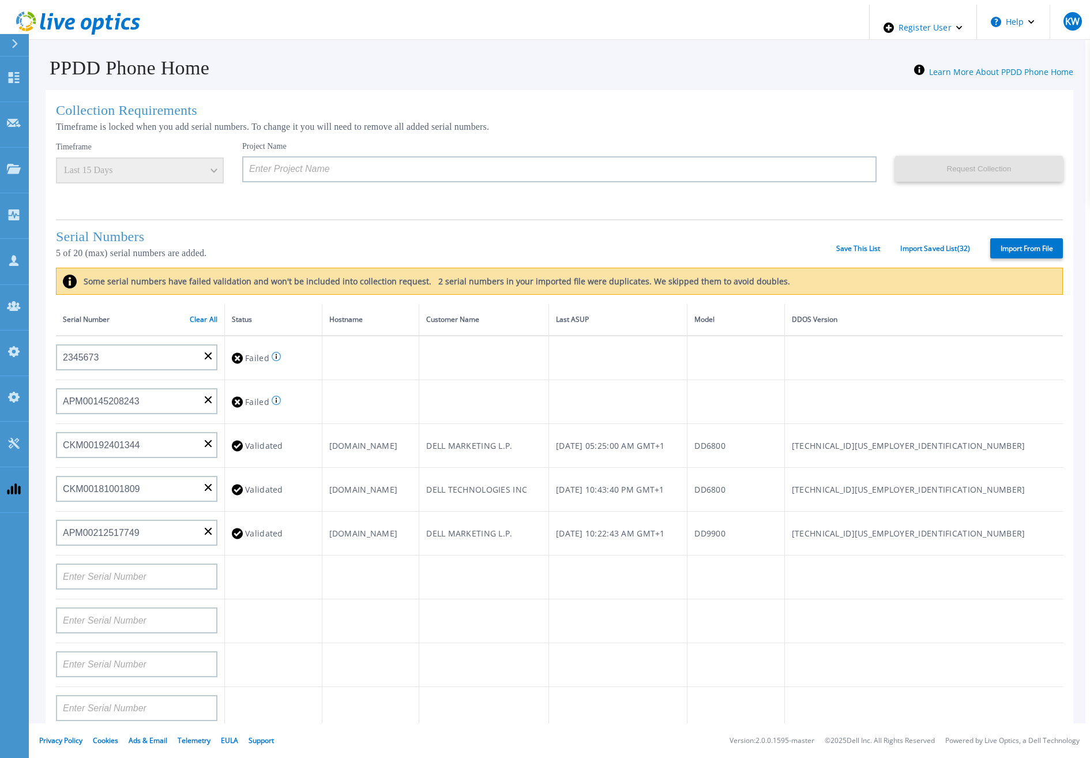
type input "APX00232503745"
type input "APX00232503743"
type input "APM00202011675"
type input "APM00212517749"
type input "APX00232503742"
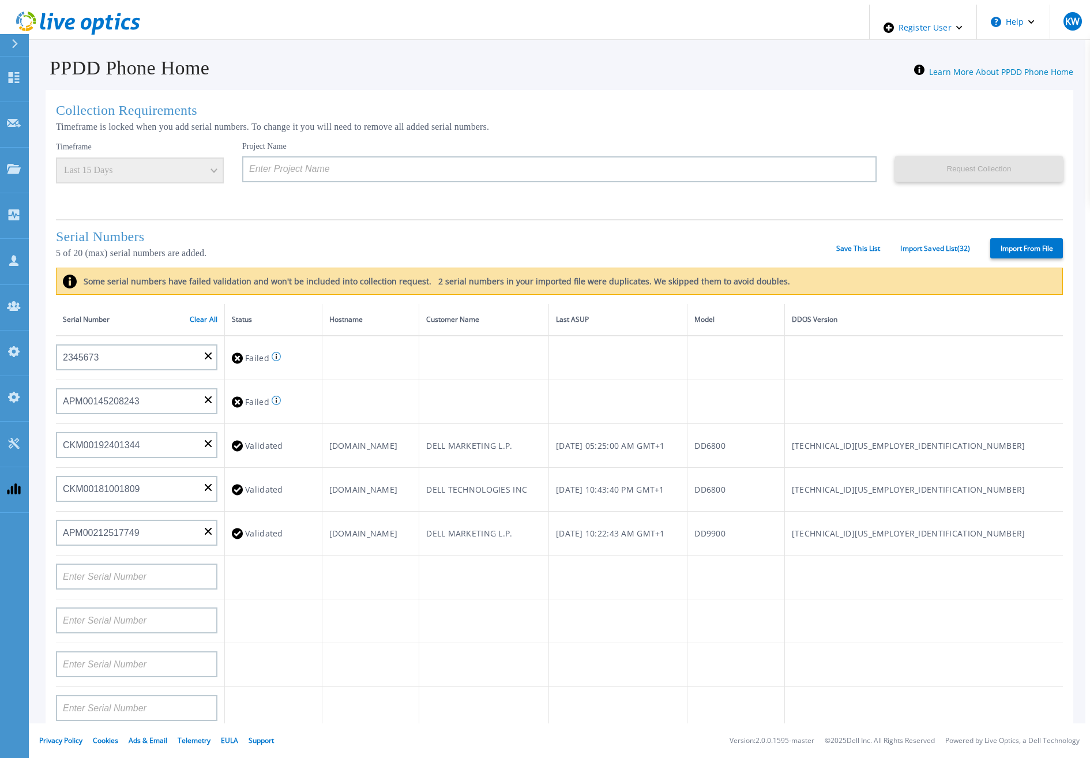
type input "APM00212702822"
type input "APM00212610953"
type input "APM00202614668"
type input "APM00212613652"
type input "APX00222101185"
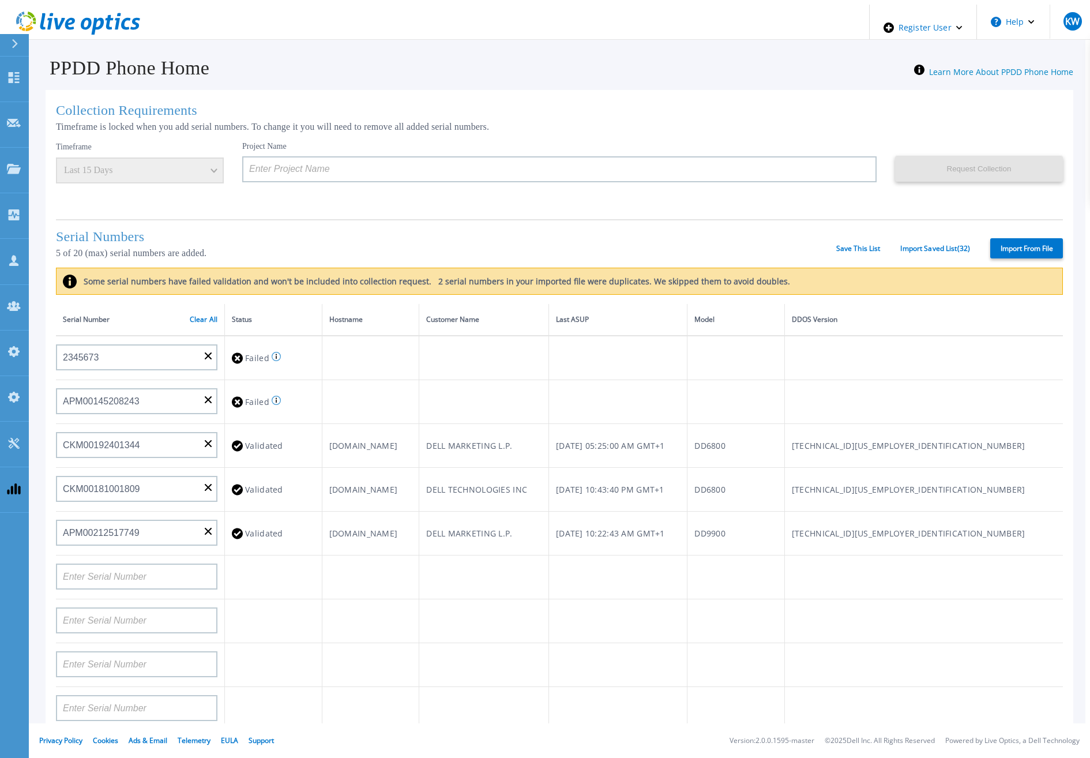
type input "AUDVUX6XJHDJFE"
type input "APM00133543104"
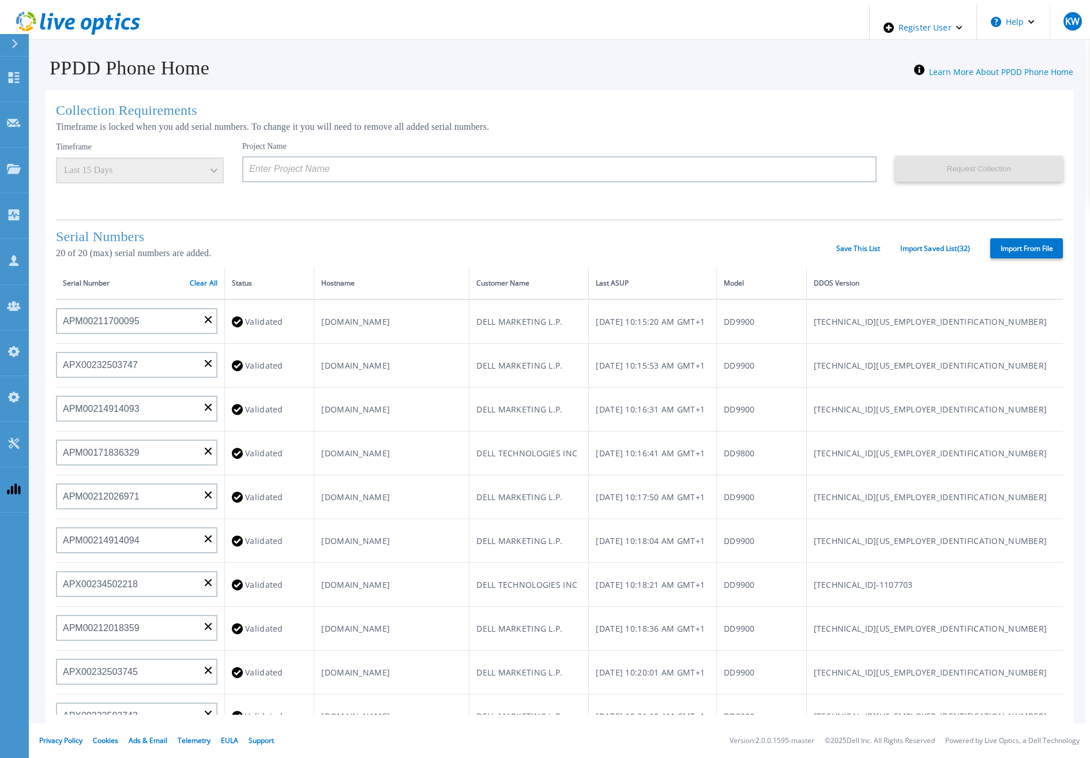
click at [212, 279] on link "Clear All" at bounding box center [204, 283] width 28 height 8
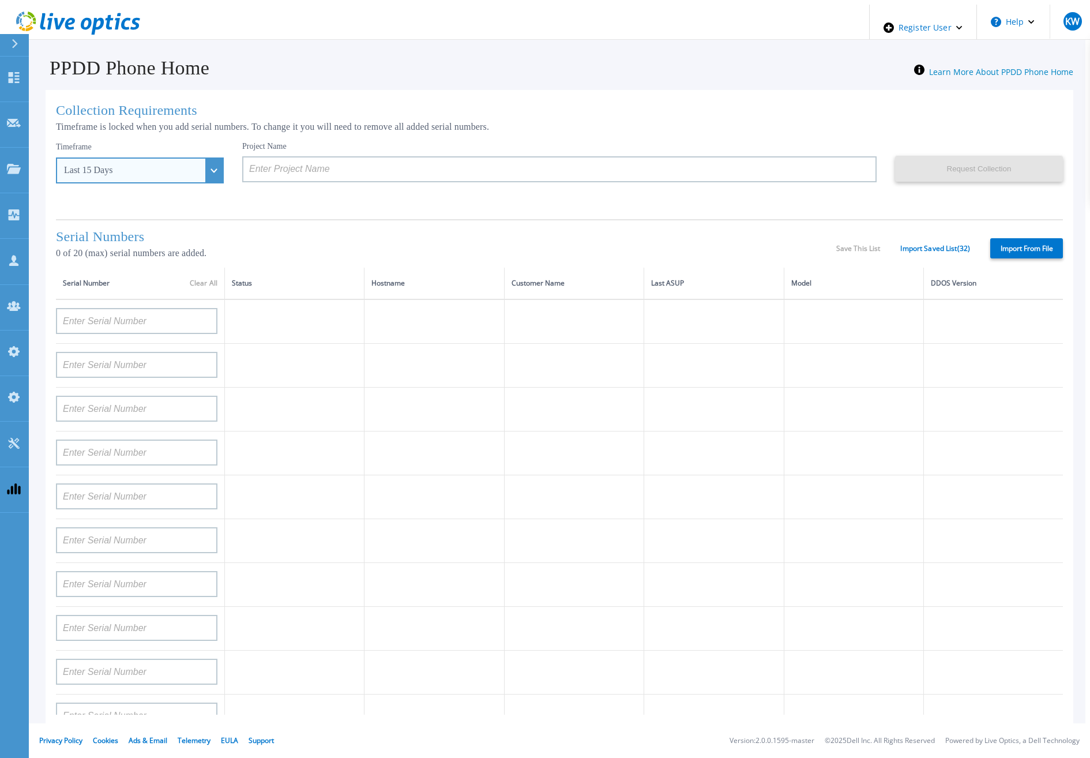
click at [193, 173] on div "Last 15 Days" at bounding box center [140, 170] width 168 height 26
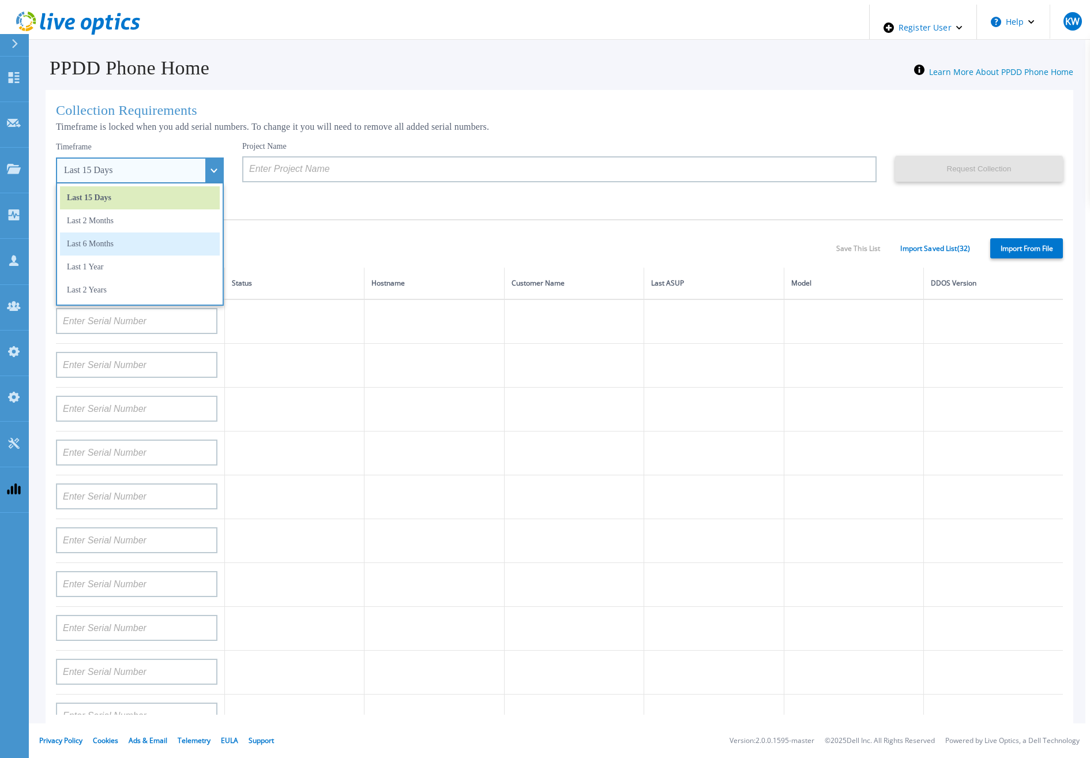
click at [147, 232] on li "Last 6 Months" at bounding box center [140, 243] width 160 height 23
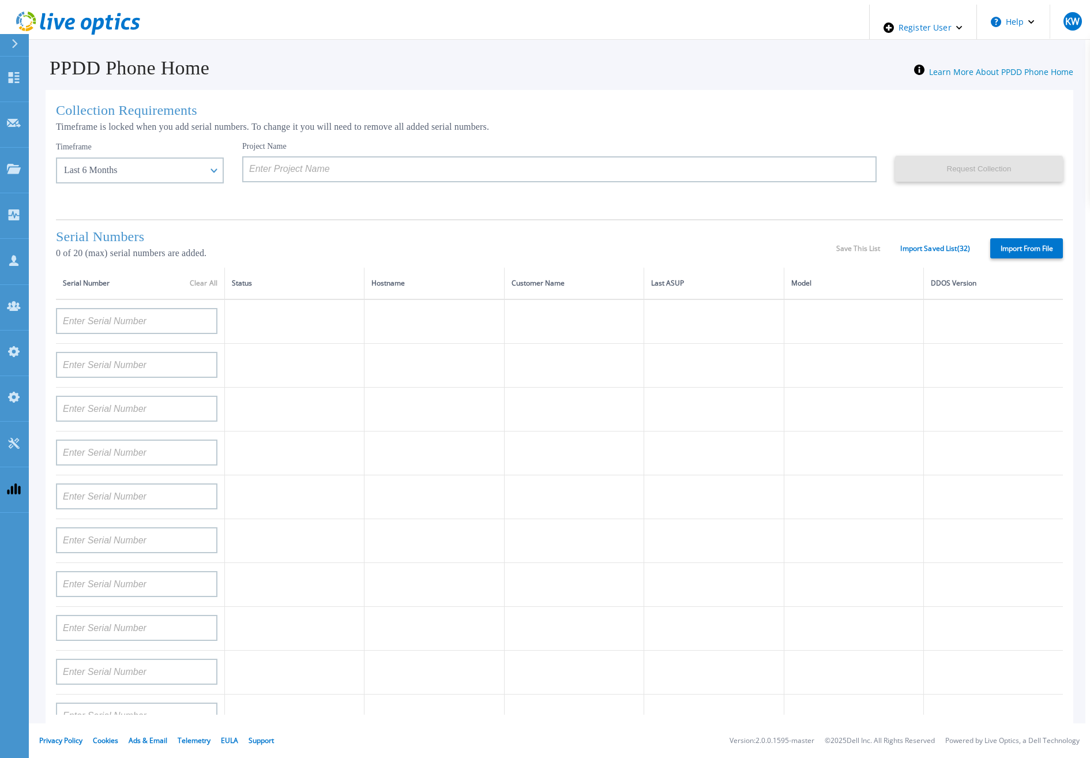
click at [162, 181] on div "Timeframe Last 6 Months Last 15 Days Last 2 Months Last 6 Months Last 1 Year La…" at bounding box center [149, 175] width 186 height 69
click at [197, 168] on div "Last 6 Months" at bounding box center [140, 170] width 168 height 26
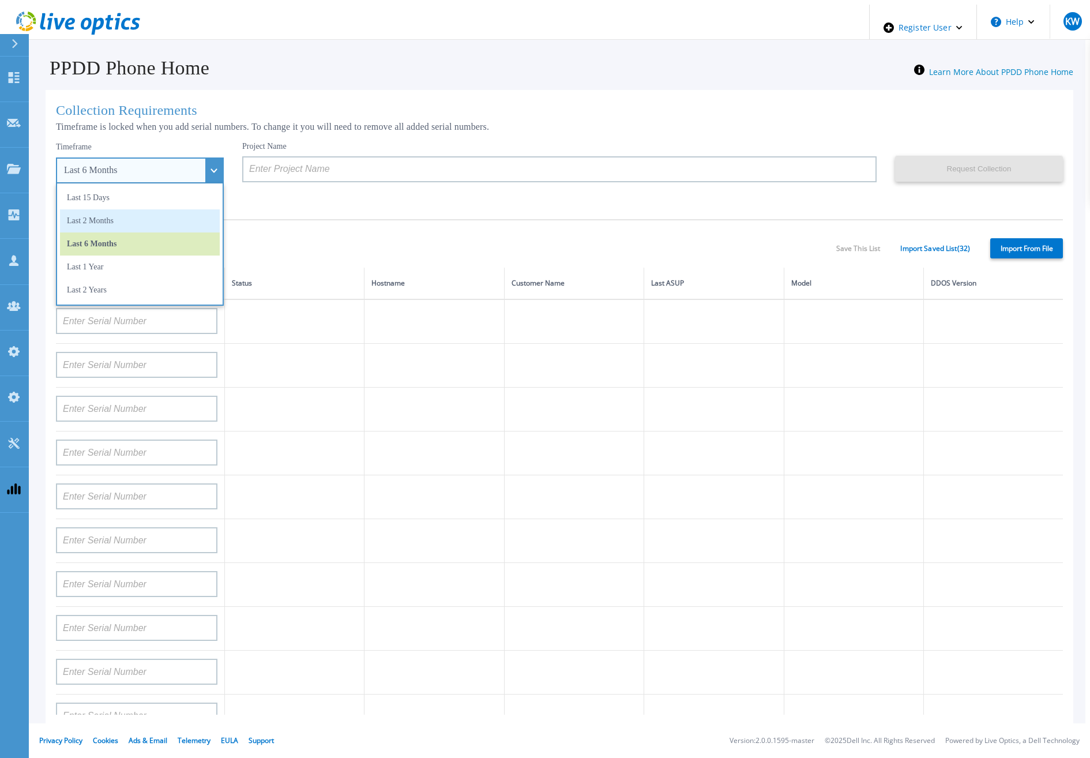
click at [145, 209] on li "Last 2 Months" at bounding box center [140, 220] width 160 height 23
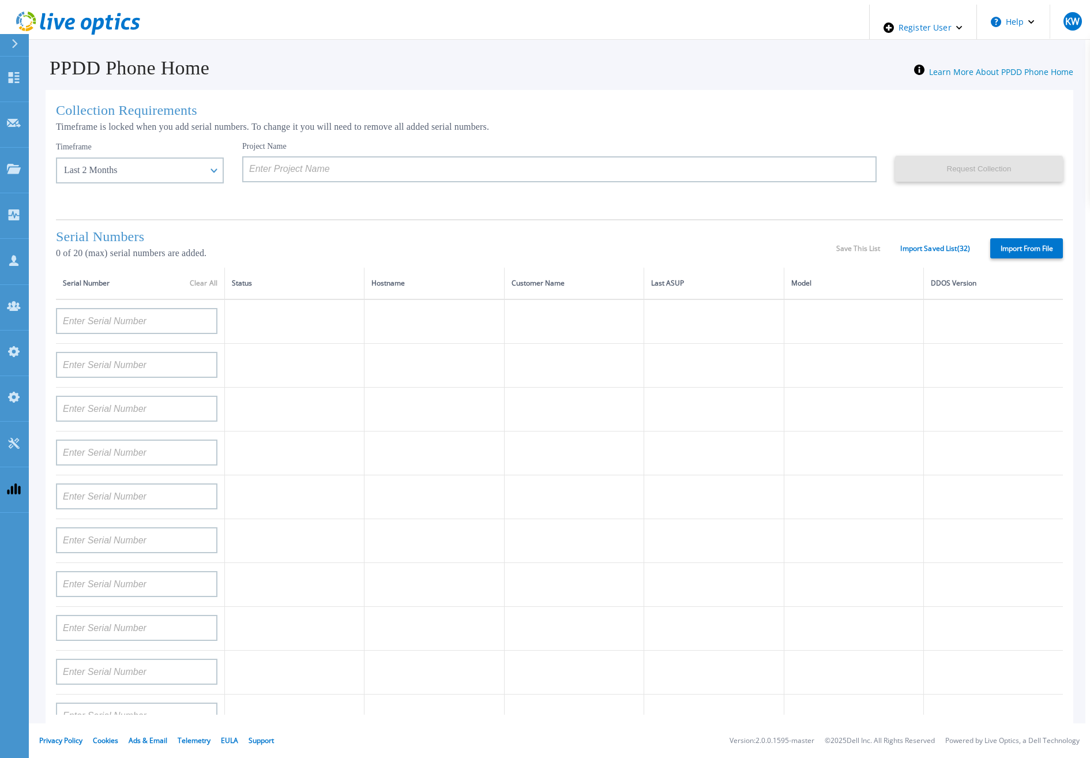
click at [1012, 242] on label "Import From File" at bounding box center [1026, 248] width 73 height 20
click at [0, 0] on input "Import From File" at bounding box center [0, 0] width 0 height 0
type input "APM00211700095"
type input "APX00232503747"
type input "APM00214914093"
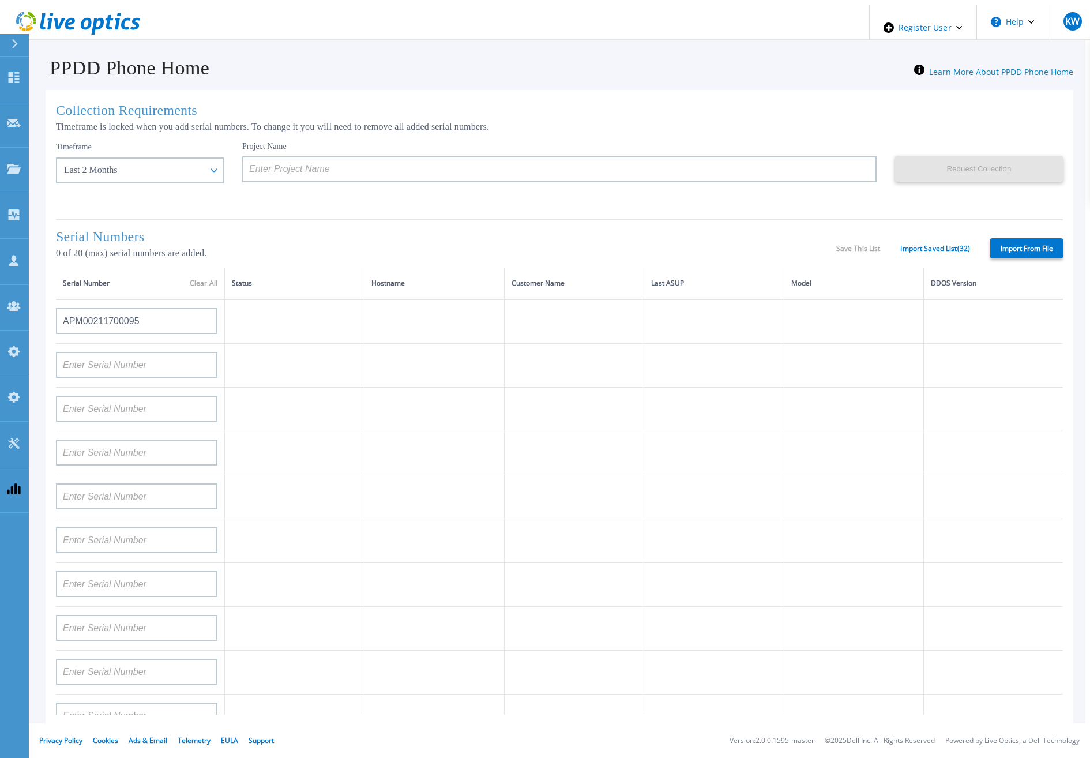
type input "APM00171836329"
type input "APM00212026971"
type input "APM00214914094"
type input "APX00234502218"
type input "APM00212018359"
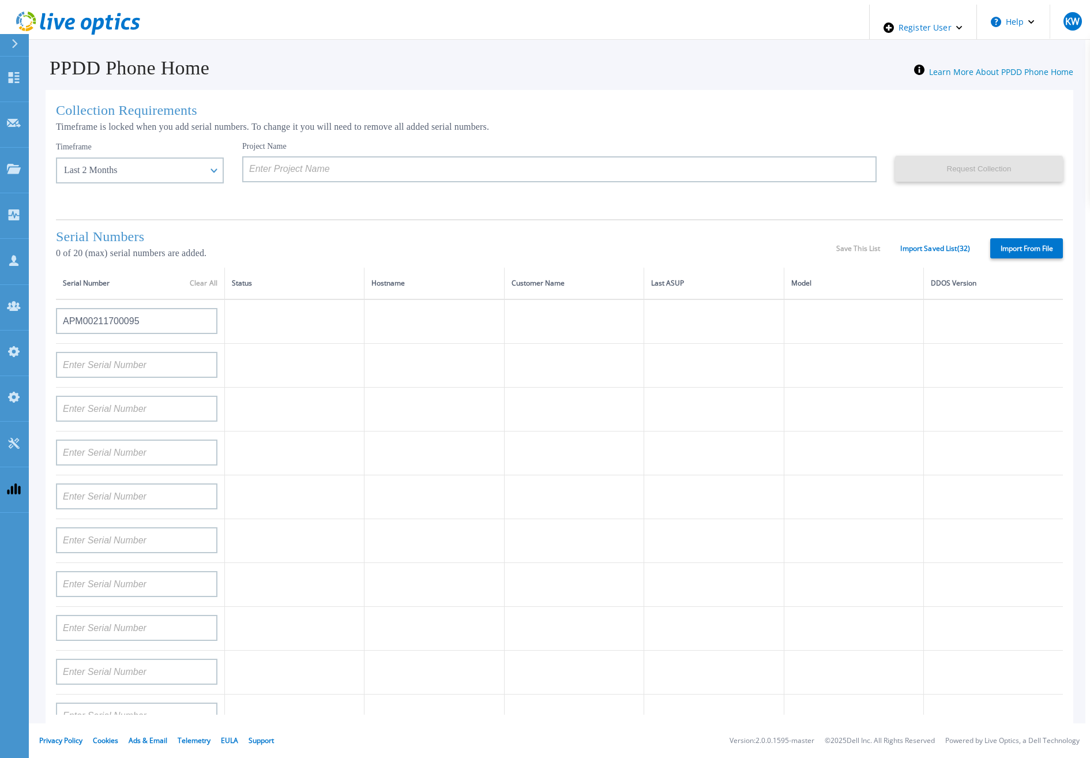
type input "APX00232503745"
type input "APX00232503743"
type input "APM00193603655"
type input "APM00212517749"
type input "APX00232503742"
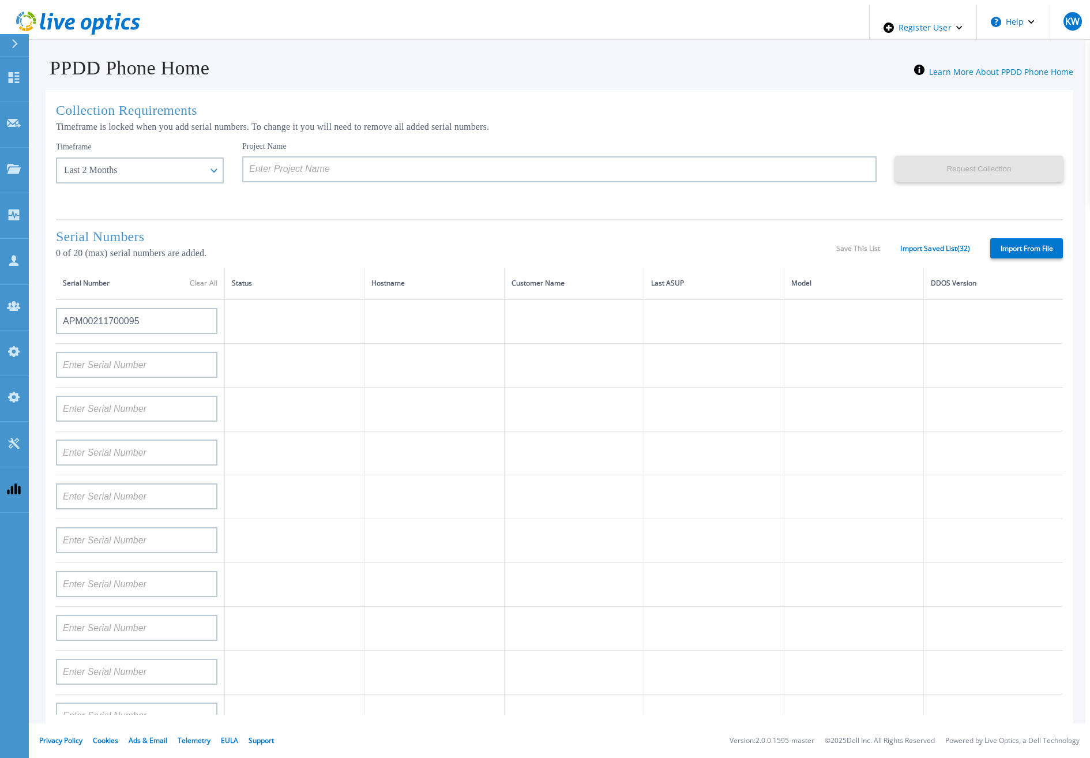
type input "APM00212702822"
type input "APM00212610953"
type input "APM00202614668"
type input "APM00212613652"
type input "APX00222101185"
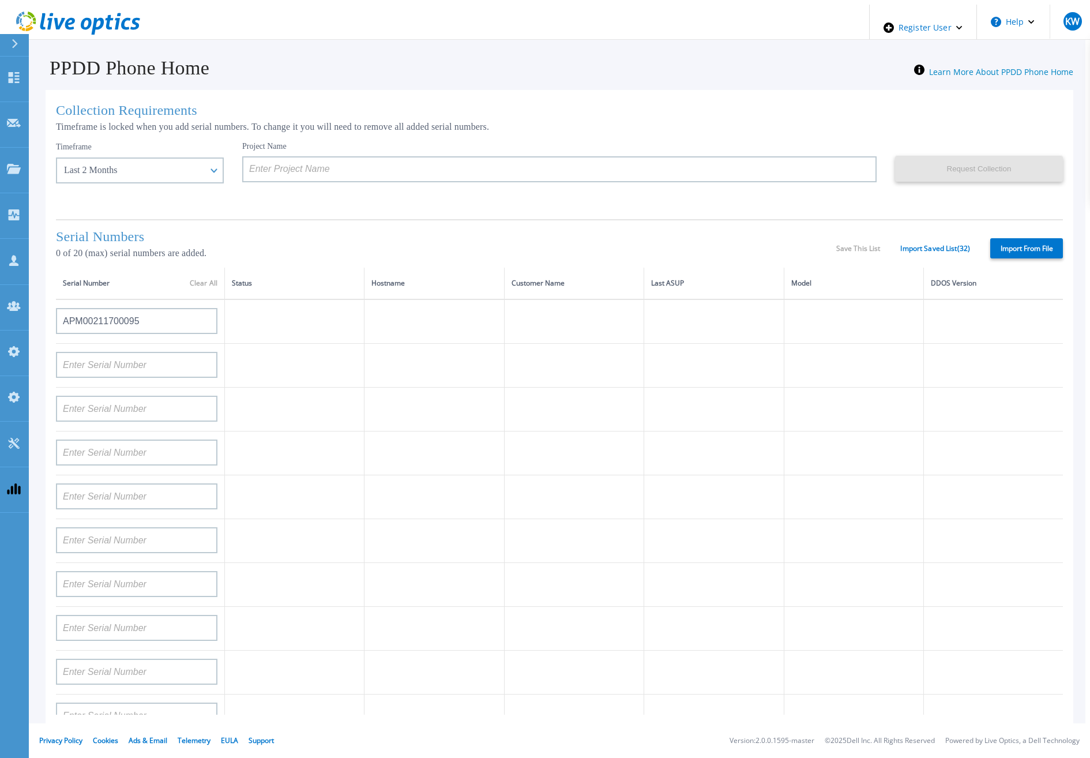
type input "AUDVUX6XJHDJFE"
type input "APM00133543104"
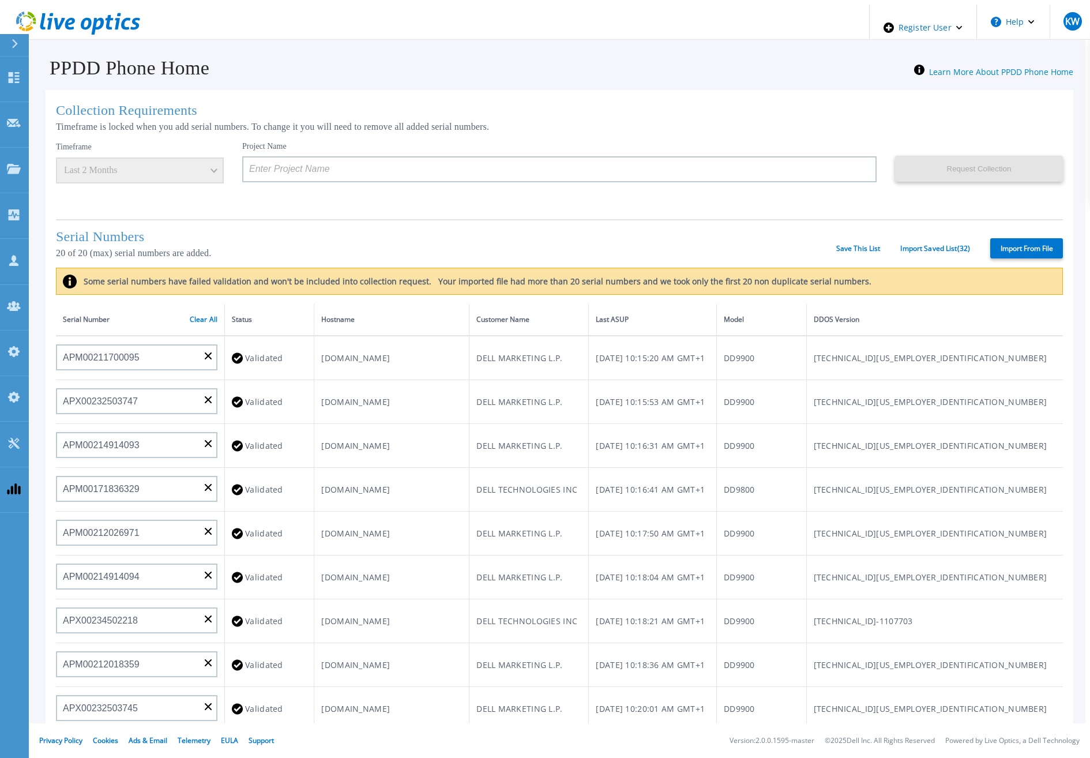
click at [203, 313] on div "Serial Number Clear All" at bounding box center [140, 319] width 155 height 13
click at [208, 315] on link "Clear All" at bounding box center [204, 319] width 28 height 8
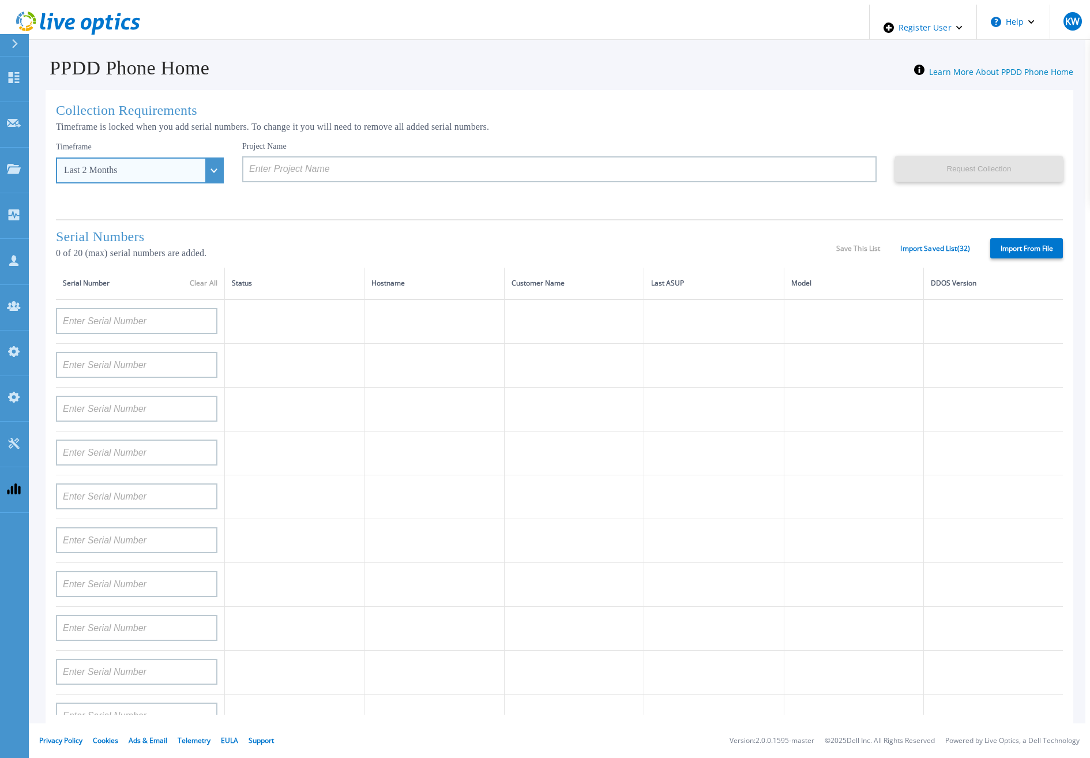
click at [191, 167] on div "Last 2 Months" at bounding box center [140, 170] width 168 height 26
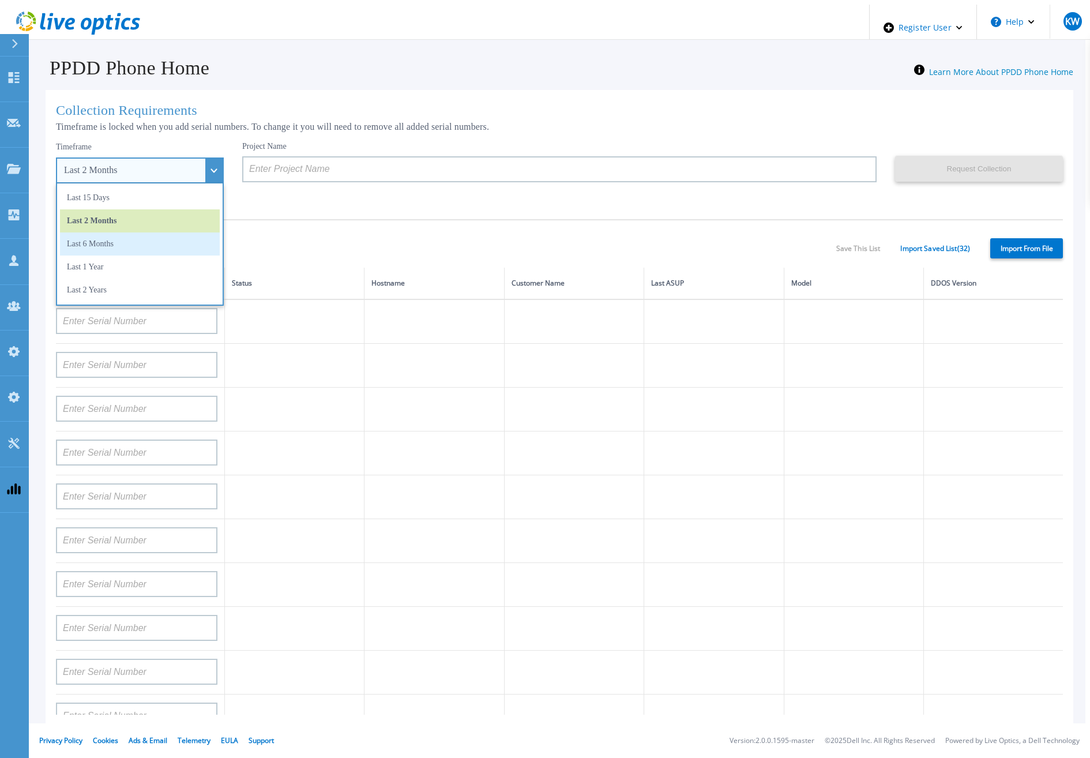
click at [133, 246] on li "Last 6 Months" at bounding box center [140, 243] width 160 height 23
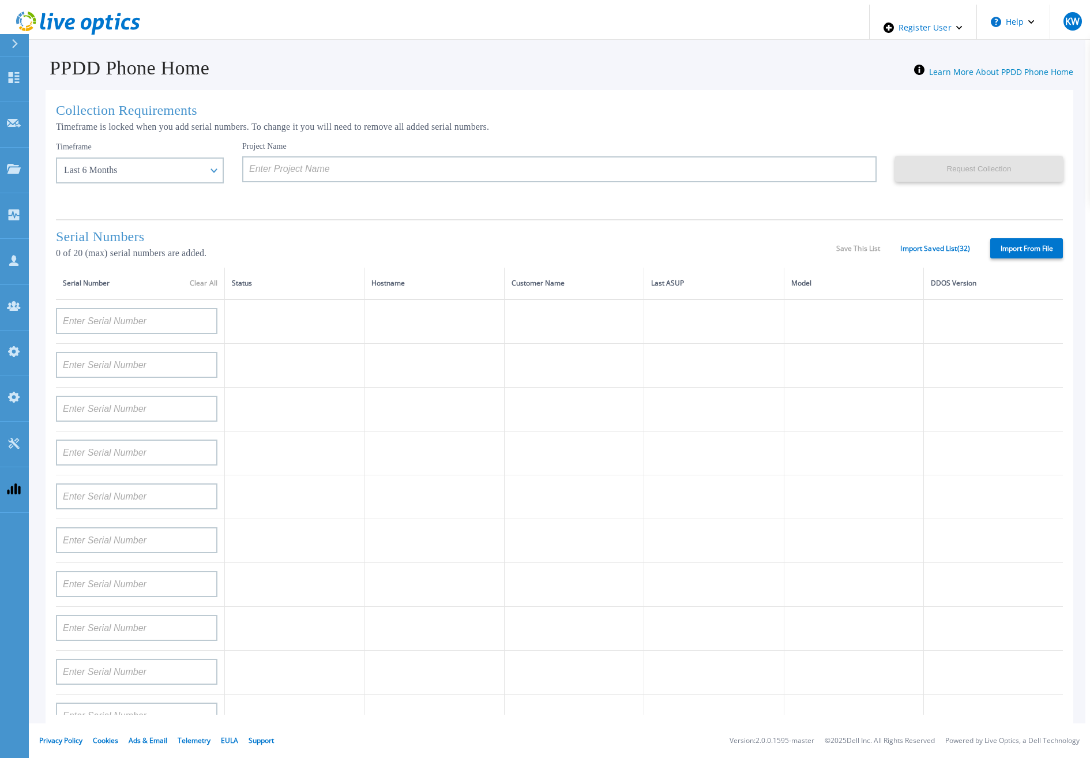
click at [1002, 246] on label "Import From File" at bounding box center [1026, 248] width 73 height 20
click at [0, 0] on input "Import From File" at bounding box center [0, 0] width 0 height 0
type input "APM00193603655"
type input "APM00212517749"
type input "APX00232503742"
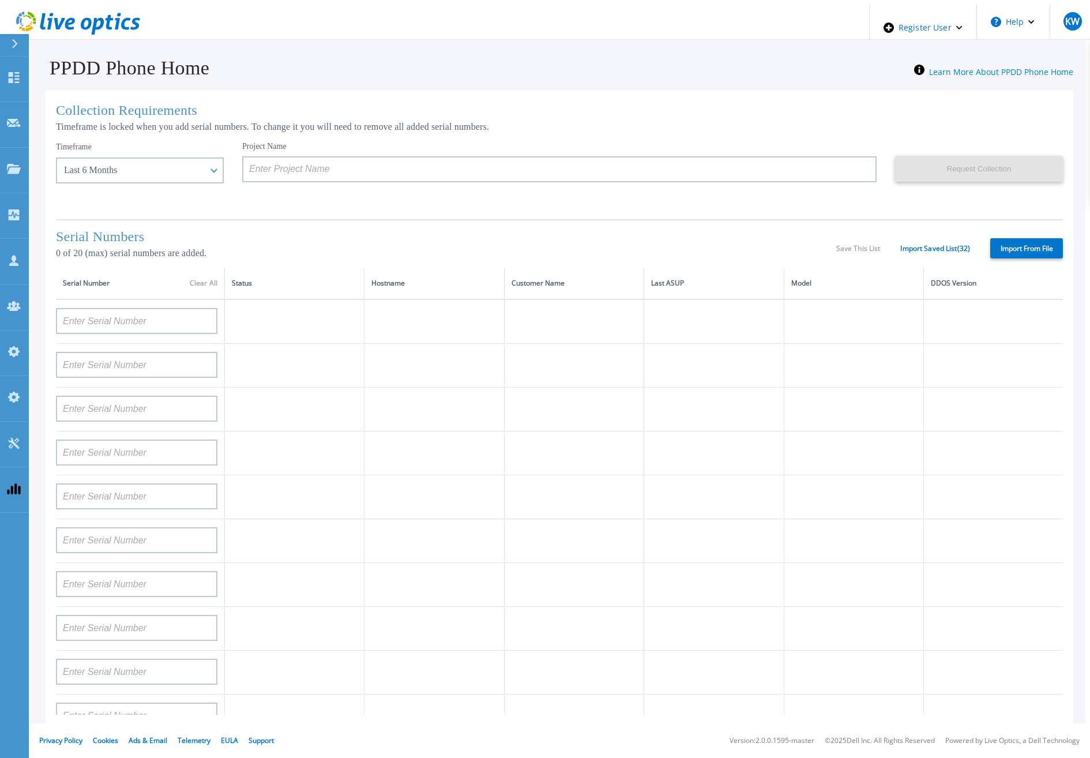
type input "APM00212702822"
type input "APM00212610953"
type input "APM00202614668"
type input "APM00212613652"
type input "APX00222101185"
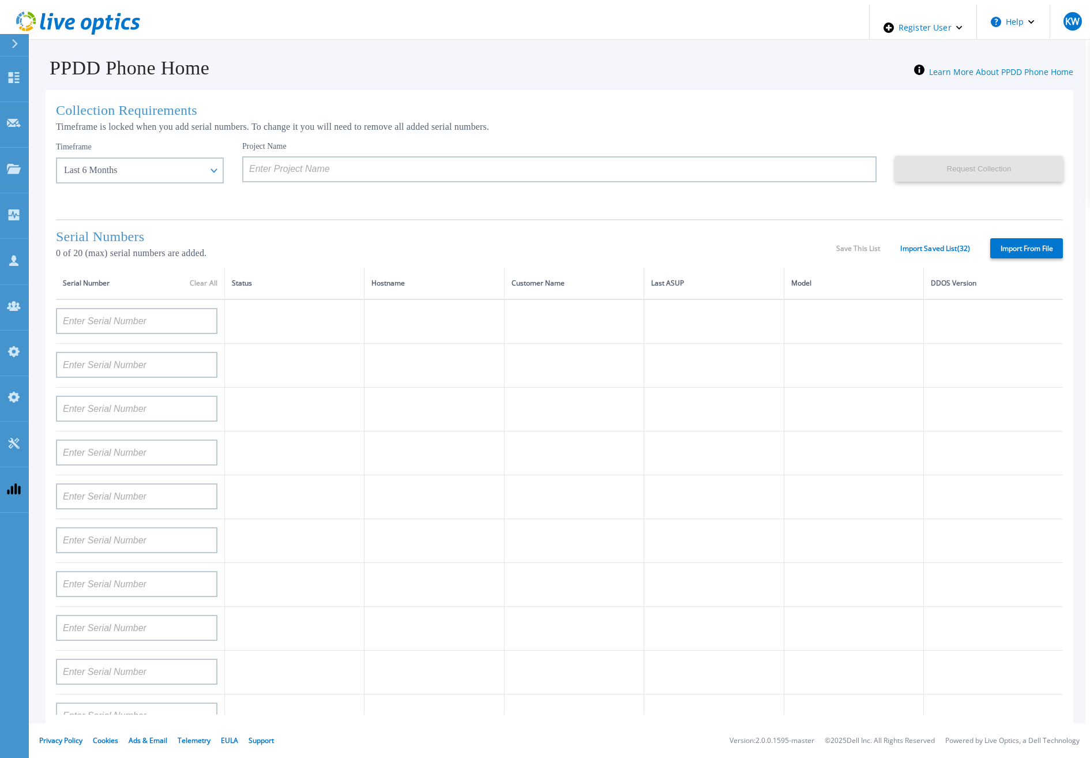
type input "AUDVUX6XJHDJFE"
type input "APM00133543104"
